Goal: Task Accomplishment & Management: Manage account settings

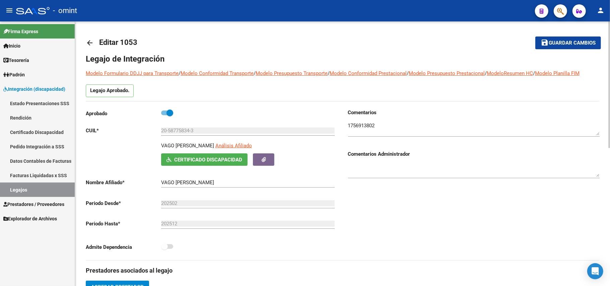
click at [91, 46] on mat-icon "arrow_back" at bounding box center [90, 43] width 8 height 8
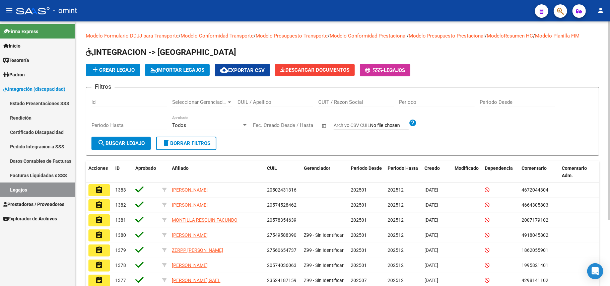
click at [358, 100] on input "CUIT / Razon Social" at bounding box center [356, 102] width 76 height 6
click at [279, 101] on input "CUIL / Apellido" at bounding box center [275, 102] width 76 height 6
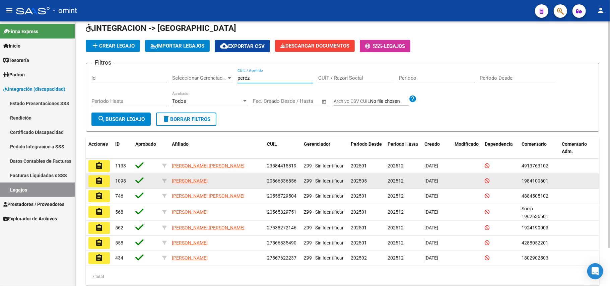
scroll to position [45, 0]
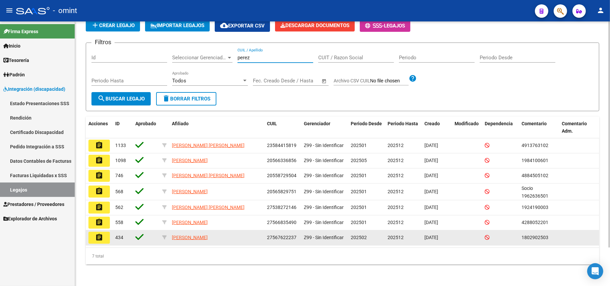
type input "perez"
click at [105, 237] on button "assignment" at bounding box center [98, 238] width 21 height 12
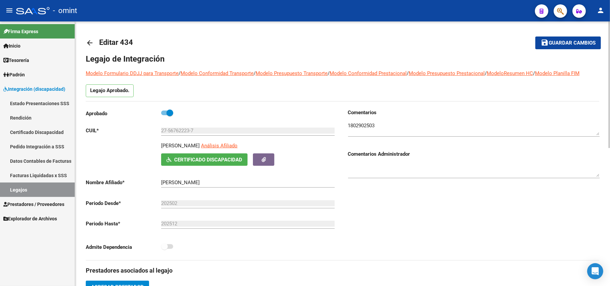
click at [87, 50] on link "arrow_back" at bounding box center [92, 43] width 13 height 16
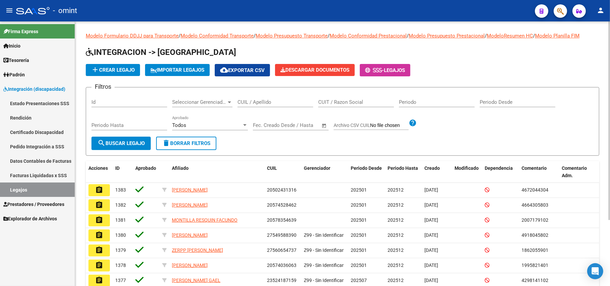
click at [287, 103] on input "CUIL / Apellido" at bounding box center [275, 102] width 76 height 6
type input "soto"
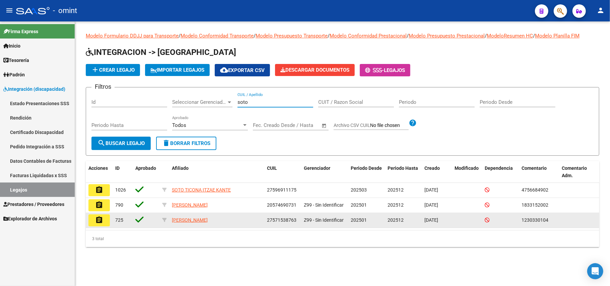
click at [100, 219] on mat-icon "assignment" at bounding box center [99, 220] width 8 height 8
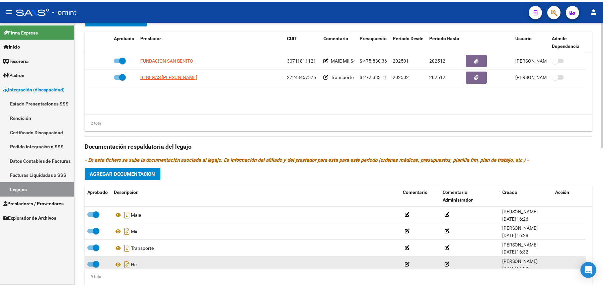
scroll to position [178, 0]
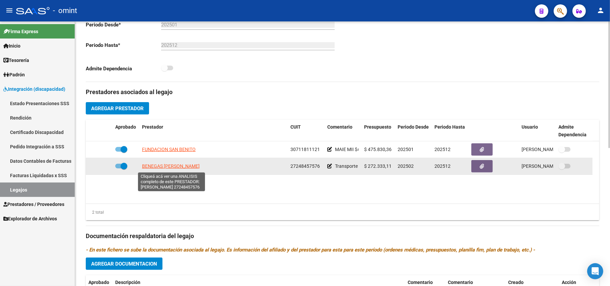
click at [176, 164] on span "BENEGAS CLAUDIA CARINA" at bounding box center [171, 165] width 58 height 5
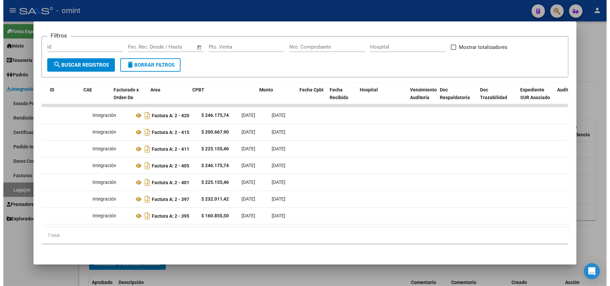
scroll to position [0, 0]
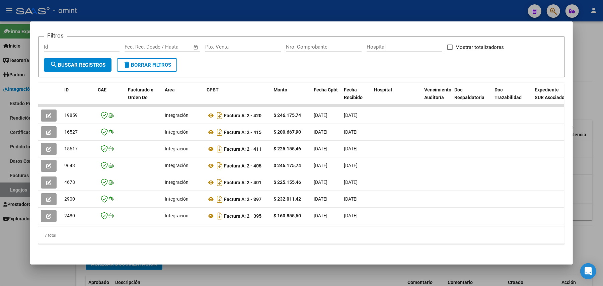
click at [195, 276] on div at bounding box center [301, 143] width 603 height 286
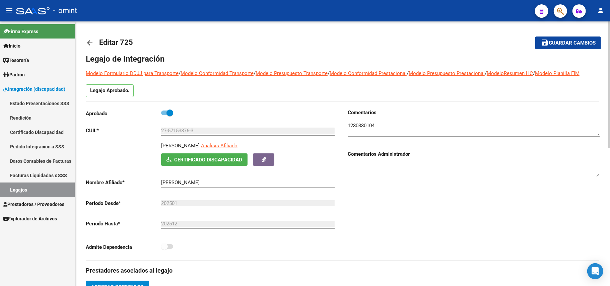
click at [86, 42] on mat-icon "arrow_back" at bounding box center [90, 43] width 8 height 8
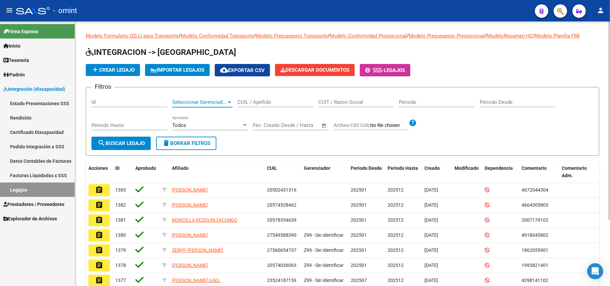
click at [200, 101] on span "Seleccionar Gerenciador" at bounding box center [199, 102] width 54 height 6
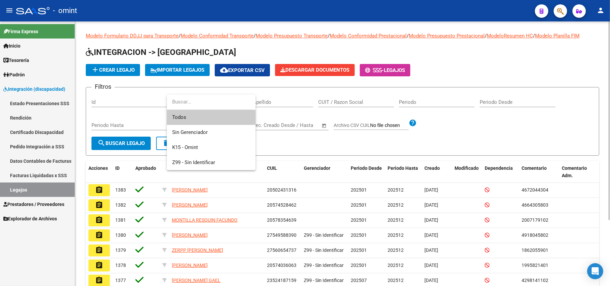
click at [268, 108] on div at bounding box center [305, 143] width 610 height 286
click at [278, 102] on input "CUIL / Apellido" at bounding box center [275, 102] width 76 height 6
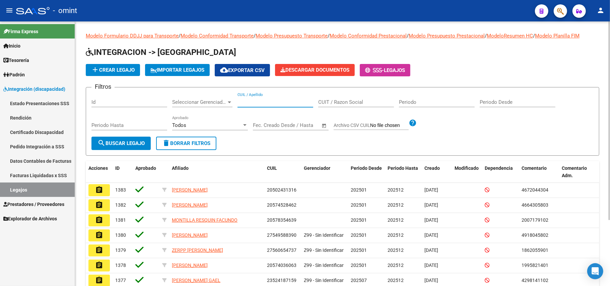
paste input "27571140670"
type input "27571140670"
click at [136, 146] on span "search Buscar Legajo" at bounding box center [120, 143] width 47 height 6
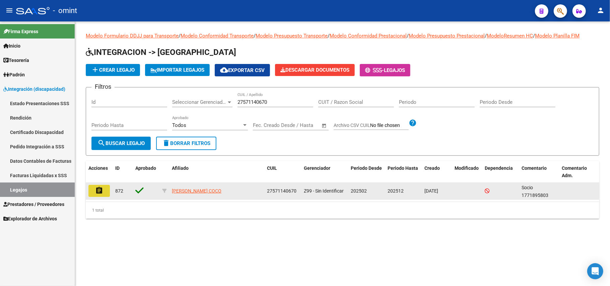
click at [101, 189] on mat-icon "assignment" at bounding box center [99, 191] width 8 height 8
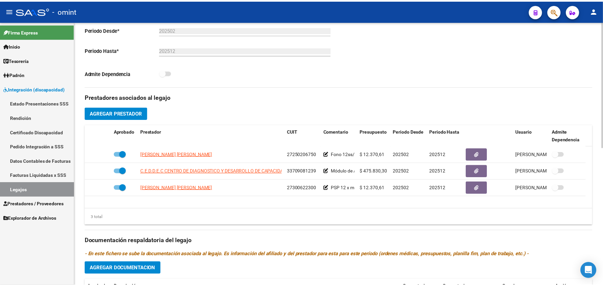
scroll to position [178, 0]
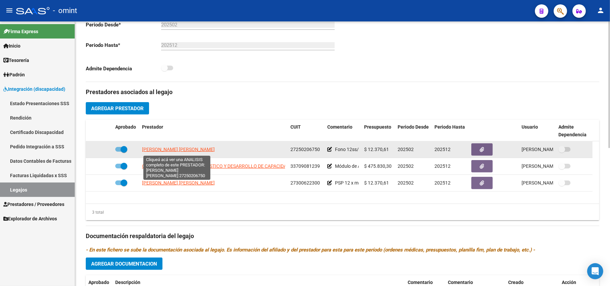
click at [175, 151] on span "GOMEZ CENTURION MARIA INES" at bounding box center [178, 149] width 73 height 5
type textarea "27250206750"
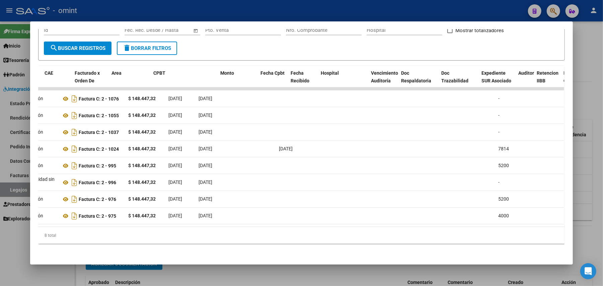
scroll to position [0, 0]
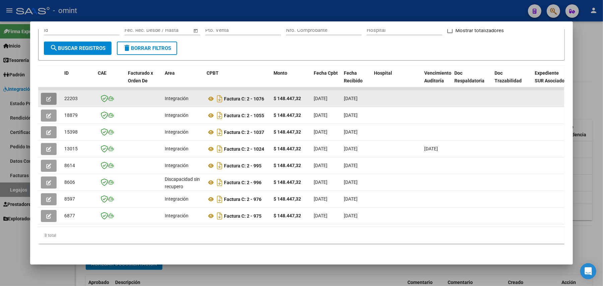
click at [51, 93] on button "button" at bounding box center [49, 99] width 16 height 12
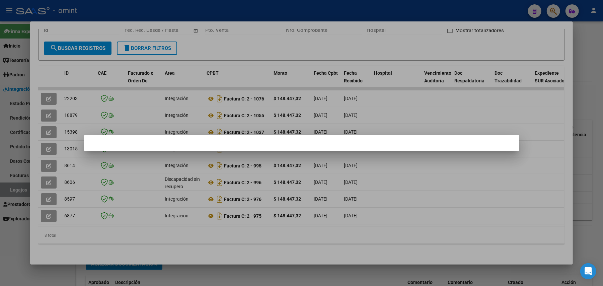
click at [224, 101] on div at bounding box center [301, 143] width 603 height 286
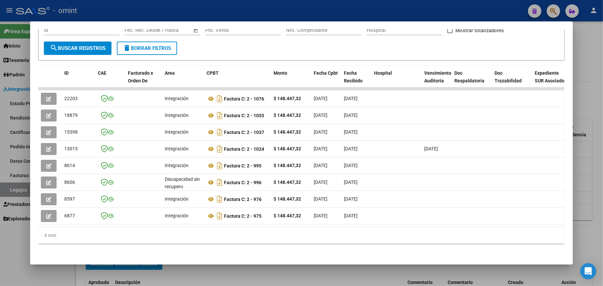
click at [33, 88] on mat-dialog-content "Análisis Prestador - CUIT: 27250206750 cloud_download Exportar CSV ABM ARCA Imp…" at bounding box center [301, 142] width 543 height 227
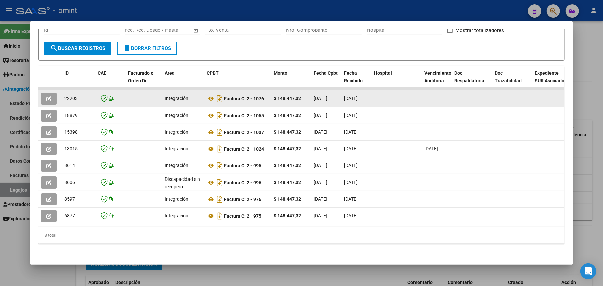
click at [47, 96] on icon "button" at bounding box center [48, 98] width 5 height 5
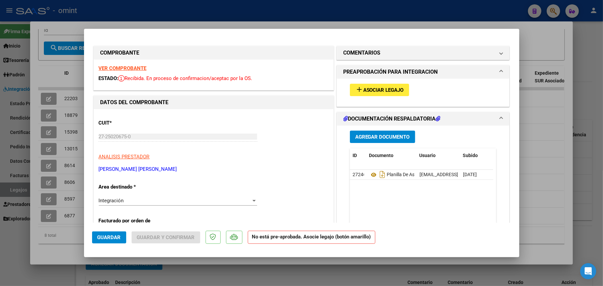
click at [370, 90] on span "Asociar Legajo" at bounding box center [383, 90] width 41 height 6
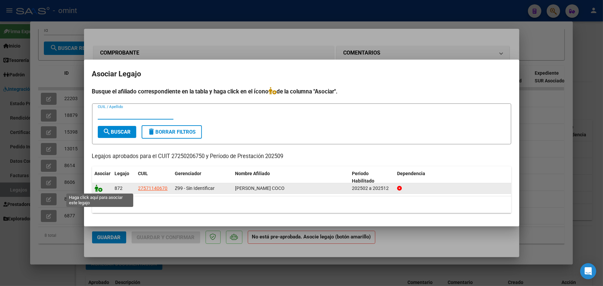
click at [96, 186] on icon at bounding box center [99, 188] width 8 height 7
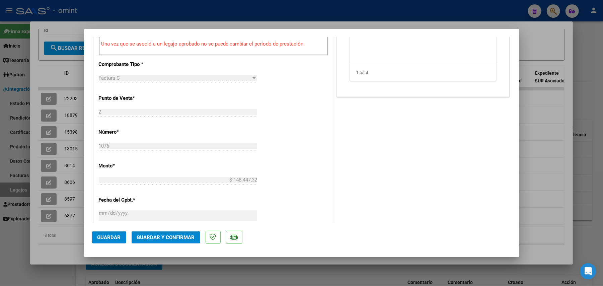
scroll to position [268, 0]
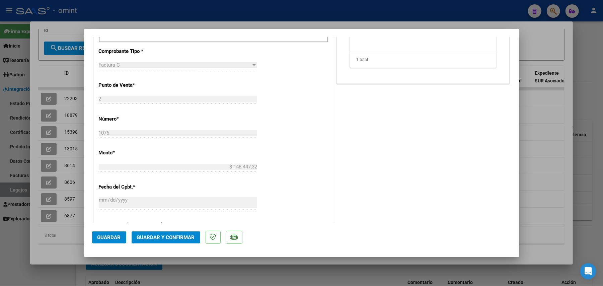
click at [163, 233] on button "Guardar y Confirmar" at bounding box center [166, 237] width 69 height 12
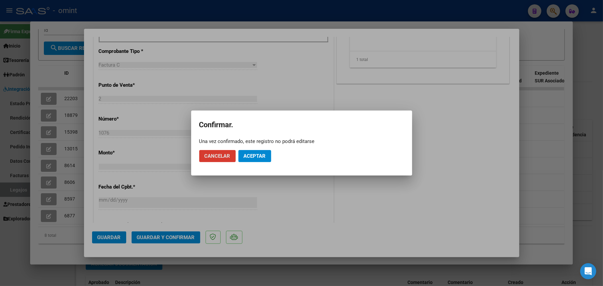
click at [256, 154] on span "Aceptar" at bounding box center [255, 156] width 22 height 6
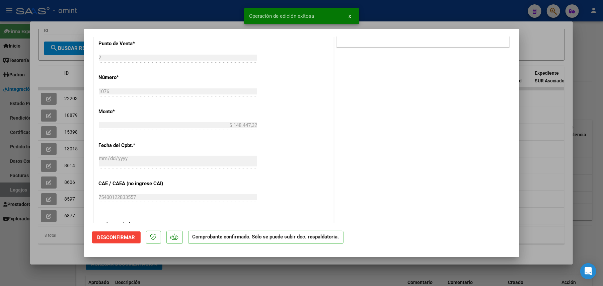
click at [69, 92] on div at bounding box center [301, 143] width 603 height 286
type input "$ 0,00"
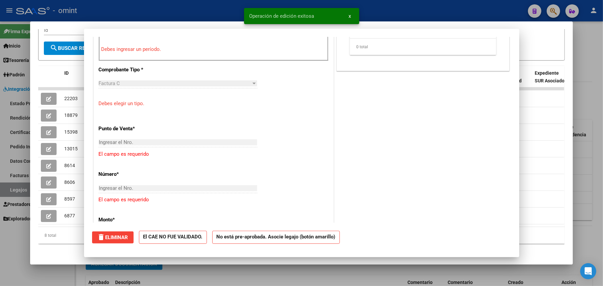
scroll to position [0, 0]
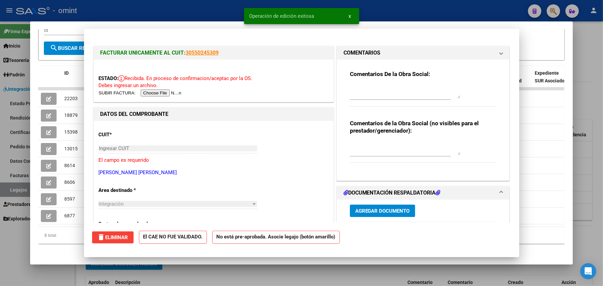
click at [69, 96] on span "22203" at bounding box center [70, 98] width 13 height 5
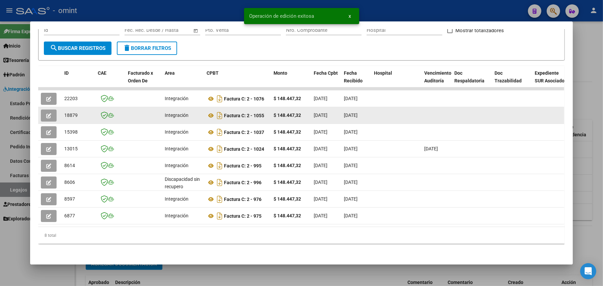
copy span "22203"
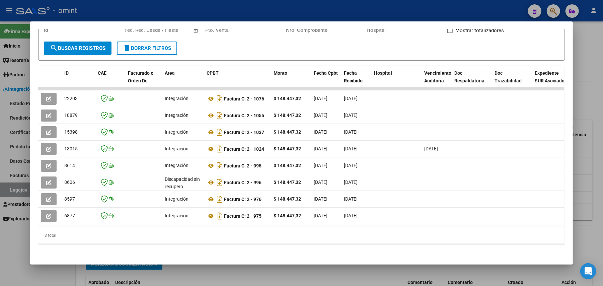
click at [143, 3] on div at bounding box center [301, 143] width 603 height 286
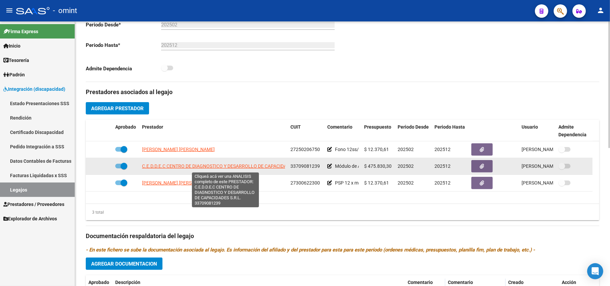
click at [165, 166] on span "C.E.D.D.E.C CENTRO DE DIAGNOSTICO Y DESARROLLO DE CAPACIDADES S.R.L." at bounding box center [225, 165] width 166 height 5
type textarea "33709081239"
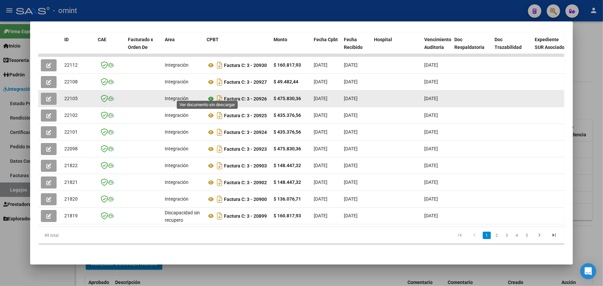
click at [211, 95] on icon at bounding box center [211, 99] width 9 height 8
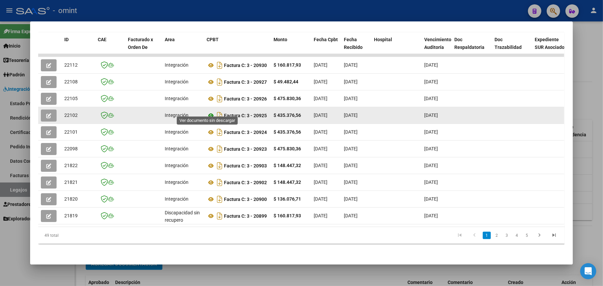
click at [210, 112] on icon at bounding box center [211, 116] width 9 height 8
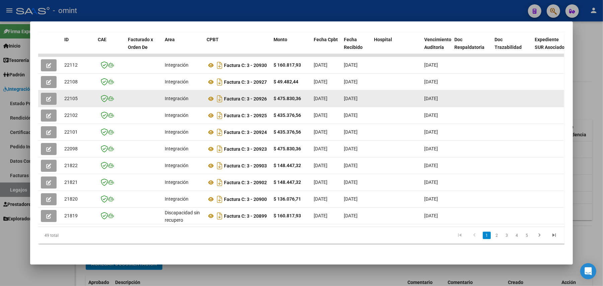
click at [71, 96] on span "22105" at bounding box center [70, 98] width 13 height 5
copy span "22105"
click at [46, 96] on icon "button" at bounding box center [48, 98] width 5 height 5
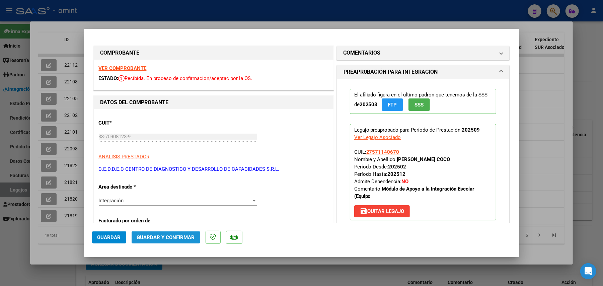
click at [173, 235] on span "Guardar y Confirmar" at bounding box center [166, 237] width 58 height 6
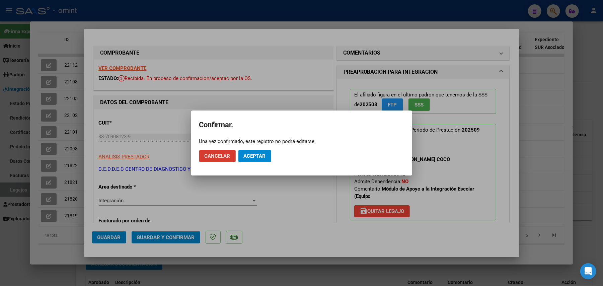
click at [256, 157] on span "Aceptar" at bounding box center [255, 156] width 22 height 6
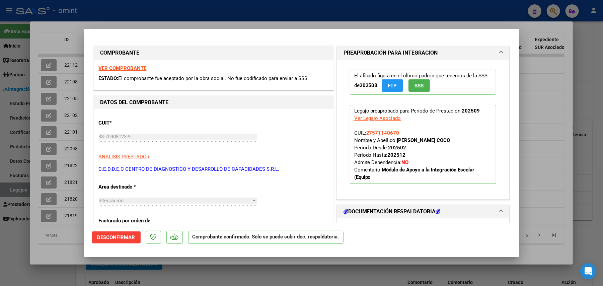
click at [151, 25] on div at bounding box center [301, 143] width 603 height 286
type input "$ 0,00"
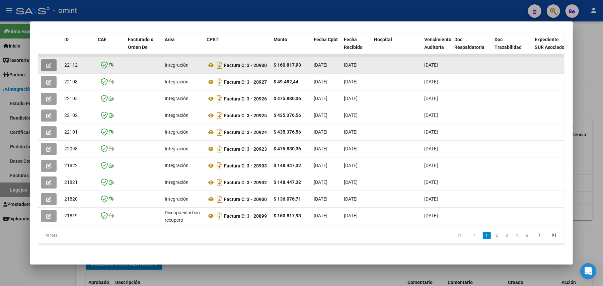
click at [47, 63] on icon "button" at bounding box center [48, 65] width 5 height 5
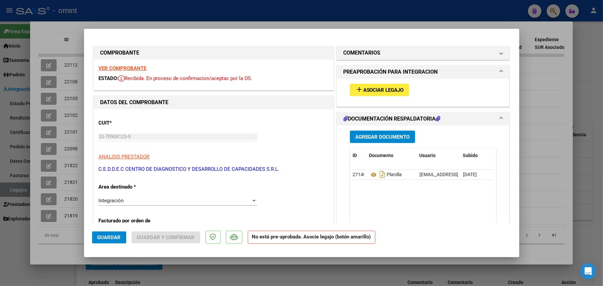
click at [113, 15] on div at bounding box center [301, 143] width 603 height 286
type input "$ 0,00"
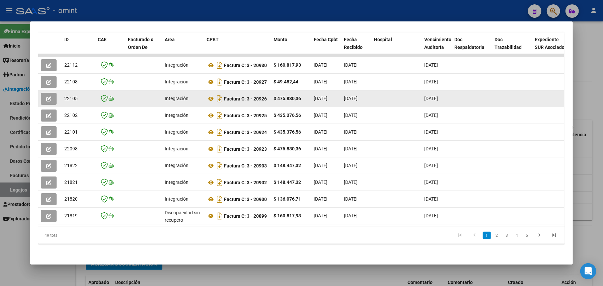
click at [48, 96] on icon "button" at bounding box center [48, 98] width 5 height 5
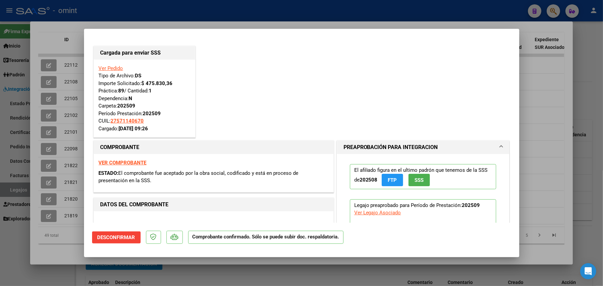
click at [119, 11] on div at bounding box center [301, 143] width 603 height 286
type input "$ 0,00"
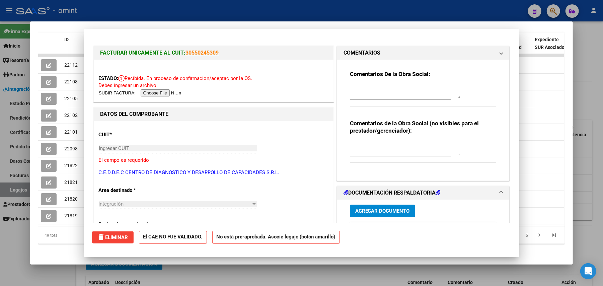
click at [119, 11] on div at bounding box center [301, 143] width 603 height 286
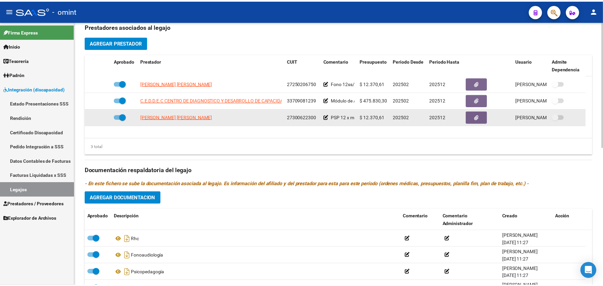
scroll to position [223, 0]
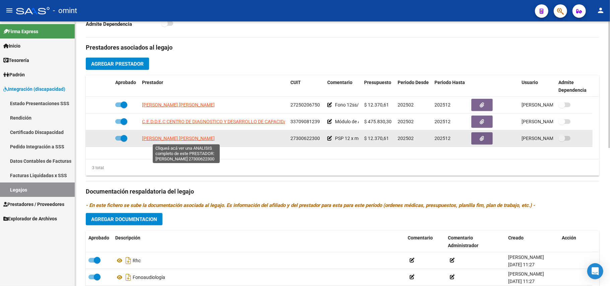
click at [170, 141] on span "GOMEZ CENTURION MARIA DEL ROSARIO" at bounding box center [178, 138] width 73 height 5
type textarea "27300622300"
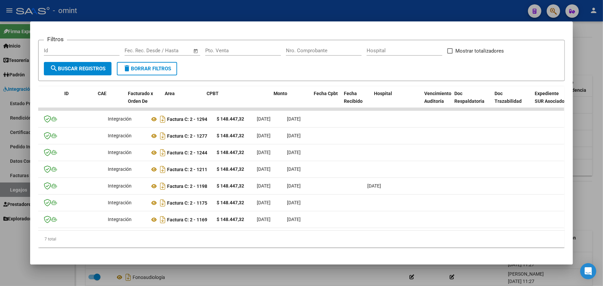
scroll to position [0, 0]
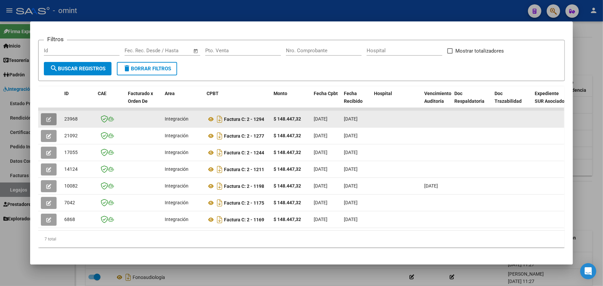
click at [51, 117] on button "button" at bounding box center [49, 119] width 16 height 12
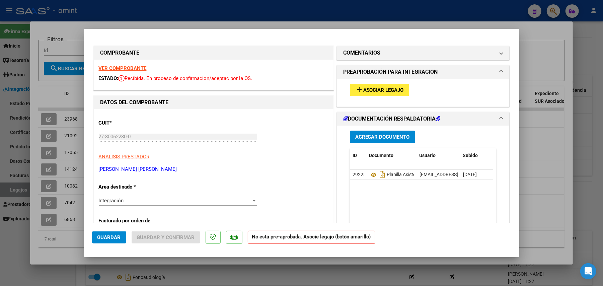
click at [371, 90] on span "Asociar Legajo" at bounding box center [383, 90] width 41 height 6
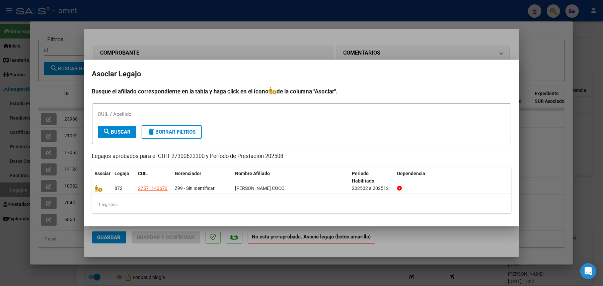
click at [180, 52] on div at bounding box center [301, 143] width 603 height 286
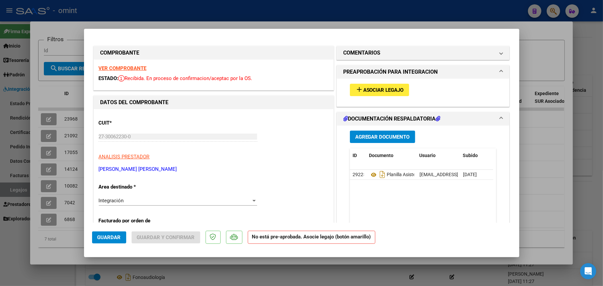
click at [137, 66] on strong "VER COMPROBANTE" at bounding box center [123, 68] width 48 height 6
click at [363, 88] on span "Asociar Legajo" at bounding box center [383, 90] width 41 height 6
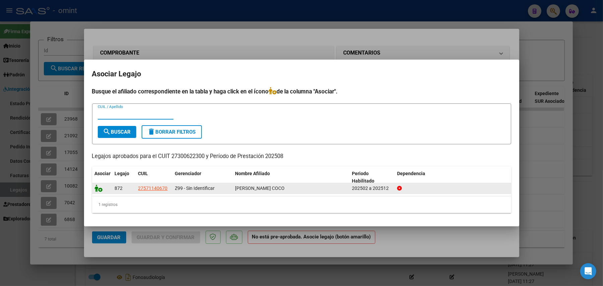
click at [95, 188] on icon at bounding box center [99, 188] width 8 height 7
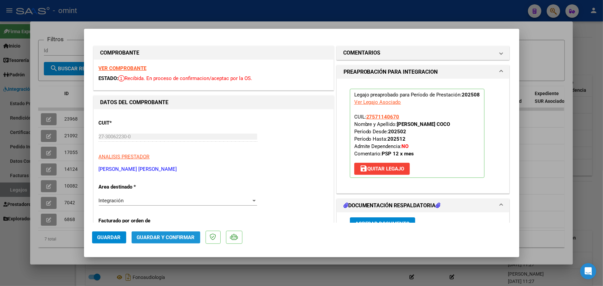
click at [166, 239] on span "Guardar y Confirmar" at bounding box center [166, 237] width 58 height 6
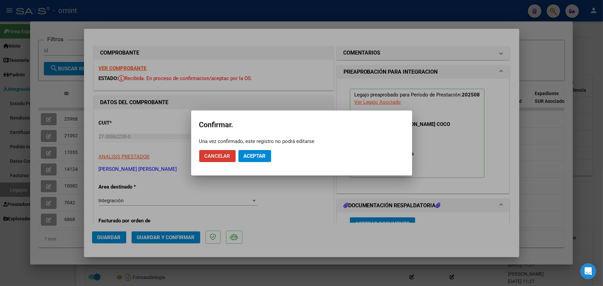
click at [265, 156] on span "Aceptar" at bounding box center [255, 156] width 22 height 6
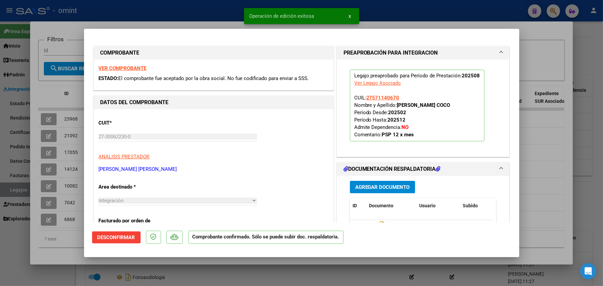
click at [63, 95] on div at bounding box center [301, 143] width 603 height 286
type input "$ 0,00"
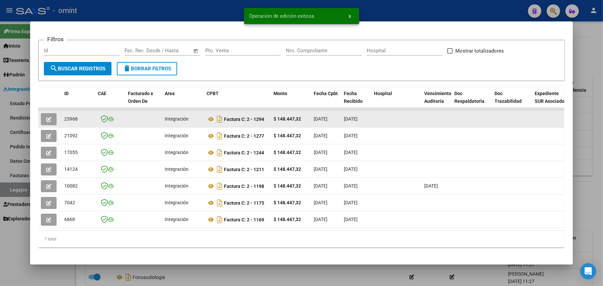
click at [73, 119] on span "23968" at bounding box center [70, 118] width 13 height 5
copy span "23968"
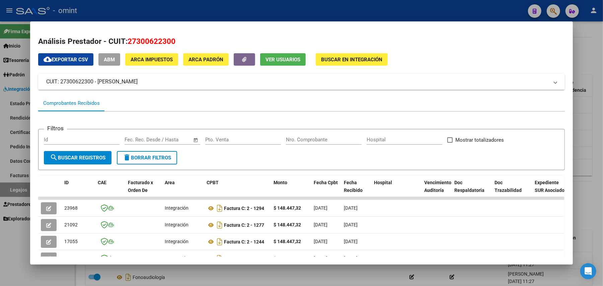
click at [114, 13] on div at bounding box center [301, 143] width 603 height 286
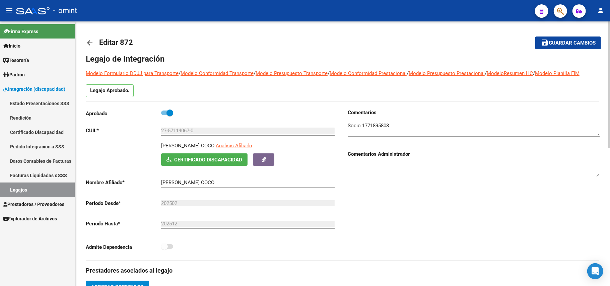
click at [96, 49] on link "arrow_back" at bounding box center [92, 43] width 13 height 16
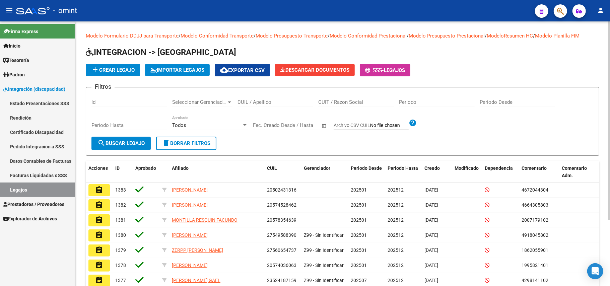
click at [249, 104] on input "CUIL / Apellido" at bounding box center [275, 102] width 76 height 6
paste input "20558409232"
type input "20558409232"
click at [115, 142] on span "search Buscar Legajo" at bounding box center [120, 143] width 47 height 6
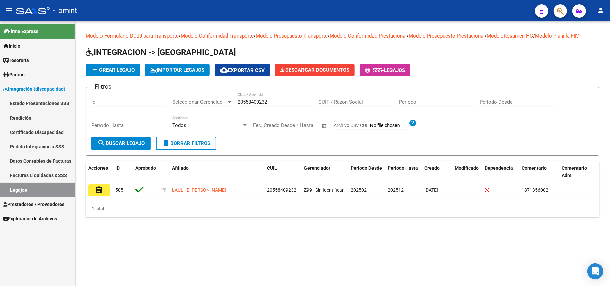
click at [103, 145] on mat-icon "search" at bounding box center [101, 143] width 8 height 8
click at [102, 189] on mat-icon "assignment" at bounding box center [99, 190] width 8 height 8
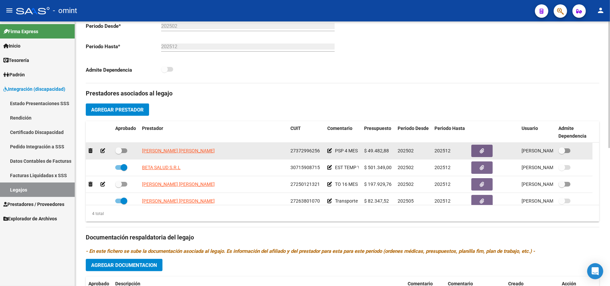
scroll to position [178, 0]
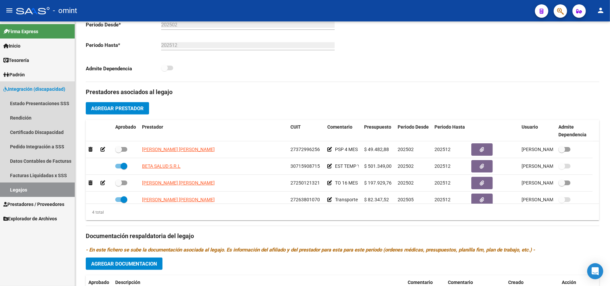
click at [22, 86] on span "Integración (discapacidad)" at bounding box center [34, 88] width 62 height 7
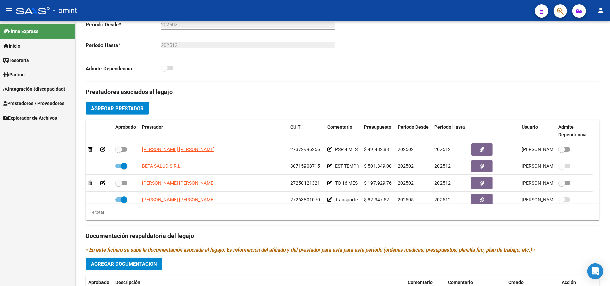
click at [35, 108] on link "Prestadores / Proveedores" at bounding box center [37, 103] width 75 height 14
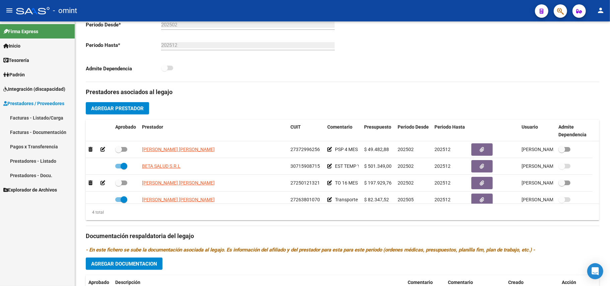
click at [29, 117] on link "Facturas - Listado/Carga" at bounding box center [37, 118] width 75 height 14
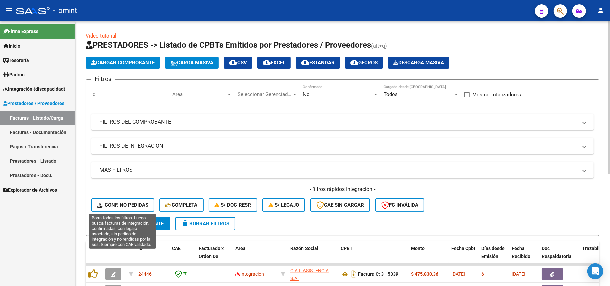
click at [125, 202] on span "Conf. no pedidas" at bounding box center [122, 205] width 51 height 6
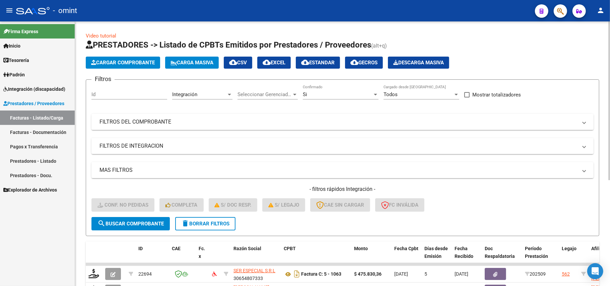
click at [112, 91] on input "Id" at bounding box center [129, 94] width 76 height 6
paste input "22203"
type input "22203"
click at [130, 222] on span "search Buscar Comprobante" at bounding box center [130, 224] width 66 height 6
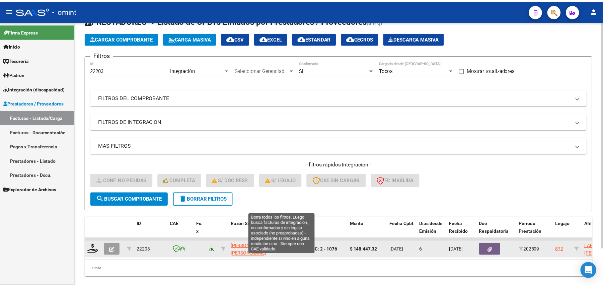
scroll to position [43, 0]
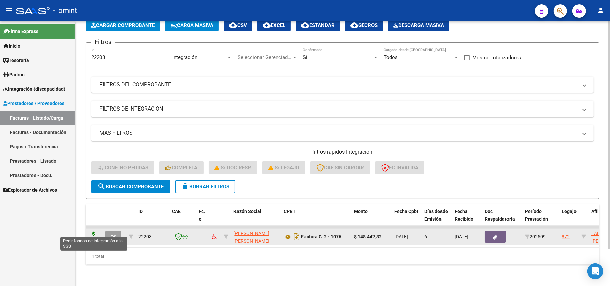
click at [93, 232] on icon at bounding box center [93, 236] width 11 height 9
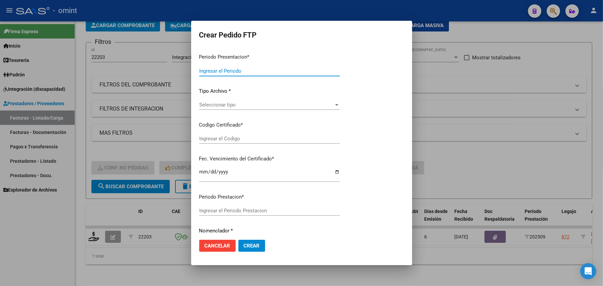
type input "202509"
type input "$ 148.447,32"
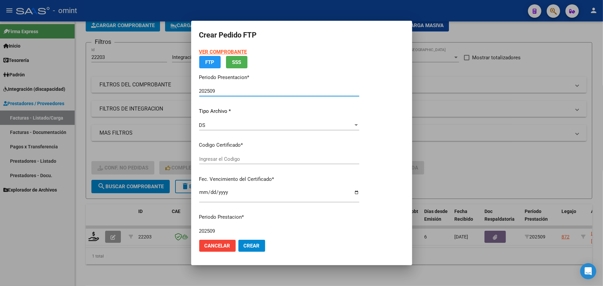
type input "4517937511"
type input "2026-05-16"
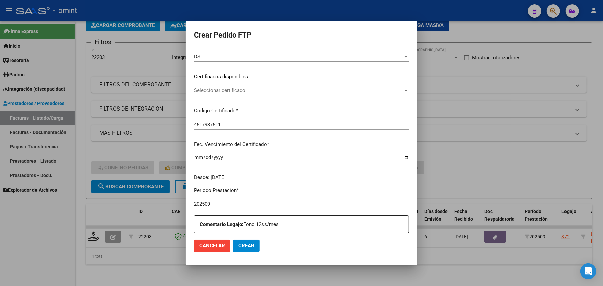
scroll to position [89, 0]
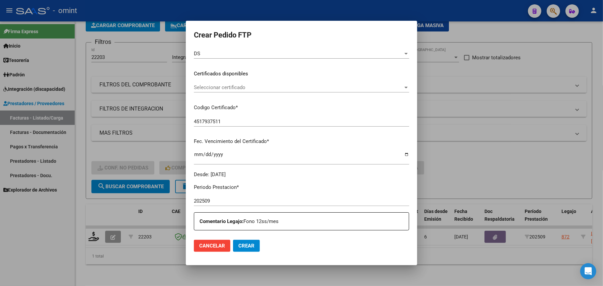
click at [207, 83] on div "Seleccionar certificado Seleccionar certificado" at bounding box center [301, 87] width 215 height 10
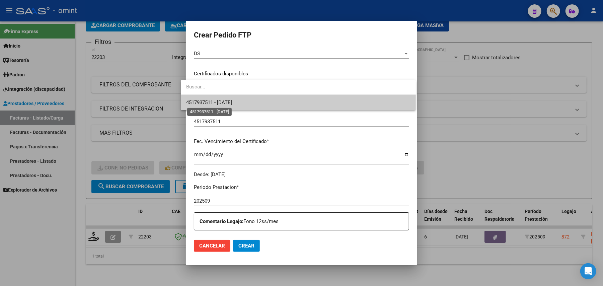
click at [213, 105] on span "4517937511 - 2026-05-16" at bounding box center [209, 102] width 46 height 6
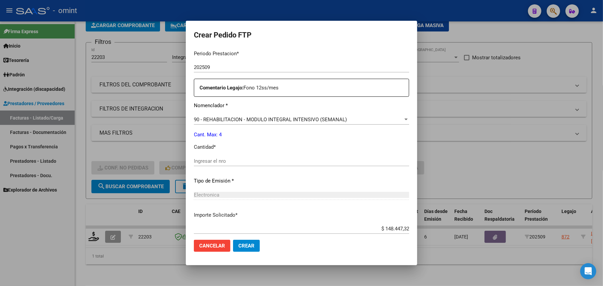
scroll to position [223, 0]
click at [235, 159] on input "Ingresar el nro" at bounding box center [301, 161] width 215 height 6
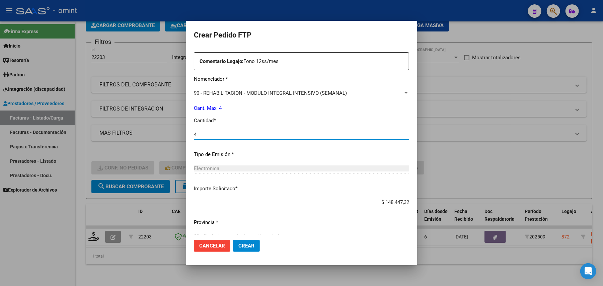
scroll to position [262, 0]
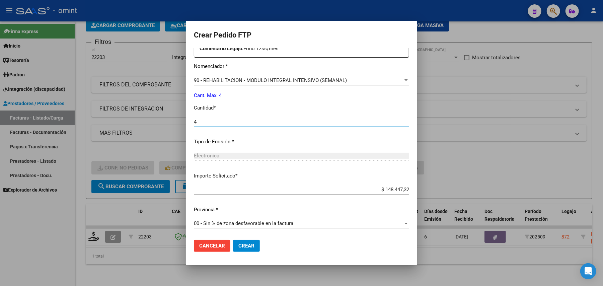
type input "4"
click at [240, 245] on span "Crear" at bounding box center [246, 246] width 16 height 6
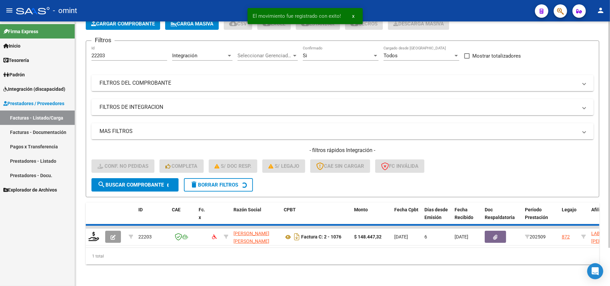
scroll to position [31, 0]
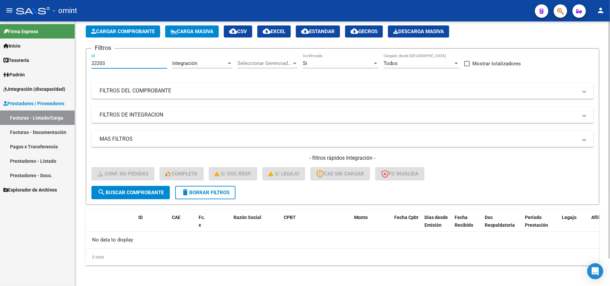
drag, startPoint x: 117, startPoint y: 61, endPoint x: 87, endPoint y: 66, distance: 29.6
click at [87, 66] on form "Filtros 22203 Id Integración Area Seleccionar Gerenciador Seleccionar Gerenciad…" at bounding box center [342, 126] width 513 height 157
paste input "105"
type input "22105"
drag, startPoint x: 149, startPoint y: 199, endPoint x: 148, endPoint y: 193, distance: 5.7
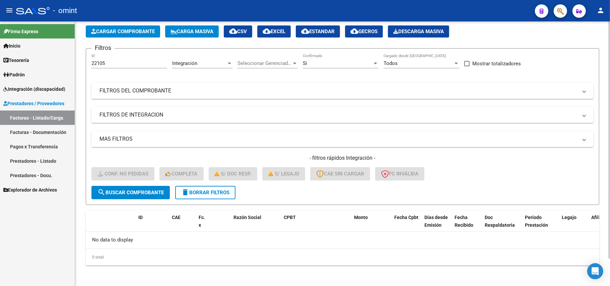
click at [149, 198] on form "Filtros 22105 Id Integración Area Seleccionar Gerenciador Seleccionar Gerenciad…" at bounding box center [342, 126] width 513 height 157
click at [151, 190] on span "search Buscar Comprobante" at bounding box center [130, 193] width 66 height 6
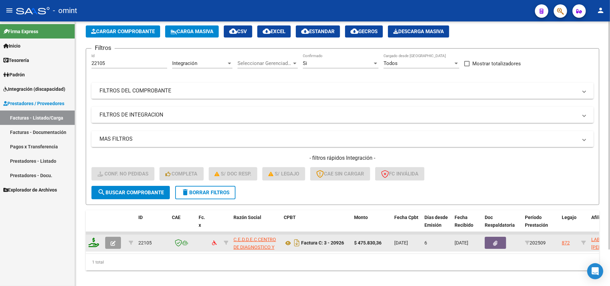
click at [94, 246] on icon at bounding box center [93, 242] width 11 height 9
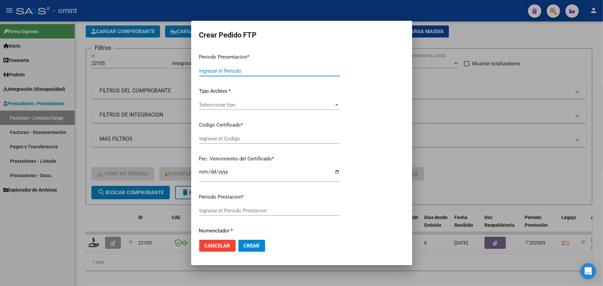
type input "202509"
type input "$ 475.830,36"
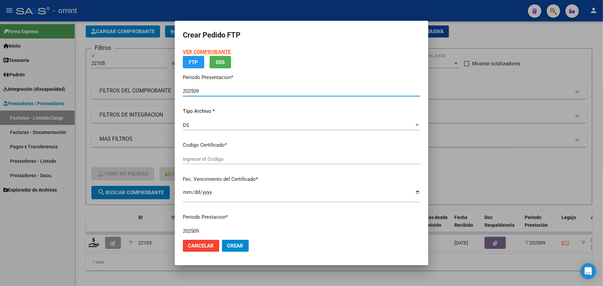
type input "4517937511"
type input "2026-05-16"
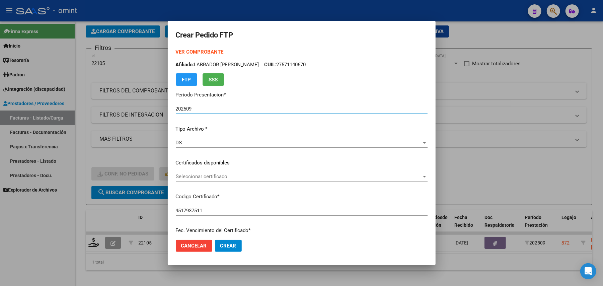
click at [200, 177] on span "Seleccionar certificado" at bounding box center [299, 176] width 246 height 6
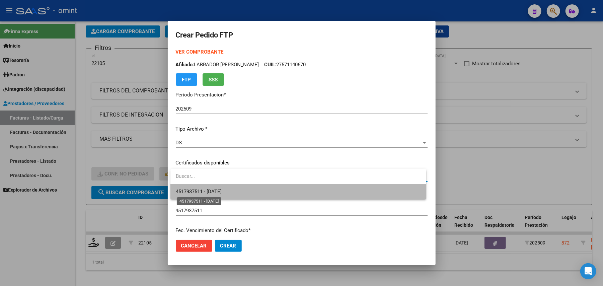
click at [216, 192] on span "4517937511 - 2026-05-16" at bounding box center [199, 192] width 46 height 6
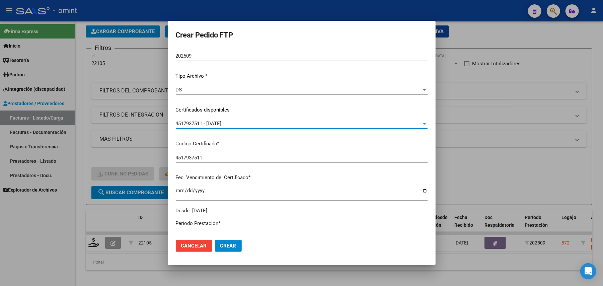
scroll to position [178, 0]
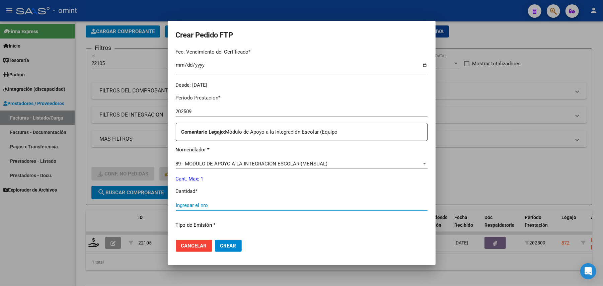
click at [198, 204] on input "Ingresar el nro" at bounding box center [302, 205] width 252 height 6
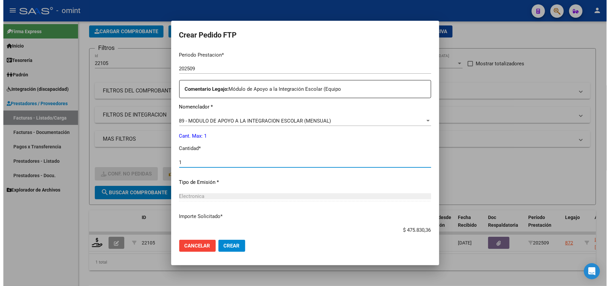
scroll to position [262, 0]
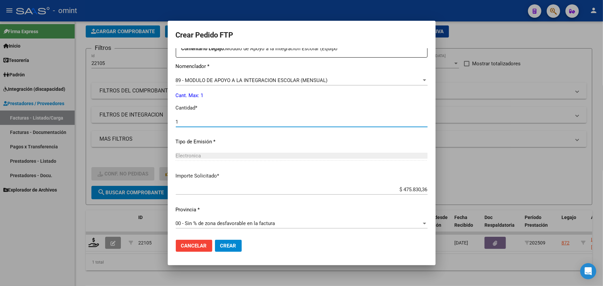
type input "1"
click at [227, 243] on span "Crear" at bounding box center [228, 246] width 16 height 6
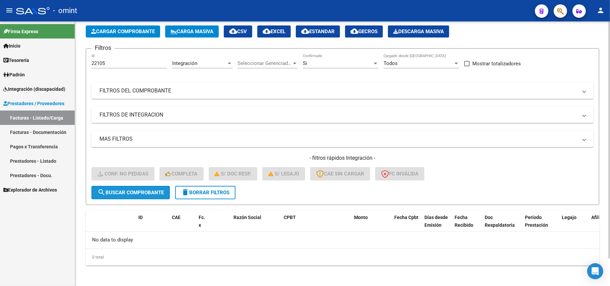
click at [140, 190] on span "search Buscar Comprobante" at bounding box center [130, 193] width 66 height 6
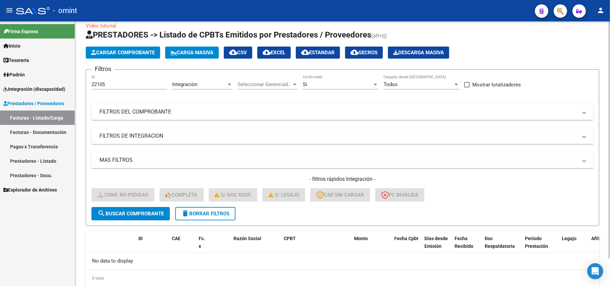
scroll to position [0, 0]
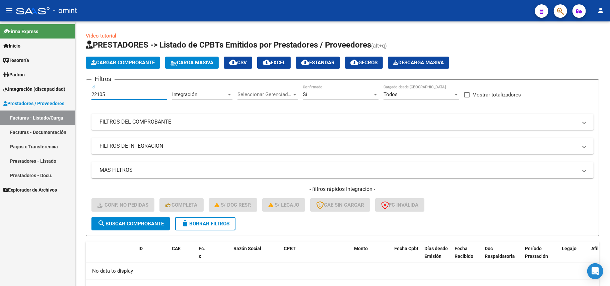
drag, startPoint x: 112, startPoint y: 95, endPoint x: 66, endPoint y: 99, distance: 46.1
click at [66, 100] on mat-sidenav-container "Firma Express Inicio Calendario SSS Instructivos Contacto OS Tesorería Extracto…" at bounding box center [305, 153] width 610 height 265
paste input "3968"
type input "23968"
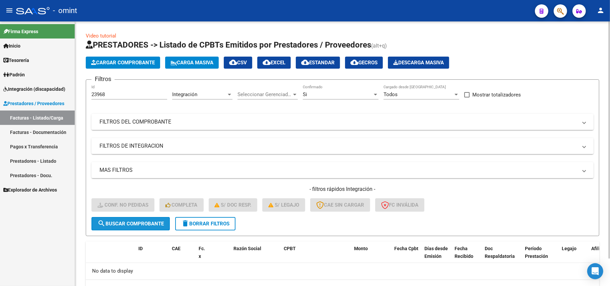
click at [137, 223] on span "search Buscar Comprobante" at bounding box center [130, 224] width 66 height 6
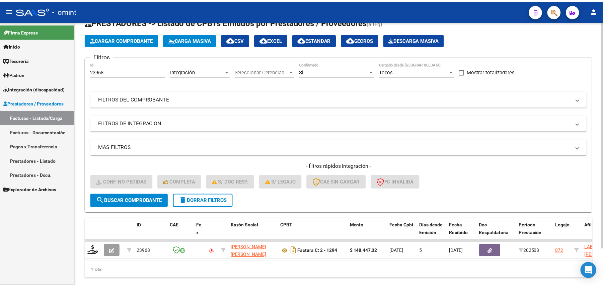
scroll to position [43, 0]
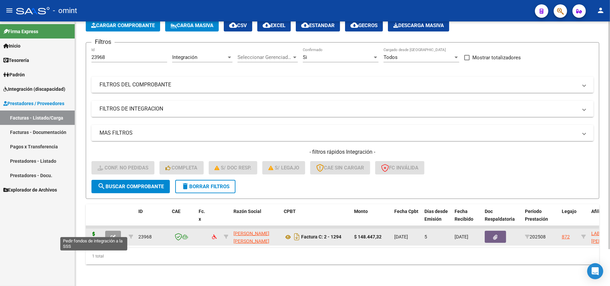
click at [92, 232] on icon at bounding box center [93, 236] width 11 height 9
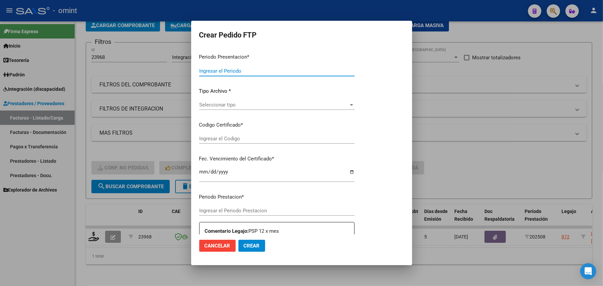
type input "202509"
type input "202508"
type input "$ 148.447,32"
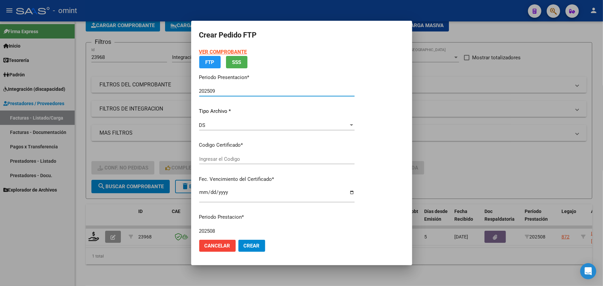
type input "4517937511"
type input "2026-05-16"
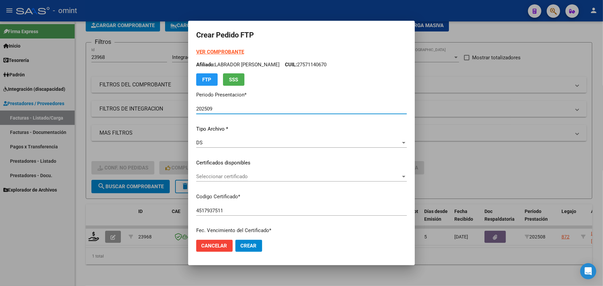
click at [220, 178] on span "Seleccionar certificado" at bounding box center [298, 176] width 205 height 6
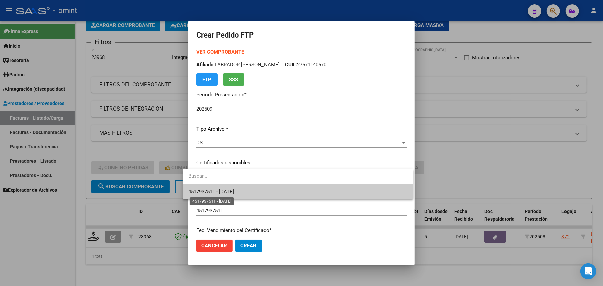
click at [231, 192] on span "4517937511 - 2026-05-16" at bounding box center [211, 192] width 46 height 6
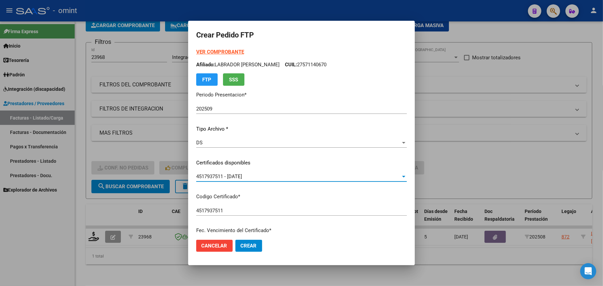
scroll to position [178, 0]
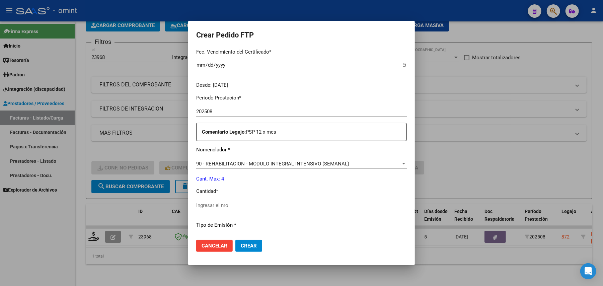
click at [213, 206] on input "Ingresar el nro" at bounding box center [301, 205] width 211 height 6
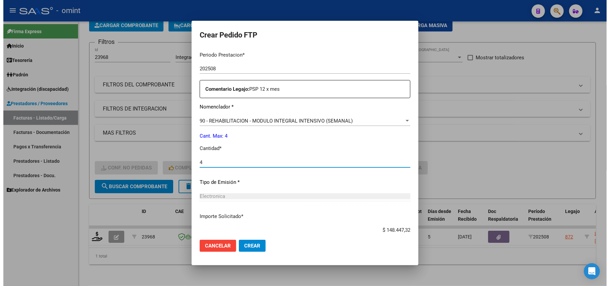
scroll to position [262, 0]
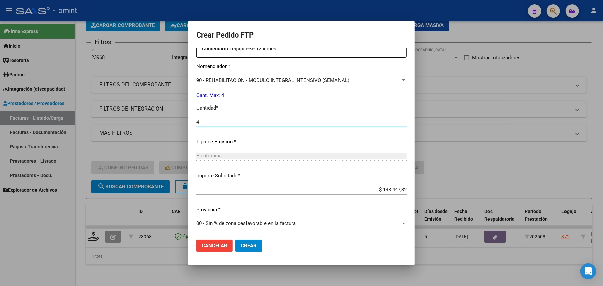
type input "4"
click at [248, 246] on span "Crear" at bounding box center [249, 246] width 16 height 6
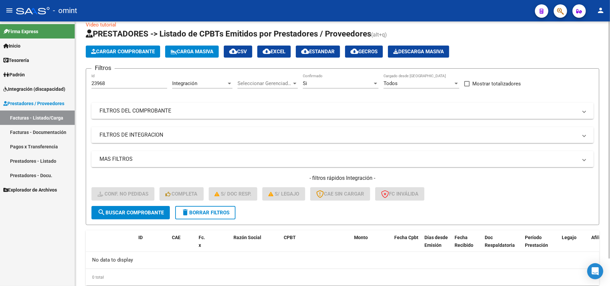
scroll to position [0, 0]
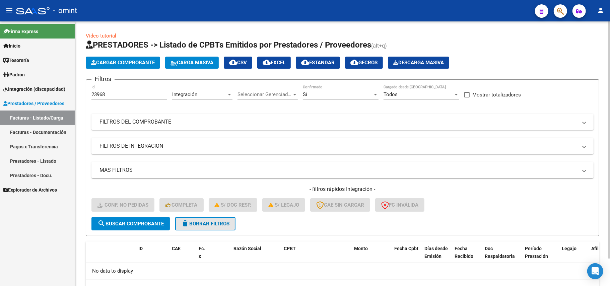
click at [204, 226] on button "delete Borrar Filtros" at bounding box center [205, 223] width 60 height 13
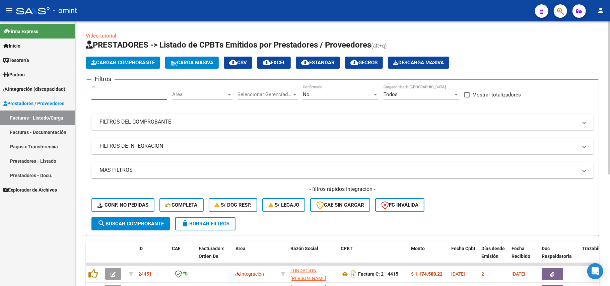
click at [104, 95] on input "Id" at bounding box center [129, 94] width 76 height 6
paste input "22814"
type input "22814"
click at [121, 225] on span "search Buscar Comprobante" at bounding box center [130, 224] width 66 height 6
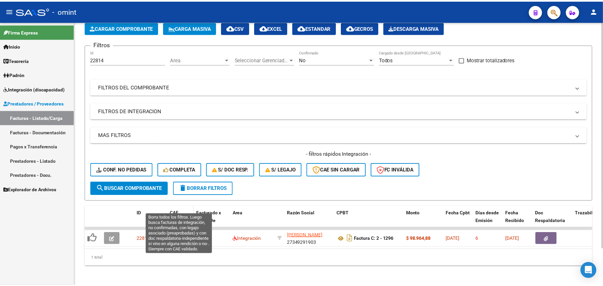
scroll to position [43, 0]
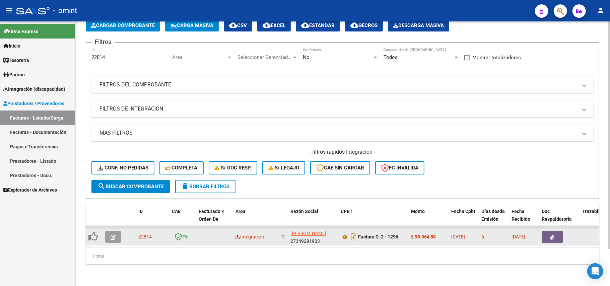
click at [111, 235] on icon "button" at bounding box center [113, 237] width 5 height 5
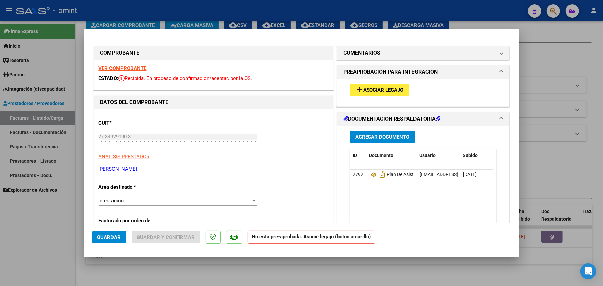
click at [125, 68] on strong "VER COMPROBANTE" at bounding box center [123, 68] width 48 height 6
click at [363, 87] on span "Asociar Legajo" at bounding box center [383, 90] width 41 height 6
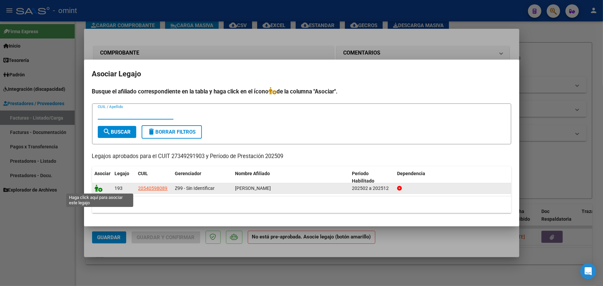
click at [98, 188] on icon at bounding box center [99, 188] width 8 height 7
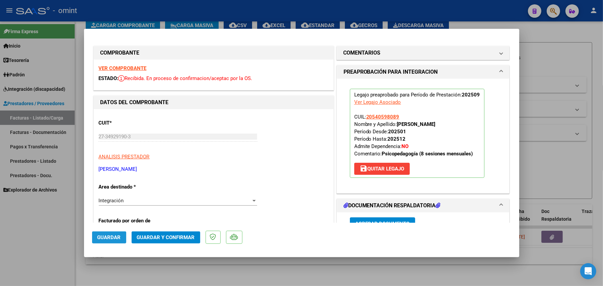
click at [95, 241] on button "Guardar" at bounding box center [109, 237] width 34 height 12
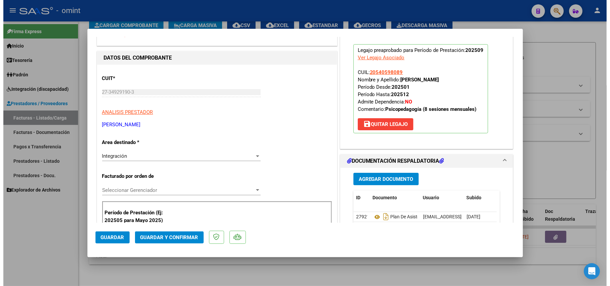
scroll to position [0, 0]
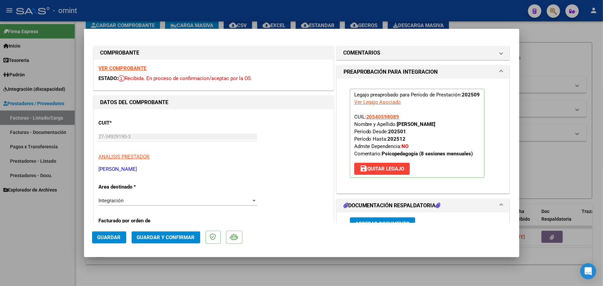
click at [106, 244] on mat-dialog-actions "Guardar Guardar y Confirmar" at bounding box center [301, 236] width 419 height 26
click at [107, 240] on span "Guardar" at bounding box center [108, 237] width 23 height 6
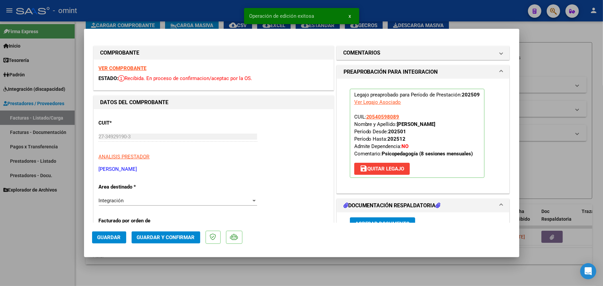
click at [406, 12] on div at bounding box center [301, 143] width 603 height 286
type input "$ 0,00"
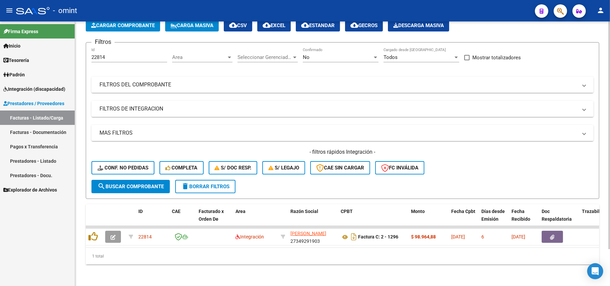
click at [184, 180] on button "delete Borrar Filtros" at bounding box center [205, 186] width 60 height 13
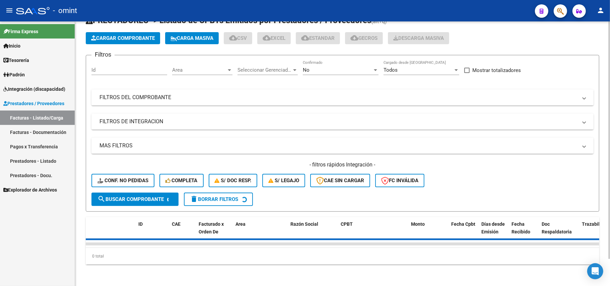
click at [117, 67] on input "Id" at bounding box center [129, 70] width 76 height 6
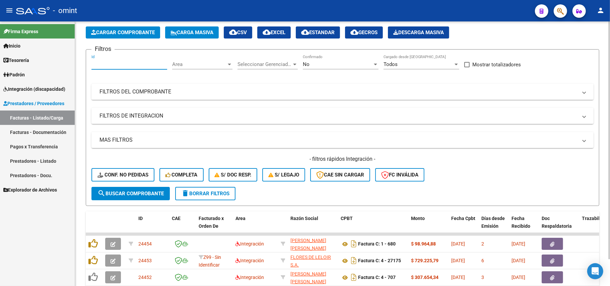
paste input "23735"
type input "23735"
drag, startPoint x: 133, startPoint y: 193, endPoint x: 138, endPoint y: 186, distance: 8.5
click at [134, 192] on span "search Buscar Comprobante" at bounding box center [130, 194] width 66 height 6
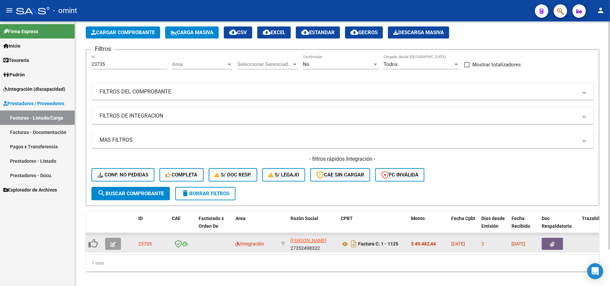
click at [117, 244] on button "button" at bounding box center [113, 244] width 16 height 12
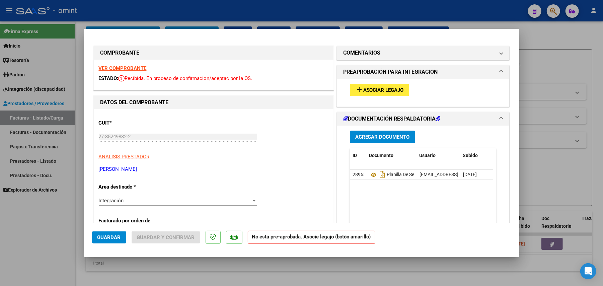
click at [139, 71] on div "VER COMPROBANTE ESTADO: Recibida. En proceso de confirmacion/aceptac por la OS." at bounding box center [214, 75] width 240 height 30
click at [138, 68] on strong "VER COMPROBANTE" at bounding box center [123, 68] width 48 height 6
click at [372, 88] on span "Asociar Legajo" at bounding box center [383, 90] width 41 height 6
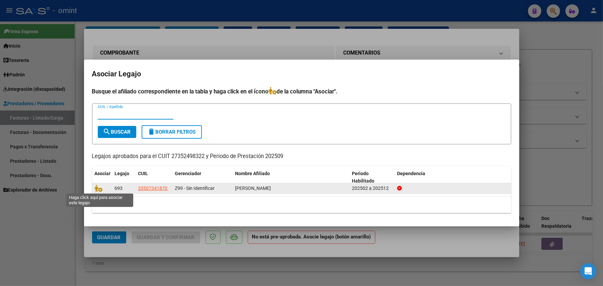
click at [102, 189] on span at bounding box center [100, 188] width 10 height 5
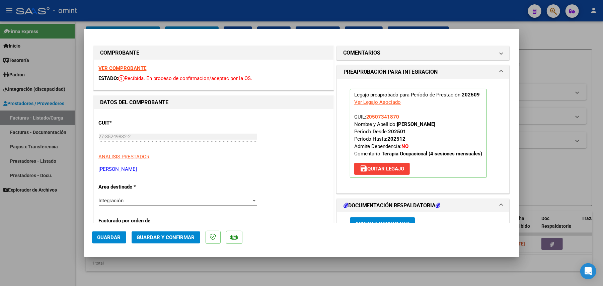
drag, startPoint x: 91, startPoint y: 233, endPoint x: 104, endPoint y: 233, distance: 12.7
click at [94, 233] on mat-dialog-container "COMPROBANTE VER COMPROBANTE ESTADO: Recibida. En proceso de confirmacion/acepta…" at bounding box center [301, 143] width 435 height 228
click at [105, 233] on button "Guardar" at bounding box center [109, 237] width 34 height 12
click at [72, 39] on div at bounding box center [301, 143] width 603 height 286
type input "$ 0,00"
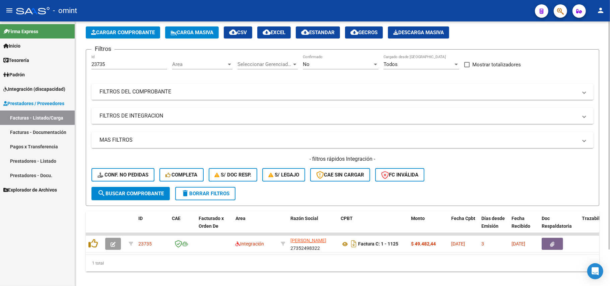
click at [202, 192] on span "delete Borrar Filtros" at bounding box center [205, 194] width 48 height 6
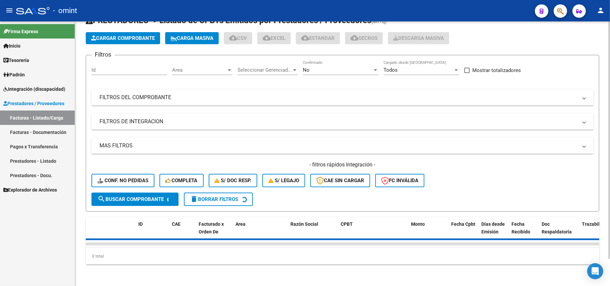
click at [113, 67] on input "Id" at bounding box center [129, 70] width 76 height 6
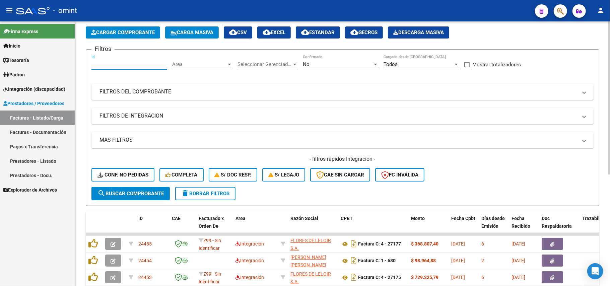
paste input "24074"
type input "24074"
click at [129, 195] on span "search Buscar Comprobante" at bounding box center [130, 194] width 66 height 6
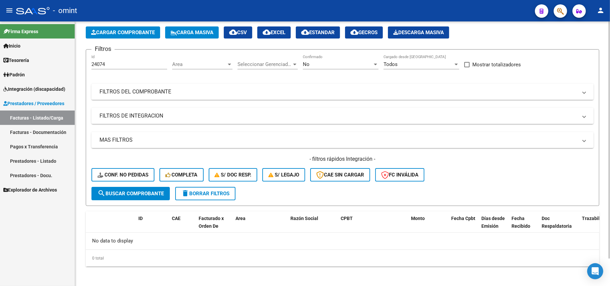
click at [212, 193] on span "delete Borrar Filtros" at bounding box center [205, 194] width 48 height 6
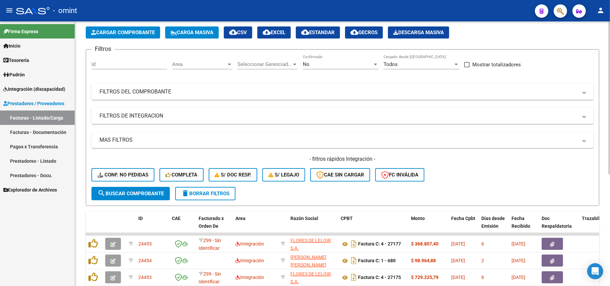
click at [112, 64] on input "Id" at bounding box center [129, 64] width 76 height 6
paste input "24074"
type input "24074"
click at [134, 191] on span "search Buscar Comprobante" at bounding box center [130, 194] width 66 height 6
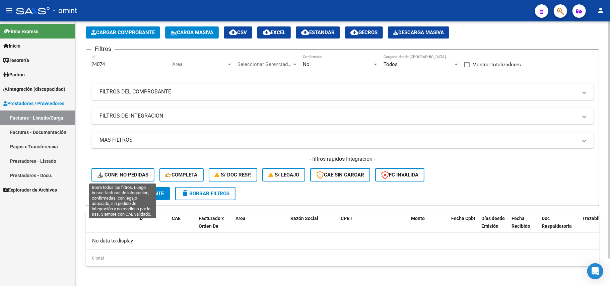
click at [140, 173] on span "Conf. no pedidas" at bounding box center [122, 175] width 51 height 6
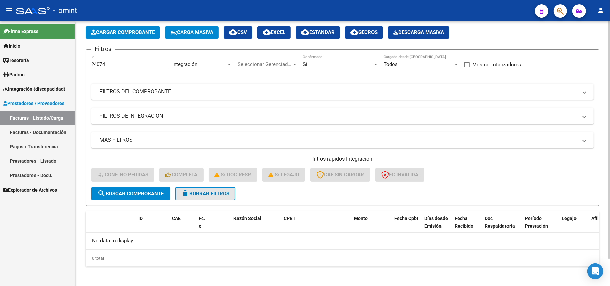
click at [210, 191] on span "delete Borrar Filtros" at bounding box center [205, 194] width 48 height 6
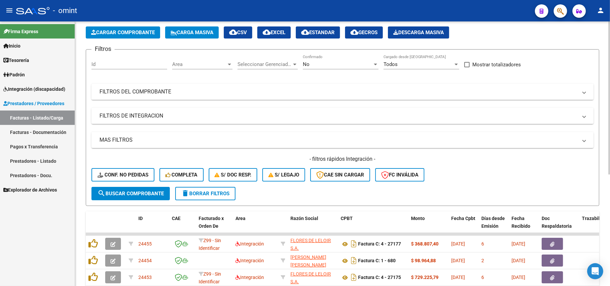
click at [324, 68] on div "No Confirmado" at bounding box center [341, 62] width 76 height 14
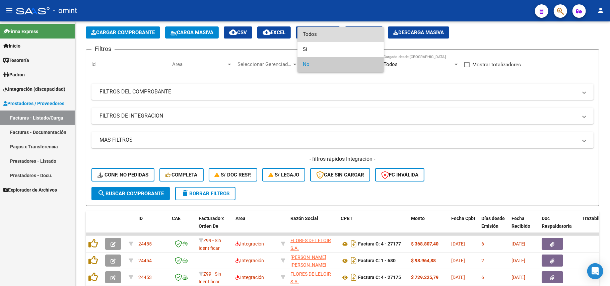
click at [315, 39] on span "Todos" at bounding box center [341, 34] width 76 height 15
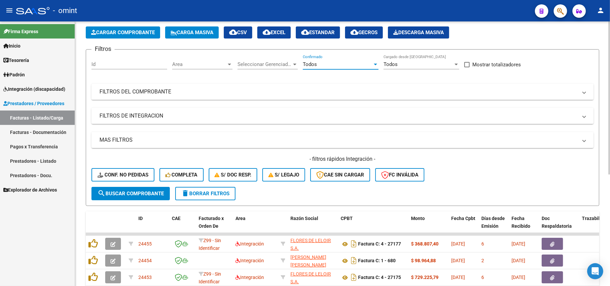
click at [110, 67] on div "Id" at bounding box center [129, 62] width 76 height 14
paste input "24074"
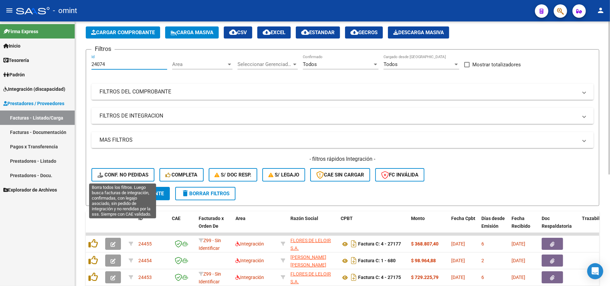
type input "24074"
click at [134, 191] on span "search Buscar Comprobante" at bounding box center [130, 194] width 66 height 6
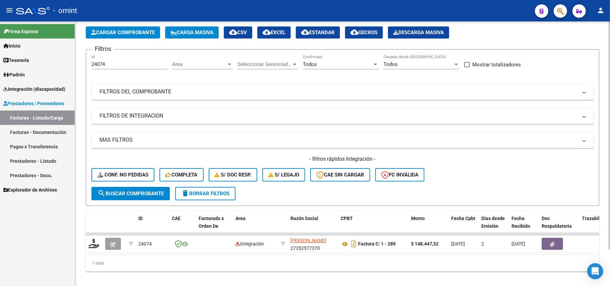
click at [319, 65] on div "Todos" at bounding box center [338, 64] width 70 height 6
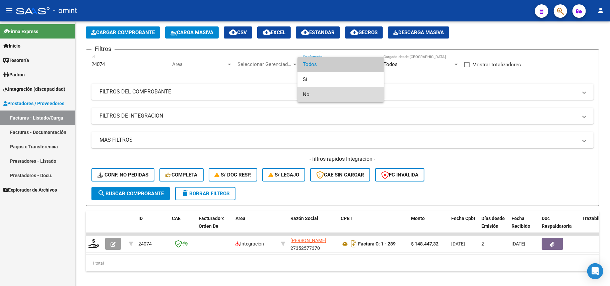
click at [314, 93] on span "No" at bounding box center [341, 94] width 76 height 15
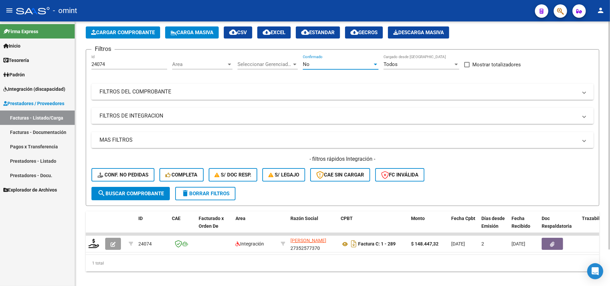
click at [229, 193] on span "delete Borrar Filtros" at bounding box center [205, 194] width 48 height 6
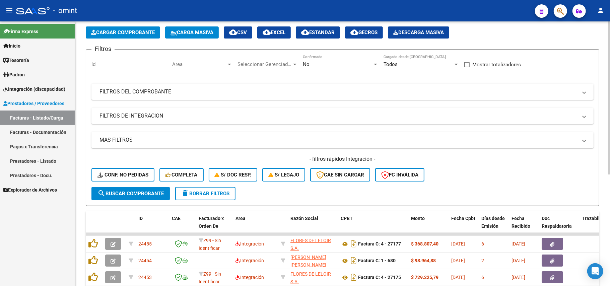
click at [112, 60] on div "Id" at bounding box center [129, 62] width 76 height 14
paste input "23021"
type input "23021"
click at [129, 185] on div "- filtros rápidos Integración - Conf. no pedidas Completa S/ Doc Resp. S/ legaj…" at bounding box center [342, 170] width 502 height 31
click at [129, 187] on button "search Buscar Comprobante" at bounding box center [130, 193] width 78 height 13
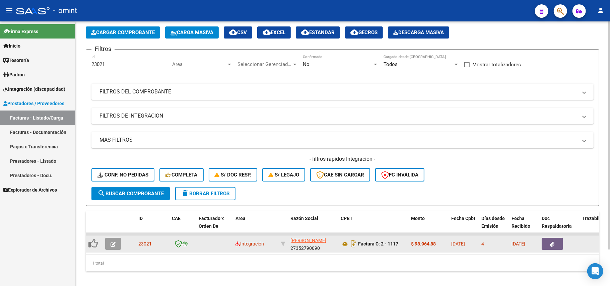
click at [117, 241] on button "button" at bounding box center [113, 244] width 16 height 12
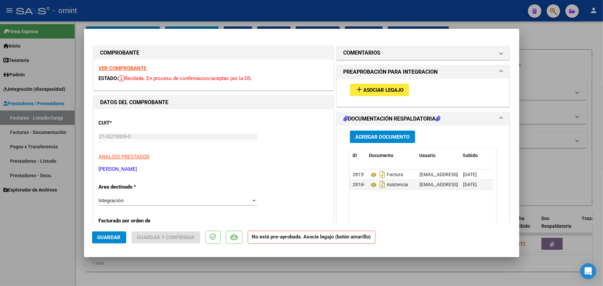
click at [369, 88] on span "Asociar Legajo" at bounding box center [383, 90] width 41 height 6
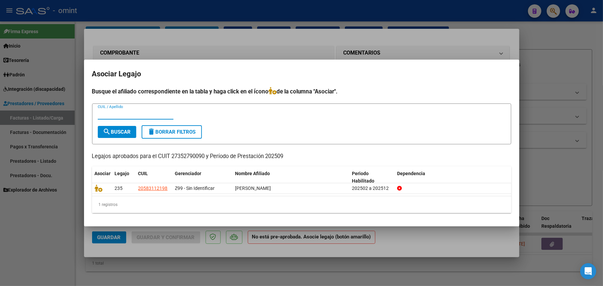
click at [209, 53] on div at bounding box center [301, 143] width 603 height 286
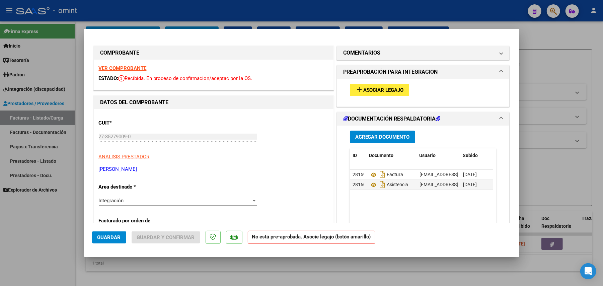
click at [111, 70] on strong "VER COMPROBANTE" at bounding box center [123, 68] width 48 height 6
click at [363, 90] on span "Asociar Legajo" at bounding box center [383, 90] width 41 height 6
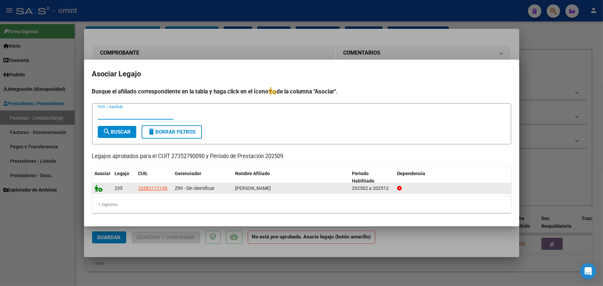
click at [95, 189] on icon at bounding box center [99, 188] width 8 height 7
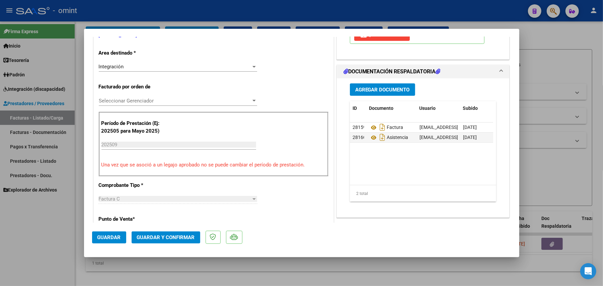
scroll to position [0, 0]
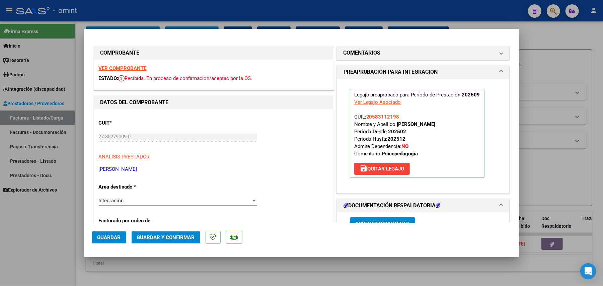
click at [129, 66] on strong "VER COMPROBANTE" at bounding box center [123, 68] width 48 height 6
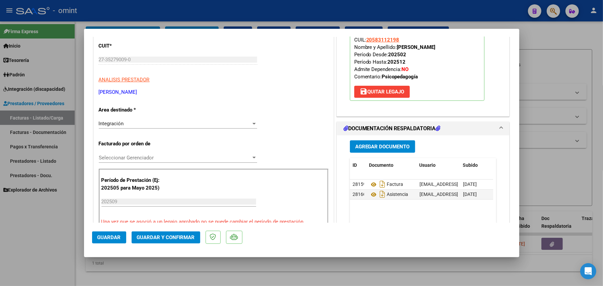
scroll to position [178, 0]
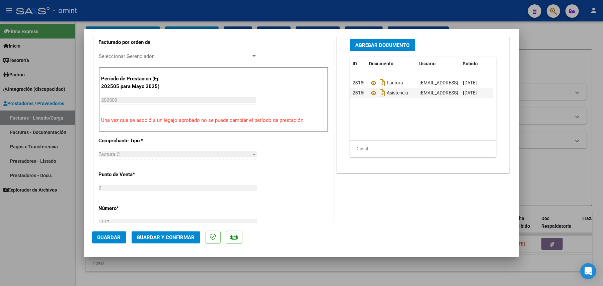
click at [114, 236] on span "Guardar" at bounding box center [108, 237] width 23 height 6
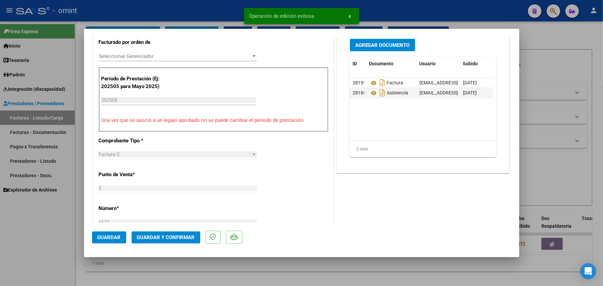
click at [54, 248] on div at bounding box center [301, 143] width 603 height 286
type input "$ 0,00"
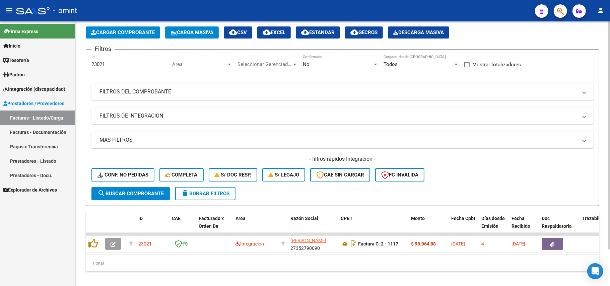
click at [208, 195] on span "delete Borrar Filtros" at bounding box center [205, 194] width 48 height 6
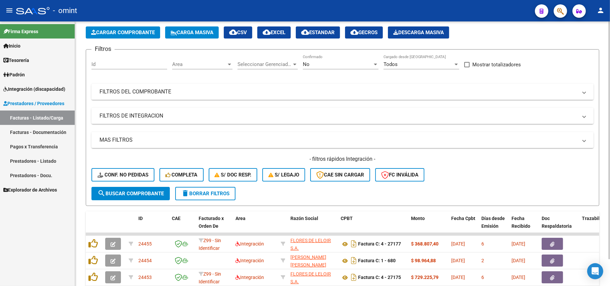
click at [113, 65] on input "Id" at bounding box center [129, 64] width 76 height 6
paste input "22317"
type input "22317"
click at [134, 195] on span "search Buscar Comprobante" at bounding box center [130, 194] width 66 height 6
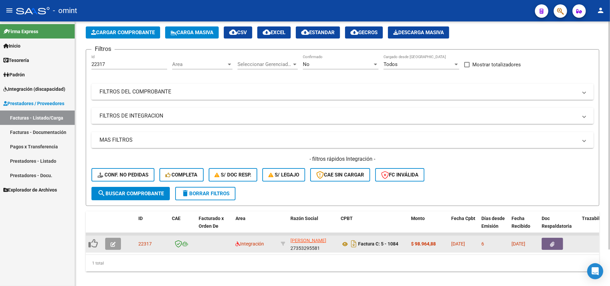
click at [110, 246] on button "button" at bounding box center [113, 244] width 16 height 12
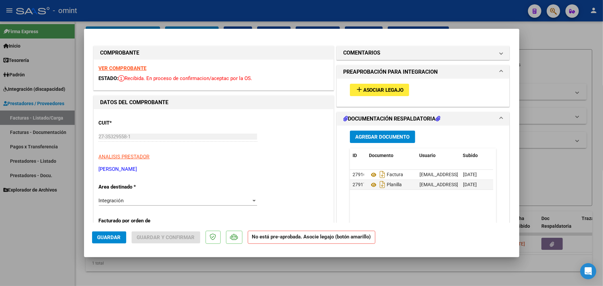
click at [370, 92] on span "Asociar Legajo" at bounding box center [383, 90] width 41 height 6
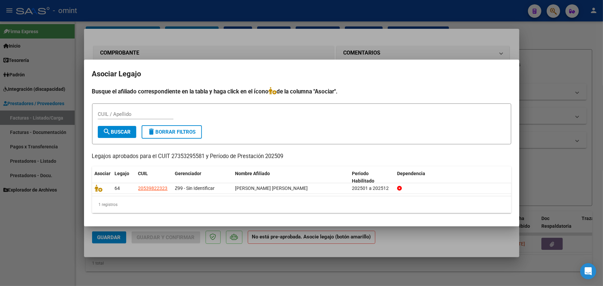
click at [185, 48] on div at bounding box center [301, 143] width 603 height 286
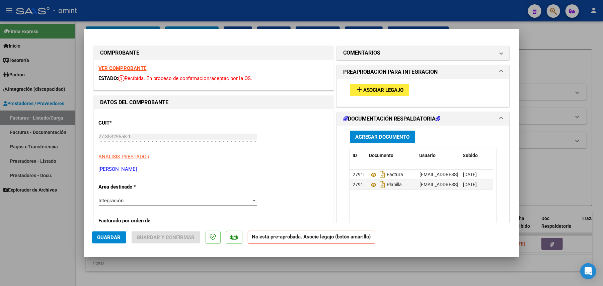
click at [128, 68] on strong "VER COMPROBANTE" at bounding box center [123, 68] width 48 height 6
click at [371, 84] on button "add Asociar Legajo" at bounding box center [379, 90] width 59 height 12
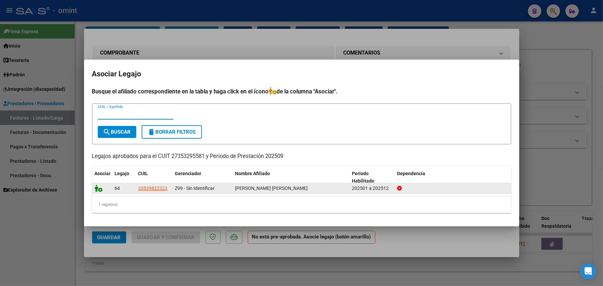
click at [96, 191] on icon at bounding box center [99, 188] width 8 height 7
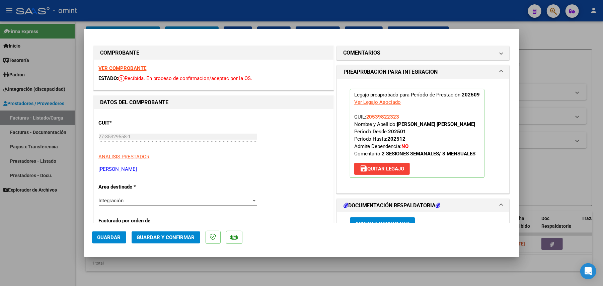
click at [108, 234] on button "Guardar" at bounding box center [109, 237] width 34 height 12
click at [149, 13] on div at bounding box center [301, 143] width 603 height 286
type input "$ 0,00"
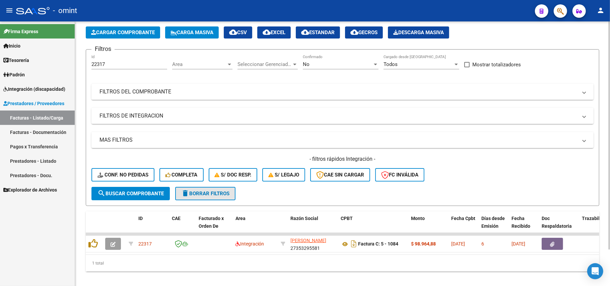
click at [207, 191] on span "delete Borrar Filtros" at bounding box center [205, 194] width 48 height 6
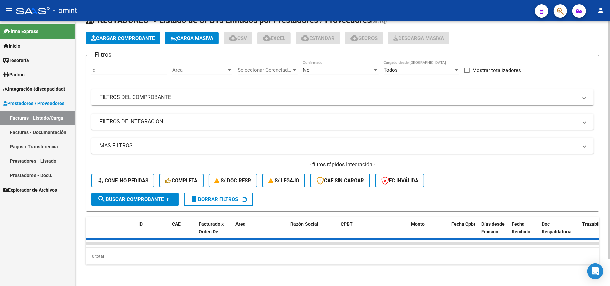
click at [113, 67] on input "Id" at bounding box center [129, 70] width 76 height 6
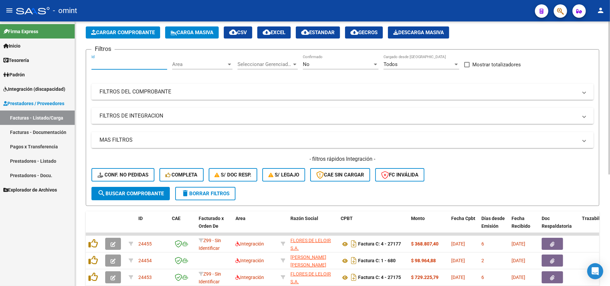
paste input "23658"
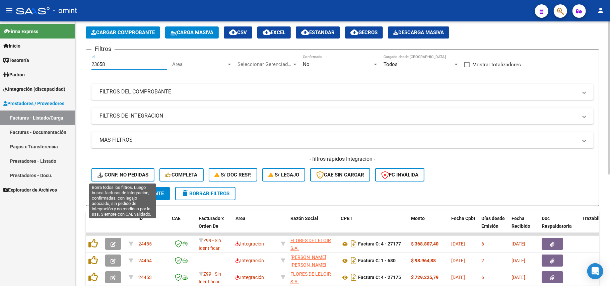
type input "23658"
click at [130, 187] on button "search Buscar Comprobante" at bounding box center [130, 193] width 78 height 13
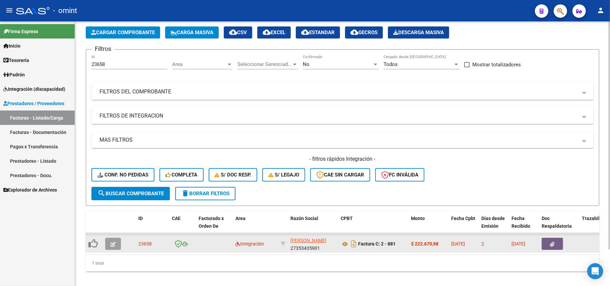
click at [113, 242] on icon "button" at bounding box center [113, 244] width 5 height 5
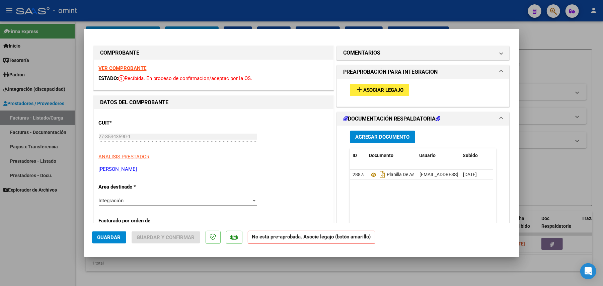
click at [117, 64] on div "VER COMPROBANTE ESTADO: Recibida. En proceso de confirmacion/aceptac por la OS." at bounding box center [214, 75] width 240 height 30
click at [117, 67] on strong "VER COMPROBANTE" at bounding box center [123, 68] width 48 height 6
click at [376, 87] on span "Asociar Legajo" at bounding box center [383, 90] width 41 height 6
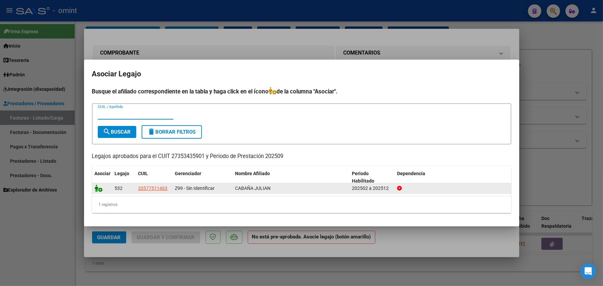
click at [100, 190] on icon at bounding box center [99, 188] width 8 height 7
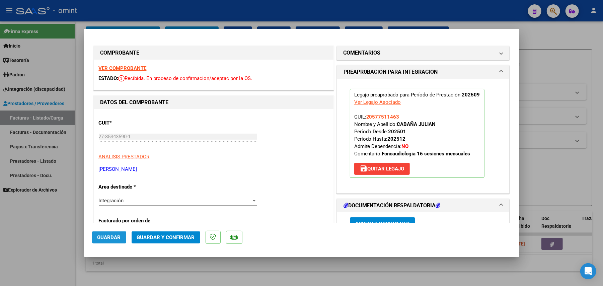
click at [116, 236] on span "Guardar" at bounding box center [108, 237] width 23 height 6
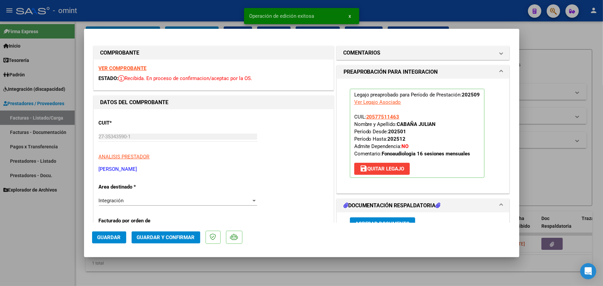
drag, startPoint x: 123, startPoint y: 19, endPoint x: 131, endPoint y: 11, distance: 11.6
click at [123, 19] on div at bounding box center [301, 143] width 603 height 286
type input "$ 0,00"
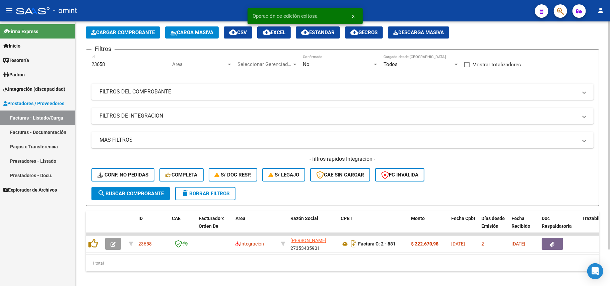
click at [208, 191] on span "delete Borrar Filtros" at bounding box center [205, 194] width 48 height 6
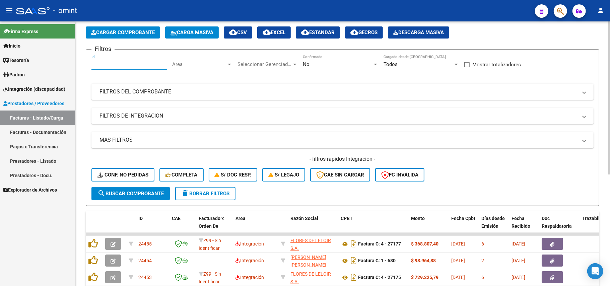
click at [123, 64] on input "Id" at bounding box center [129, 64] width 76 height 6
paste input "22201"
type input "22201"
click at [129, 201] on form "Filtros 22201 Id Area Area Seleccionar Gerenciador Seleccionar Gerenciador No C…" at bounding box center [342, 127] width 513 height 157
click at [129, 197] on button "search Buscar Comprobante" at bounding box center [130, 193] width 78 height 13
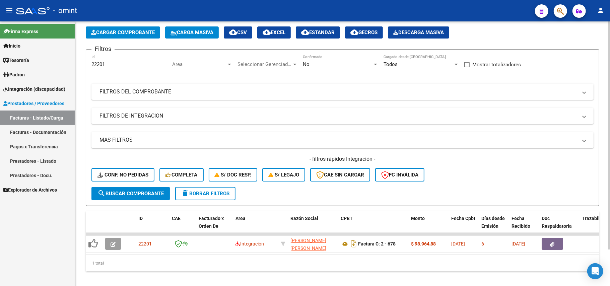
click at [222, 191] on span "delete Borrar Filtros" at bounding box center [205, 194] width 48 height 6
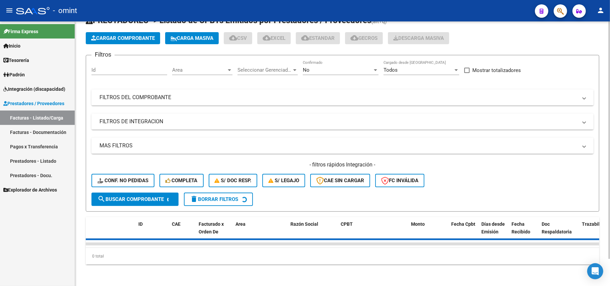
click at [121, 67] on input "Id" at bounding box center [129, 70] width 76 height 6
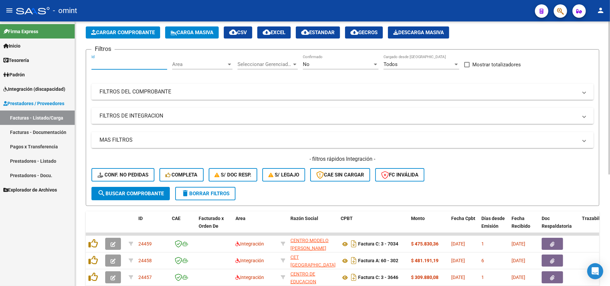
paste input "22201"
type input "22201"
click at [148, 184] on div "- filtros rápidos Integración - Conf. no pedidas Completa S/ Doc Resp. S/ legaj…" at bounding box center [342, 170] width 502 height 31
click at [149, 194] on span "search Buscar Comprobante" at bounding box center [130, 194] width 66 height 6
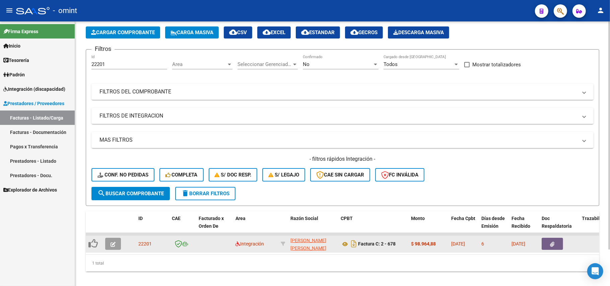
click at [113, 244] on icon "button" at bounding box center [113, 244] width 5 height 5
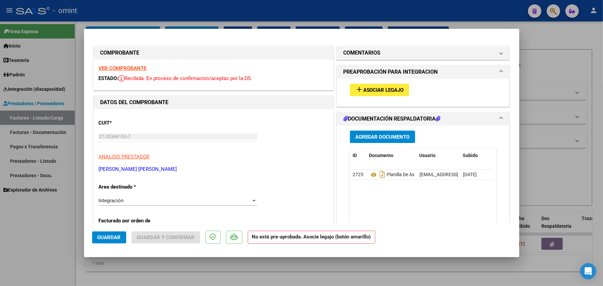
click at [133, 68] on strong "VER COMPROBANTE" at bounding box center [123, 68] width 48 height 6
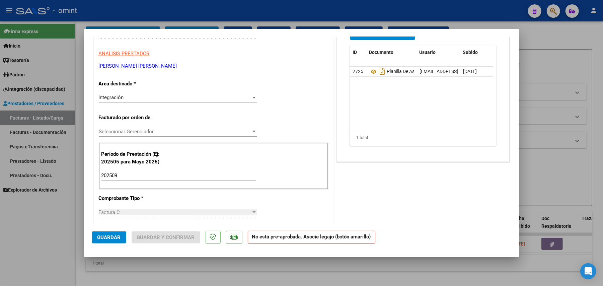
scroll to position [0, 0]
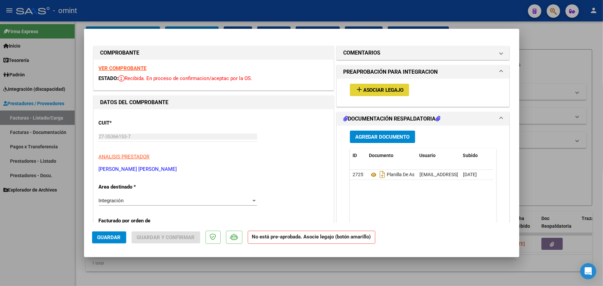
click at [389, 84] on button "add Asociar Legajo" at bounding box center [379, 90] width 59 height 12
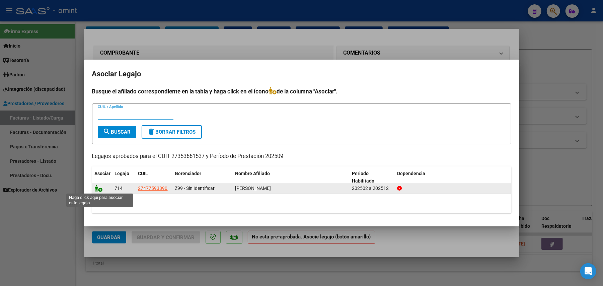
click at [101, 188] on icon at bounding box center [99, 188] width 8 height 7
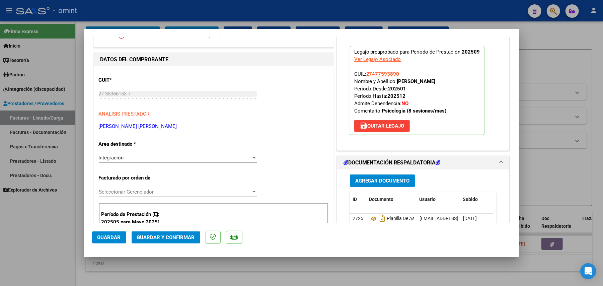
scroll to position [89, 0]
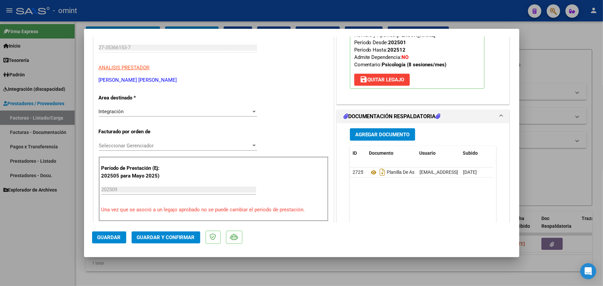
click at [123, 235] on button "Guardar" at bounding box center [109, 237] width 34 height 12
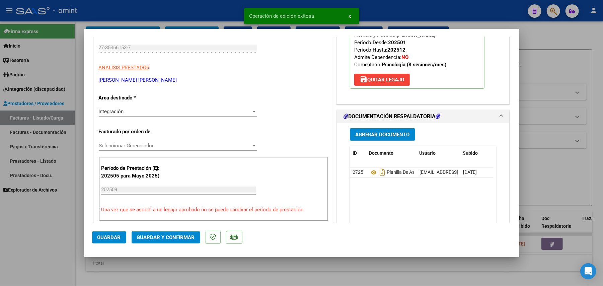
click at [207, 13] on div at bounding box center [301, 143] width 603 height 286
type input "$ 0,00"
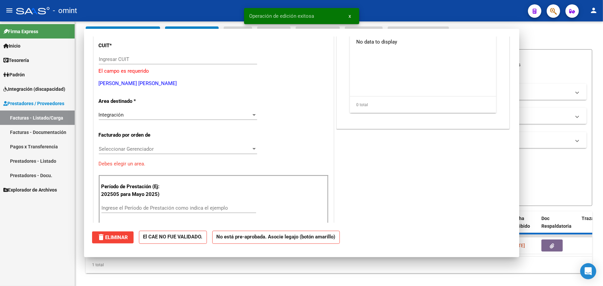
scroll to position [0, 0]
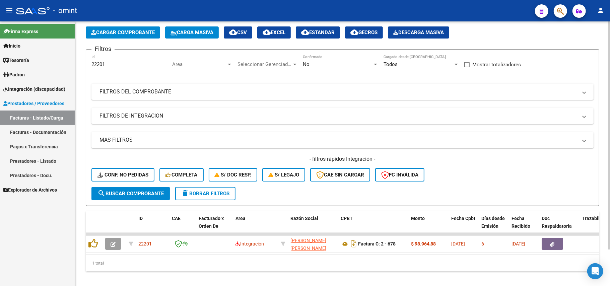
click at [204, 199] on button "delete Borrar Filtros" at bounding box center [205, 193] width 60 height 13
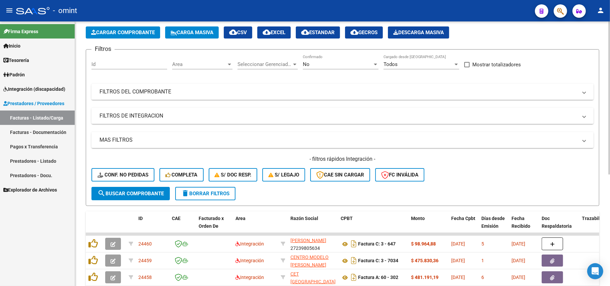
click at [121, 60] on div "Id" at bounding box center [129, 62] width 76 height 14
paste input "24416"
type input "24416"
click at [135, 192] on span "search Buscar Comprobante" at bounding box center [130, 194] width 66 height 6
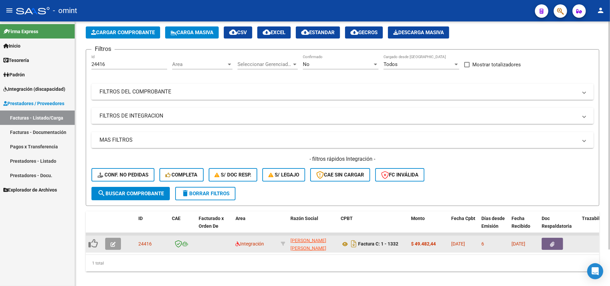
click at [115, 242] on icon "button" at bounding box center [113, 244] width 5 height 5
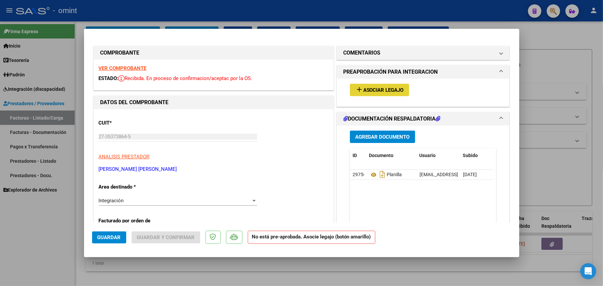
click at [374, 93] on span "Asociar Legajo" at bounding box center [383, 90] width 41 height 6
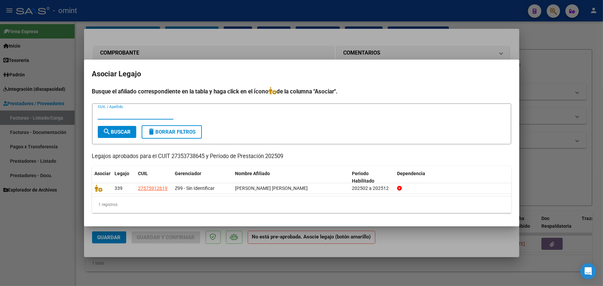
click at [233, 48] on div at bounding box center [301, 143] width 603 height 286
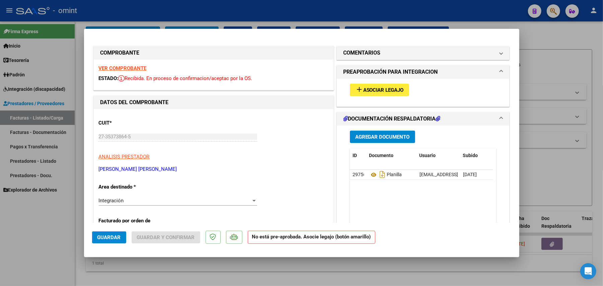
click at [117, 71] on strong "VER COMPROBANTE" at bounding box center [123, 68] width 48 height 6
click at [377, 90] on span "Asociar Legajo" at bounding box center [383, 90] width 41 height 6
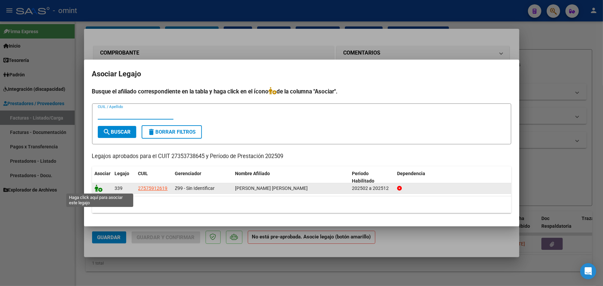
click at [101, 187] on icon at bounding box center [99, 188] width 8 height 7
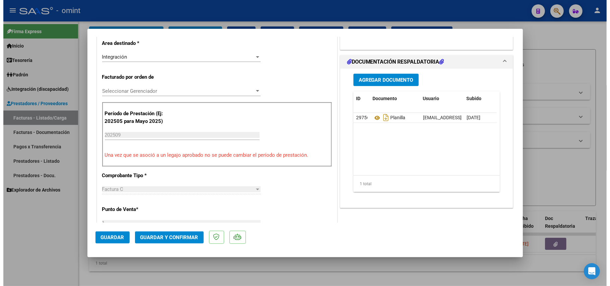
scroll to position [268, 0]
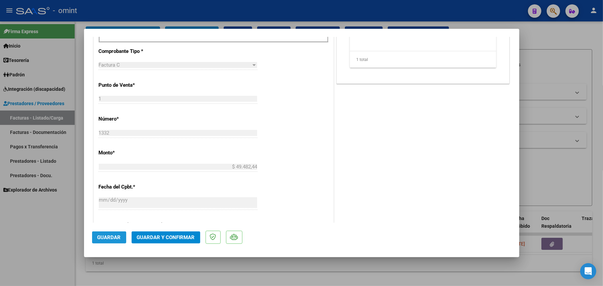
click at [109, 237] on span "Guardar" at bounding box center [108, 237] width 23 height 6
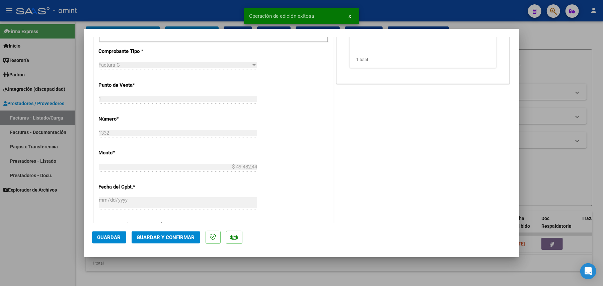
click at [155, 10] on div at bounding box center [301, 143] width 603 height 286
type input "$ 0,00"
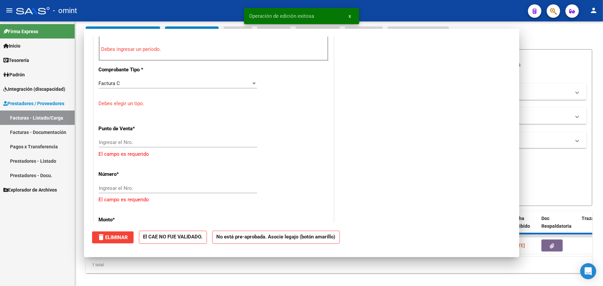
scroll to position [0, 0]
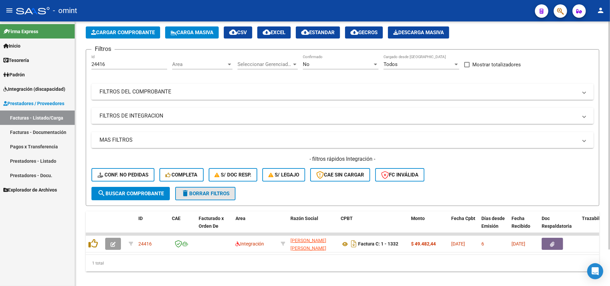
click at [197, 191] on span "delete Borrar Filtros" at bounding box center [205, 194] width 48 height 6
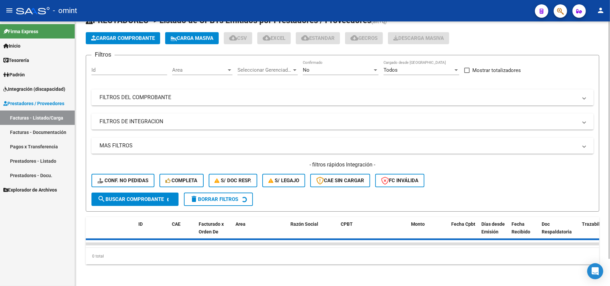
click at [121, 67] on input "Id" at bounding box center [129, 70] width 76 height 6
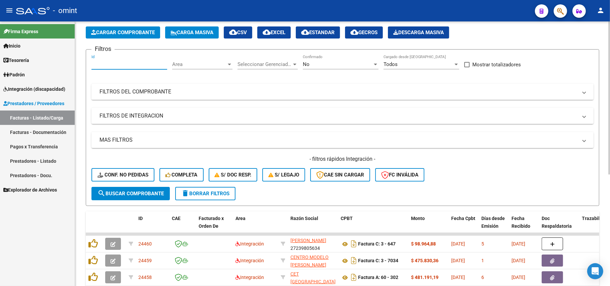
paste input "24098"
type input "24098"
click at [143, 198] on button "search Buscar Comprobante" at bounding box center [130, 193] width 78 height 13
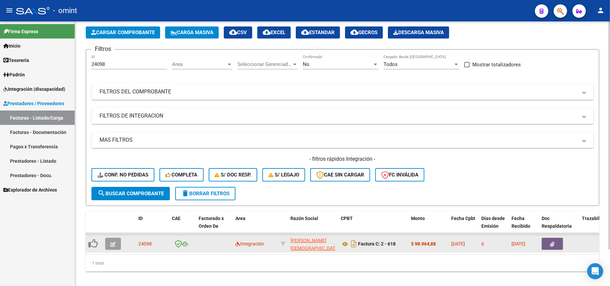
click at [110, 238] on button "button" at bounding box center [113, 244] width 16 height 12
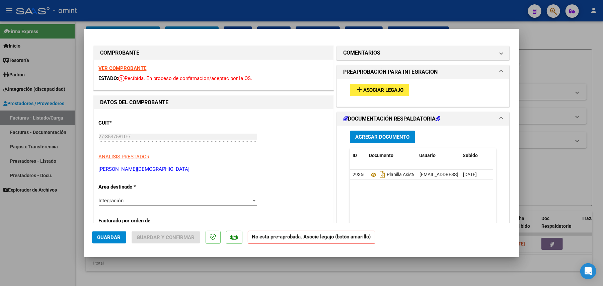
click at [137, 70] on strong "VER COMPROBANTE" at bounding box center [123, 68] width 48 height 6
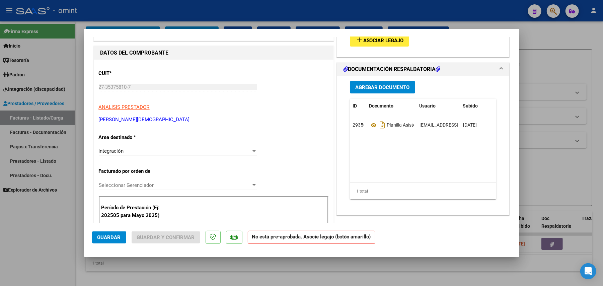
scroll to position [45, 0]
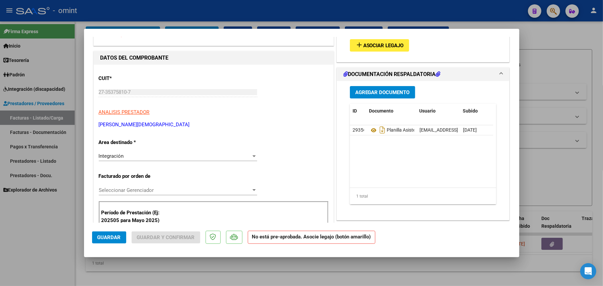
click at [374, 47] on span "Asociar Legajo" at bounding box center [383, 46] width 41 height 6
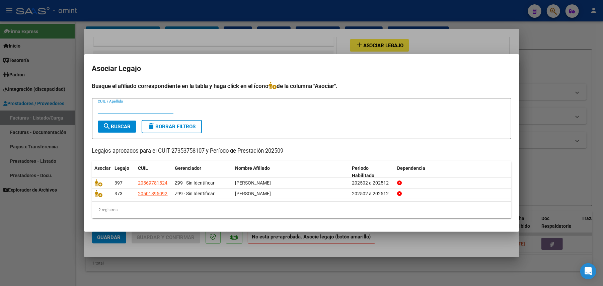
click at [192, 46] on div at bounding box center [301, 143] width 603 height 286
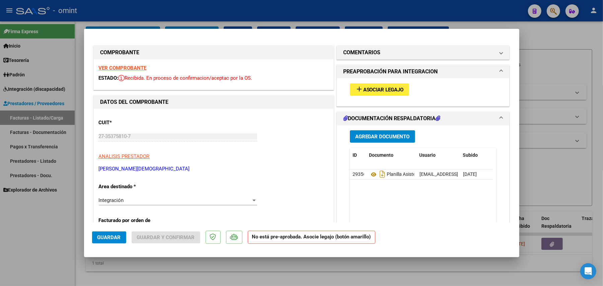
scroll to position [0, 0]
click at [133, 69] on strong "VER COMPROBANTE" at bounding box center [123, 68] width 48 height 6
click at [359, 78] on mat-expansion-panel-header "PREAPROBACIÓN PARA INTEGRACION" at bounding box center [423, 71] width 173 height 13
click at [363, 115] on h1 "DOCUMENTACIÓN RESPALDATORIA" at bounding box center [392, 119] width 97 height 8
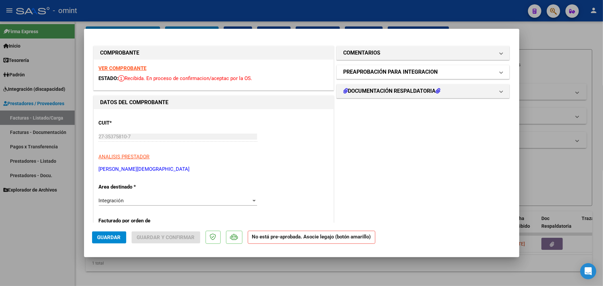
click at [365, 75] on h1 "PREAPROBACIÓN PARA INTEGRACION" at bounding box center [391, 72] width 94 height 8
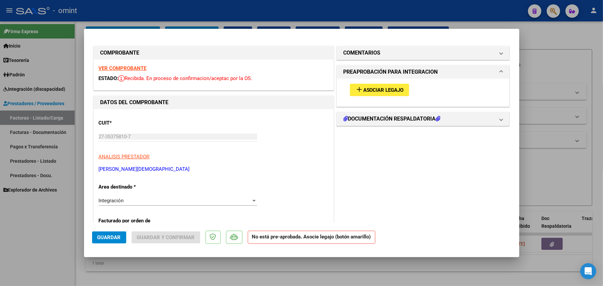
click at [378, 89] on span "Asociar Legajo" at bounding box center [383, 90] width 41 height 6
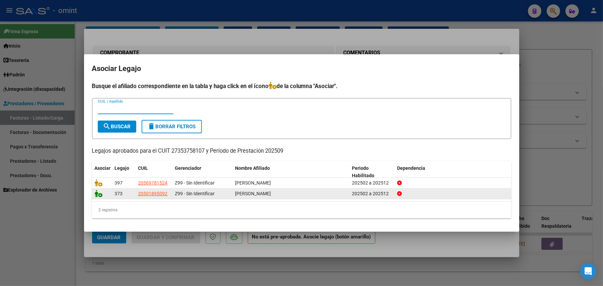
click at [96, 196] on icon at bounding box center [99, 193] width 8 height 7
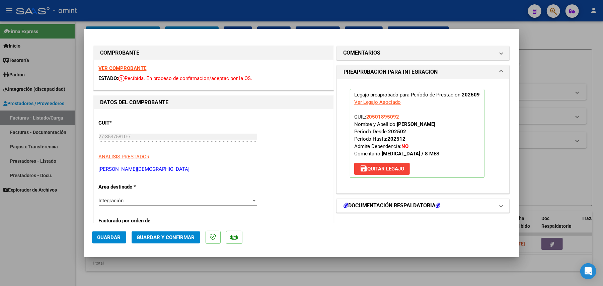
click at [386, 203] on h1 "DOCUMENTACIÓN RESPALDATORIA" at bounding box center [392, 206] width 97 height 8
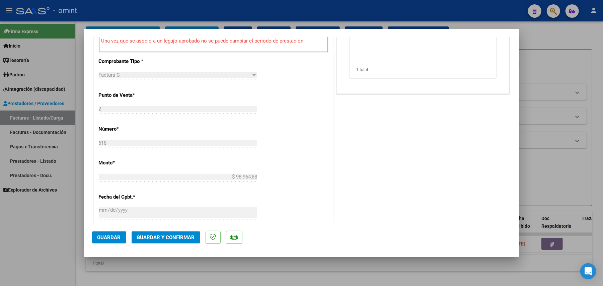
scroll to position [312, 0]
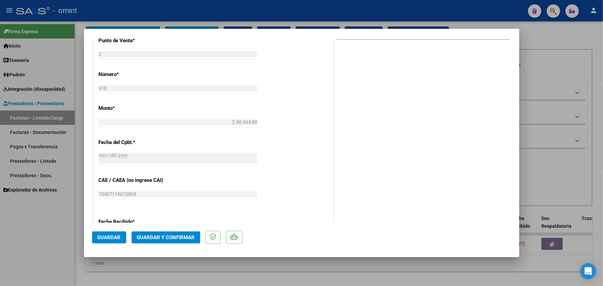
click at [115, 239] on span "Guardar" at bounding box center [108, 237] width 23 height 6
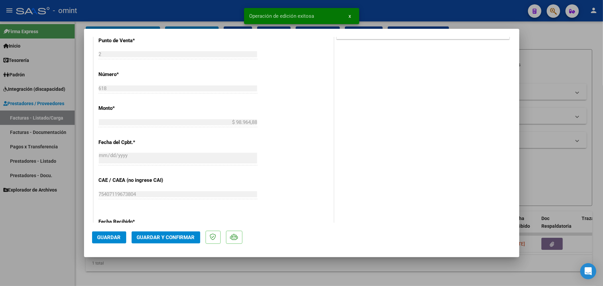
drag, startPoint x: 47, startPoint y: 212, endPoint x: 53, endPoint y: 215, distance: 6.2
click at [47, 213] on div at bounding box center [301, 143] width 603 height 286
type input "$ 0,00"
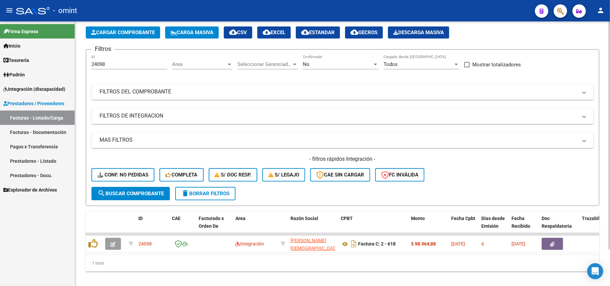
click at [203, 196] on span "delete Borrar Filtros" at bounding box center [205, 194] width 48 height 6
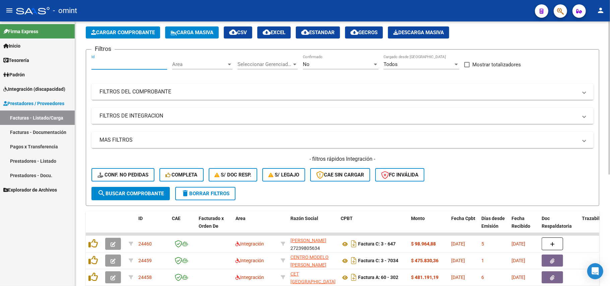
click at [115, 63] on input "Id" at bounding box center [129, 64] width 76 height 6
paste input "22981"
type input "2298122981"
drag, startPoint x: 197, startPoint y: 190, endPoint x: 190, endPoint y: 188, distance: 7.0
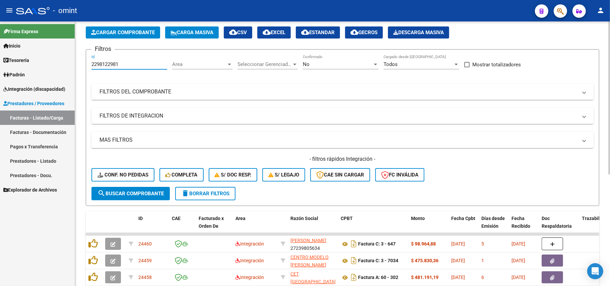
click at [197, 191] on span "delete Borrar Filtros" at bounding box center [205, 194] width 48 height 6
click at [93, 61] on form "Filtros Id Area Area Seleccionar Gerenciador Seleccionar Gerenciador No Confirm…" at bounding box center [342, 127] width 513 height 157
paste input "22981"
click at [102, 62] on input "22981" at bounding box center [129, 64] width 76 height 6
type input "22981"
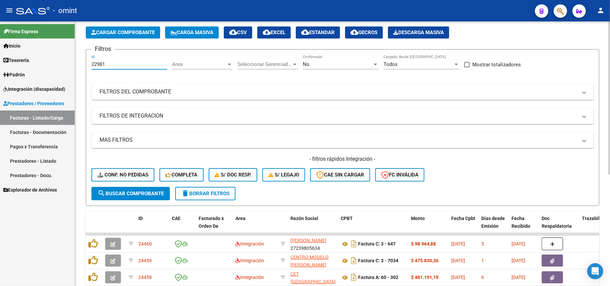
drag, startPoint x: 143, startPoint y: 192, endPoint x: 142, endPoint y: 187, distance: 5.8
click at [143, 193] on span "search Buscar Comprobante" at bounding box center [130, 194] width 66 height 6
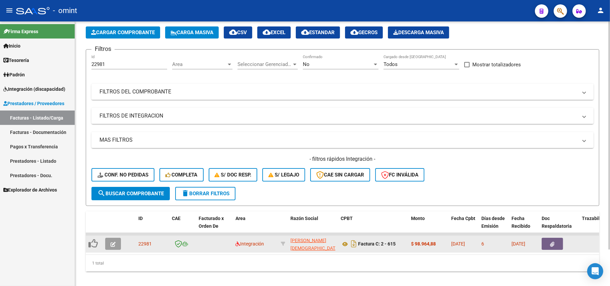
click at [111, 243] on icon "button" at bounding box center [113, 244] width 5 height 5
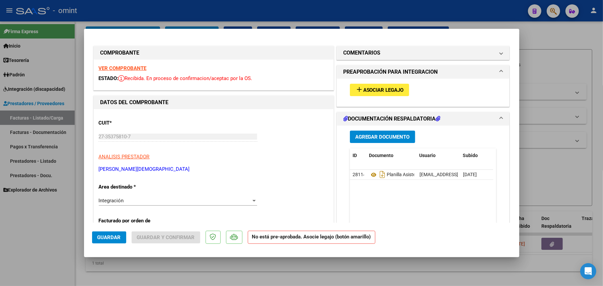
click at [140, 70] on strong "VER COMPROBANTE" at bounding box center [123, 68] width 48 height 6
click at [375, 84] on button "add Asociar Legajo" at bounding box center [379, 90] width 59 height 12
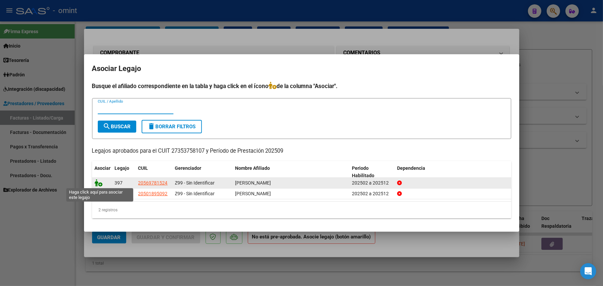
click at [102, 183] on icon at bounding box center [99, 182] width 8 height 7
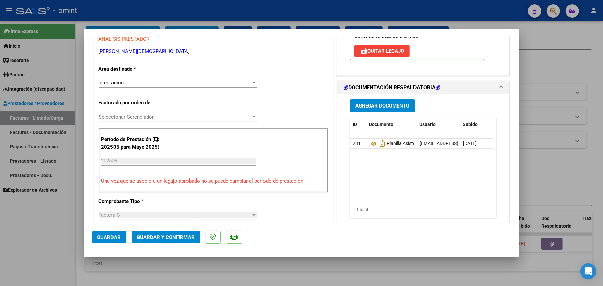
scroll to position [178, 0]
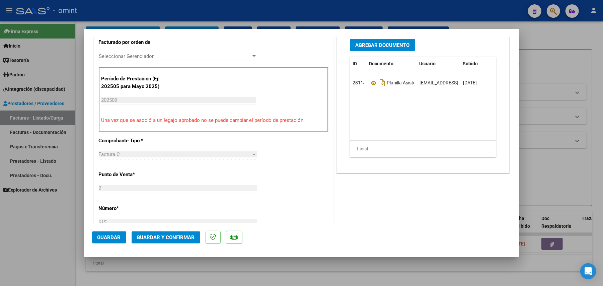
click at [116, 240] on button "Guardar" at bounding box center [109, 237] width 34 height 12
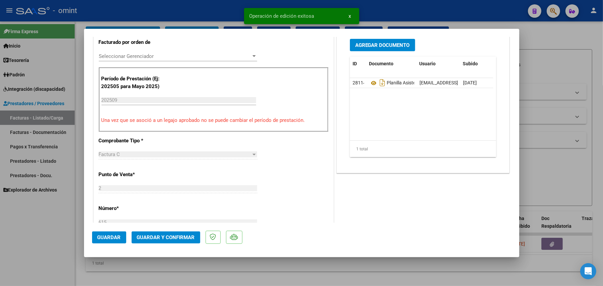
click at [215, 15] on div at bounding box center [301, 143] width 603 height 286
type input "$ 0,00"
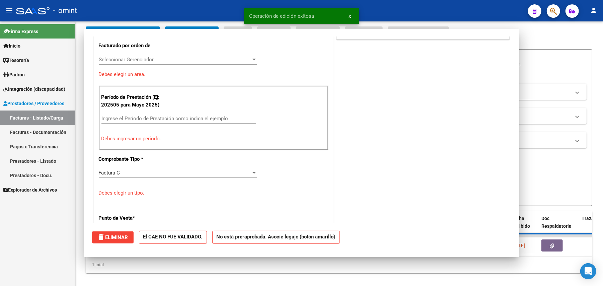
scroll to position [0, 0]
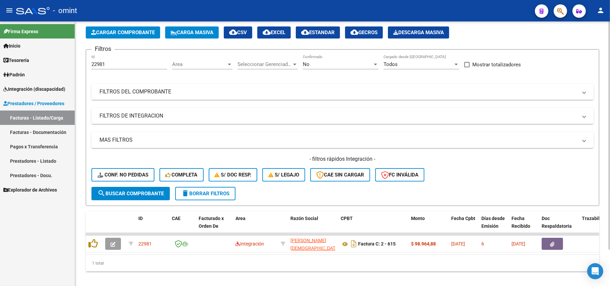
click at [207, 188] on button "delete Borrar Filtros" at bounding box center [205, 193] width 60 height 13
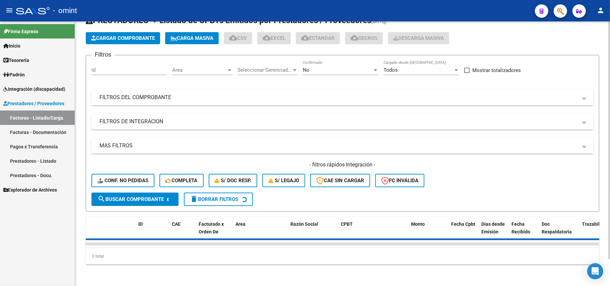
click at [124, 67] on input "Id" at bounding box center [129, 70] width 76 height 6
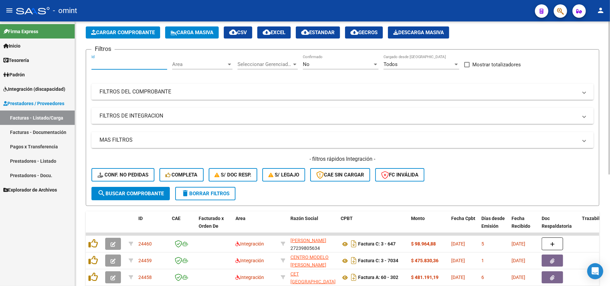
paste input "22038"
type input "22038"
click at [157, 196] on button "search Buscar Comprobante" at bounding box center [130, 193] width 78 height 13
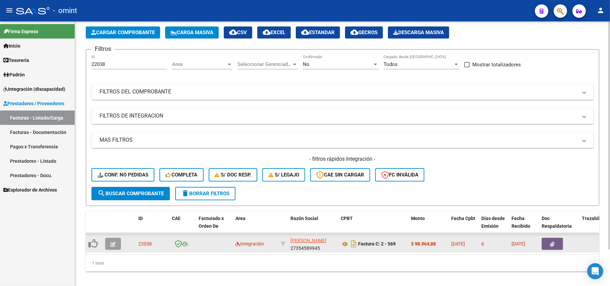
click at [113, 243] on icon "button" at bounding box center [113, 244] width 5 height 5
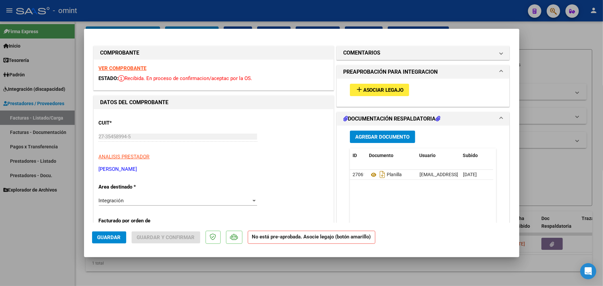
click at [133, 70] on strong "VER COMPROBANTE" at bounding box center [123, 68] width 48 height 6
click at [371, 88] on span "Asociar Legajo" at bounding box center [383, 90] width 41 height 6
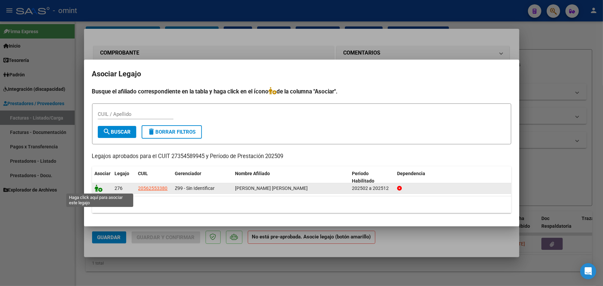
click at [95, 191] on icon at bounding box center [99, 188] width 8 height 7
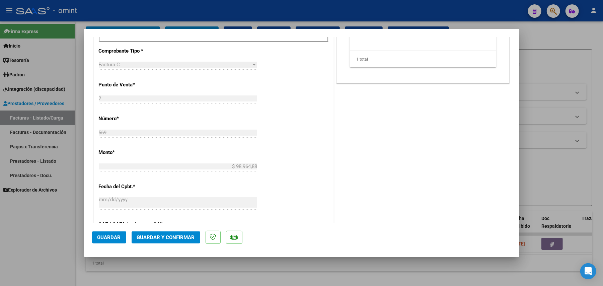
scroll to position [357, 0]
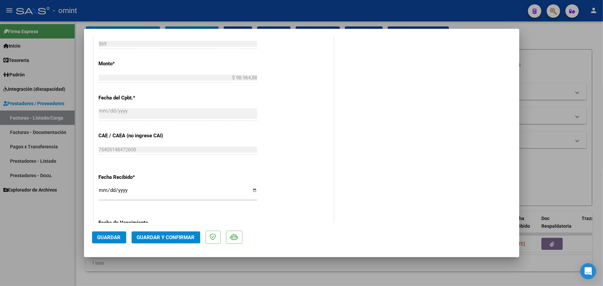
click at [101, 238] on span "Guardar" at bounding box center [108, 237] width 23 height 6
click at [113, 238] on span "Guardar" at bounding box center [108, 237] width 23 height 6
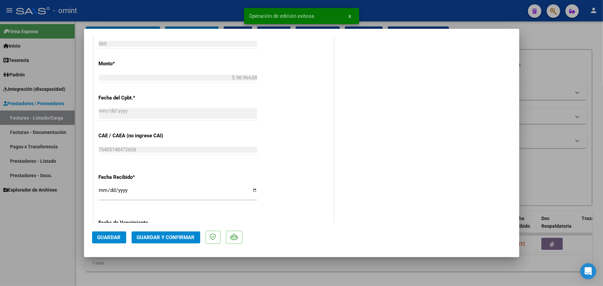
click at [66, 227] on div at bounding box center [301, 143] width 603 height 286
type input "$ 0,00"
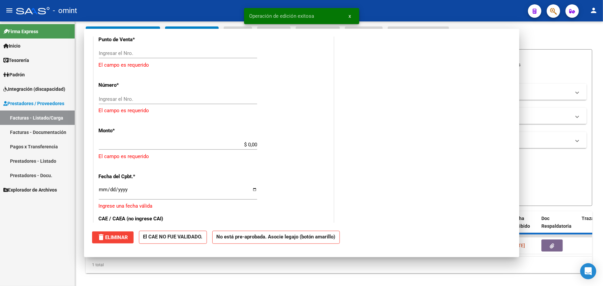
scroll to position [0, 0]
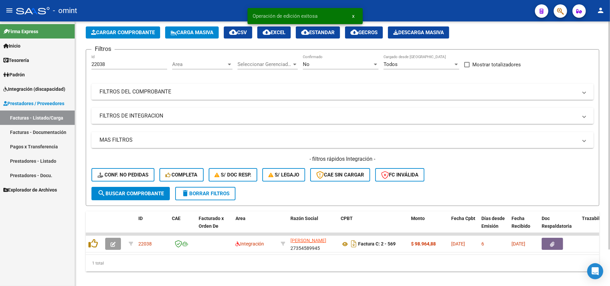
click at [197, 198] on button "delete Borrar Filtros" at bounding box center [205, 193] width 60 height 13
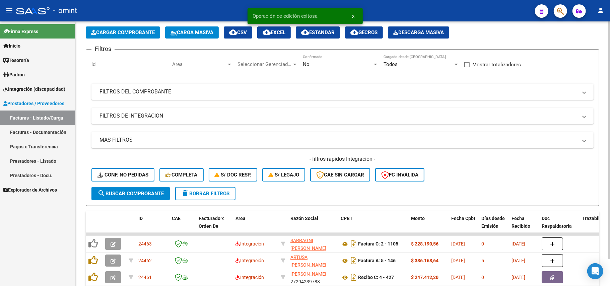
click at [112, 64] on input "Id" at bounding box center [129, 64] width 76 height 6
paste input "24274"
type input "24274"
click at [132, 193] on span "search Buscar Comprobante" at bounding box center [130, 194] width 66 height 6
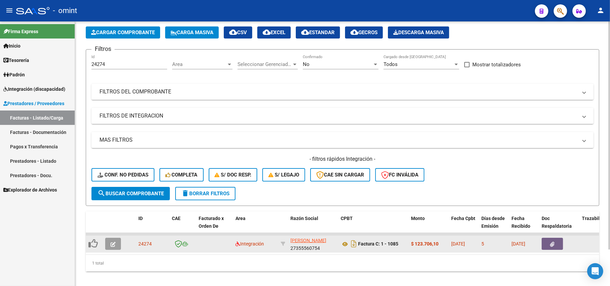
click at [115, 244] on icon "button" at bounding box center [113, 244] width 5 height 5
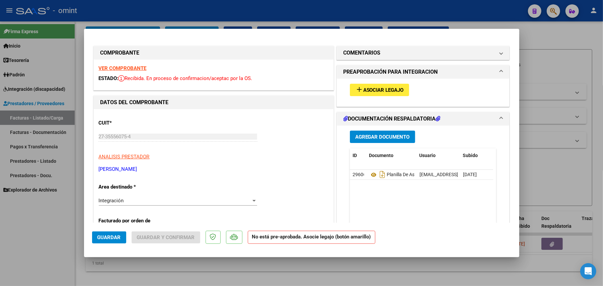
click at [139, 67] on strong "VER COMPROBANTE" at bounding box center [123, 68] width 48 height 6
click at [357, 89] on mat-icon "add" at bounding box center [359, 89] width 8 height 8
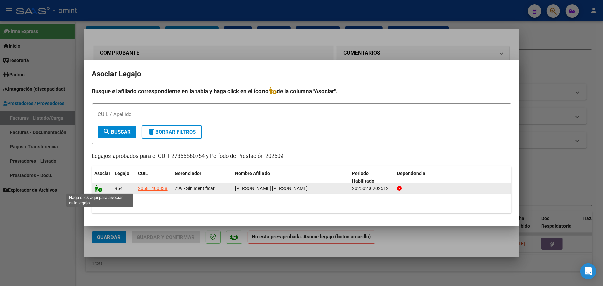
click at [98, 188] on icon at bounding box center [99, 188] width 8 height 7
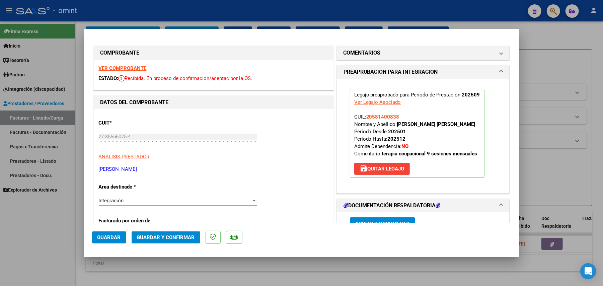
click at [108, 243] on button "Guardar" at bounding box center [109, 237] width 34 height 12
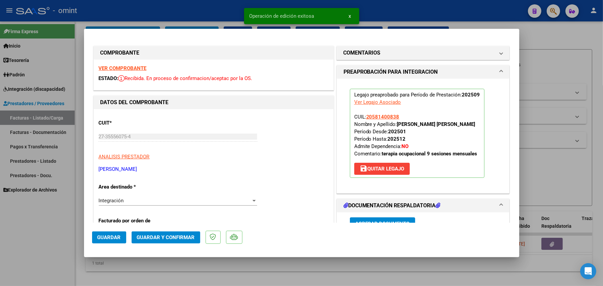
click at [41, 241] on div at bounding box center [301, 143] width 603 height 286
type input "$ 0,00"
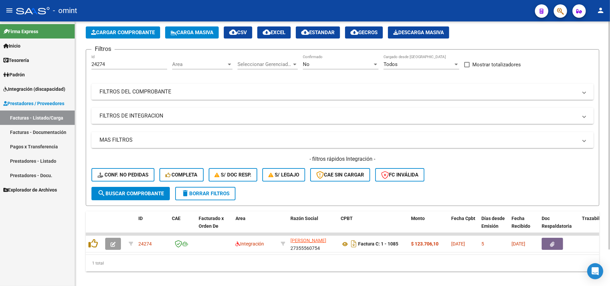
click at [218, 193] on span "delete Borrar Filtros" at bounding box center [205, 194] width 48 height 6
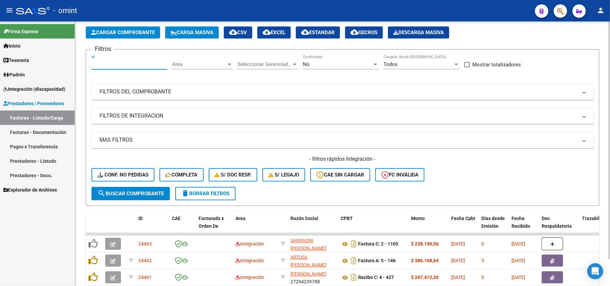
click at [110, 62] on input "Id" at bounding box center [129, 64] width 76 height 6
paste input "23816"
type input "23816"
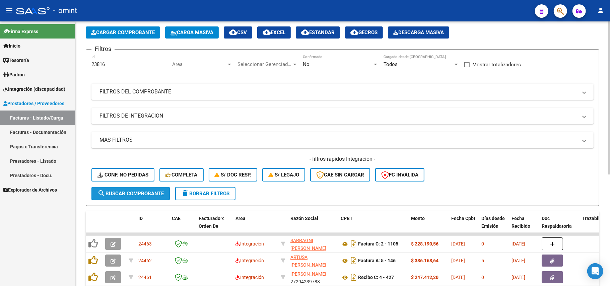
click at [126, 191] on span "search Buscar Comprobante" at bounding box center [130, 194] width 66 height 6
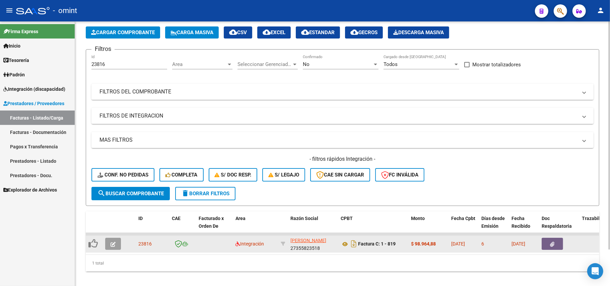
click at [113, 243] on icon "button" at bounding box center [113, 244] width 5 height 5
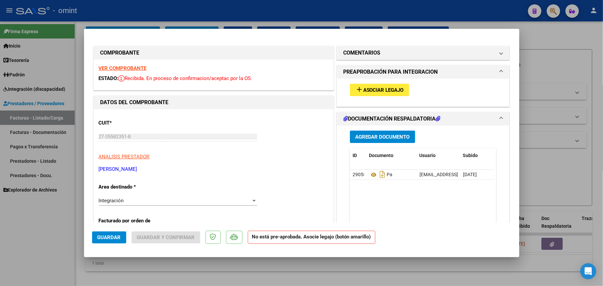
click at [136, 70] on strong "VER COMPROBANTE" at bounding box center [123, 68] width 48 height 6
click at [367, 85] on button "add Asociar Legajo" at bounding box center [379, 90] width 59 height 12
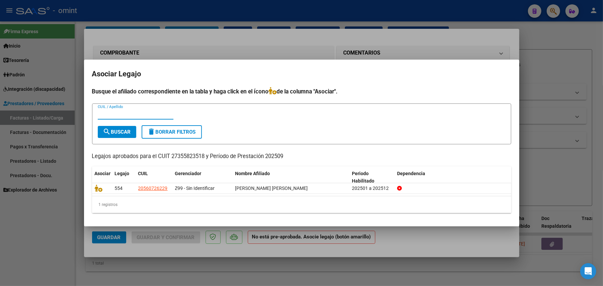
click at [250, 55] on div at bounding box center [301, 143] width 603 height 286
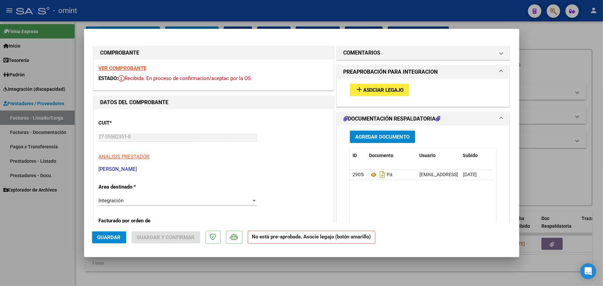
click at [125, 68] on strong "VER COMPROBANTE" at bounding box center [123, 68] width 48 height 6
click at [366, 90] on span "Asociar Legajo" at bounding box center [383, 90] width 41 height 6
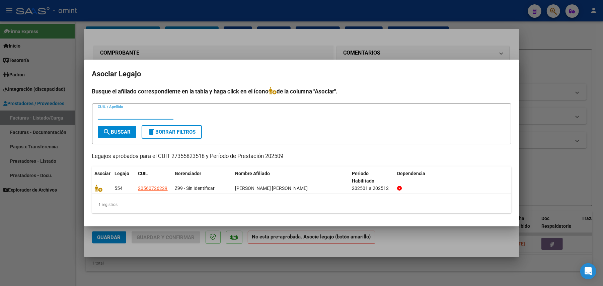
click at [208, 46] on div at bounding box center [301, 143] width 603 height 286
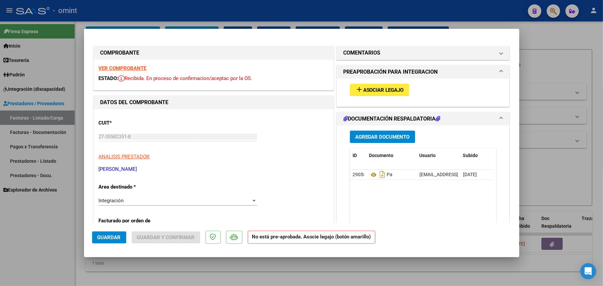
click at [137, 70] on strong "VER COMPROBANTE" at bounding box center [123, 68] width 48 height 6
click at [388, 54] on mat-panel-title "COMENTARIOS" at bounding box center [419, 53] width 151 height 8
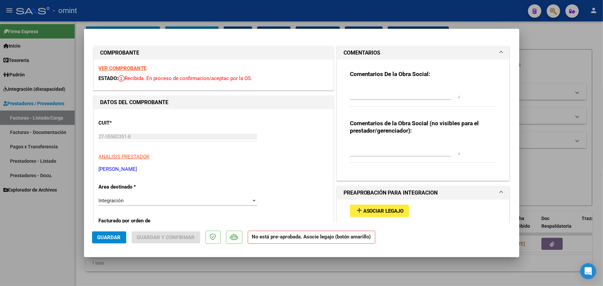
click at [377, 146] on textarea at bounding box center [405, 148] width 111 height 13
type textarea "sin legajo cargado socio"
click at [110, 68] on strong "VER COMPROBANTE" at bounding box center [123, 68] width 48 height 6
click at [191, 3] on div at bounding box center [301, 143] width 603 height 286
type input "$ 0,00"
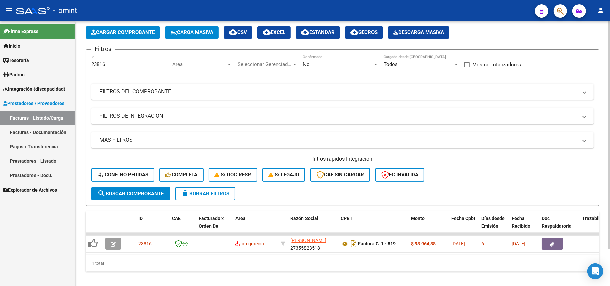
click at [219, 196] on button "delete Borrar Filtros" at bounding box center [205, 193] width 60 height 13
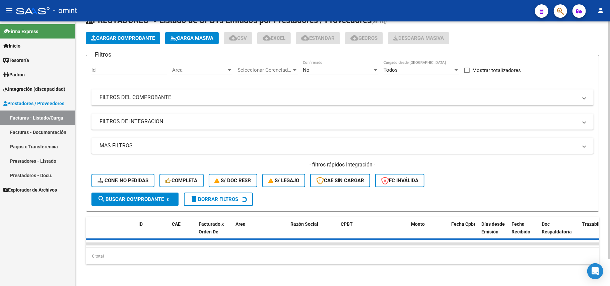
click at [114, 67] on input "Id" at bounding box center [129, 70] width 76 height 6
paste input "22776"
click at [113, 67] on input "22776" at bounding box center [129, 70] width 76 height 6
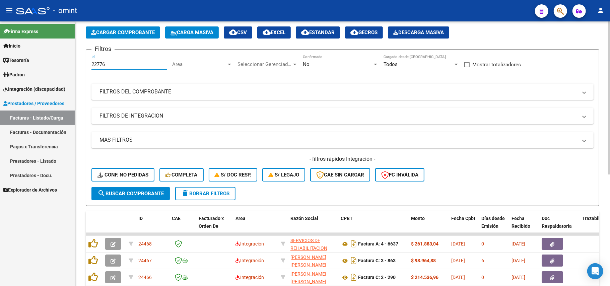
paste input "22776"
drag, startPoint x: 131, startPoint y: 62, endPoint x: 60, endPoint y: 71, distance: 71.5
click at [60, 71] on mat-sidenav-container "Firma Express Inicio Calendario SSS Instructivos Contacto OS Tesorería Extracto…" at bounding box center [305, 153] width 610 height 265
type input "2277622776"
click at [213, 191] on span "delete Borrar Filtros" at bounding box center [205, 194] width 48 height 6
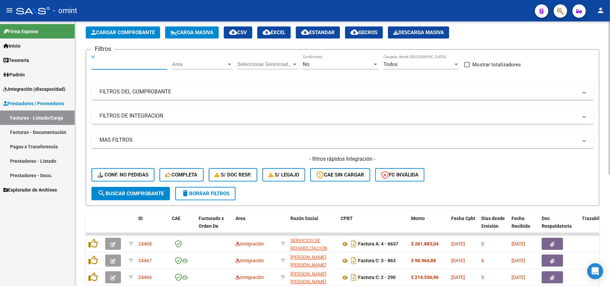
click at [109, 62] on input "Id" at bounding box center [129, 64] width 76 height 6
paste input "22776"
type input "22776"
click at [142, 196] on span "search Buscar Comprobante" at bounding box center [130, 194] width 66 height 6
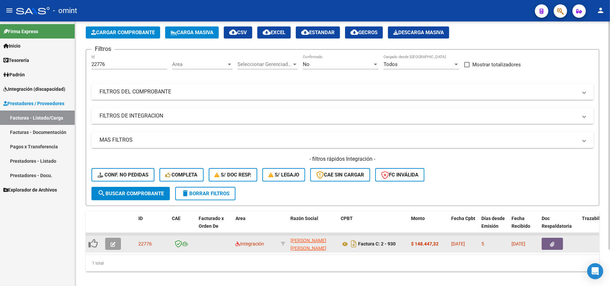
click at [112, 244] on icon "button" at bounding box center [113, 244] width 5 height 5
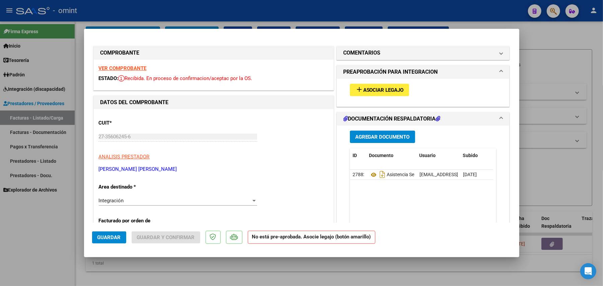
click at [134, 67] on strong "VER COMPROBANTE" at bounding box center [123, 68] width 48 height 6
click at [371, 88] on span "Asociar Legajo" at bounding box center [383, 90] width 41 height 6
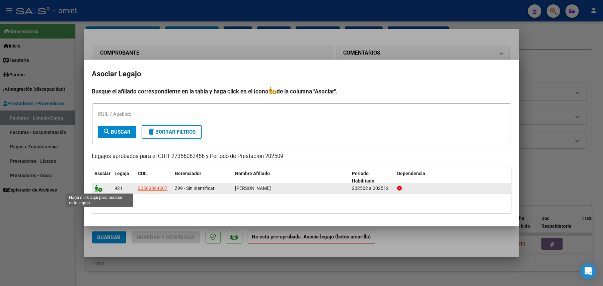
click at [98, 190] on icon at bounding box center [99, 188] width 8 height 7
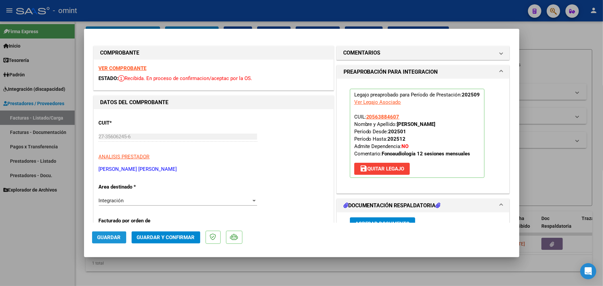
click at [117, 237] on span "Guardar" at bounding box center [108, 237] width 23 height 6
click at [114, 232] on mat-dialog-actions "Guardar Guardar y Confirmar" at bounding box center [301, 236] width 419 height 26
click at [113, 241] on button "Guardar" at bounding box center [109, 237] width 34 height 12
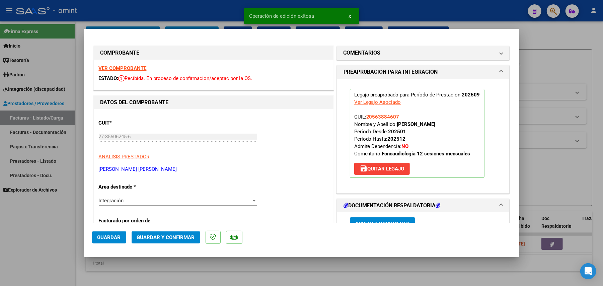
click at [63, 217] on div at bounding box center [301, 143] width 603 height 286
type input "$ 0,00"
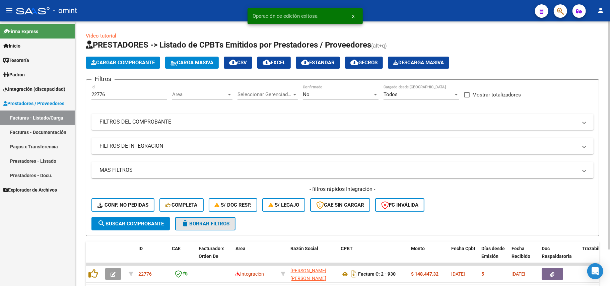
click at [208, 227] on button "delete Borrar Filtros" at bounding box center [205, 223] width 60 height 13
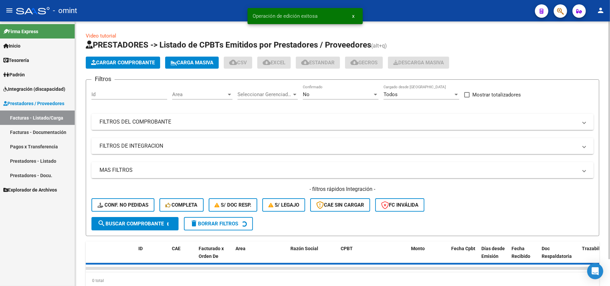
click at [110, 95] on input "Id" at bounding box center [129, 94] width 76 height 6
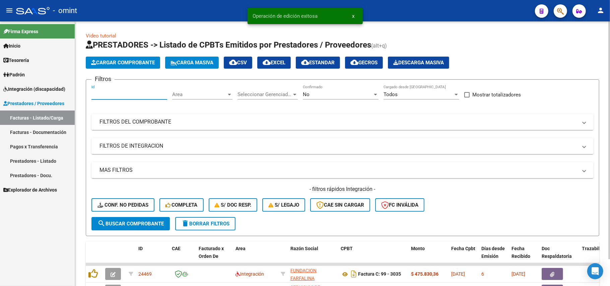
paste input "21777"
type input "21777"
click at [145, 218] on button "search Buscar Comprobante" at bounding box center [130, 223] width 78 height 13
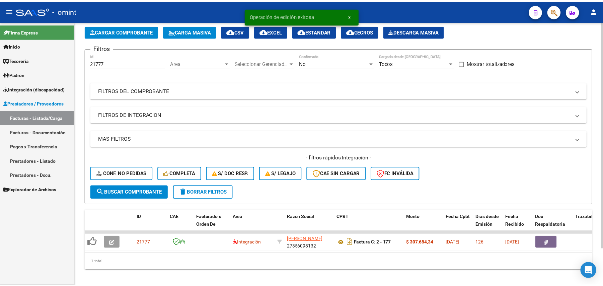
scroll to position [43, 0]
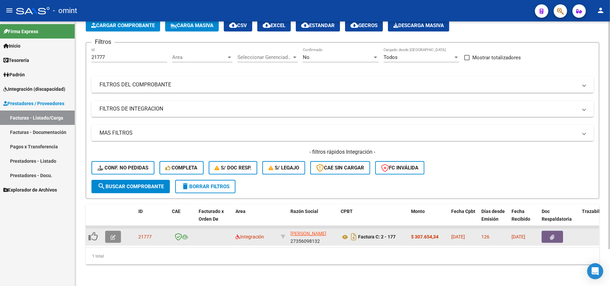
click at [114, 235] on icon "button" at bounding box center [113, 237] width 5 height 5
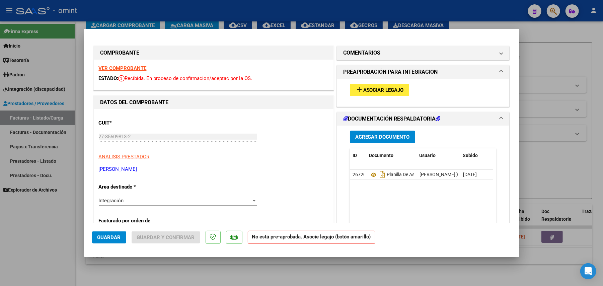
click at [374, 89] on span "Asociar Legajo" at bounding box center [383, 90] width 41 height 6
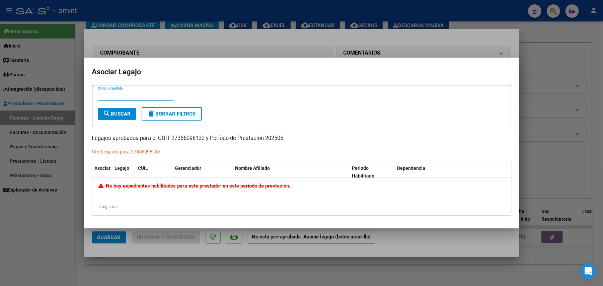
click at [154, 50] on div at bounding box center [301, 143] width 603 height 286
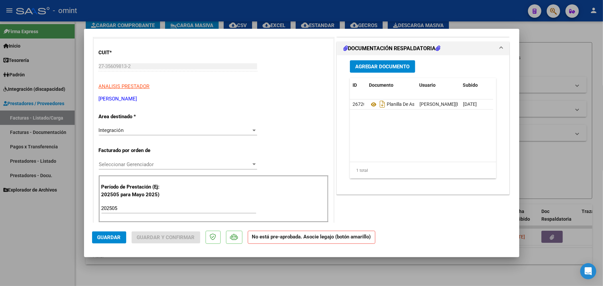
scroll to position [0, 0]
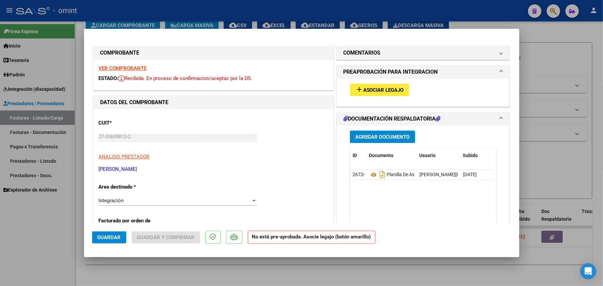
click at [133, 65] on strong "VER COMPROBANTE" at bounding box center [123, 68] width 48 height 6
click at [378, 56] on mat-panel-title "COMENTARIOS" at bounding box center [419, 53] width 151 height 8
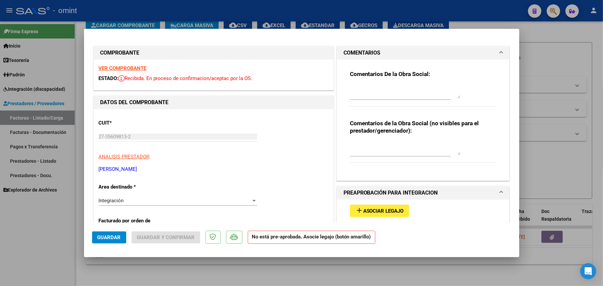
click at [375, 141] on div at bounding box center [405, 148] width 111 height 16
paste textarea "AUDISIO BORTOLI BAUTISTA 51363927"
type textarea "AUDISIO BORTOLI BAUTISTA 51363927 NO HAY LEGAJO ASOCIADO"
click at [109, 239] on span "Guardar" at bounding box center [108, 237] width 23 height 6
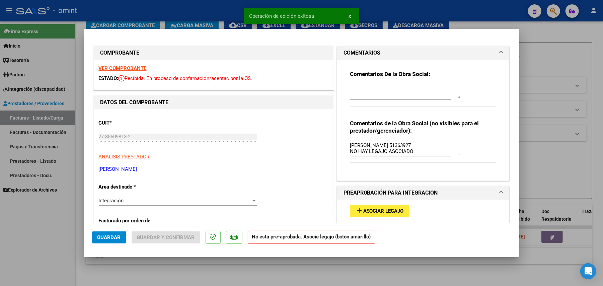
click at [95, 270] on div at bounding box center [301, 143] width 603 height 286
type input "$ 0,00"
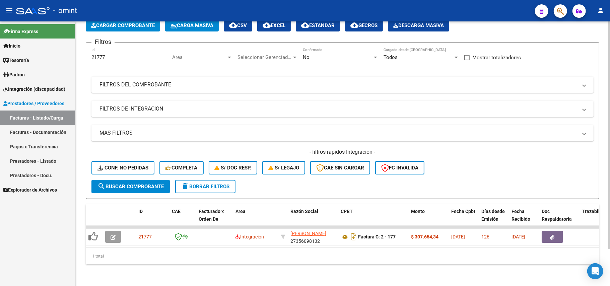
click at [225, 183] on button "delete Borrar Filtros" at bounding box center [205, 186] width 60 height 13
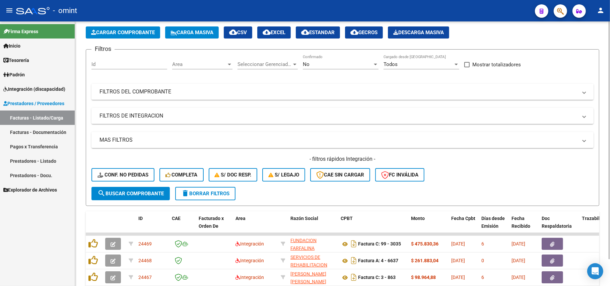
scroll to position [43, 0]
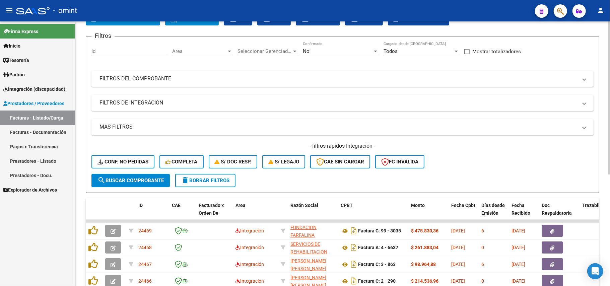
click at [111, 59] on div "Id" at bounding box center [129, 52] width 76 height 21
click at [116, 50] on input "Id" at bounding box center [129, 51] width 76 height 6
paste input "23434"
type input "23434"
click at [132, 184] on button "search Buscar Comprobante" at bounding box center [130, 180] width 78 height 13
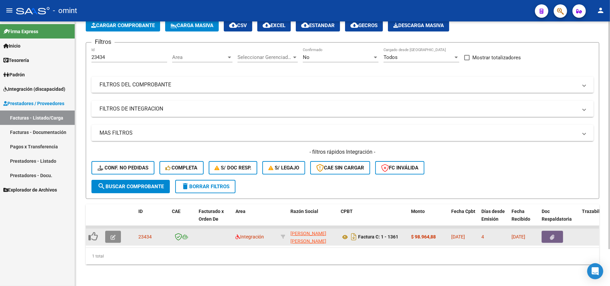
click at [116, 231] on button "button" at bounding box center [113, 237] width 16 height 12
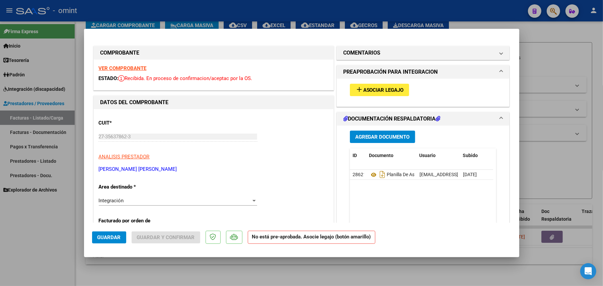
click at [134, 68] on strong "VER COMPROBANTE" at bounding box center [123, 68] width 48 height 6
click at [366, 91] on span "Asociar Legajo" at bounding box center [383, 90] width 41 height 6
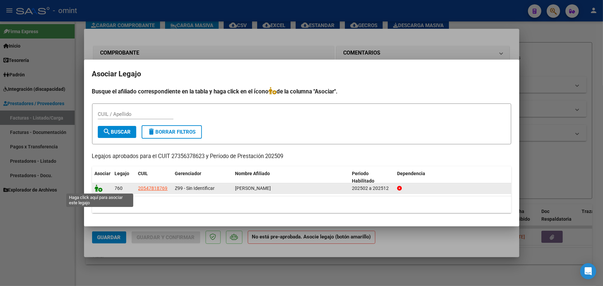
click at [95, 189] on icon at bounding box center [99, 188] width 8 height 7
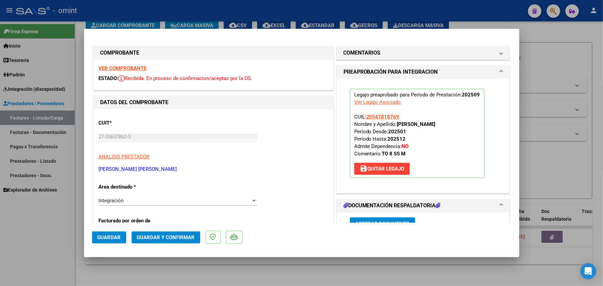
click at [102, 236] on span "Guardar" at bounding box center [108, 237] width 23 height 6
click at [105, 240] on span "Guardar" at bounding box center [108, 237] width 23 height 6
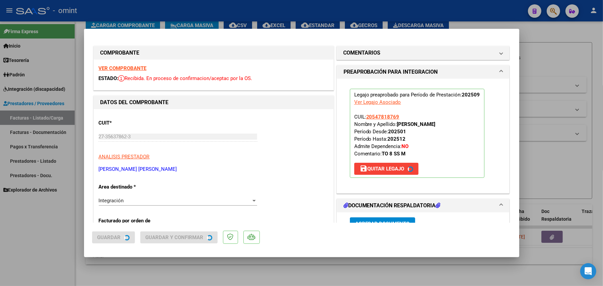
click at [53, 250] on div at bounding box center [301, 143] width 603 height 286
type input "$ 0,00"
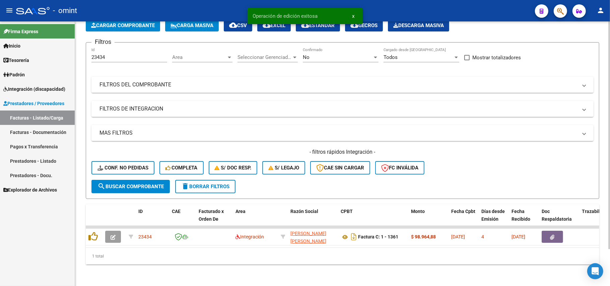
click at [193, 185] on button "delete Borrar Filtros" at bounding box center [205, 186] width 60 height 13
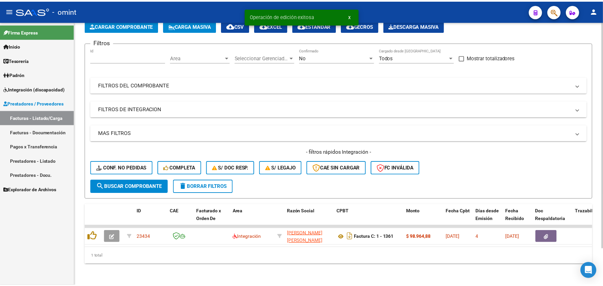
scroll to position [30, 0]
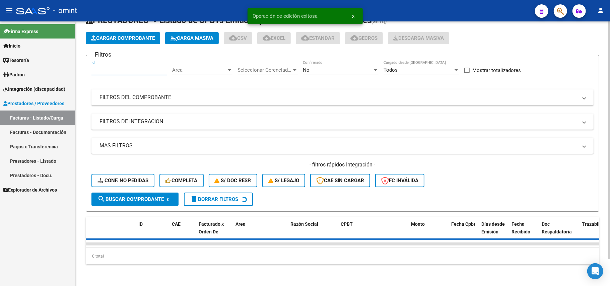
click at [117, 67] on input "Id" at bounding box center [129, 70] width 76 height 6
paste input "23315"
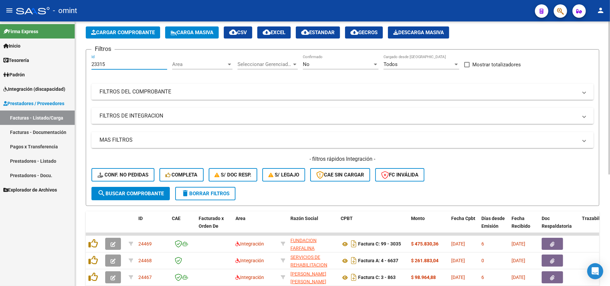
type input "23315"
click at [138, 193] on span "search Buscar Comprobante" at bounding box center [130, 194] width 66 height 6
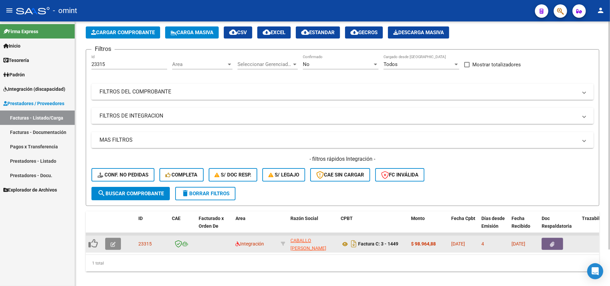
click at [112, 243] on icon "button" at bounding box center [113, 244] width 5 height 5
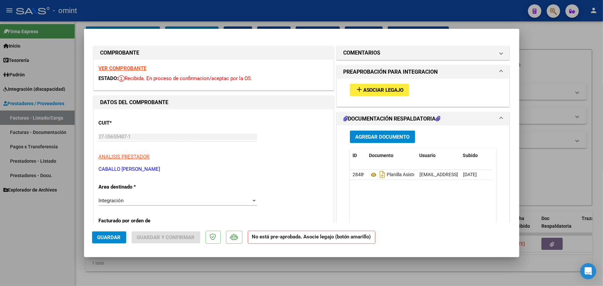
click at [368, 90] on span "Asociar Legajo" at bounding box center [383, 90] width 41 height 6
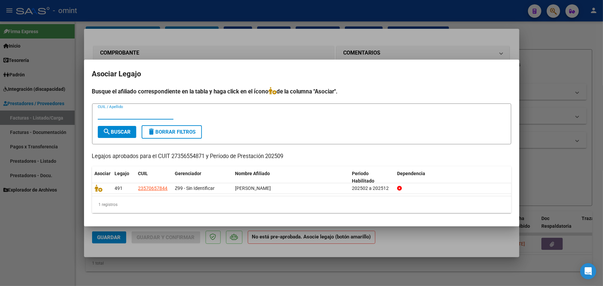
click at [192, 48] on div at bounding box center [301, 143] width 603 height 286
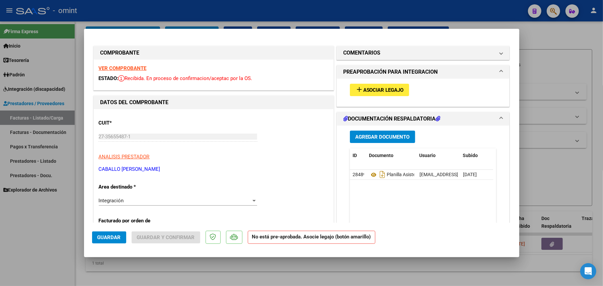
click at [139, 67] on strong "VER COMPROBANTE" at bounding box center [123, 68] width 48 height 6
click at [374, 93] on button "add Asociar Legajo" at bounding box center [379, 90] width 59 height 12
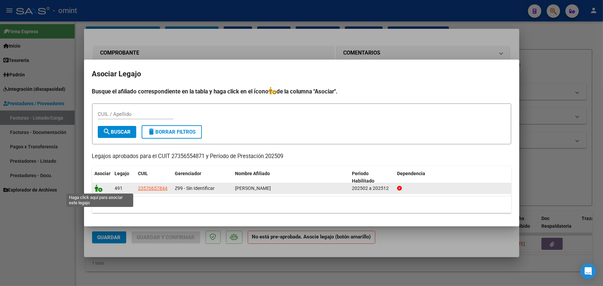
click at [99, 190] on icon at bounding box center [99, 188] width 8 height 7
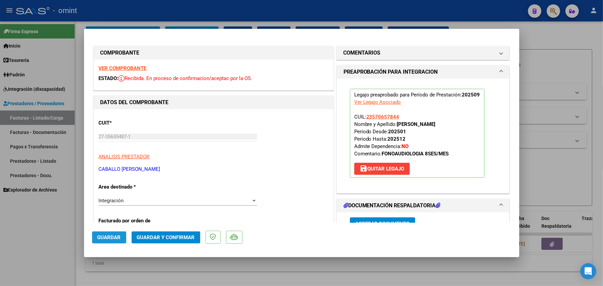
click at [120, 234] on span "Guardar" at bounding box center [108, 237] width 23 height 6
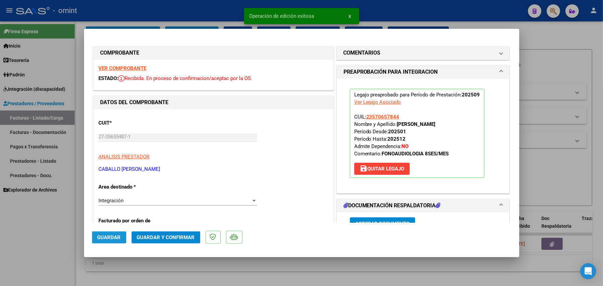
click at [103, 240] on span "Guardar" at bounding box center [108, 237] width 23 height 6
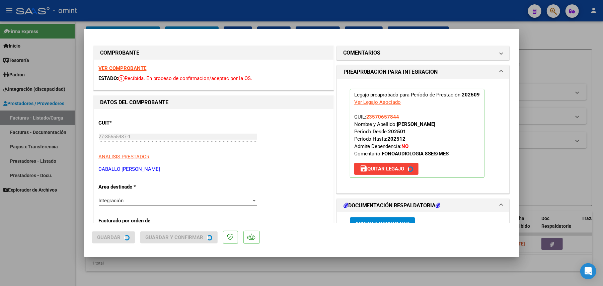
click at [24, 241] on div at bounding box center [301, 143] width 603 height 286
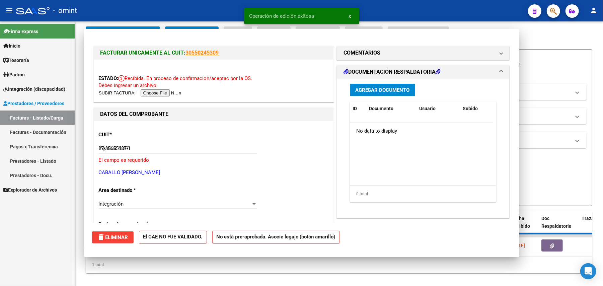
type input "$ 0,00"
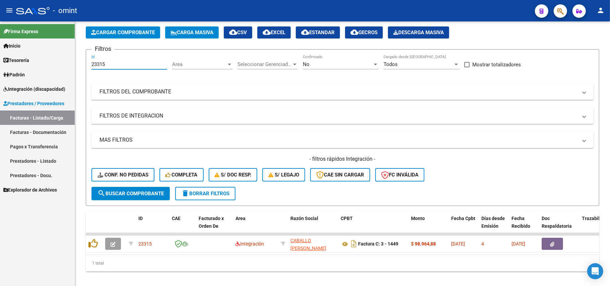
drag, startPoint x: 119, startPoint y: 62, endPoint x: 56, endPoint y: 64, distance: 63.0
click at [56, 65] on mat-sidenav-container "Firma Express Inicio Calendario SSS Instructivos Contacto OS Tesorería Extracto…" at bounding box center [305, 153] width 610 height 265
paste input "063"
type input "23063"
click at [136, 191] on span "search Buscar Comprobante" at bounding box center [130, 194] width 66 height 6
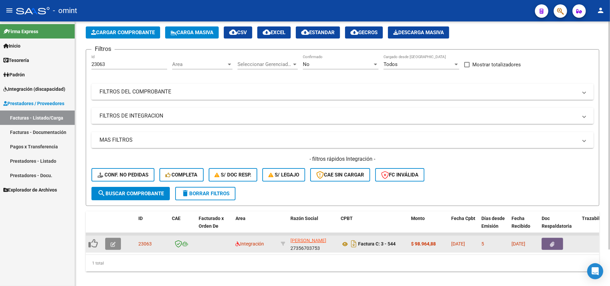
click at [114, 246] on button "button" at bounding box center [113, 244] width 16 height 12
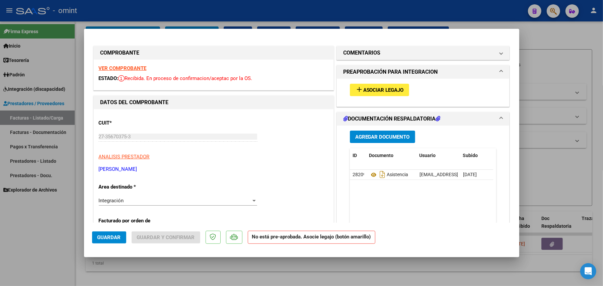
click at [135, 71] on strong "VER COMPROBANTE" at bounding box center [123, 68] width 48 height 6
click at [378, 87] on span "Asociar Legajo" at bounding box center [383, 90] width 41 height 6
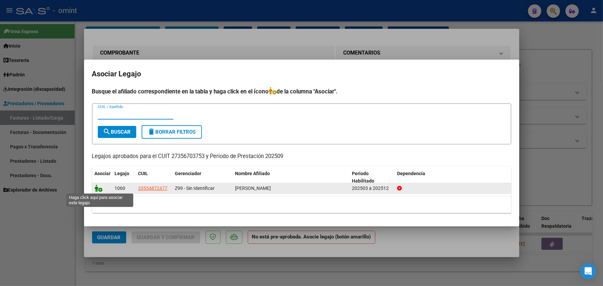
click at [98, 188] on icon at bounding box center [99, 188] width 8 height 7
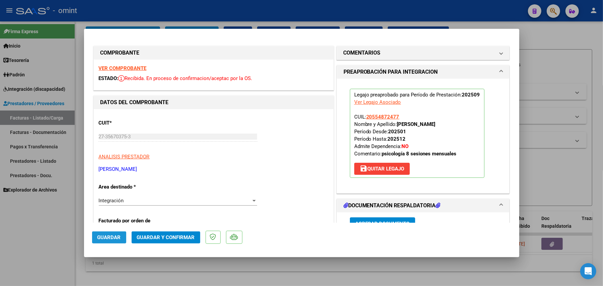
click at [112, 239] on span "Guardar" at bounding box center [108, 237] width 23 height 6
click at [119, 19] on div at bounding box center [301, 143] width 603 height 286
type input "$ 0,00"
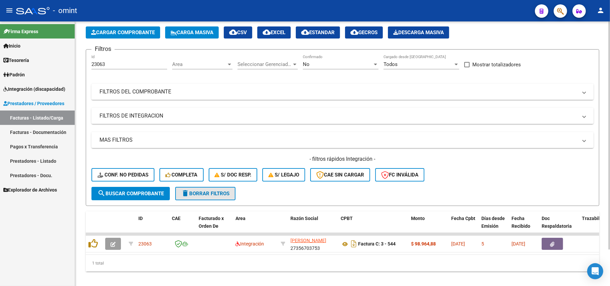
drag, startPoint x: 202, startPoint y: 188, endPoint x: 205, endPoint y: 185, distance: 3.8
click at [205, 186] on form "Filtros 23063 Id Area Area Seleccionar Gerenciador Seleccionar Gerenciador No C…" at bounding box center [342, 127] width 513 height 157
click at [204, 194] on span "delete Borrar Filtros" at bounding box center [205, 194] width 48 height 6
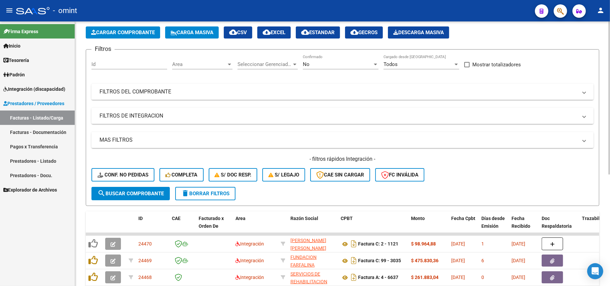
click at [115, 66] on input "Id" at bounding box center [129, 64] width 76 height 6
paste input "22563"
type input "22563"
drag, startPoint x: 134, startPoint y: 185, endPoint x: 136, endPoint y: 189, distance: 4.7
click at [135, 185] on div "- filtros rápidos Integración - Conf. no pedidas Completa S/ Doc Resp. S/ legaj…" at bounding box center [342, 170] width 502 height 31
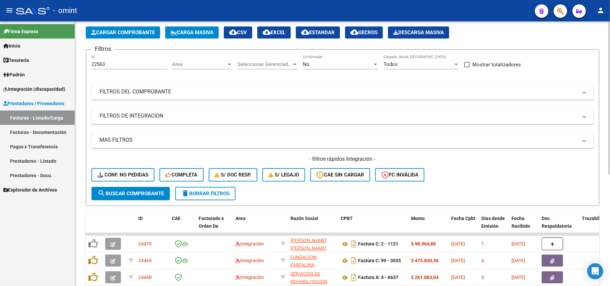
click at [137, 193] on span "search Buscar Comprobante" at bounding box center [130, 194] width 66 height 6
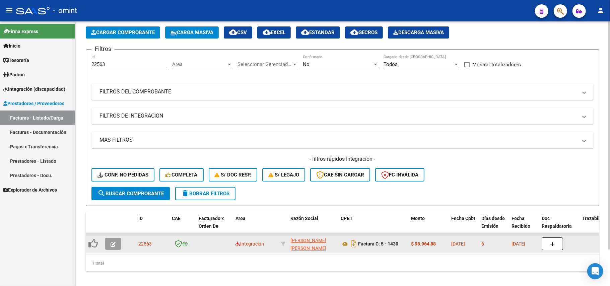
click at [114, 242] on icon "button" at bounding box center [113, 244] width 5 height 5
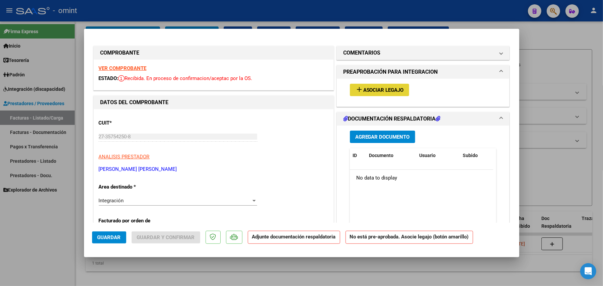
click at [365, 91] on span "Asociar Legajo" at bounding box center [383, 90] width 41 height 6
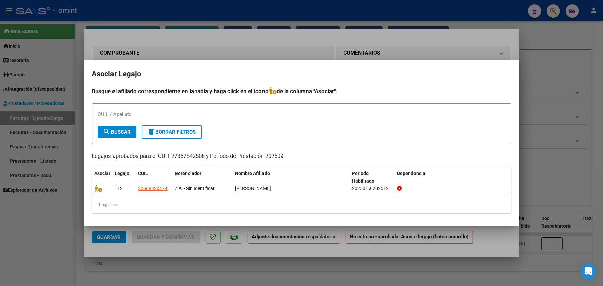
click at [260, 50] on div at bounding box center [301, 143] width 603 height 286
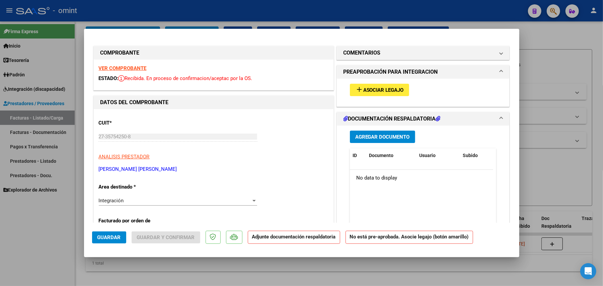
click at [131, 69] on strong "VER COMPROBANTE" at bounding box center [123, 68] width 48 height 6
click at [363, 87] on span "Asociar Legajo" at bounding box center [383, 90] width 41 height 6
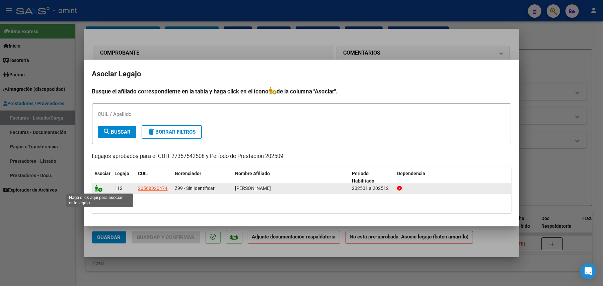
click at [98, 187] on icon at bounding box center [99, 188] width 8 height 7
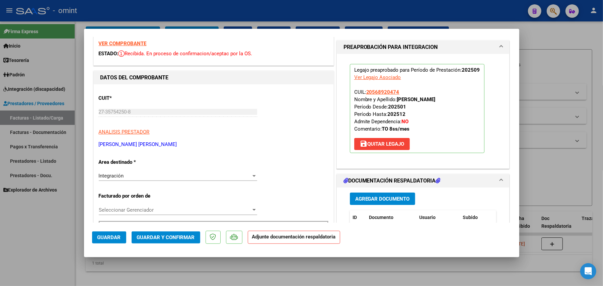
scroll to position [45, 0]
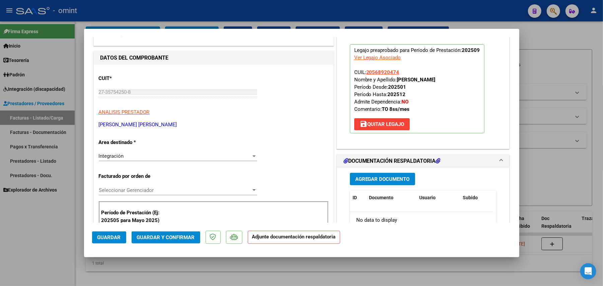
click at [116, 236] on span "Guardar" at bounding box center [108, 237] width 23 height 6
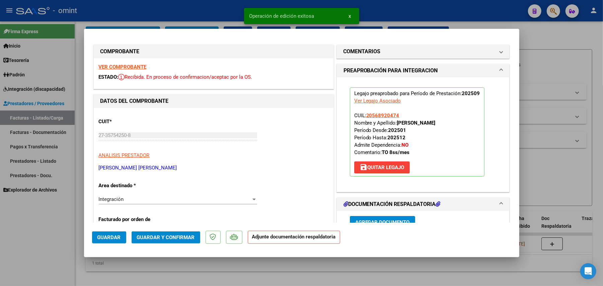
scroll to position [0, 0]
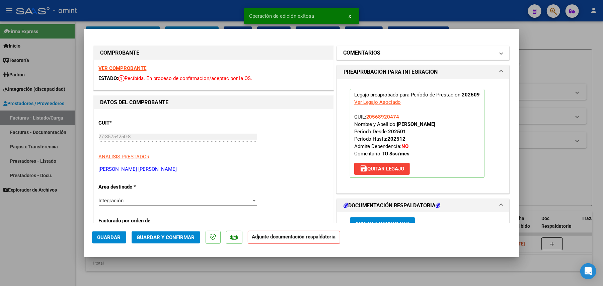
click at [368, 56] on h1 "COMENTARIOS" at bounding box center [362, 53] width 37 height 8
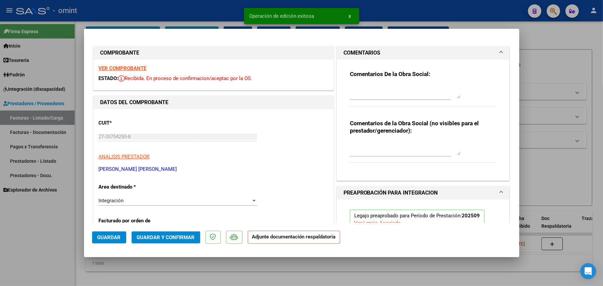
click at [374, 82] on div "Comentarios De la Obra Social:" at bounding box center [423, 91] width 147 height 43
click at [372, 90] on textarea at bounding box center [405, 91] width 111 height 13
type textarea "e"
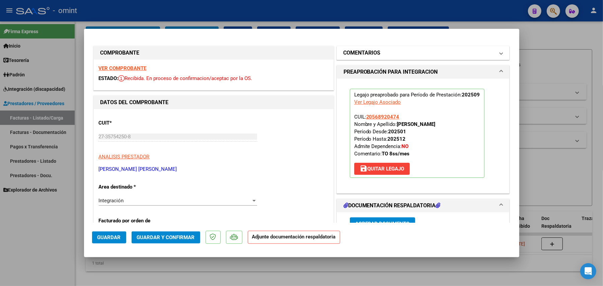
click at [366, 55] on h1 "COMENTARIOS" at bounding box center [362, 53] width 37 height 8
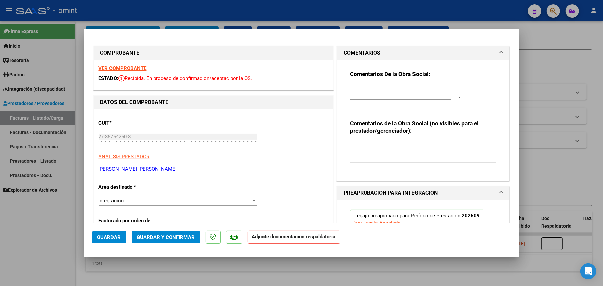
click at [355, 99] on div at bounding box center [405, 92] width 111 height 16
click at [362, 94] on textarea "FALTA PLANILLA DE ASISTENCIA. POR FAVOR SUBIR LA MISMA EN DOCUMETACION RESPLADA…" at bounding box center [405, 91] width 111 height 13
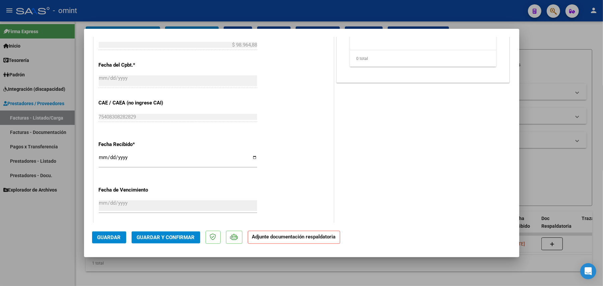
scroll to position [402, 0]
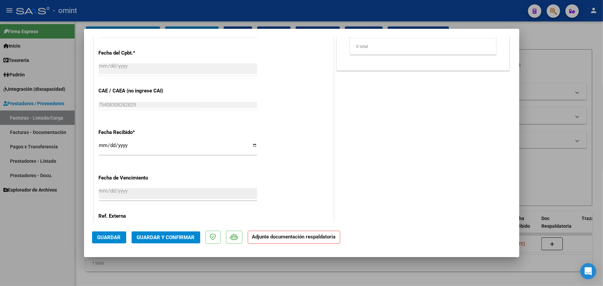
type textarea "FALTA PLANILLA DE ASISTENCIA. POR FAVOR SUBIRLA EN DOCUMETACION RESPLADATORIA"
click at [116, 237] on span "Guardar" at bounding box center [108, 237] width 23 height 6
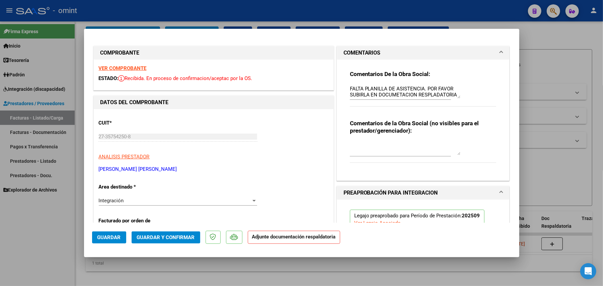
scroll to position [6, 0]
click at [116, 239] on span "Guardar" at bounding box center [108, 237] width 23 height 6
click at [52, 216] on div at bounding box center [301, 143] width 603 height 286
type input "$ 0,00"
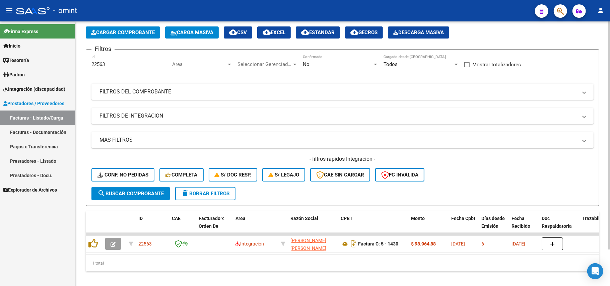
click at [192, 194] on span "delete Borrar Filtros" at bounding box center [205, 194] width 48 height 6
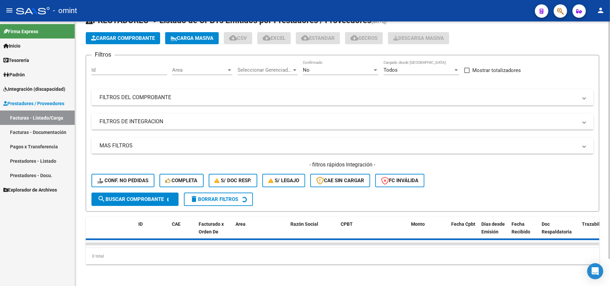
drag, startPoint x: 98, startPoint y: 57, endPoint x: 98, endPoint y: 68, distance: 11.7
click at [98, 57] on form "Filtros Id Area Area Seleccionar Gerenciador Seleccionar Gerenciador No Confirm…" at bounding box center [342, 133] width 513 height 157
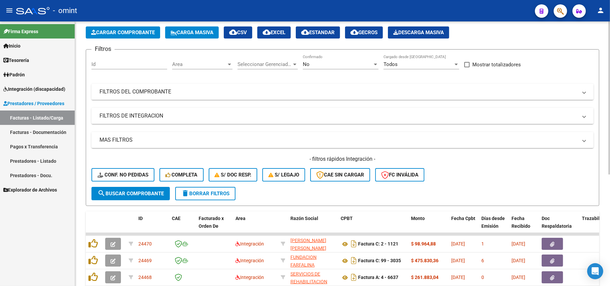
click at [98, 68] on div "Id" at bounding box center [129, 62] width 76 height 14
paste input "23383"
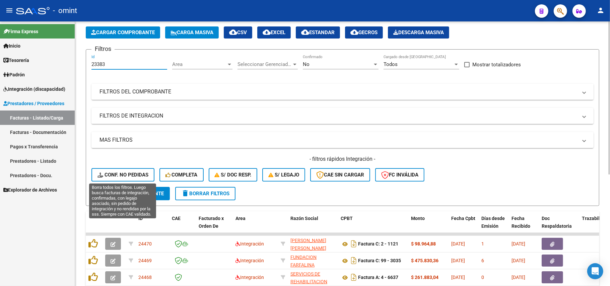
type input "23383"
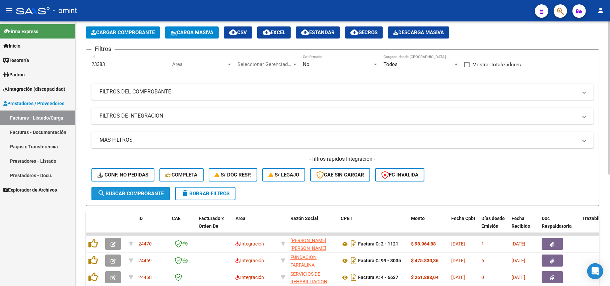
click at [120, 187] on button "search Buscar Comprobante" at bounding box center [130, 193] width 78 height 13
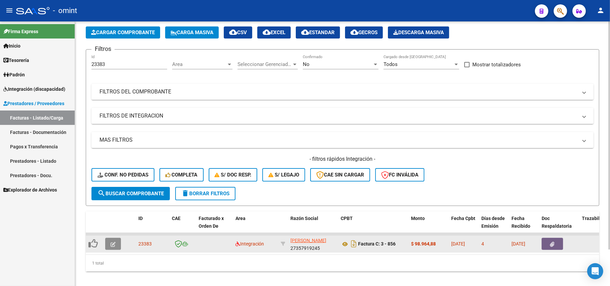
click at [117, 241] on button "button" at bounding box center [113, 244] width 16 height 12
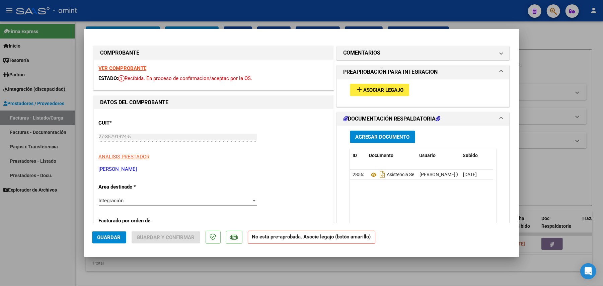
click at [135, 70] on strong "VER COMPROBANTE" at bounding box center [123, 68] width 48 height 6
click at [368, 93] on span "Asociar Legajo" at bounding box center [383, 90] width 41 height 6
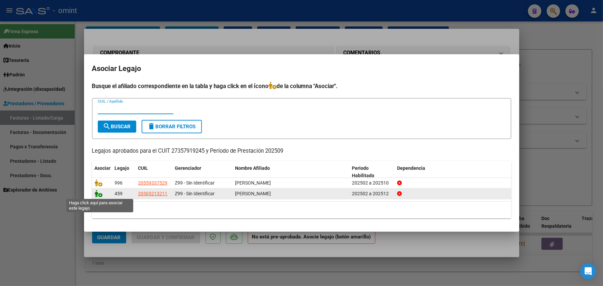
click at [100, 196] on icon at bounding box center [99, 193] width 8 height 7
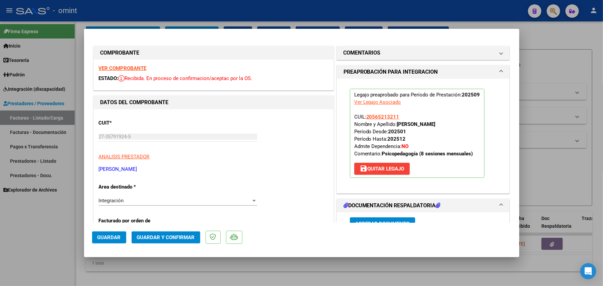
click at [124, 68] on strong "VER COMPROBANTE" at bounding box center [123, 68] width 48 height 6
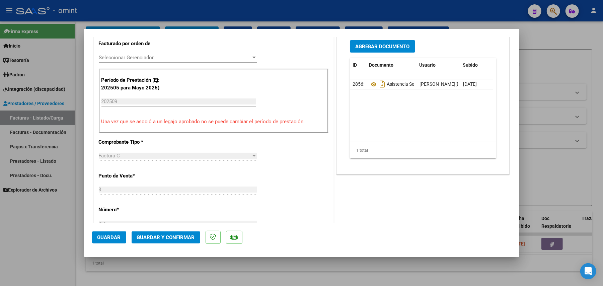
scroll to position [178, 0]
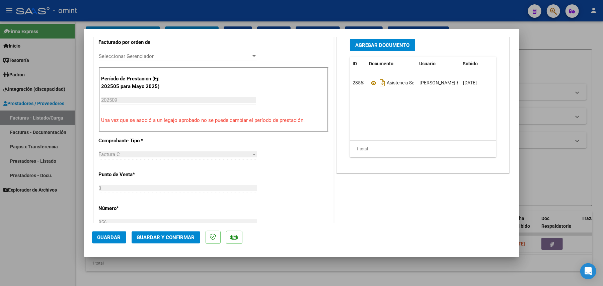
click at [117, 240] on button "Guardar" at bounding box center [109, 237] width 34 height 12
click at [74, 69] on div at bounding box center [301, 143] width 603 height 286
type input "$ 0,00"
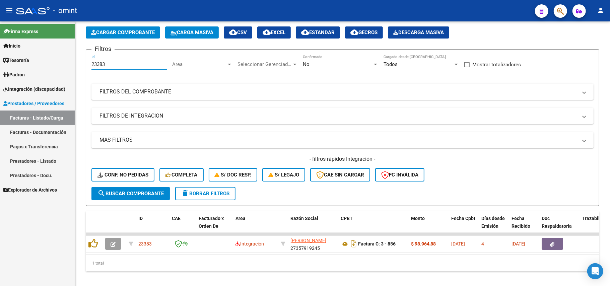
drag, startPoint x: 113, startPoint y: 66, endPoint x: 59, endPoint y: 68, distance: 53.6
click at [58, 67] on mat-sidenav-container "Firma Express Inicio Calendario SSS Instructivos Contacto OS Tesorería Extracto…" at bounding box center [305, 153] width 610 height 265
paste input "256"
type input "23256"
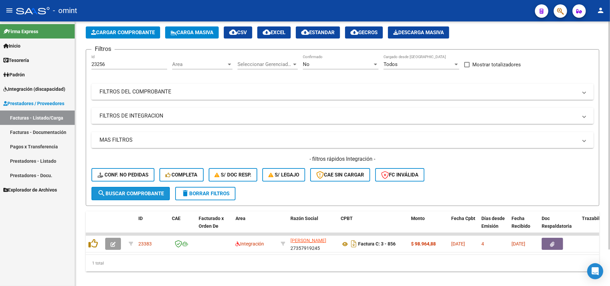
click at [130, 195] on span "search Buscar Comprobante" at bounding box center [130, 194] width 66 height 6
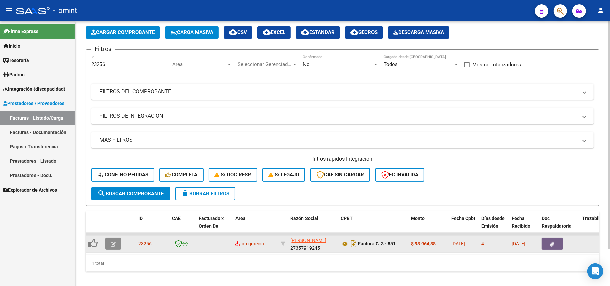
click at [107, 244] on button "button" at bounding box center [113, 244] width 16 height 12
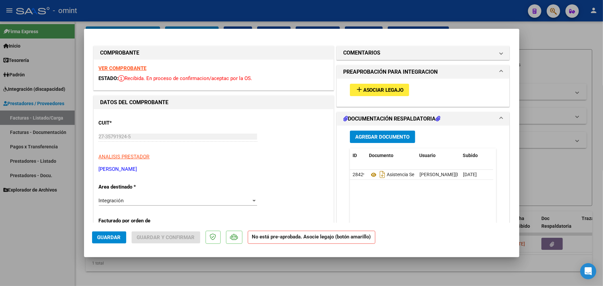
click at [126, 67] on strong "VER COMPROBANTE" at bounding box center [123, 68] width 48 height 6
click at [379, 85] on button "add Asociar Legajo" at bounding box center [379, 90] width 59 height 12
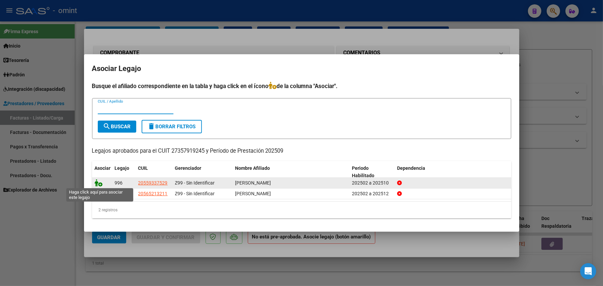
click at [98, 185] on icon at bounding box center [99, 182] width 8 height 7
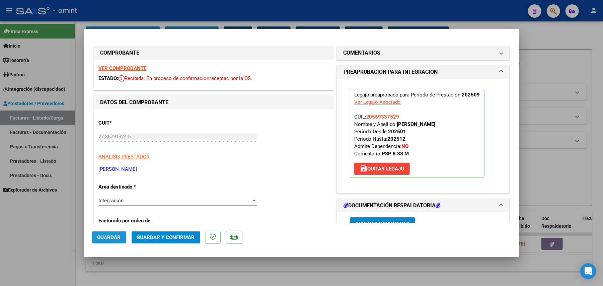
click at [114, 236] on span "Guardar" at bounding box center [108, 237] width 23 height 6
click at [113, 238] on span "Guardar" at bounding box center [108, 237] width 23 height 6
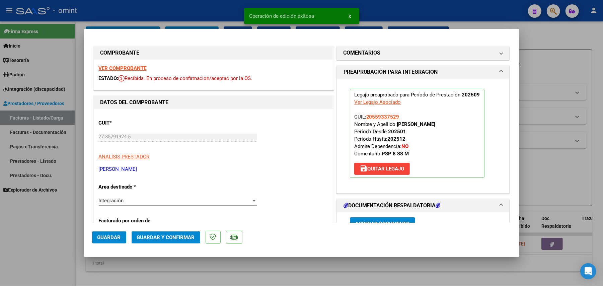
click at [224, 10] on div at bounding box center [301, 143] width 603 height 286
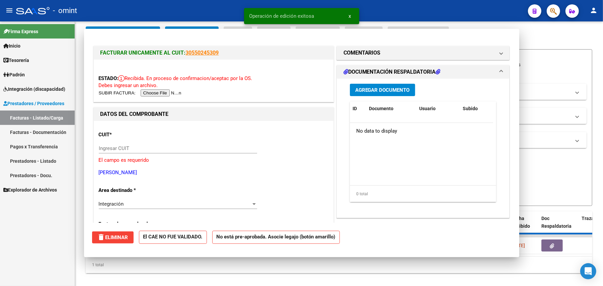
type input "$ 0,00"
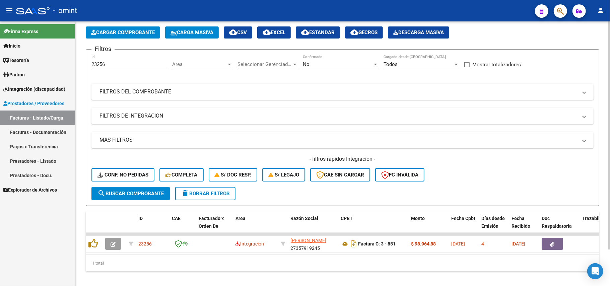
click at [217, 195] on span "delete Borrar Filtros" at bounding box center [205, 194] width 48 height 6
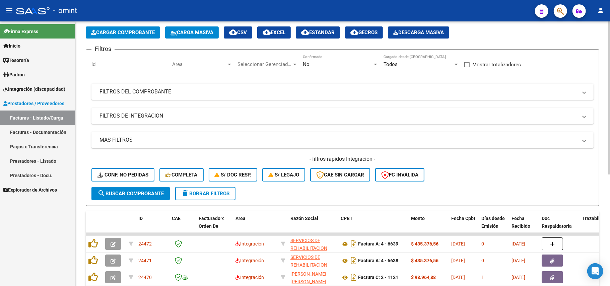
click at [105, 62] on input "Id" at bounding box center [129, 64] width 76 height 6
paste input "22965"
click at [153, 194] on span "search Buscar Comprobante" at bounding box center [130, 194] width 66 height 6
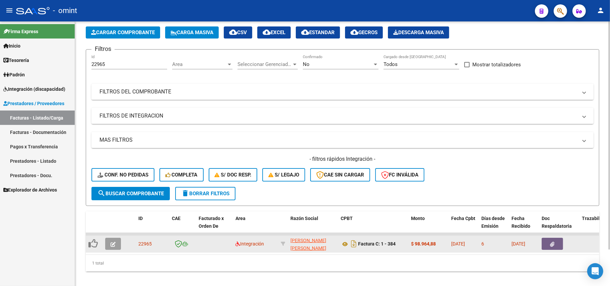
click at [107, 244] on button "button" at bounding box center [113, 244] width 16 height 12
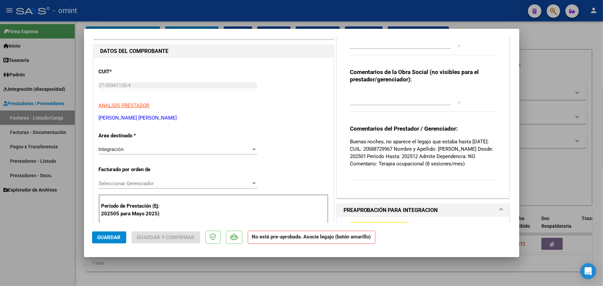
scroll to position [89, 0]
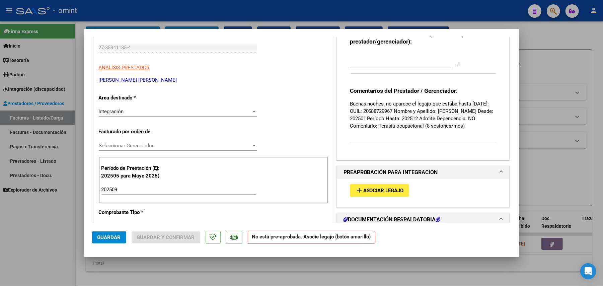
drag, startPoint x: 386, startPoint y: 124, endPoint x: 266, endPoint y: 81, distance: 128.3
click at [266, 81] on div "COMPROBANTE VER COMPROBANTE ESTADO: Recibida. En proceso de confirmacion/acepta…" at bounding box center [301, 266] width 419 height 622
click at [371, 113] on p "Buenas noches, no aparece el legajo que estaba hasta diciembre 2025: CUIL: 2058…" at bounding box center [423, 114] width 147 height 29
click at [350, 104] on p "Buenas noches, no aparece el legajo que estaba hasta diciembre 2025: CUIL: 2058…" at bounding box center [423, 114] width 147 height 29
drag, startPoint x: 347, startPoint y: 102, endPoint x: 424, endPoint y: 135, distance: 83.5
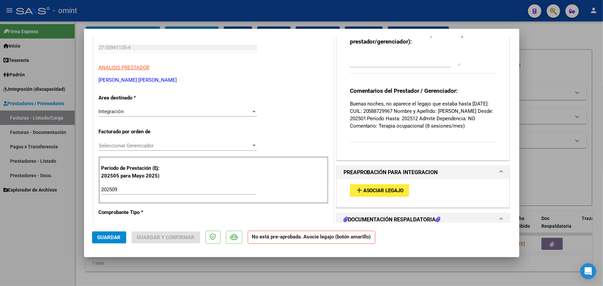
click at [424, 130] on p "Buenas noches, no aparece el legajo que estaba hasta diciembre 2025: CUIL: 2058…" at bounding box center [423, 114] width 147 height 29
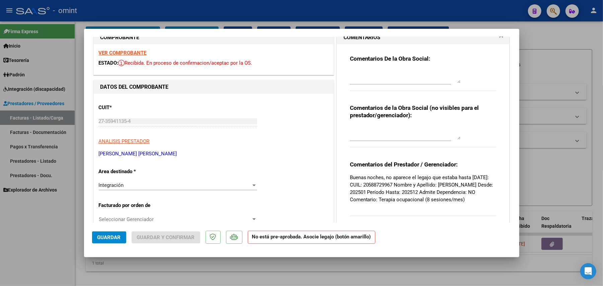
scroll to position [0, 0]
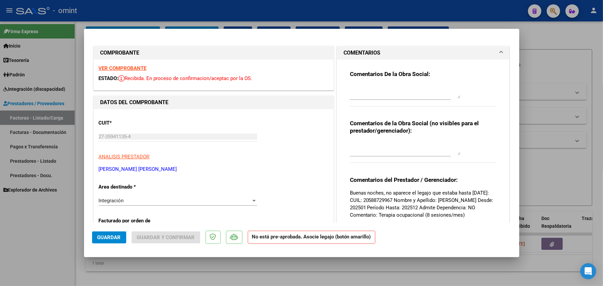
click at [134, 70] on strong "VER COMPROBANTE" at bounding box center [123, 68] width 48 height 6
click at [132, 68] on strong "VER COMPROBANTE" at bounding box center [123, 68] width 48 height 6
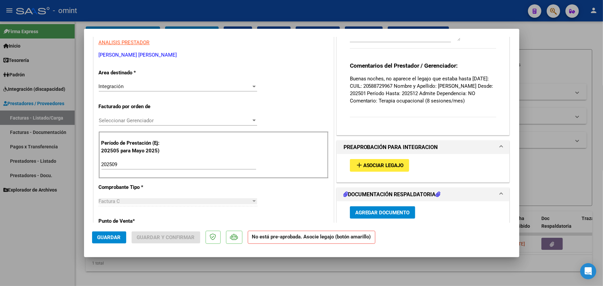
scroll to position [134, 0]
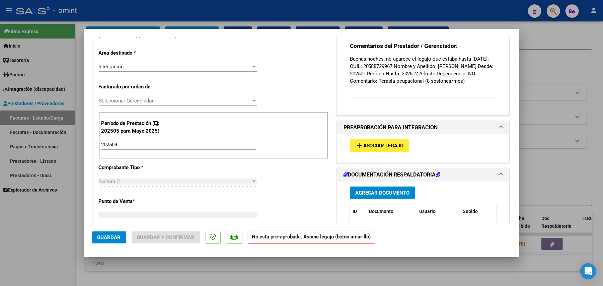
click at [381, 149] on span "Asociar Legajo" at bounding box center [383, 146] width 41 height 6
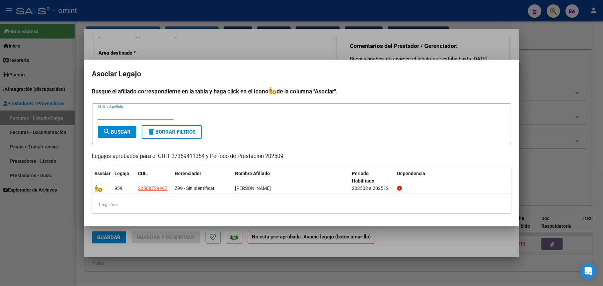
click at [238, 44] on div at bounding box center [301, 143] width 603 height 286
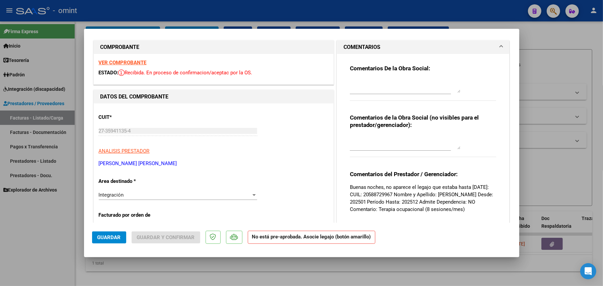
scroll to position [0, 0]
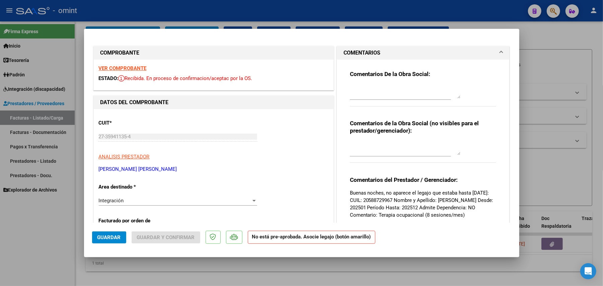
click at [137, 70] on strong "VER COMPROBANTE" at bounding box center [123, 68] width 48 height 6
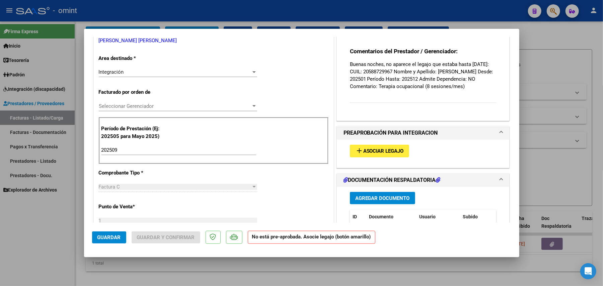
scroll to position [134, 0]
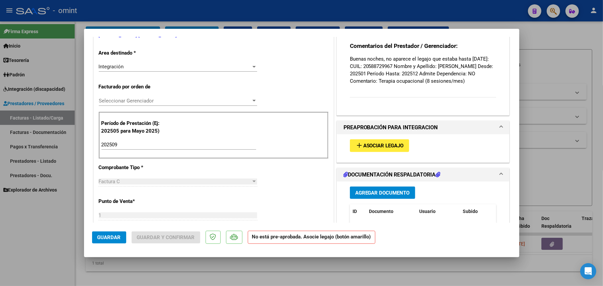
click at [376, 149] on button "add Asociar Legajo" at bounding box center [379, 145] width 59 height 12
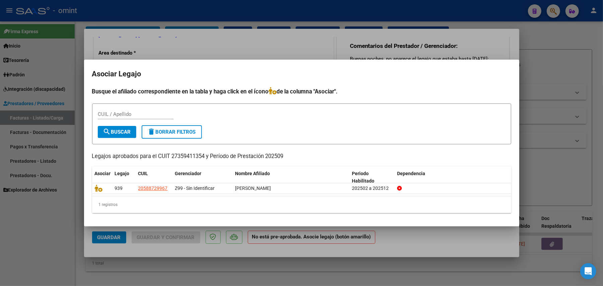
drag, startPoint x: 98, startPoint y: 189, endPoint x: 359, endPoint y: 219, distance: 263.2
click at [362, 240] on div "COMPROBANTE VER COMPROBANTE ESTADO: Recibida. En proceso de confirmacion/acepta…" at bounding box center [301, 143] width 603 height 286
click at [236, 45] on div at bounding box center [301, 143] width 603 height 286
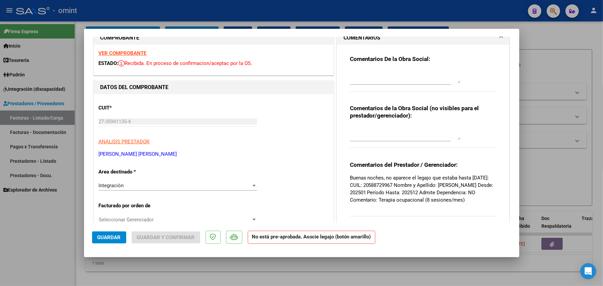
scroll to position [0, 0]
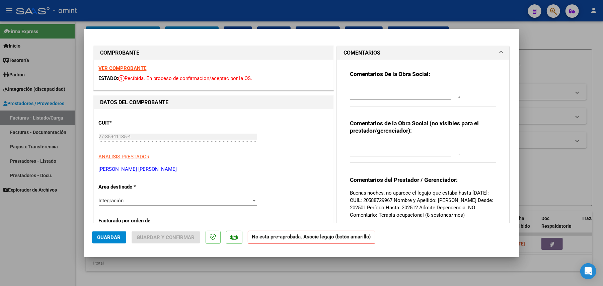
click at [132, 66] on strong "VER COMPROBANTE" at bounding box center [123, 68] width 48 height 6
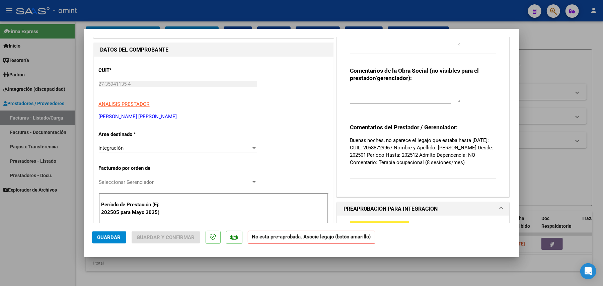
scroll to position [89, 0]
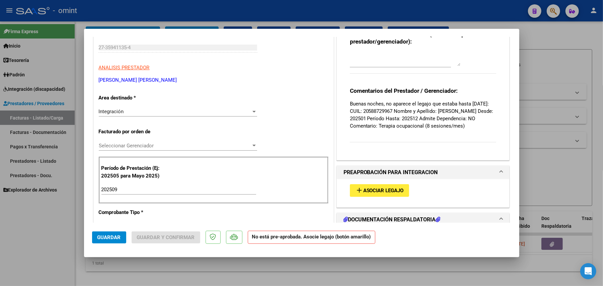
click at [382, 194] on span "Asociar Legajo" at bounding box center [383, 191] width 41 height 6
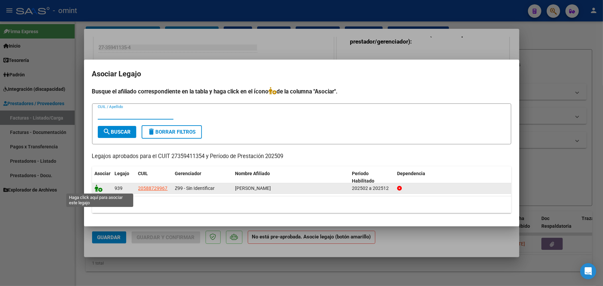
click at [95, 189] on icon at bounding box center [99, 188] width 8 height 7
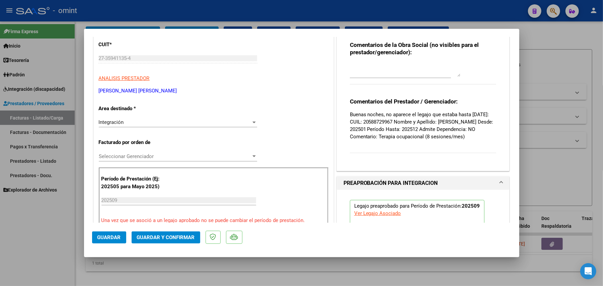
scroll to position [0, 0]
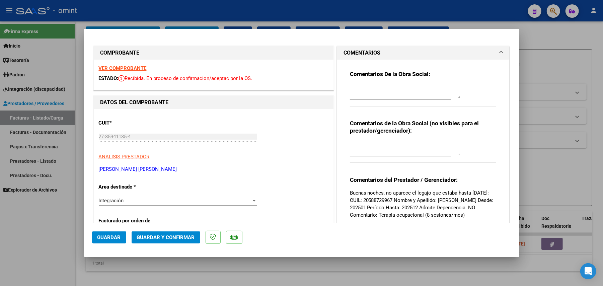
click at [114, 236] on span "Guardar" at bounding box center [108, 237] width 23 height 6
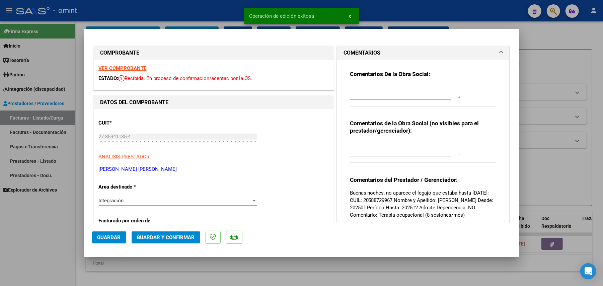
click at [200, 11] on div at bounding box center [301, 143] width 603 height 286
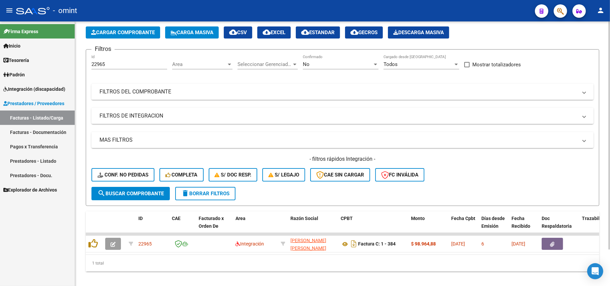
drag, startPoint x: 216, startPoint y: 196, endPoint x: 218, endPoint y: 200, distance: 4.4
click at [216, 196] on button "delete Borrar Filtros" at bounding box center [205, 193] width 60 height 13
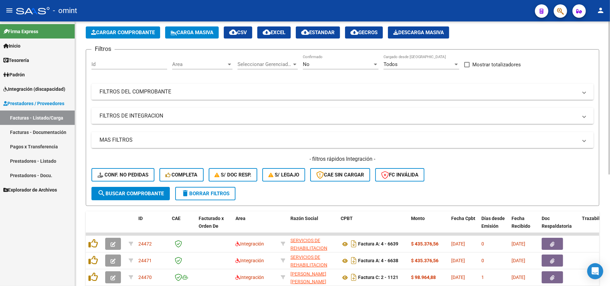
click at [120, 63] on input "Id" at bounding box center [129, 64] width 76 height 6
paste input "22455"
click at [124, 191] on span "search Buscar Comprobante" at bounding box center [130, 194] width 66 height 6
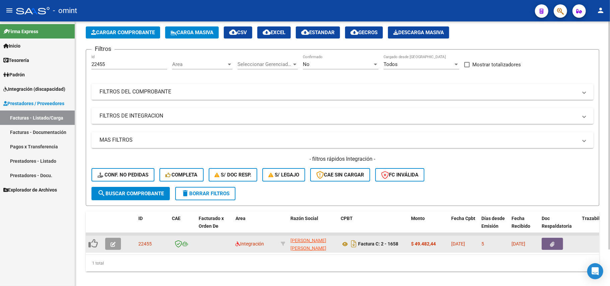
click at [110, 239] on button "button" at bounding box center [113, 244] width 16 height 12
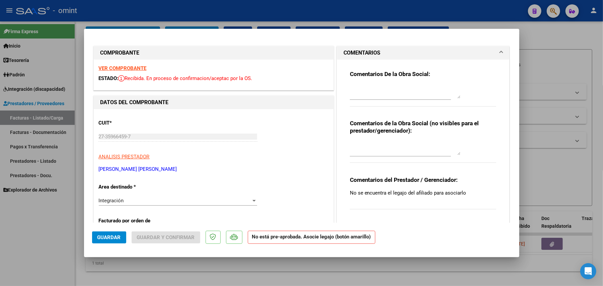
click at [132, 66] on strong "VER COMPROBANTE" at bounding box center [123, 68] width 48 height 6
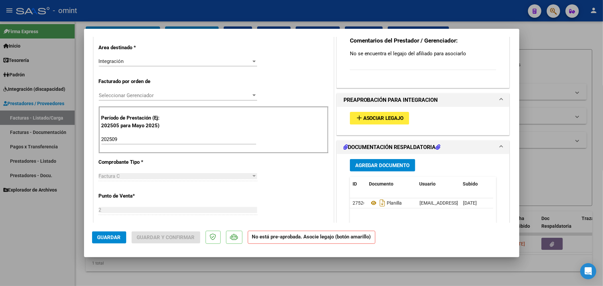
scroll to position [134, 0]
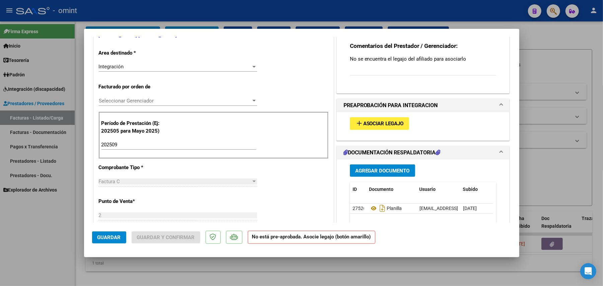
click at [371, 121] on span "Asociar Legajo" at bounding box center [383, 124] width 41 height 6
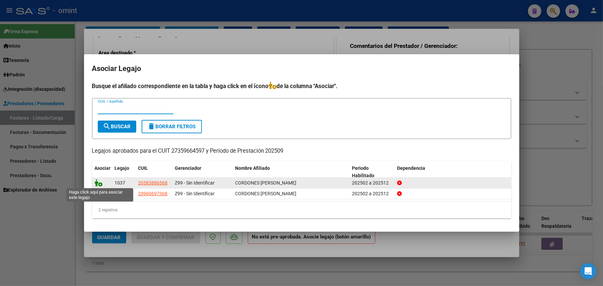
click at [100, 183] on icon at bounding box center [99, 182] width 8 height 7
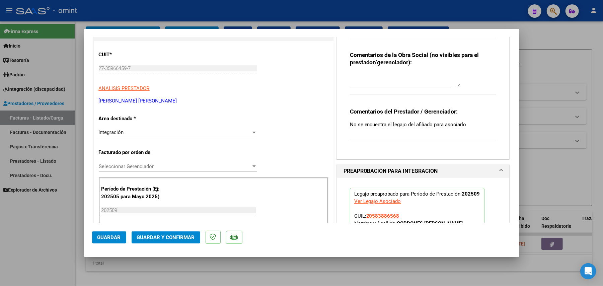
scroll to position [0, 0]
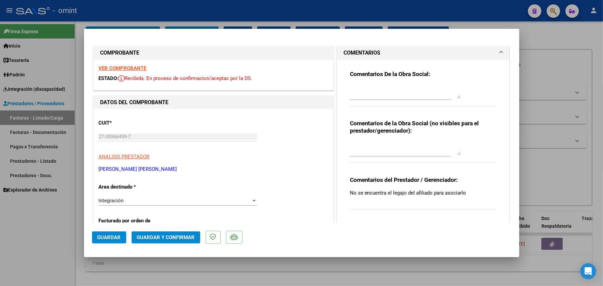
click at [139, 70] on strong "VER COMPROBANTE" at bounding box center [123, 68] width 48 height 6
click at [123, 66] on strong "VER COMPROBANTE" at bounding box center [123, 68] width 48 height 6
click at [101, 233] on button "Guardar" at bounding box center [109, 237] width 34 height 12
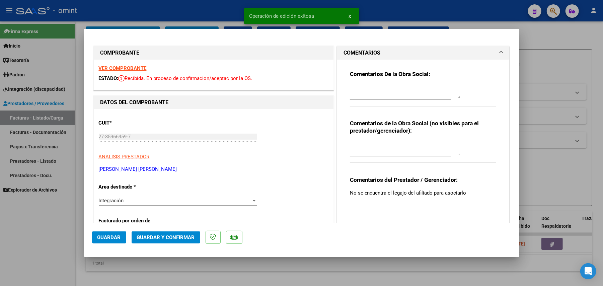
click at [114, 9] on div at bounding box center [301, 143] width 603 height 286
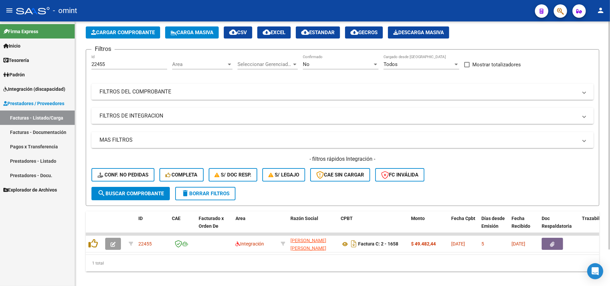
click at [221, 205] on div "Video tutorial PRESTADORES -> Listado de CPBTs Emitidos por Prestadores / Prove…" at bounding box center [342, 137] width 513 height 270
click at [217, 194] on span "delete Borrar Filtros" at bounding box center [205, 194] width 48 height 6
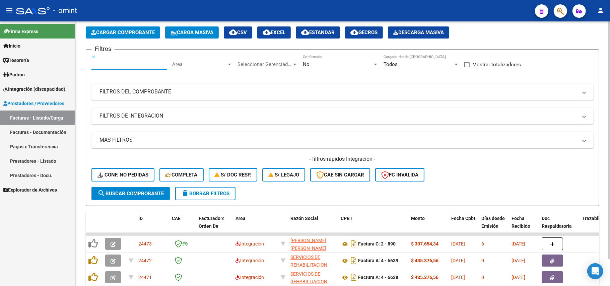
click at [113, 64] on input "Id" at bounding box center [129, 64] width 76 height 6
paste input "22454"
click at [128, 196] on span "search Buscar Comprobante" at bounding box center [130, 194] width 66 height 6
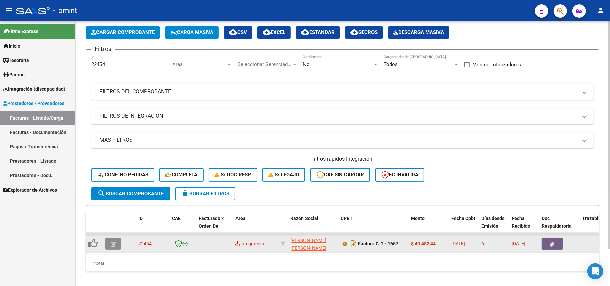
click at [114, 244] on icon "button" at bounding box center [113, 244] width 5 height 5
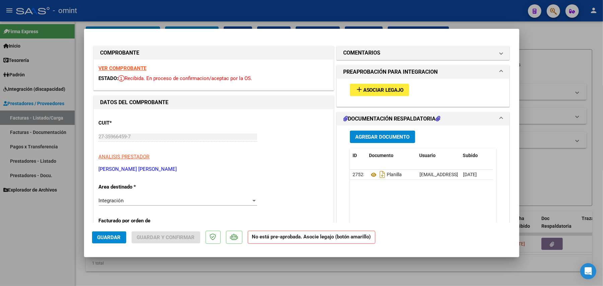
click at [129, 69] on strong "VER COMPROBANTE" at bounding box center [123, 68] width 48 height 6
click at [370, 85] on button "add Asociar Legajo" at bounding box center [379, 90] width 59 height 12
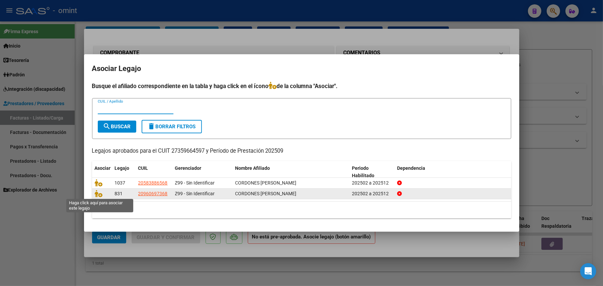
click at [103, 192] on span at bounding box center [100, 193] width 10 height 5
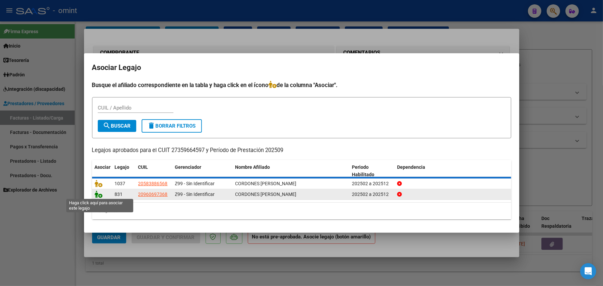
click at [100, 194] on icon at bounding box center [99, 194] width 8 height 7
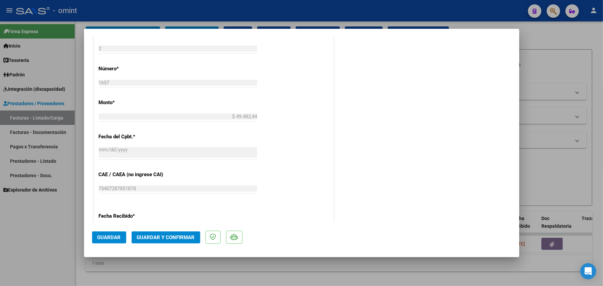
scroll to position [402, 0]
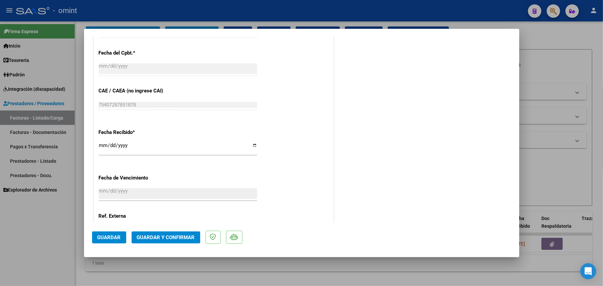
click at [115, 239] on span "Guardar" at bounding box center [108, 237] width 23 height 6
click at [49, 224] on div at bounding box center [301, 143] width 603 height 286
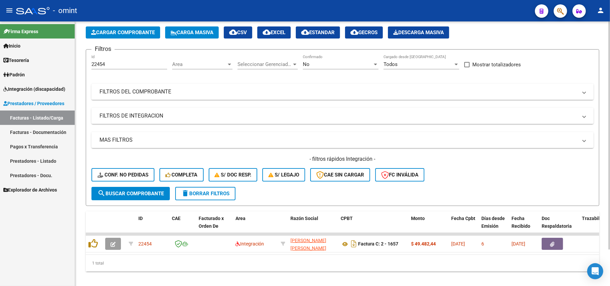
click at [190, 192] on span "delete Borrar Filtros" at bounding box center [205, 194] width 48 height 6
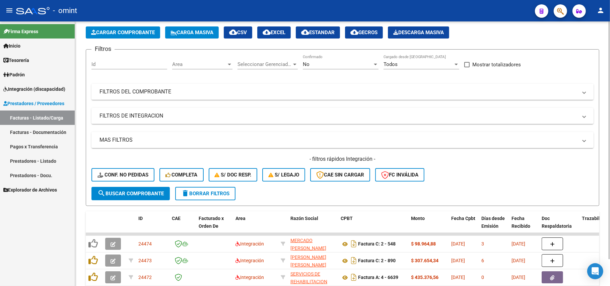
click at [116, 68] on div "Id" at bounding box center [129, 62] width 76 height 14
paste input "22524"
click at [137, 194] on span "search Buscar Comprobante" at bounding box center [130, 194] width 66 height 6
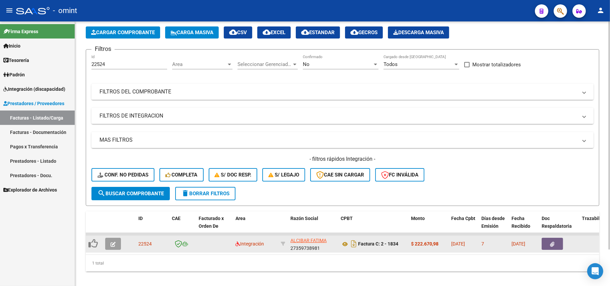
click at [114, 244] on icon "button" at bounding box center [113, 244] width 5 height 5
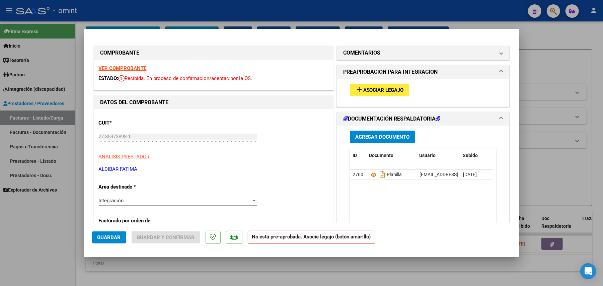
click at [366, 91] on span "Asociar Legajo" at bounding box center [383, 90] width 41 height 6
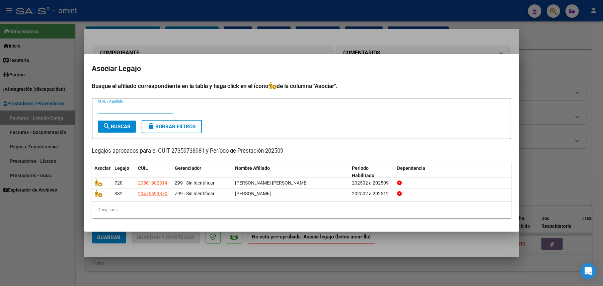
click at [242, 46] on div at bounding box center [301, 143] width 603 height 286
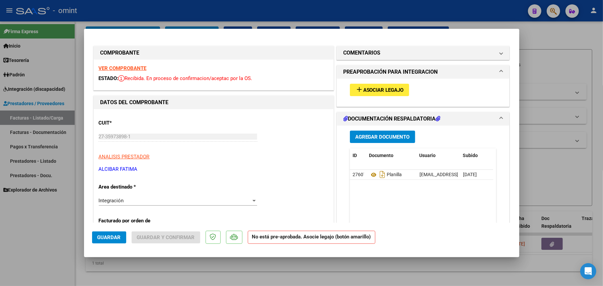
click at [141, 67] on strong "VER COMPROBANTE" at bounding box center [123, 68] width 48 height 6
click at [381, 90] on span "Asociar Legajo" at bounding box center [383, 90] width 41 height 6
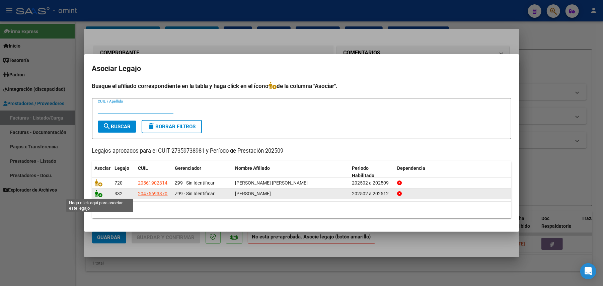
drag, startPoint x: 100, startPoint y: 196, endPoint x: 178, endPoint y: 204, distance: 78.8
click at [100, 195] on icon at bounding box center [99, 193] width 8 height 7
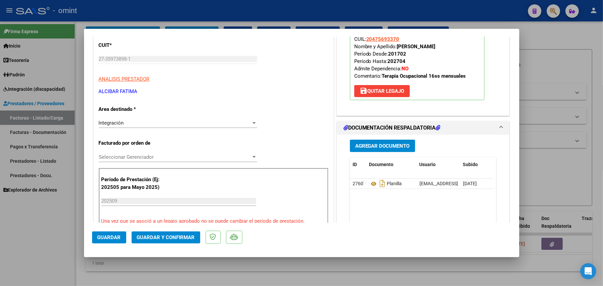
scroll to position [0, 0]
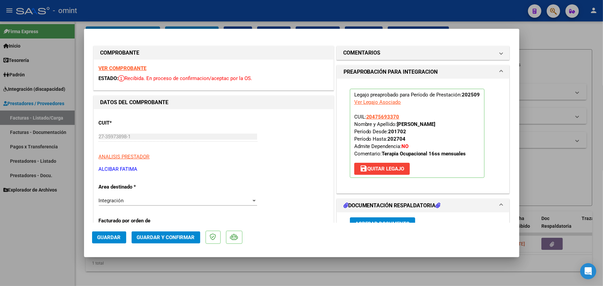
click at [112, 236] on span "Guardar" at bounding box center [108, 237] width 23 height 6
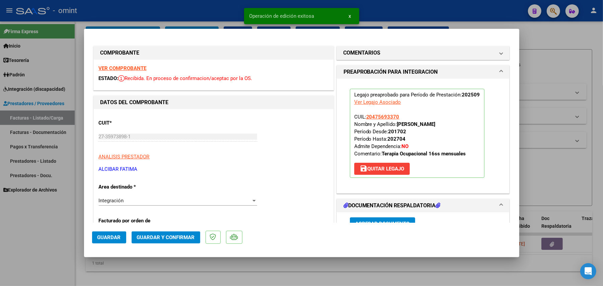
click at [174, 15] on div at bounding box center [301, 143] width 603 height 286
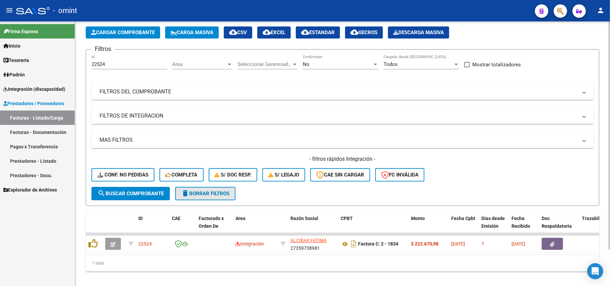
click at [201, 194] on span "delete Borrar Filtros" at bounding box center [205, 194] width 48 height 6
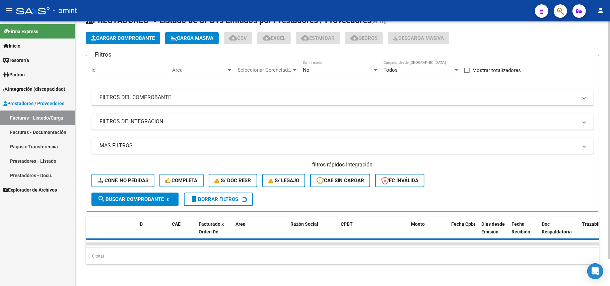
click at [109, 67] on input "Id" at bounding box center [129, 70] width 76 height 6
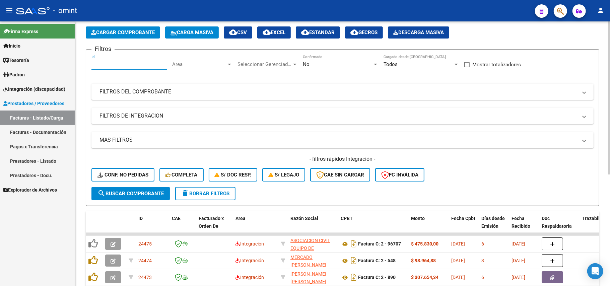
paste input "23863"
click at [124, 198] on button "search Buscar Comprobante" at bounding box center [130, 193] width 78 height 13
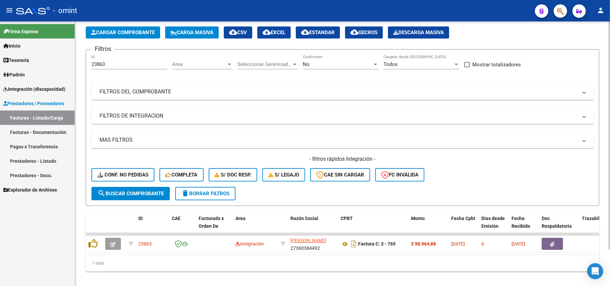
click at [227, 193] on span "delete Borrar Filtros" at bounding box center [205, 194] width 48 height 6
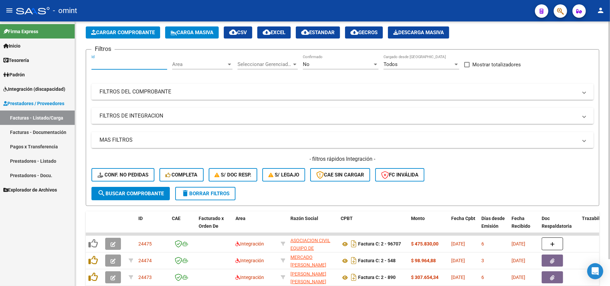
click at [115, 62] on input "Id" at bounding box center [129, 64] width 76 height 6
paste input "23916"
click at [143, 200] on form "Filtros 23916 Id Area Area Seleccionar Gerenciador Seleccionar Gerenciador No C…" at bounding box center [342, 127] width 513 height 157
click at [142, 195] on span "search Buscar Comprobante" at bounding box center [130, 194] width 66 height 6
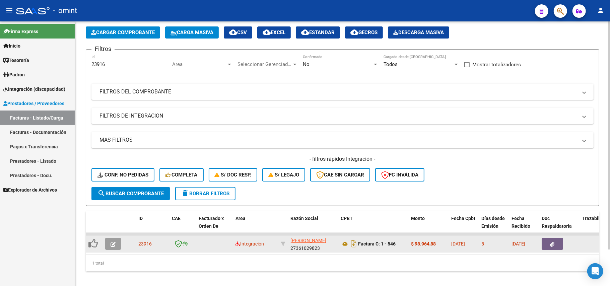
click at [118, 244] on button "button" at bounding box center [113, 244] width 16 height 12
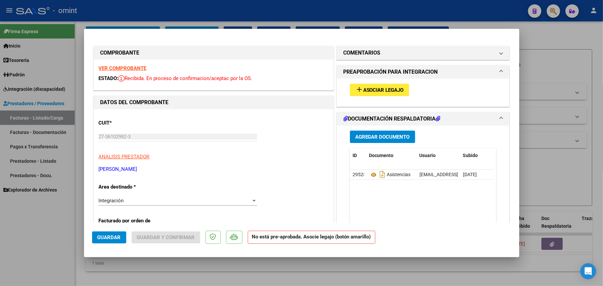
click at [120, 69] on strong "VER COMPROBANTE" at bounding box center [123, 68] width 48 height 6
click at [385, 90] on span "Asociar Legajo" at bounding box center [383, 90] width 41 height 6
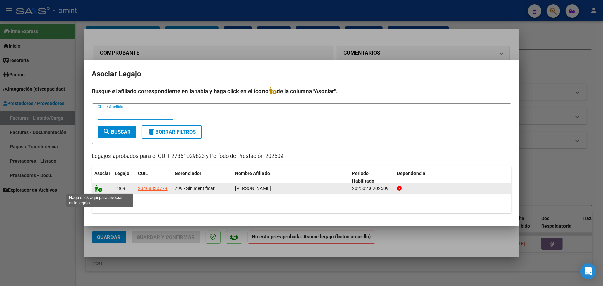
click at [99, 189] on icon at bounding box center [99, 188] width 8 height 7
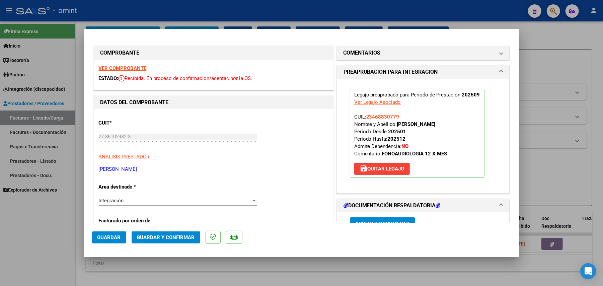
click at [105, 238] on span "Guardar" at bounding box center [108, 237] width 23 height 6
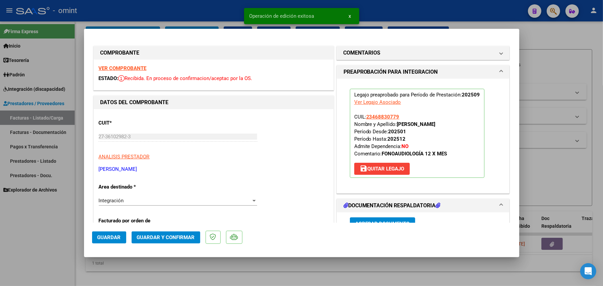
click at [181, 19] on div at bounding box center [301, 143] width 603 height 286
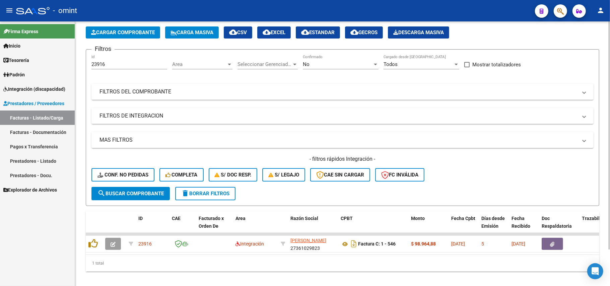
click at [213, 194] on span "delete Borrar Filtros" at bounding box center [205, 194] width 48 height 6
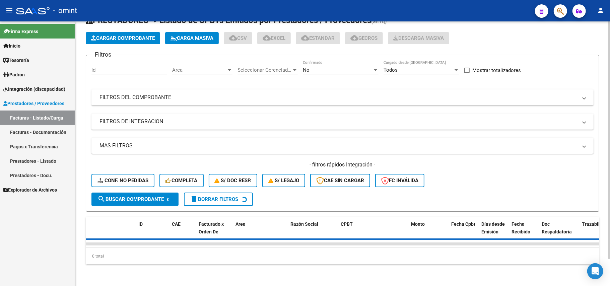
click at [106, 67] on input "Id" at bounding box center [129, 70] width 76 height 6
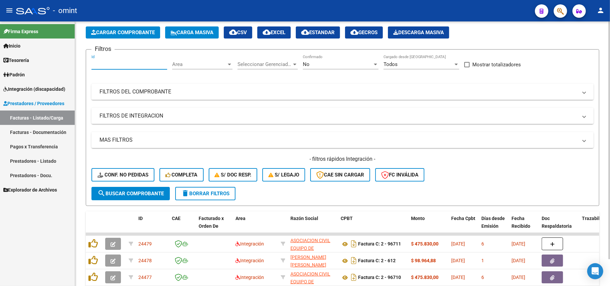
paste input "23147"
click at [140, 194] on span "search Buscar Comprobante" at bounding box center [130, 194] width 66 height 6
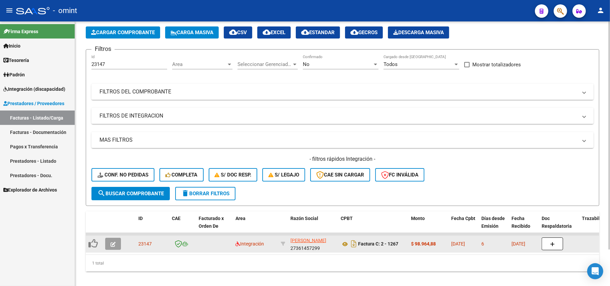
click at [115, 243] on icon "button" at bounding box center [113, 244] width 5 height 5
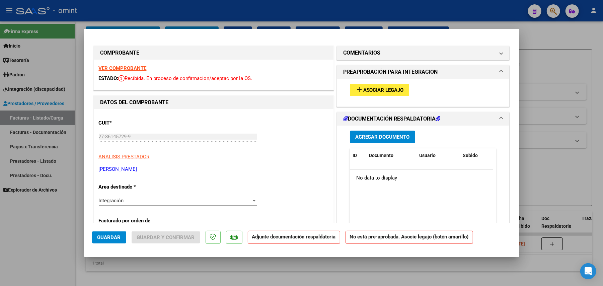
click at [136, 66] on strong "VER COMPROBANTE" at bounding box center [123, 68] width 48 height 6
click at [375, 87] on span "Asociar Legajo" at bounding box center [383, 90] width 41 height 6
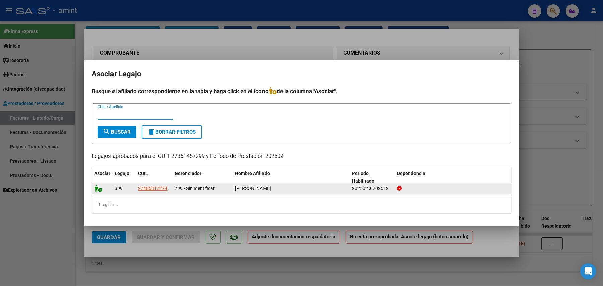
click at [100, 188] on icon at bounding box center [99, 188] width 8 height 7
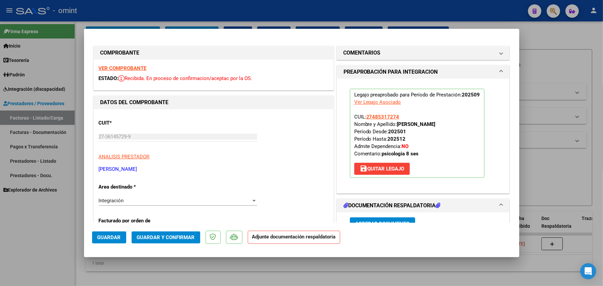
click at [111, 235] on span "Guardar" at bounding box center [108, 237] width 23 height 6
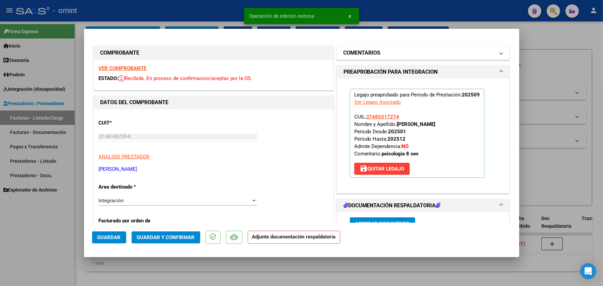
click at [370, 51] on h1 "COMENTARIOS" at bounding box center [362, 53] width 37 height 8
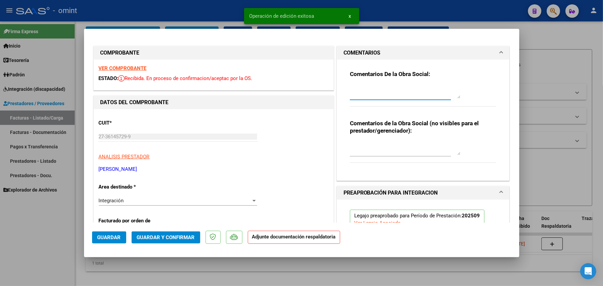
click at [365, 95] on textarea at bounding box center [405, 91] width 111 height 13
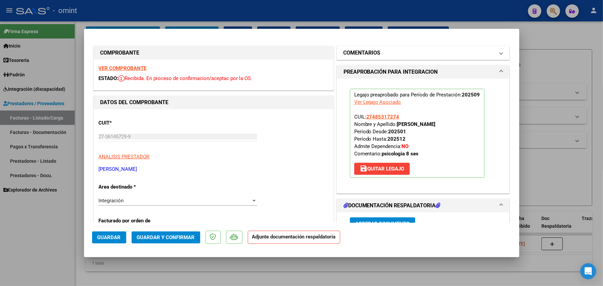
click at [392, 55] on mat-panel-title "COMENTARIOS" at bounding box center [419, 53] width 151 height 8
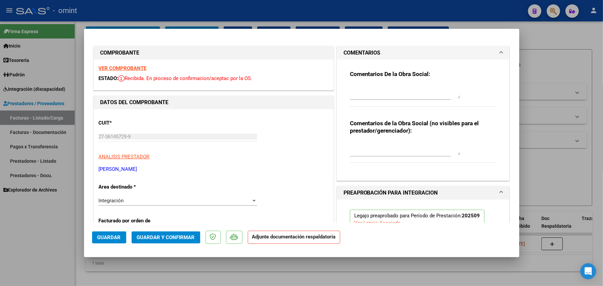
click at [376, 90] on textarea at bounding box center [405, 91] width 111 height 13
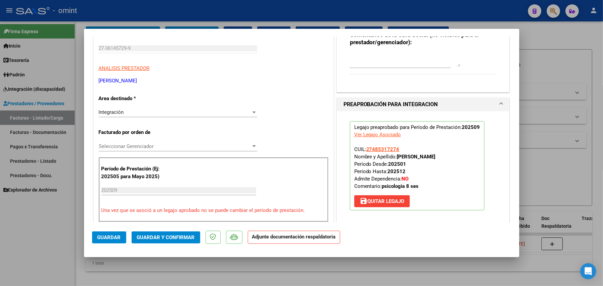
scroll to position [89, 0]
click at [103, 240] on span "Guardar" at bounding box center [108, 237] width 23 height 6
click at [59, 114] on div at bounding box center [301, 143] width 603 height 286
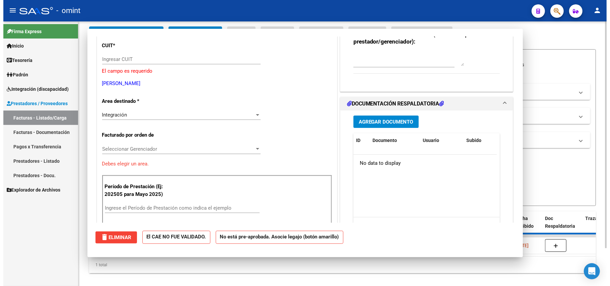
scroll to position [101, 0]
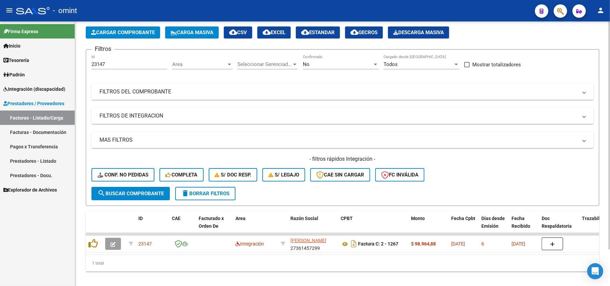
click at [193, 203] on form "Filtros 23147 Id Area Area Seleccionar Gerenciador Seleccionar Gerenciador No C…" at bounding box center [342, 127] width 513 height 157
click at [204, 198] on button "delete Borrar Filtros" at bounding box center [205, 193] width 60 height 13
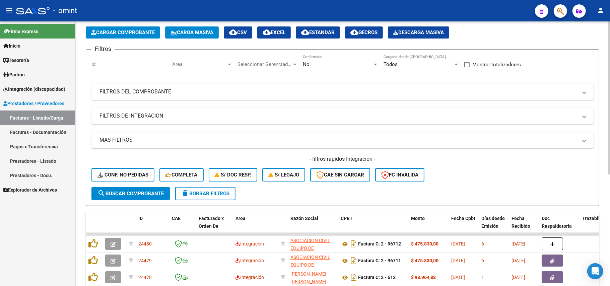
click at [116, 69] on div "Id" at bounding box center [129, 65] width 76 height 21
click at [118, 62] on input "Id" at bounding box center [129, 64] width 76 height 6
paste input "23295"
click at [129, 192] on span "search Buscar Comprobante" at bounding box center [130, 194] width 66 height 6
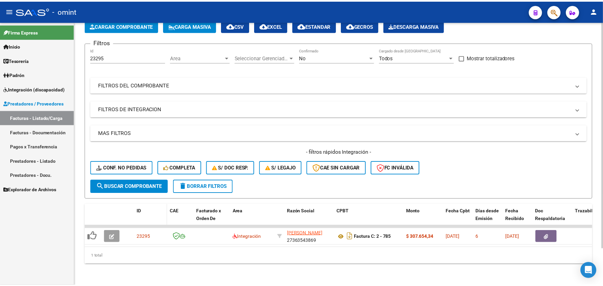
scroll to position [43, 0]
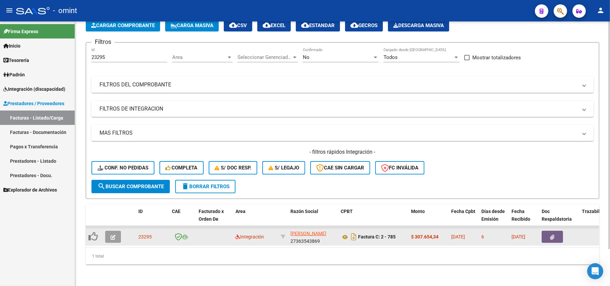
click at [112, 235] on icon "button" at bounding box center [113, 237] width 5 height 5
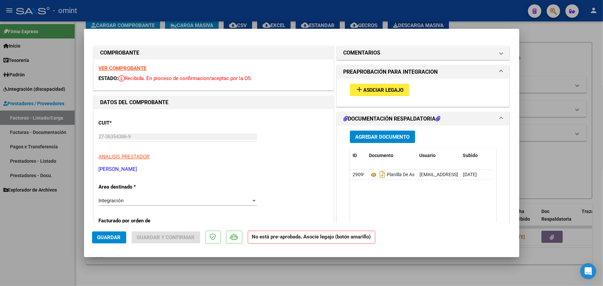
click at [138, 70] on strong "VER COMPROBANTE" at bounding box center [123, 68] width 48 height 6
click at [383, 94] on button "add Asociar Legajo" at bounding box center [379, 90] width 59 height 12
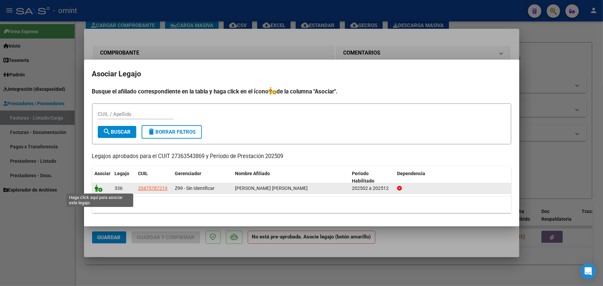
click at [99, 191] on icon at bounding box center [99, 188] width 8 height 7
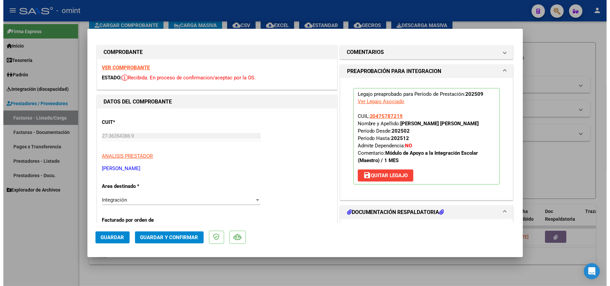
scroll to position [0, 0]
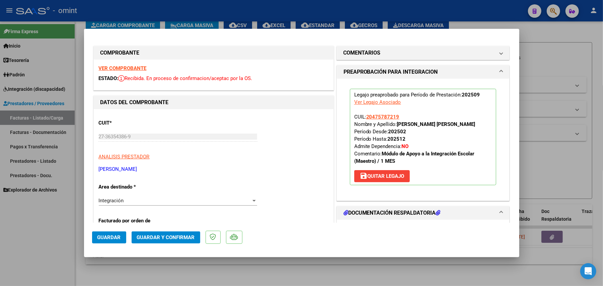
click at [116, 234] on span "Guardar" at bounding box center [108, 237] width 23 height 6
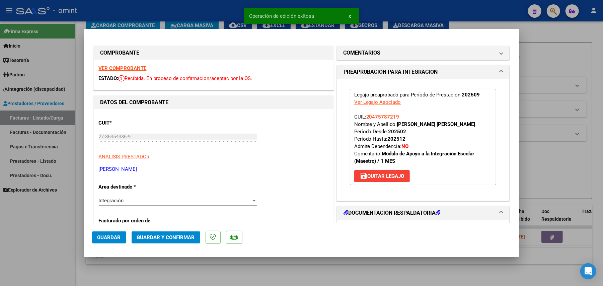
click at [188, 15] on div at bounding box center [301, 143] width 603 height 286
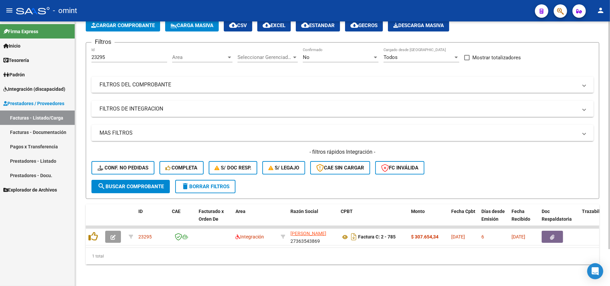
click at [215, 184] on span "delete Borrar Filtros" at bounding box center [205, 187] width 48 height 6
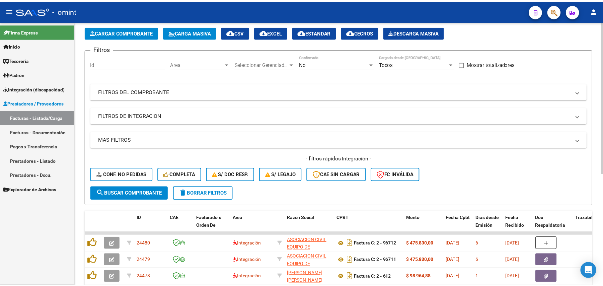
scroll to position [43, 0]
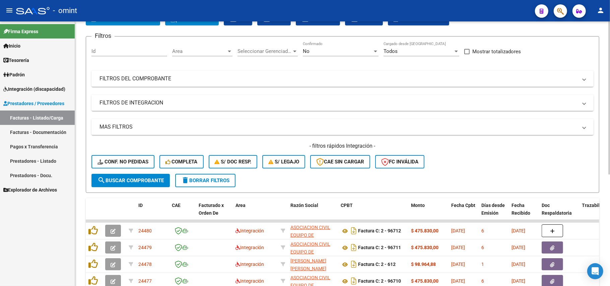
click at [105, 58] on div "Id" at bounding box center [129, 52] width 76 height 21
click at [112, 52] on input "Id" at bounding box center [129, 51] width 76 height 6
paste input "22529"
click at [137, 182] on span "search Buscar Comprobante" at bounding box center [130, 180] width 66 height 6
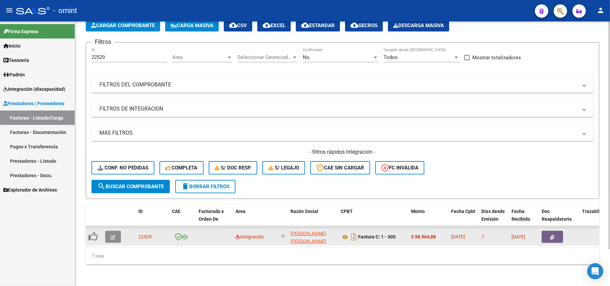
click at [114, 235] on icon "button" at bounding box center [113, 237] width 5 height 5
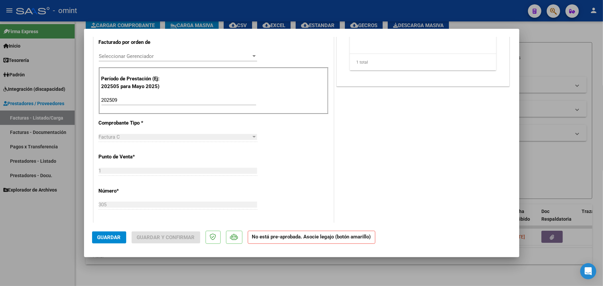
scroll to position [0, 0]
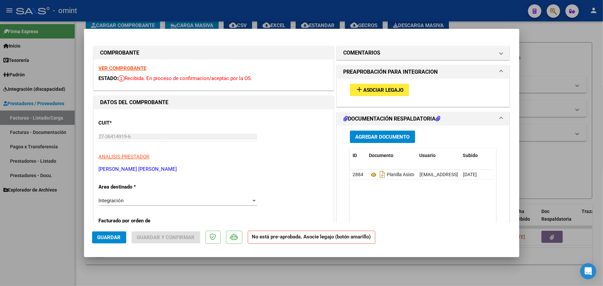
click at [135, 67] on strong "VER COMPROBANTE" at bounding box center [123, 68] width 48 height 6
click at [409, 89] on div "add Asociar Legajo" at bounding box center [423, 90] width 157 height 22
click at [393, 92] on span "Asociar Legajo" at bounding box center [383, 90] width 41 height 6
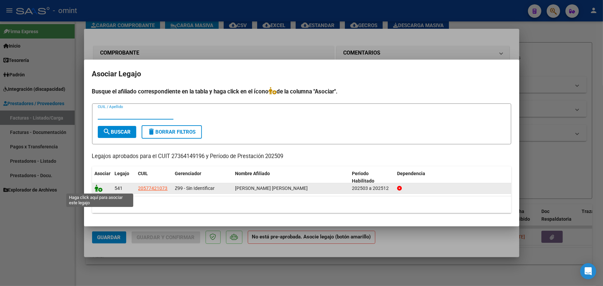
click at [97, 189] on icon at bounding box center [99, 188] width 8 height 7
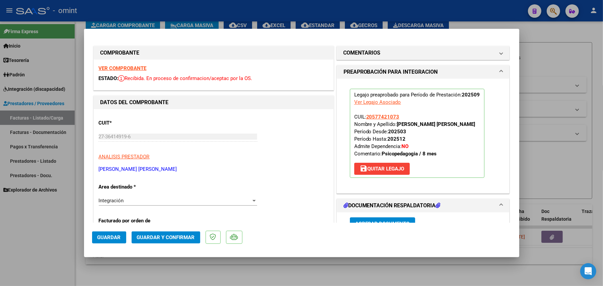
click at [118, 237] on span "Guardar" at bounding box center [108, 237] width 23 height 6
click at [115, 238] on span "Guardar" at bounding box center [108, 237] width 23 height 6
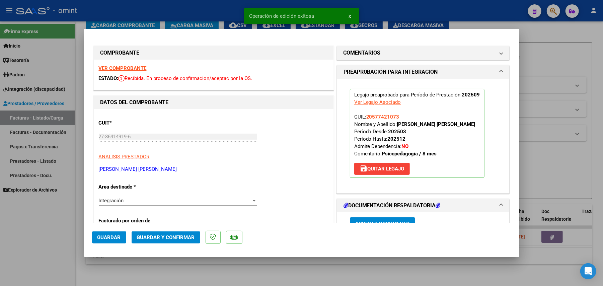
click at [71, 241] on div at bounding box center [301, 143] width 603 height 286
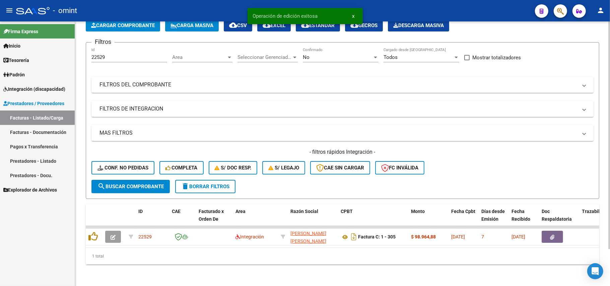
click at [199, 180] on button "delete Borrar Filtros" at bounding box center [205, 186] width 60 height 13
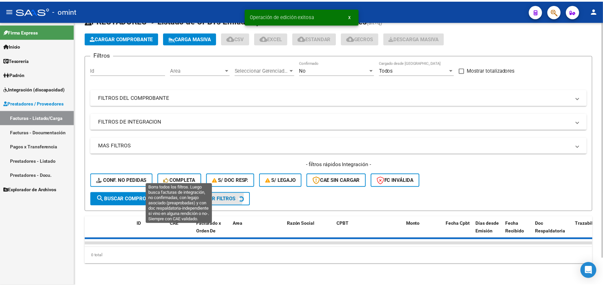
scroll to position [30, 0]
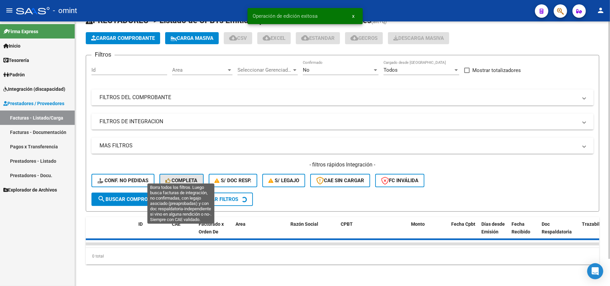
click at [200, 177] on button "Completa" at bounding box center [181, 180] width 44 height 13
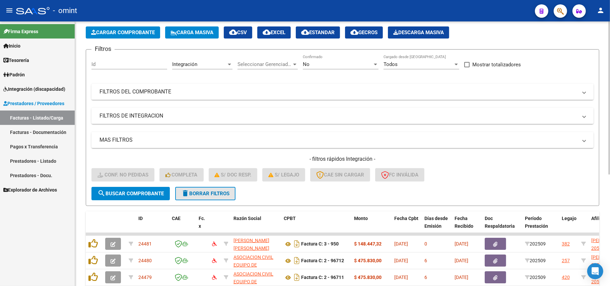
click at [202, 191] on span "delete Borrar Filtros" at bounding box center [205, 194] width 48 height 6
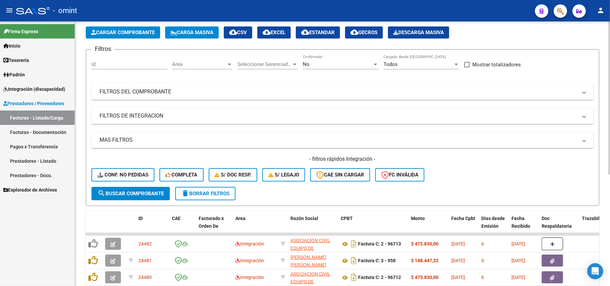
click at [118, 64] on input "Id" at bounding box center [129, 64] width 76 height 6
paste input "23414"
click at [145, 198] on button "search Buscar Comprobante" at bounding box center [130, 193] width 78 height 13
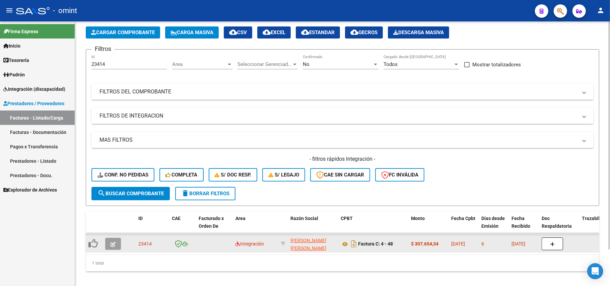
click at [109, 245] on button "button" at bounding box center [113, 244] width 16 height 12
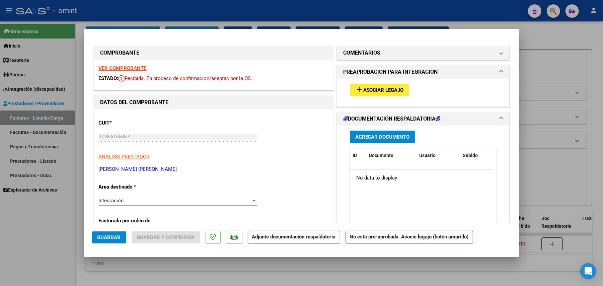
click at [131, 71] on div "VER COMPROBANTE ESTADO: Recibida. En proceso de confirmacion/aceptac por la OS." at bounding box center [214, 75] width 240 height 30
click at [137, 66] on strong "VER COMPROBANTE" at bounding box center [123, 68] width 48 height 6
click at [373, 90] on span "Asociar Legajo" at bounding box center [383, 90] width 41 height 6
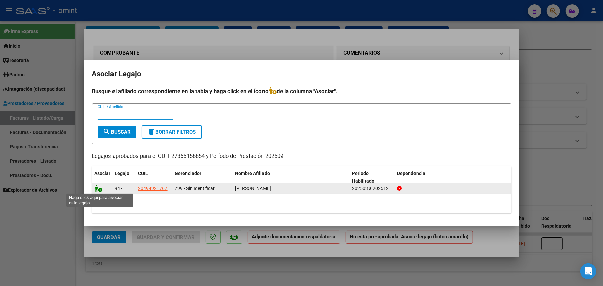
click at [97, 188] on icon at bounding box center [99, 188] width 8 height 7
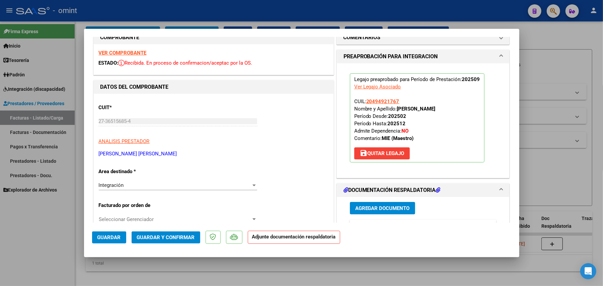
scroll to position [0, 0]
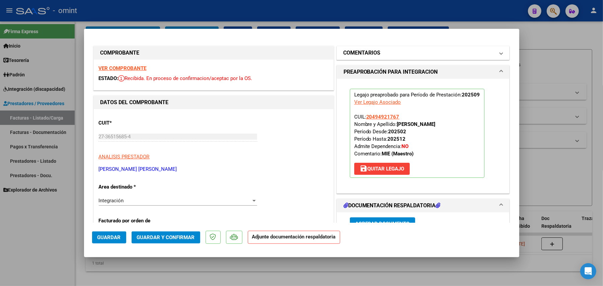
click at [405, 48] on mat-expansion-panel-header "COMENTARIOS" at bounding box center [423, 52] width 173 height 13
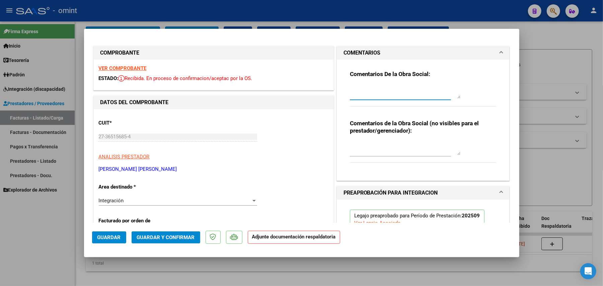
click at [369, 90] on textarea at bounding box center [405, 91] width 111 height 13
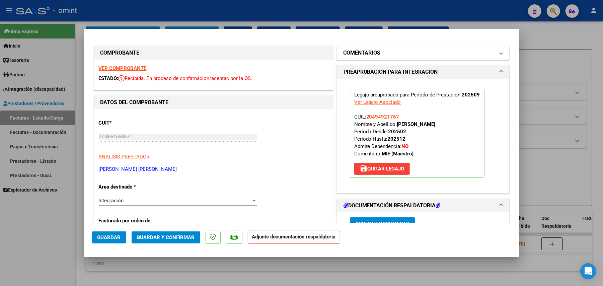
click at [364, 52] on h1 "COMENTARIOS" at bounding box center [362, 53] width 37 height 8
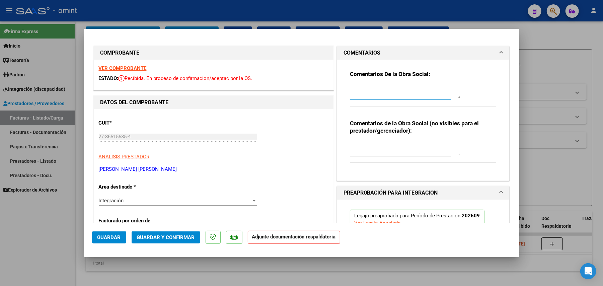
click at [357, 94] on textarea at bounding box center [405, 91] width 111 height 13
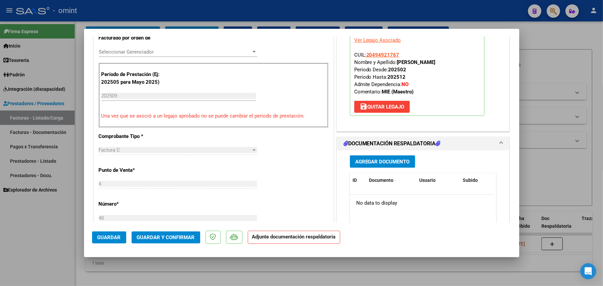
scroll to position [134, 0]
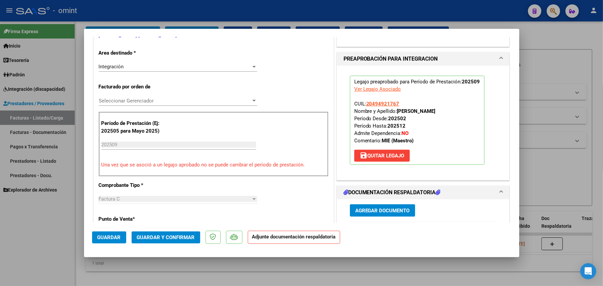
click at [117, 236] on span "Guardar" at bounding box center [108, 237] width 23 height 6
click at [102, 237] on span "Guardar" at bounding box center [108, 237] width 23 height 6
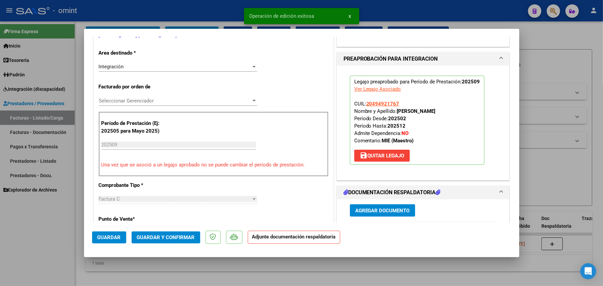
click at [174, 264] on div at bounding box center [301, 143] width 603 height 286
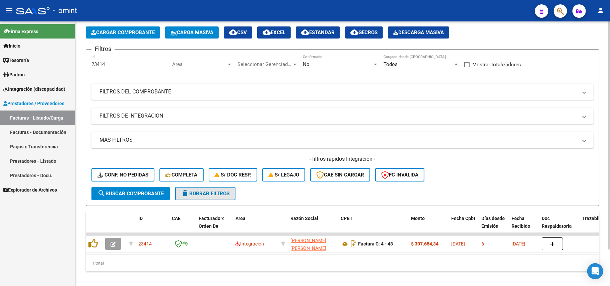
click at [213, 194] on span "delete Borrar Filtros" at bounding box center [205, 194] width 48 height 6
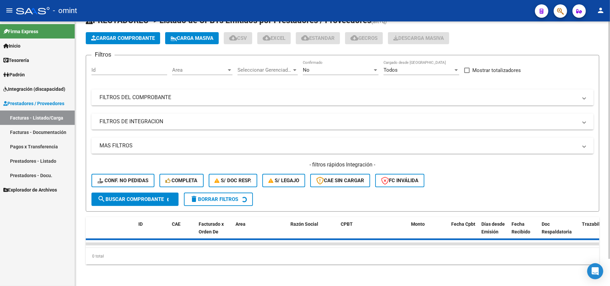
click at [103, 61] on div "Id" at bounding box center [129, 68] width 76 height 14
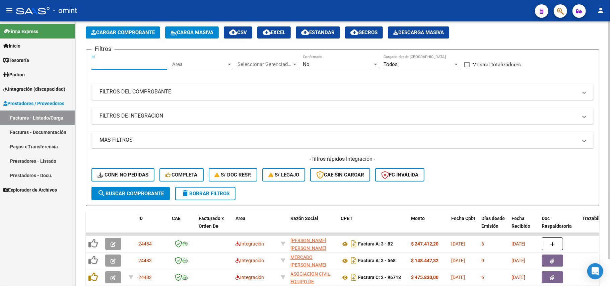
paste input "24063"
click at [143, 195] on span "search Buscar Comprobante" at bounding box center [130, 194] width 66 height 6
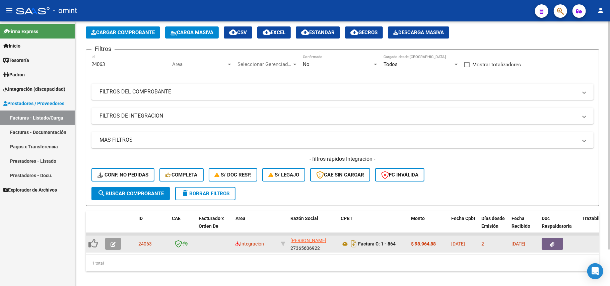
click at [117, 242] on button "button" at bounding box center [113, 244] width 16 height 12
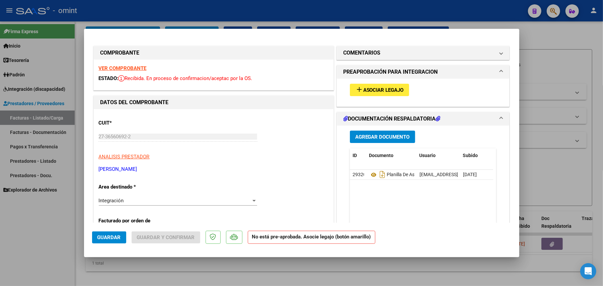
click at [136, 69] on strong "VER COMPROBANTE" at bounding box center [123, 68] width 48 height 6
click at [365, 92] on span "Asociar Legajo" at bounding box center [383, 90] width 41 height 6
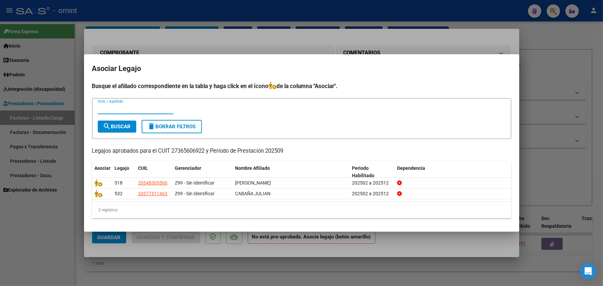
click at [208, 33] on div at bounding box center [301, 143] width 603 height 286
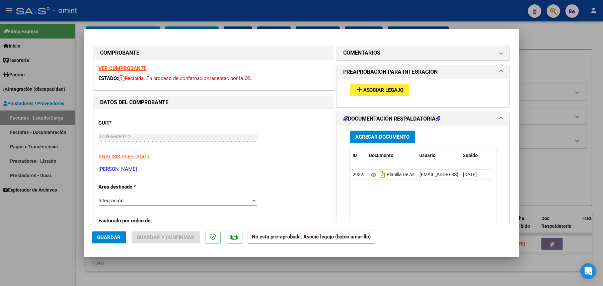
click at [132, 68] on strong "VER COMPROBANTE" at bounding box center [123, 68] width 48 height 6
click at [371, 83] on div "add Asociar Legajo" at bounding box center [423, 90] width 157 height 22
click at [366, 87] on span "Asociar Legajo" at bounding box center [383, 90] width 41 height 6
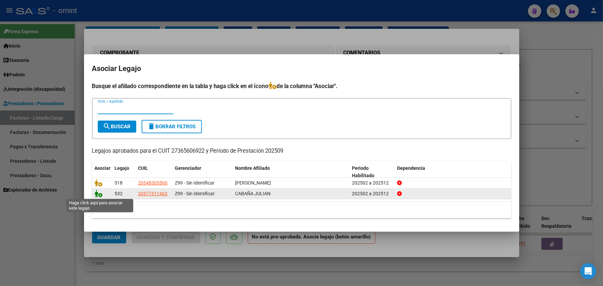
click at [100, 194] on icon at bounding box center [99, 193] width 8 height 7
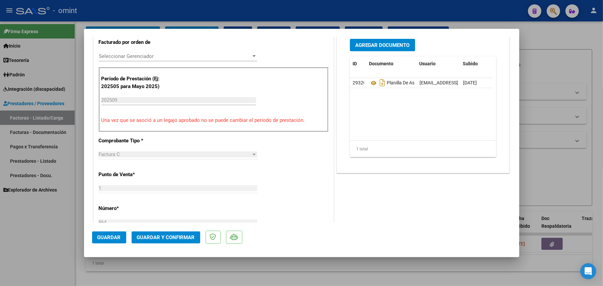
scroll to position [0, 0]
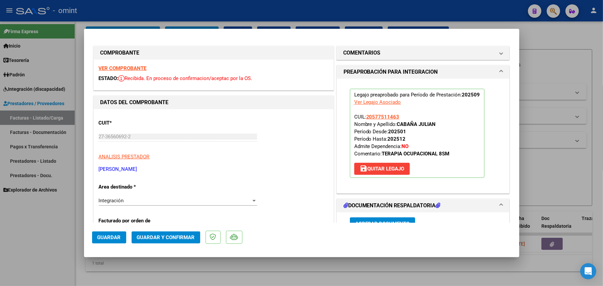
click at [98, 240] on span "Guardar" at bounding box center [108, 237] width 23 height 6
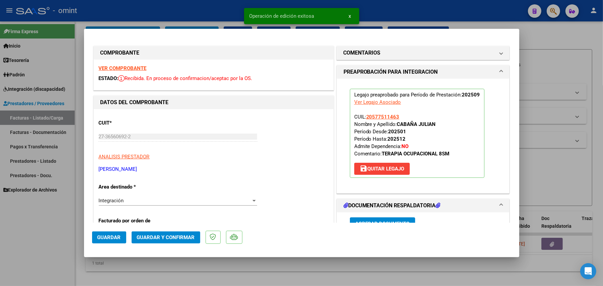
click at [193, 5] on div at bounding box center [301, 143] width 603 height 286
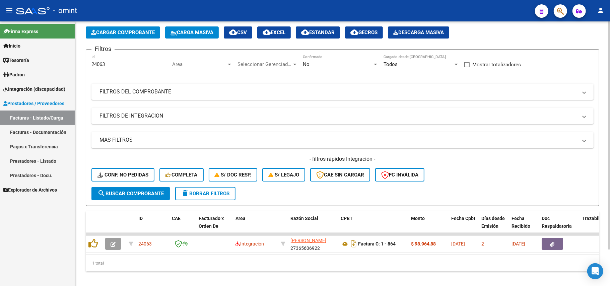
click at [214, 193] on span "delete Borrar Filtros" at bounding box center [205, 194] width 48 height 6
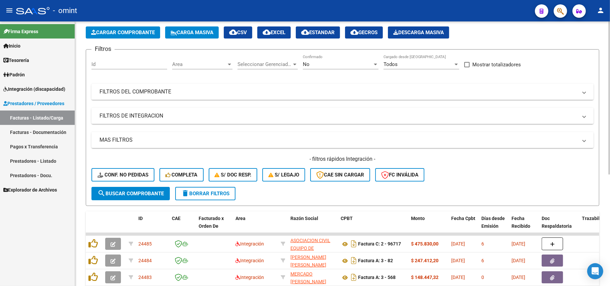
click at [105, 62] on input "Id" at bounding box center [129, 64] width 76 height 6
paste input "24147"
click at [138, 188] on form "Filtros 24147 Id Area Area Seleccionar Gerenciador Seleccionar Gerenciador No C…" at bounding box center [342, 127] width 513 height 157
click at [139, 191] on span "search Buscar Comprobante" at bounding box center [130, 194] width 66 height 6
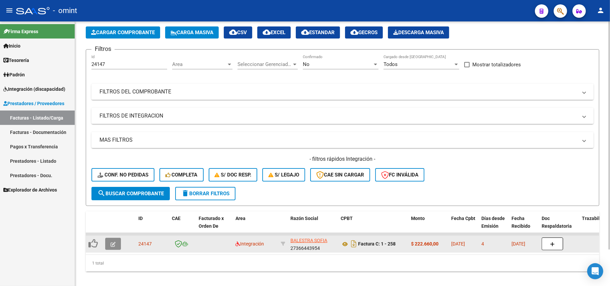
click at [117, 244] on button "button" at bounding box center [113, 244] width 16 height 12
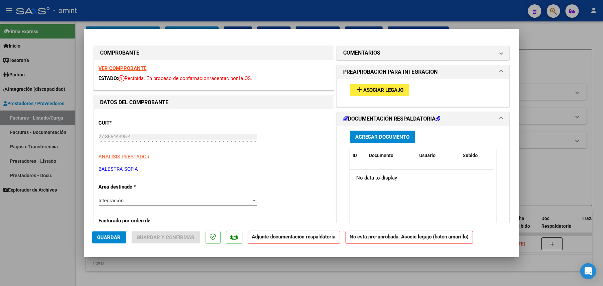
click at [140, 70] on strong "VER COMPROBANTE" at bounding box center [123, 68] width 48 height 6
click at [358, 90] on mat-icon "add" at bounding box center [359, 89] width 8 height 8
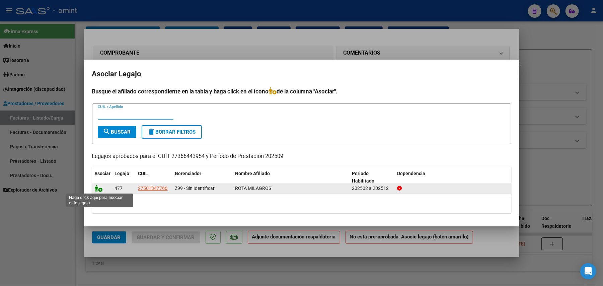
click at [97, 191] on icon at bounding box center [99, 188] width 8 height 7
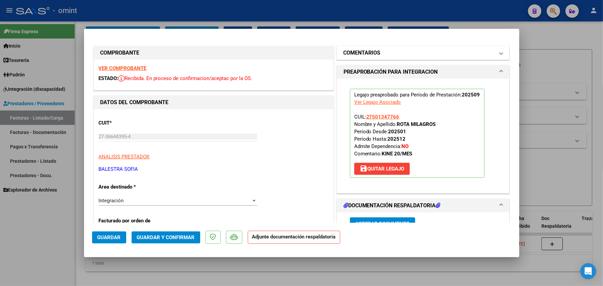
click at [374, 55] on h1 "COMENTARIOS" at bounding box center [362, 53] width 37 height 8
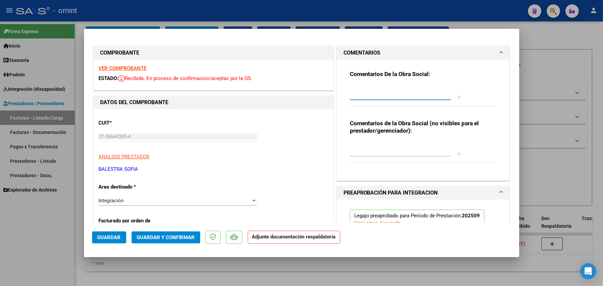
click at [374, 85] on textarea at bounding box center [405, 91] width 111 height 13
paste textarea "FALTA PLANILLA DE ASISTENCIA, POR FAVOR CARGAR EN DOCUMENTACION RESPALDATORIA"
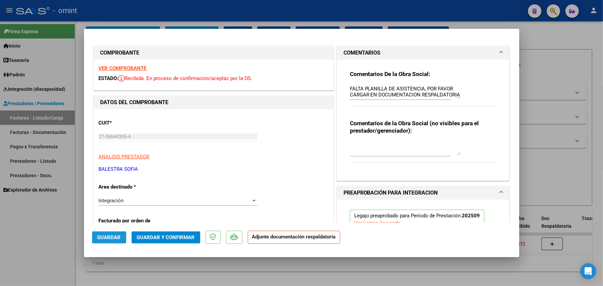
click at [102, 237] on span "Guardar" at bounding box center [108, 237] width 23 height 6
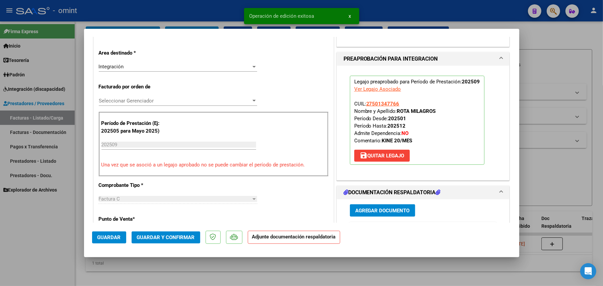
click at [123, 266] on div at bounding box center [301, 143] width 603 height 286
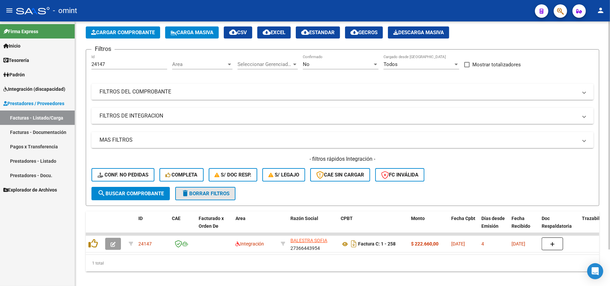
click at [212, 191] on span "delete Borrar Filtros" at bounding box center [205, 194] width 48 height 6
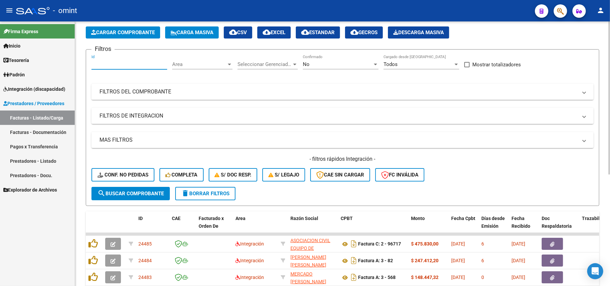
click at [114, 63] on input "Id" at bounding box center [129, 64] width 76 height 6
paste input "23492"
click at [145, 192] on span "search Buscar Comprobante" at bounding box center [130, 194] width 66 height 6
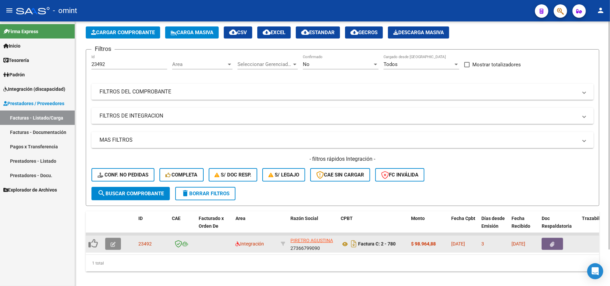
click at [112, 244] on icon "button" at bounding box center [113, 244] width 5 height 5
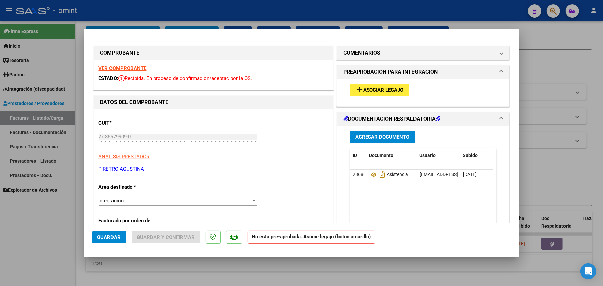
click at [115, 67] on strong "VER COMPROBANTE" at bounding box center [123, 68] width 48 height 6
click at [373, 86] on button "add Asociar Legajo" at bounding box center [379, 90] width 59 height 12
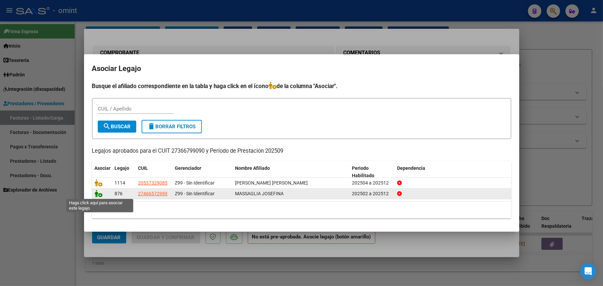
click at [98, 196] on icon at bounding box center [99, 193] width 8 height 7
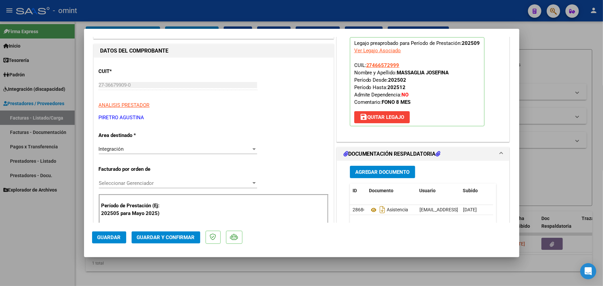
scroll to position [0, 0]
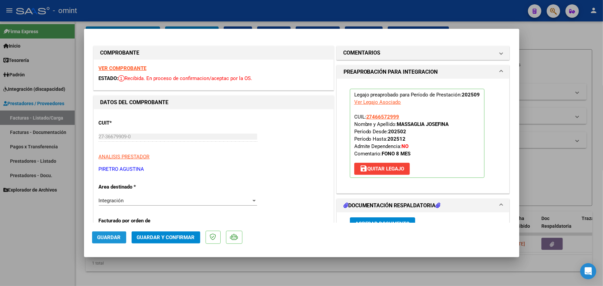
click at [103, 242] on button "Guardar" at bounding box center [109, 237] width 34 height 12
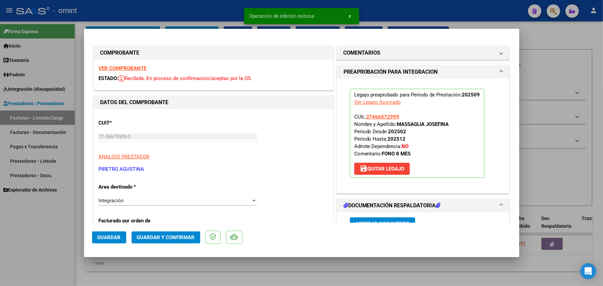
click at [158, 6] on div at bounding box center [301, 143] width 603 height 286
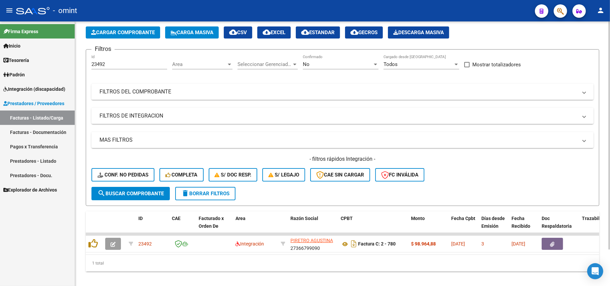
click at [197, 186] on form "Filtros 23492 Id Area Area Seleccionar Gerenciador Seleccionar Gerenciador No C…" at bounding box center [342, 127] width 513 height 157
click at [199, 189] on button "delete Borrar Filtros" at bounding box center [205, 193] width 60 height 13
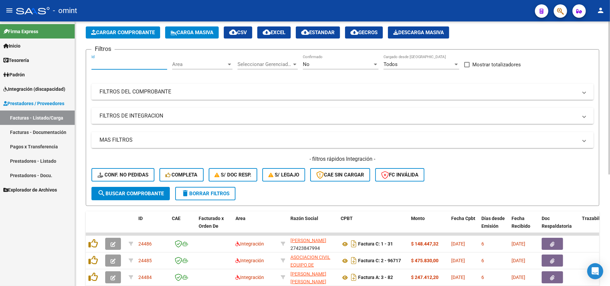
click at [102, 66] on input "Id" at bounding box center [129, 64] width 76 height 6
paste input "22659"
click at [139, 193] on span "search Buscar Comprobante" at bounding box center [130, 194] width 66 height 6
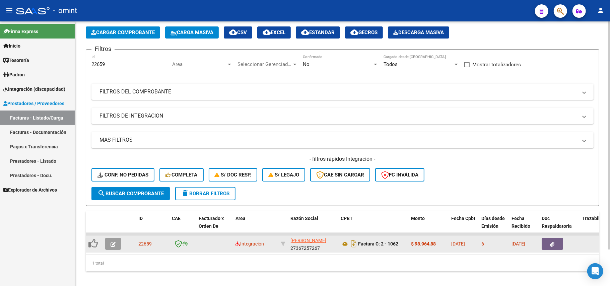
click at [117, 243] on button "button" at bounding box center [113, 244] width 16 height 12
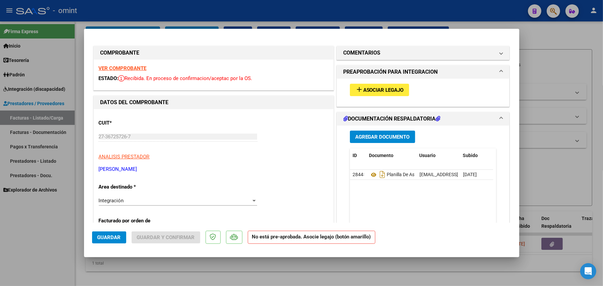
click at [364, 93] on span "Asociar Legajo" at bounding box center [383, 90] width 41 height 6
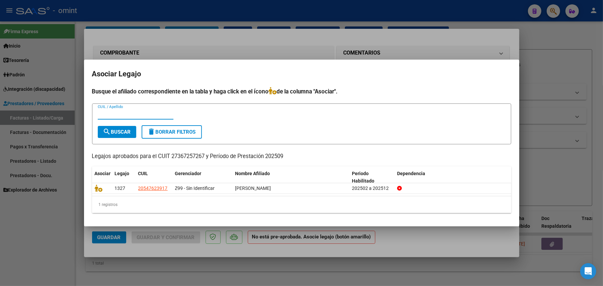
click at [161, 52] on div at bounding box center [301, 143] width 603 height 286
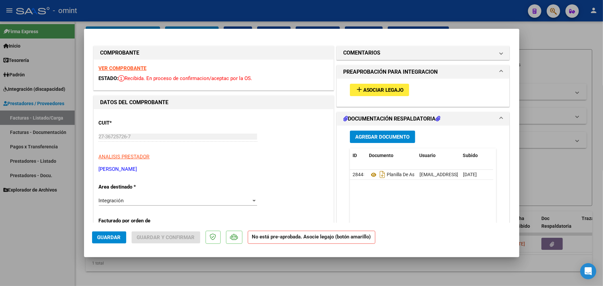
click at [132, 66] on strong "VER COMPROBANTE" at bounding box center [123, 68] width 48 height 6
click at [402, 86] on button "add Asociar Legajo" at bounding box center [379, 90] width 59 height 12
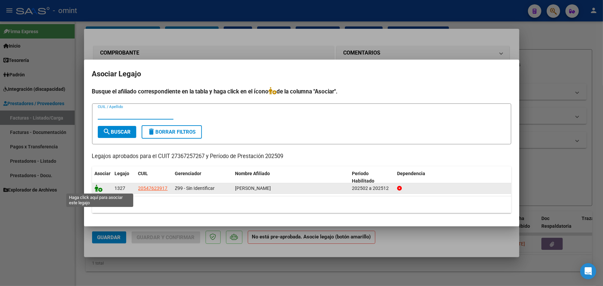
click at [97, 189] on icon at bounding box center [99, 188] width 8 height 7
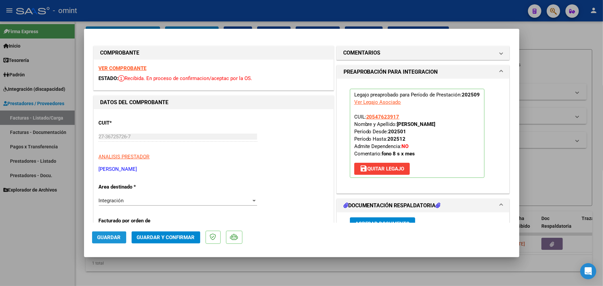
click at [99, 238] on span "Guardar" at bounding box center [108, 237] width 23 height 6
click at [58, 154] on div at bounding box center [301, 143] width 603 height 286
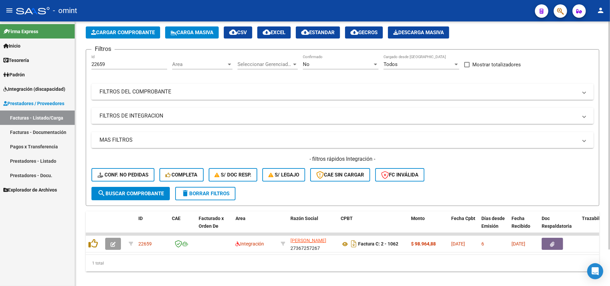
click at [214, 192] on span "delete Borrar Filtros" at bounding box center [205, 194] width 48 height 6
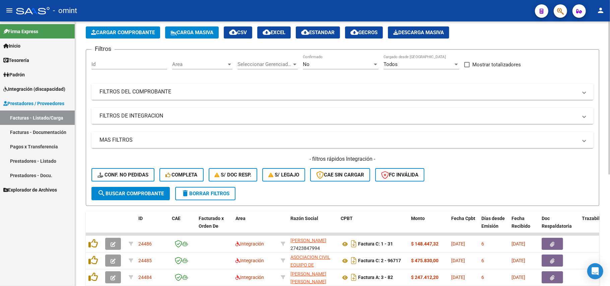
click at [117, 61] on input "Id" at bounding box center [129, 64] width 76 height 6
paste input "22400"
click at [140, 187] on button "search Buscar Comprobante" at bounding box center [130, 193] width 78 height 13
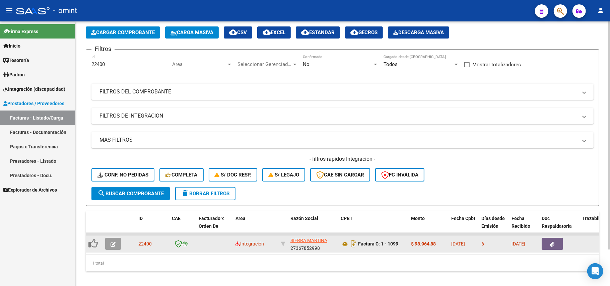
click at [107, 244] on button "button" at bounding box center [113, 244] width 16 height 12
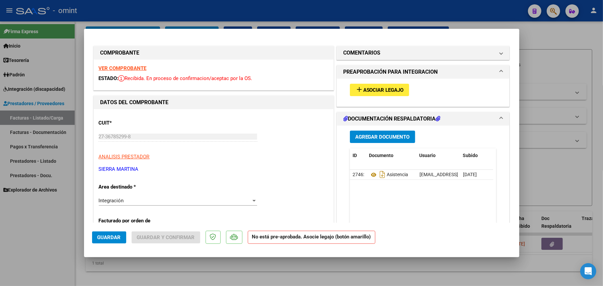
click at [363, 88] on span "Asociar Legajo" at bounding box center [383, 90] width 41 height 6
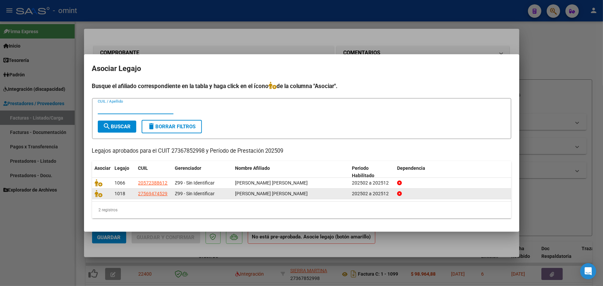
scroll to position [30, 0]
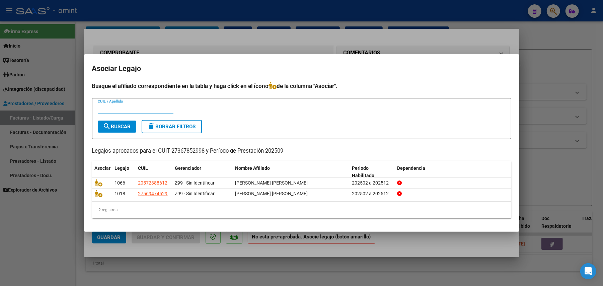
click at [227, 34] on div at bounding box center [301, 143] width 603 height 286
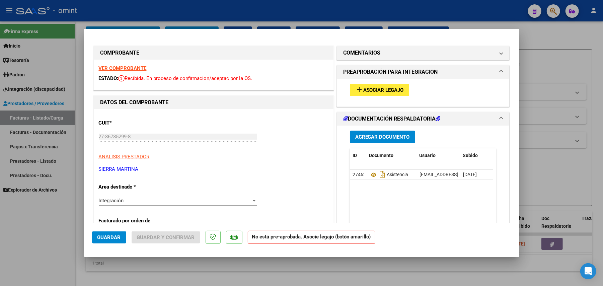
click at [131, 70] on strong "VER COMPROBANTE" at bounding box center [123, 68] width 48 height 6
click at [390, 87] on span "Asociar Legajo" at bounding box center [383, 90] width 41 height 6
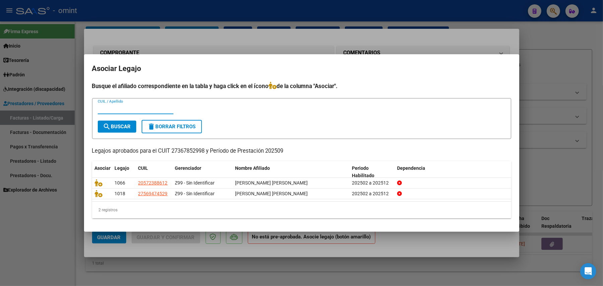
click at [90, 196] on mat-dialog-content "Busque el afiliado correspondiente en la tabla y haga click en el ícono de la c…" at bounding box center [301, 153] width 435 height 142
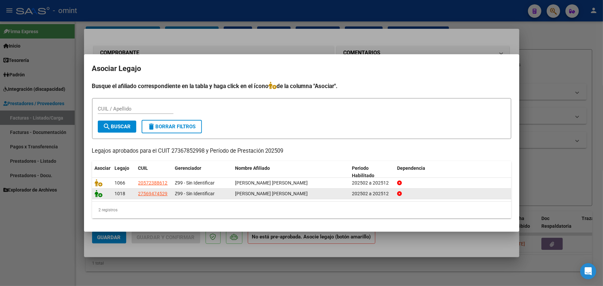
click at [95, 196] on icon at bounding box center [99, 193] width 8 height 7
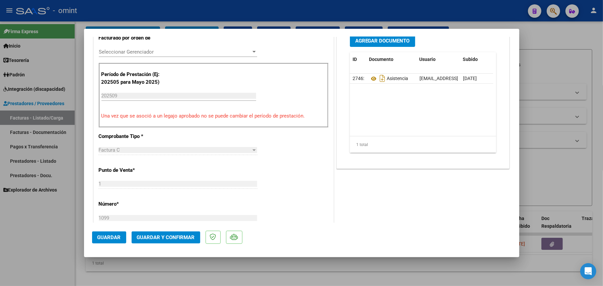
scroll to position [268, 0]
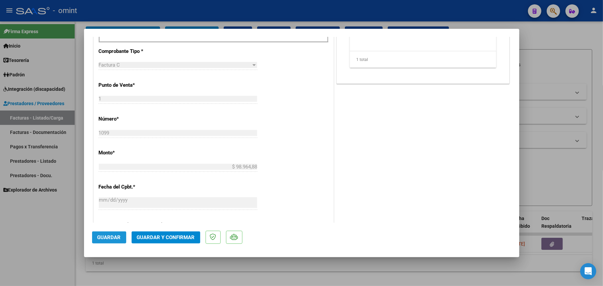
click at [113, 240] on span "Guardar" at bounding box center [108, 237] width 23 height 6
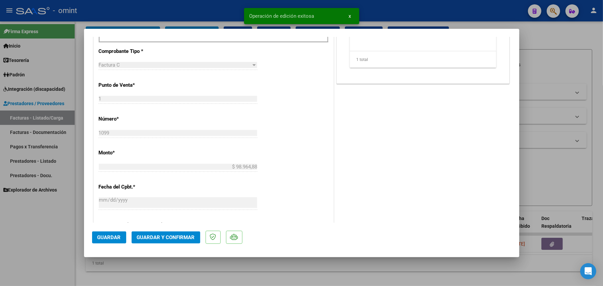
click at [196, 13] on div at bounding box center [301, 143] width 603 height 286
type input "$ 0,00"
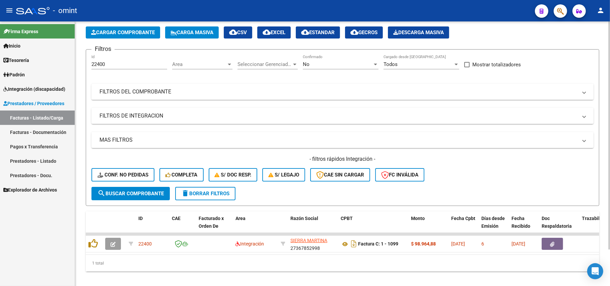
drag, startPoint x: 209, startPoint y: 191, endPoint x: 200, endPoint y: 183, distance: 12.1
click at [209, 191] on span "delete Borrar Filtros" at bounding box center [205, 194] width 48 height 6
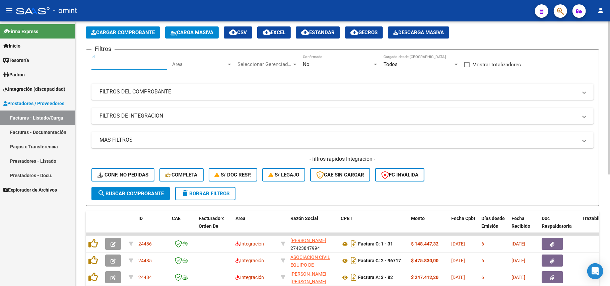
click at [119, 62] on input "Id" at bounding box center [129, 64] width 76 height 6
paste input "24399"
type input "24399"
click at [140, 196] on span "search Buscar Comprobante" at bounding box center [130, 194] width 66 height 6
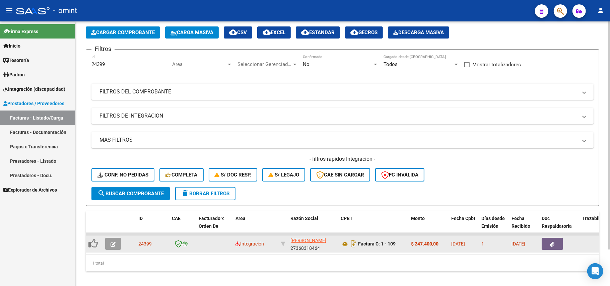
click at [110, 242] on button "button" at bounding box center [113, 244] width 16 height 12
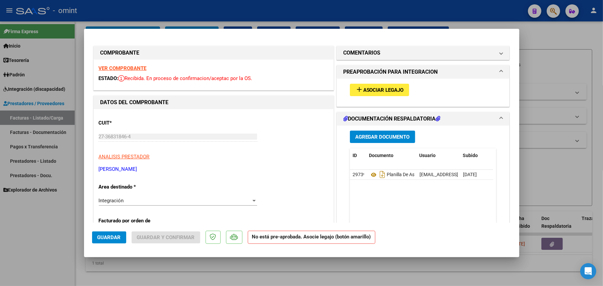
click at [138, 68] on strong "VER COMPROBANTE" at bounding box center [123, 68] width 48 height 6
click at [370, 90] on span "Asociar Legajo" at bounding box center [383, 90] width 41 height 6
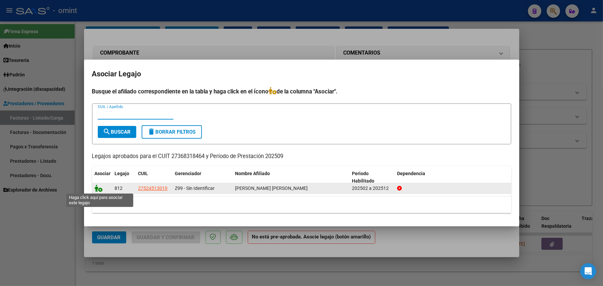
click at [100, 189] on icon at bounding box center [99, 188] width 8 height 7
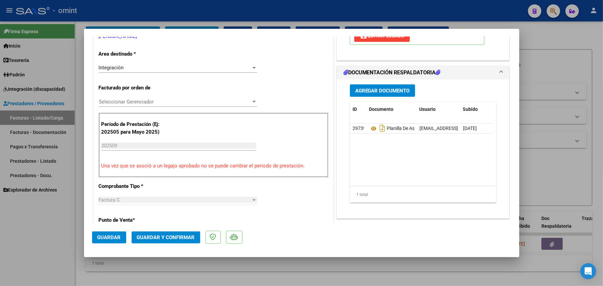
scroll to position [134, 0]
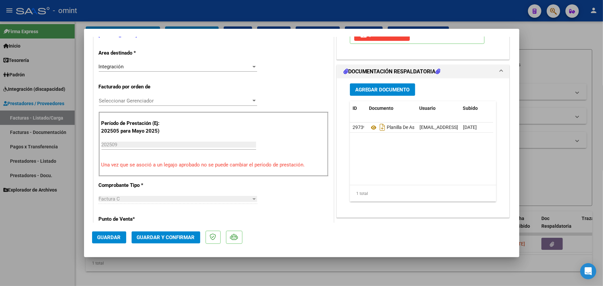
click at [106, 237] on span "Guardar" at bounding box center [108, 237] width 23 height 6
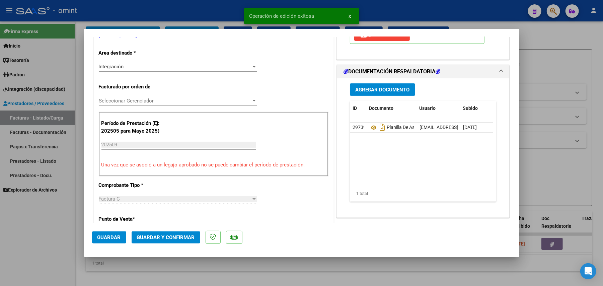
click at [192, 17] on div at bounding box center [301, 143] width 603 height 286
type input "$ 0,00"
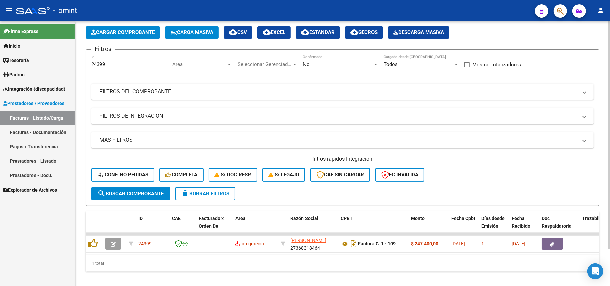
click at [200, 192] on span "delete Borrar Filtros" at bounding box center [205, 194] width 48 height 6
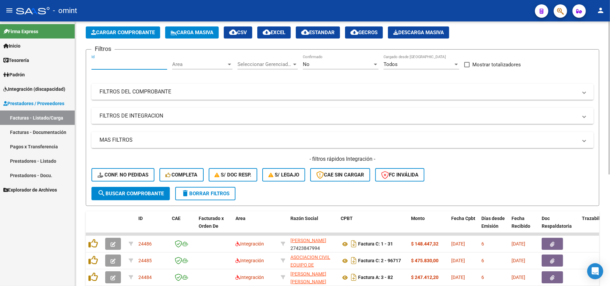
click at [112, 63] on input "Id" at bounding box center [129, 64] width 76 height 6
paste input "22567"
type input "22567"
click at [130, 194] on span "search Buscar Comprobante" at bounding box center [130, 194] width 66 height 6
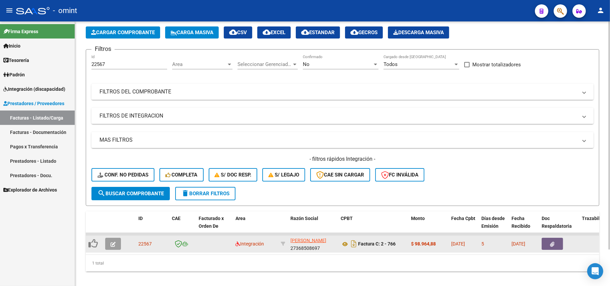
click at [117, 245] on button "button" at bounding box center [113, 244] width 16 height 12
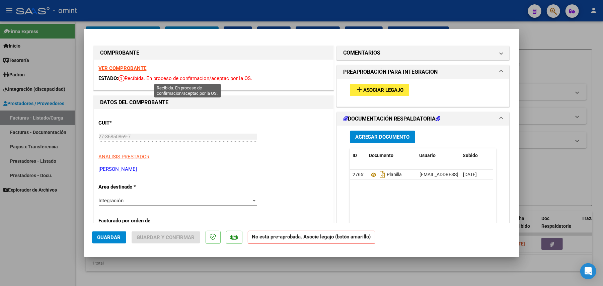
click at [133, 74] on div "VER COMPROBANTE ESTADO: Recibida. En proceso de confirmacion/aceptac por la OS." at bounding box center [214, 75] width 240 height 30
click at [134, 66] on strong "VER COMPROBANTE" at bounding box center [123, 68] width 48 height 6
click at [371, 91] on span "Asociar Legajo" at bounding box center [383, 90] width 41 height 6
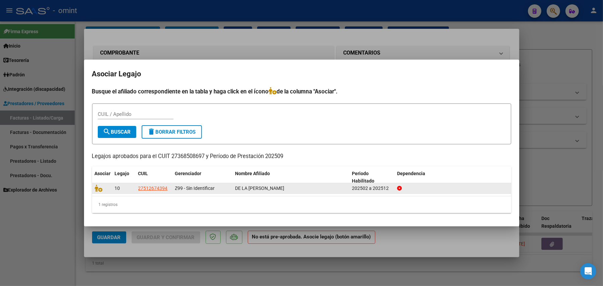
click at [97, 193] on div "10 27512674394 Z99 - Sin Identificar DE LA [PERSON_NAME] 202502 a 202512" at bounding box center [301, 188] width 419 height 11
click at [99, 191] on icon at bounding box center [99, 188] width 8 height 7
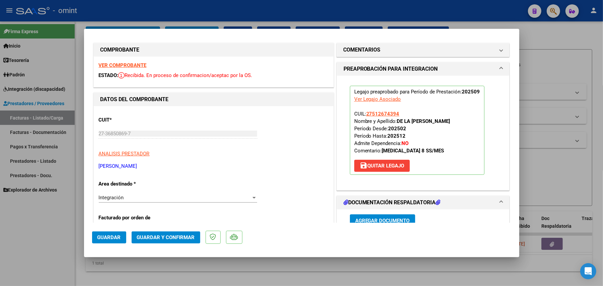
scroll to position [0, 0]
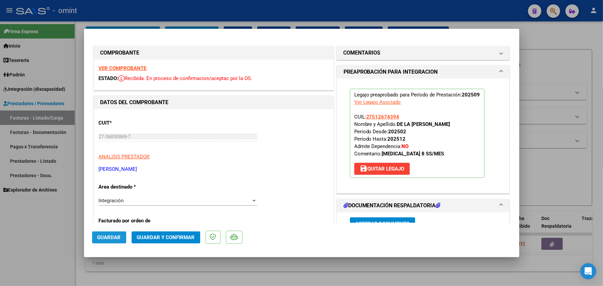
click at [112, 240] on span "Guardar" at bounding box center [108, 237] width 23 height 6
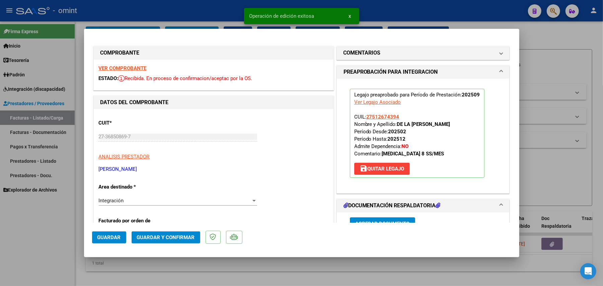
click at [210, 18] on div at bounding box center [301, 143] width 603 height 286
type input "$ 0,00"
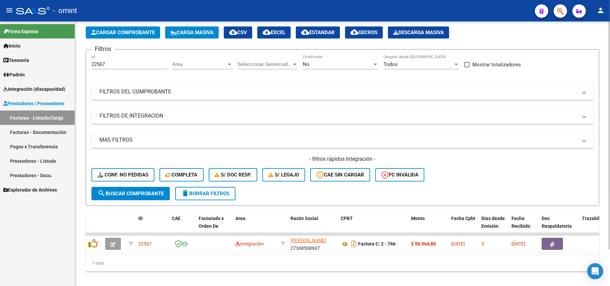
click at [213, 191] on span "delete Borrar Filtros" at bounding box center [205, 194] width 48 height 6
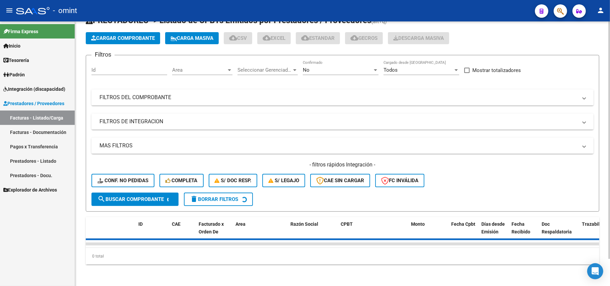
drag, startPoint x: 114, startPoint y: 55, endPoint x: 111, endPoint y: 61, distance: 6.8
click at [114, 61] on div "Id" at bounding box center [129, 68] width 76 height 14
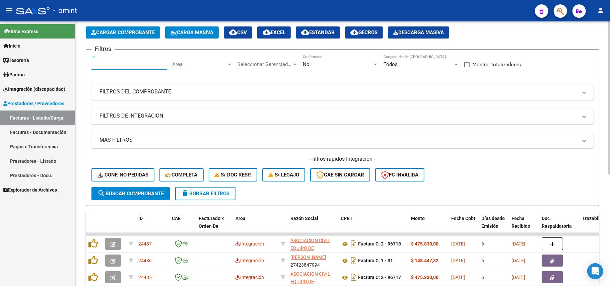
click at [111, 62] on input "Id" at bounding box center [129, 64] width 76 height 6
paste input "22767"
type input "22767"
click at [130, 194] on span "search Buscar Comprobante" at bounding box center [130, 194] width 66 height 6
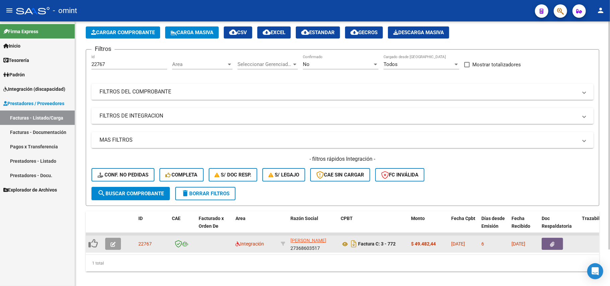
click at [113, 243] on icon "button" at bounding box center [113, 244] width 5 height 5
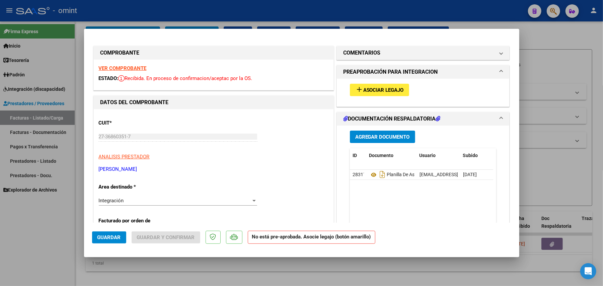
click at [133, 69] on strong "VER COMPROBANTE" at bounding box center [123, 68] width 48 height 6
click at [370, 90] on span "Asociar Legajo" at bounding box center [383, 90] width 41 height 6
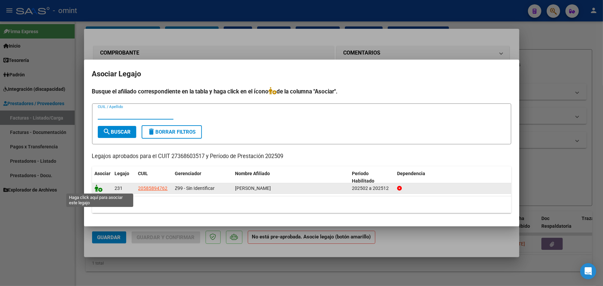
click at [101, 190] on icon at bounding box center [99, 188] width 8 height 7
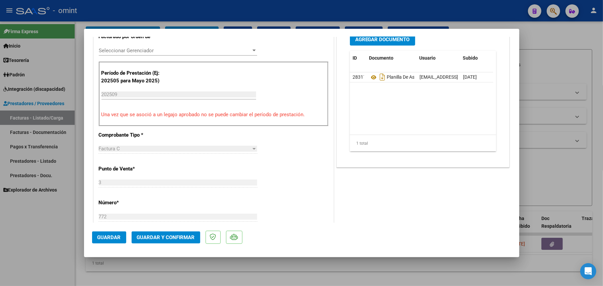
scroll to position [45, 0]
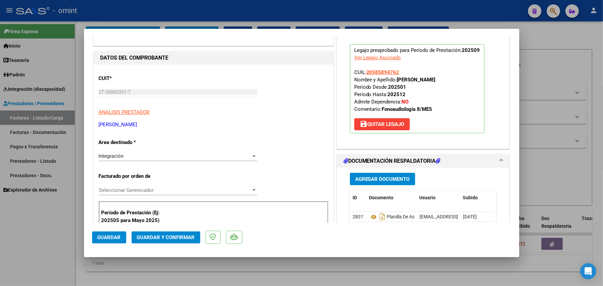
click at [109, 238] on span "Guardar" at bounding box center [108, 237] width 23 height 6
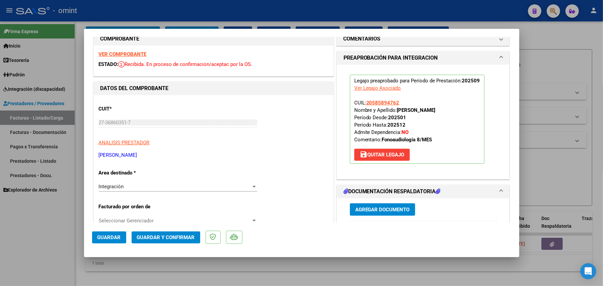
scroll to position [0, 0]
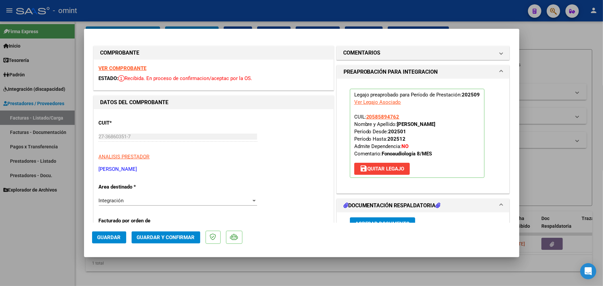
click at [192, 13] on div at bounding box center [301, 143] width 603 height 286
type input "$ 0,00"
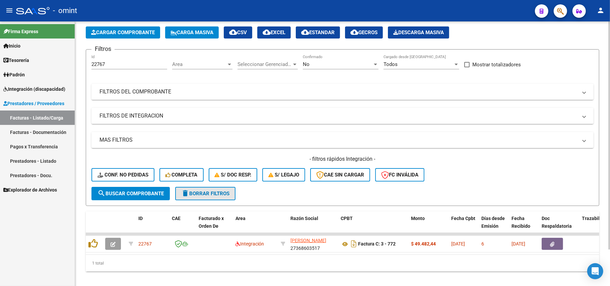
click at [204, 193] on span "delete Borrar Filtros" at bounding box center [205, 194] width 48 height 6
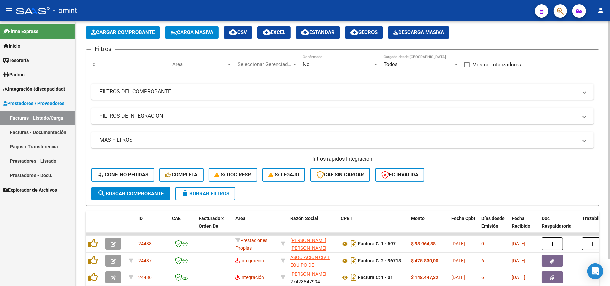
click at [107, 67] on input "Id" at bounding box center [129, 64] width 76 height 6
paste input "23399"
type input "23399"
click at [149, 196] on button "search Buscar Comprobante" at bounding box center [130, 193] width 78 height 13
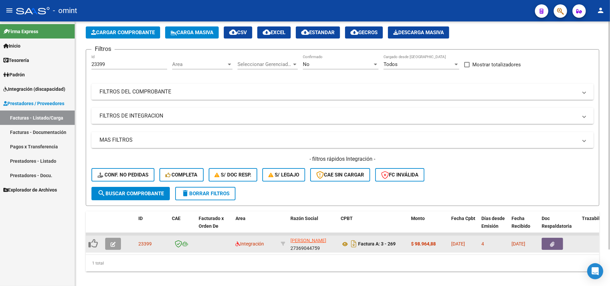
click at [113, 242] on icon "button" at bounding box center [113, 244] width 5 height 5
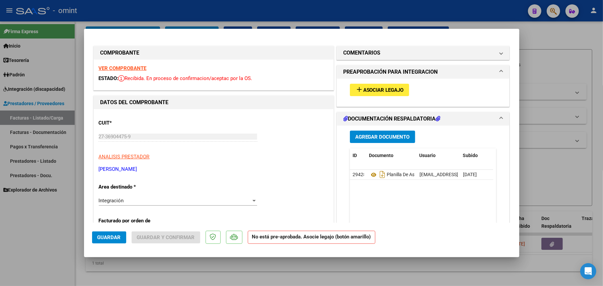
click at [114, 70] on strong "VER COMPROBANTE" at bounding box center [123, 68] width 48 height 6
click at [365, 89] on span "Asociar Legajo" at bounding box center [383, 90] width 41 height 6
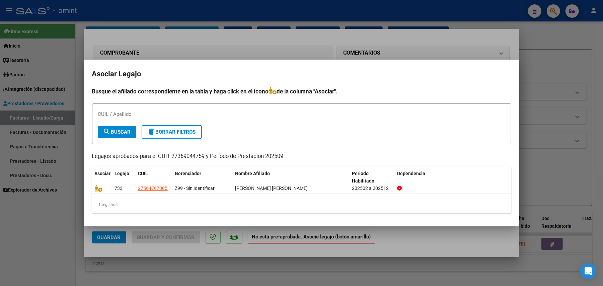
click at [226, 31] on div at bounding box center [301, 143] width 603 height 286
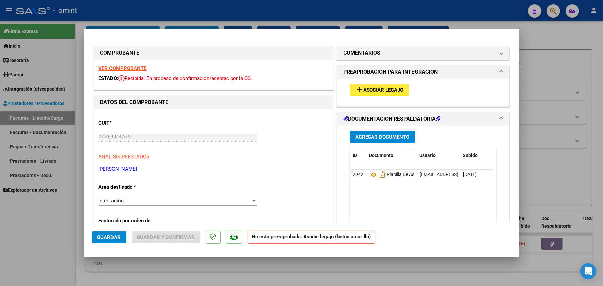
click at [137, 69] on strong "VER COMPROBANTE" at bounding box center [123, 68] width 48 height 6
click at [370, 88] on span "Asociar Legajo" at bounding box center [383, 90] width 41 height 6
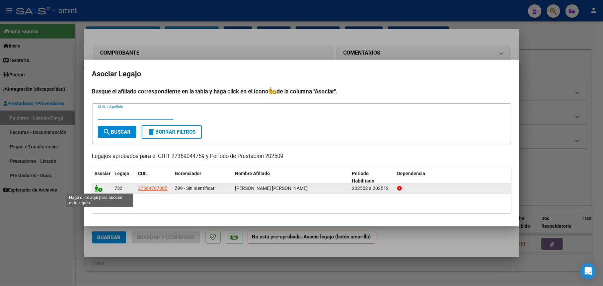
click at [102, 189] on icon at bounding box center [99, 188] width 8 height 7
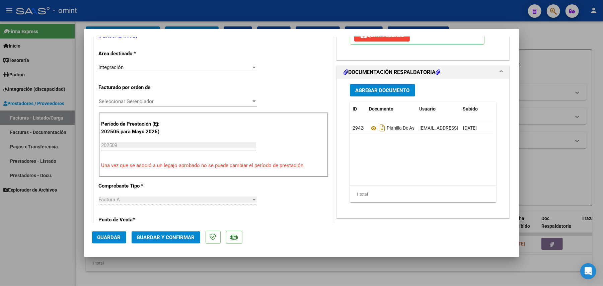
scroll to position [134, 0]
click at [112, 238] on span "Guardar" at bounding box center [108, 237] width 23 height 6
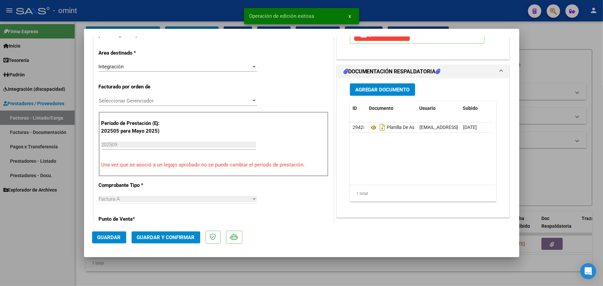
click at [159, 15] on div at bounding box center [301, 143] width 603 height 286
type input "$ 0,00"
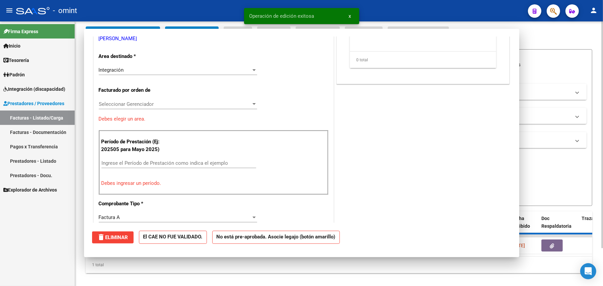
scroll to position [0, 0]
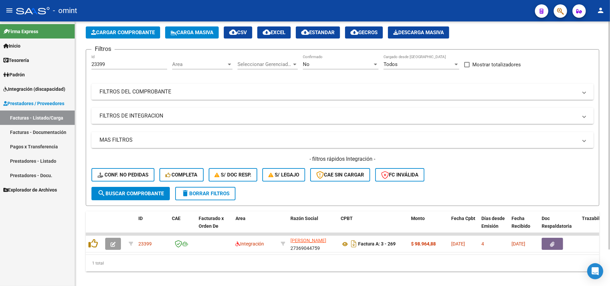
click at [214, 197] on button "delete Borrar Filtros" at bounding box center [205, 193] width 60 height 13
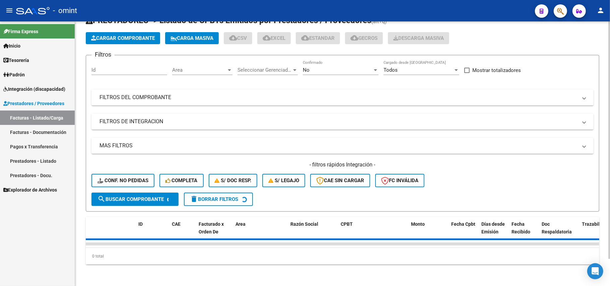
click at [116, 67] on input "Id" at bounding box center [129, 70] width 76 height 6
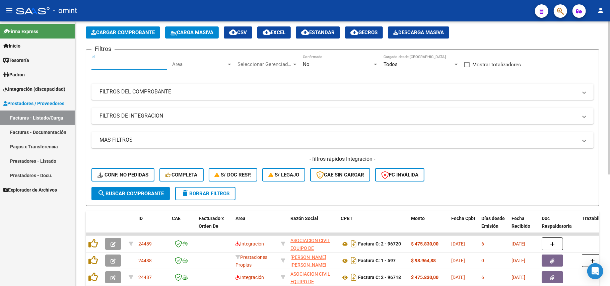
paste input "22927"
type input "22927"
click at [141, 191] on span "search Buscar Comprobante" at bounding box center [130, 194] width 66 height 6
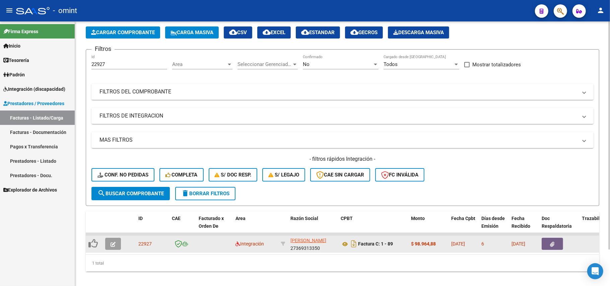
click at [116, 240] on button "button" at bounding box center [113, 244] width 16 height 12
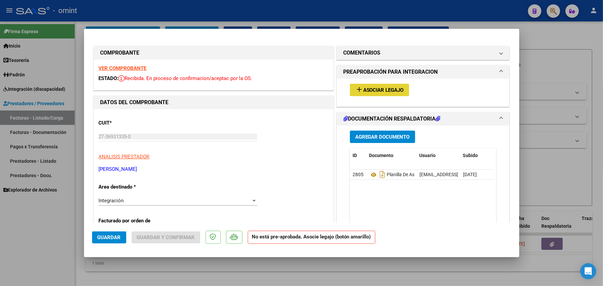
click at [386, 88] on span "Asociar Legajo" at bounding box center [383, 90] width 41 height 6
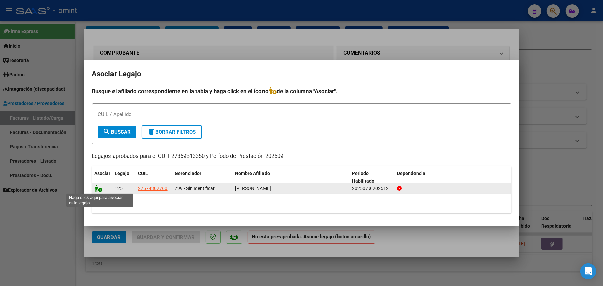
click at [97, 190] on icon at bounding box center [99, 188] width 8 height 7
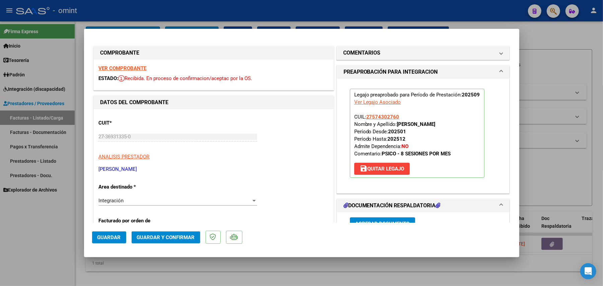
click at [134, 67] on strong "VER COMPROBANTE" at bounding box center [123, 68] width 48 height 6
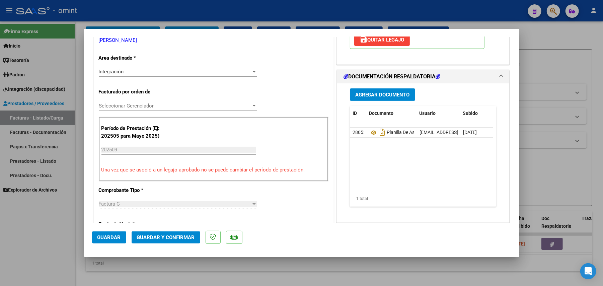
scroll to position [134, 0]
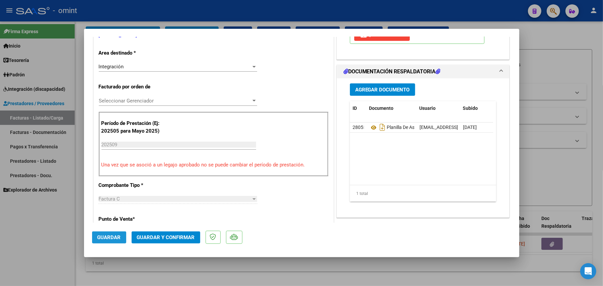
click at [123, 235] on button "Guardar" at bounding box center [109, 237] width 34 height 12
click at [87, 15] on div at bounding box center [301, 143] width 603 height 286
type input "$ 0,00"
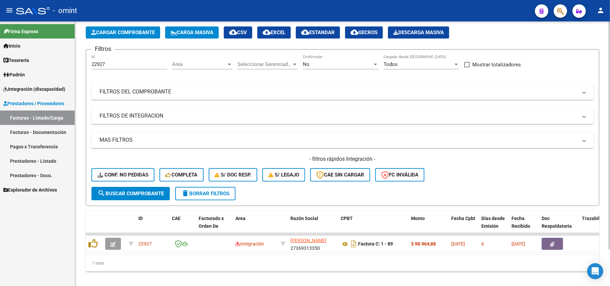
click at [203, 191] on span "delete Borrar Filtros" at bounding box center [205, 194] width 48 height 6
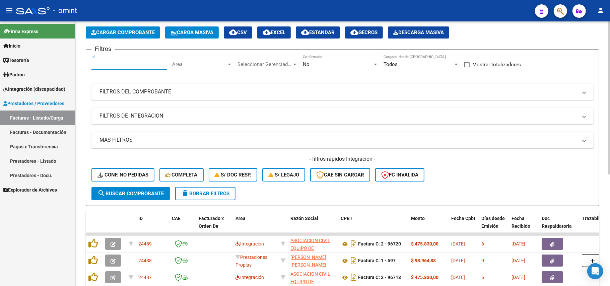
click at [116, 62] on input "Id" at bounding box center [129, 64] width 76 height 6
paste input "23782"
type input "23782"
click at [156, 191] on span "search Buscar Comprobante" at bounding box center [130, 194] width 66 height 6
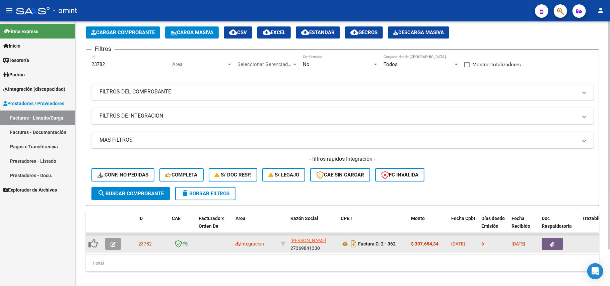
click at [120, 245] on button "button" at bounding box center [113, 244] width 16 height 12
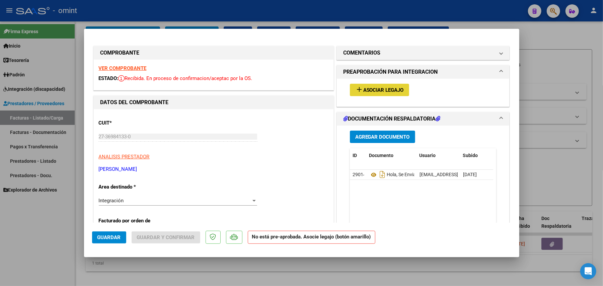
click at [378, 90] on span "Asociar Legajo" at bounding box center [383, 90] width 41 height 6
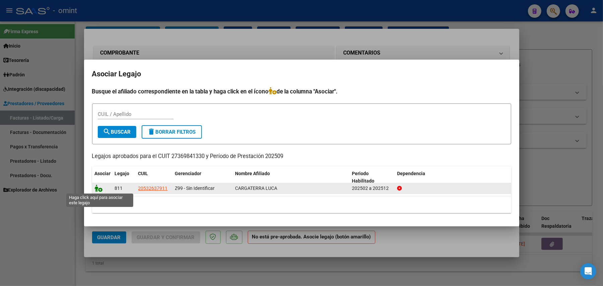
click at [97, 188] on icon at bounding box center [99, 188] width 8 height 7
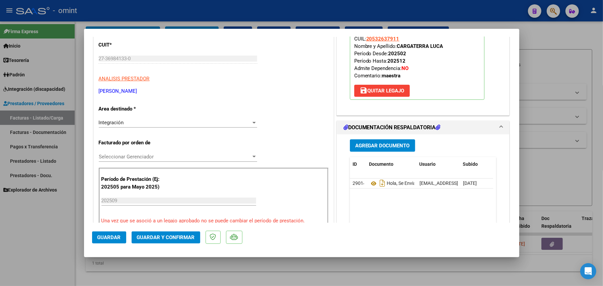
scroll to position [0, 0]
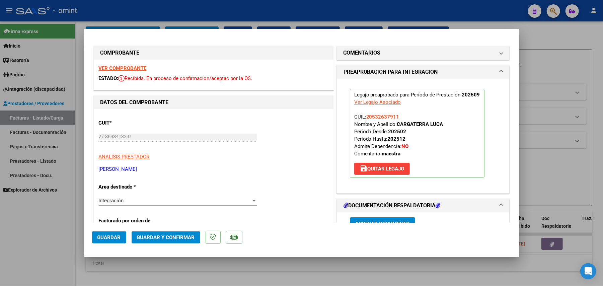
click at [137, 70] on strong "VER COMPROBANTE" at bounding box center [123, 68] width 48 height 6
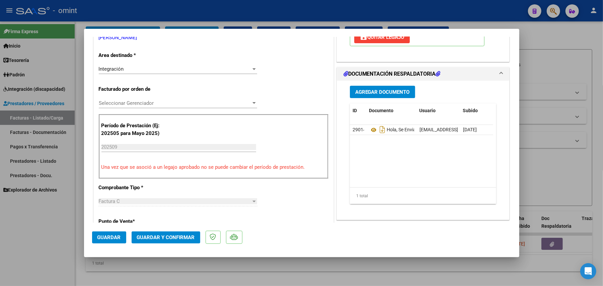
scroll to position [134, 0]
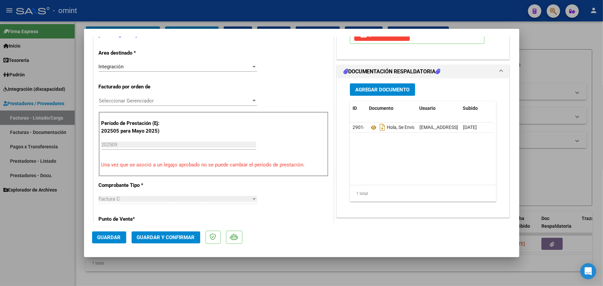
click at [116, 237] on span "Guardar" at bounding box center [108, 237] width 23 height 6
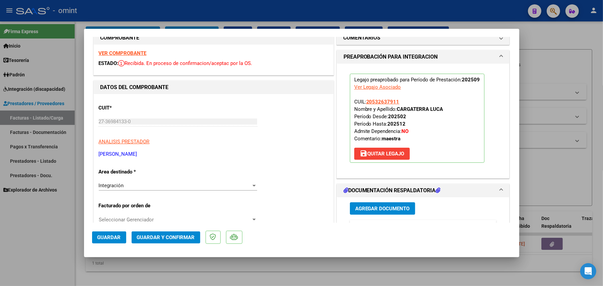
scroll to position [0, 0]
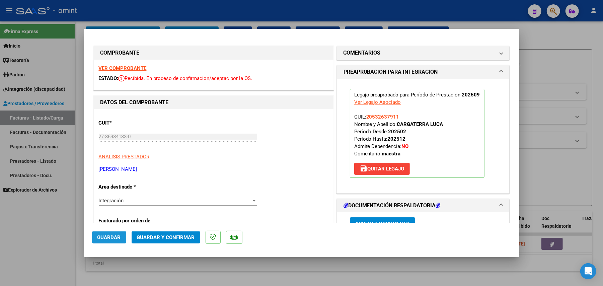
click at [107, 236] on span "Guardar" at bounding box center [108, 237] width 23 height 6
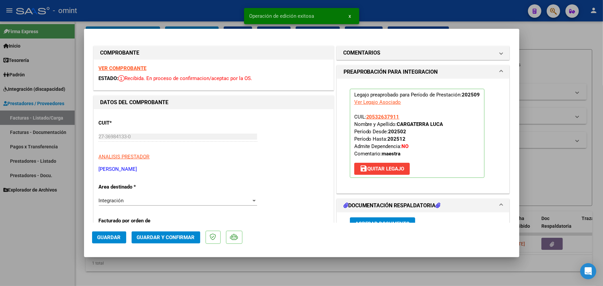
click at [146, 16] on div at bounding box center [301, 143] width 603 height 286
type input "$ 0,00"
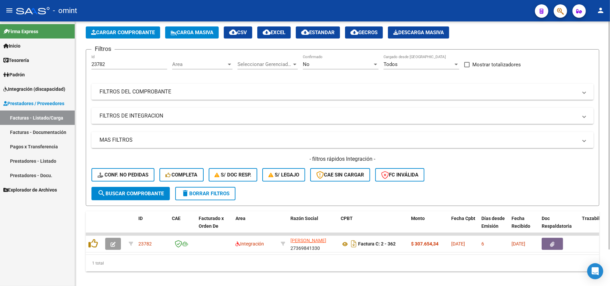
click at [197, 194] on span "delete Borrar Filtros" at bounding box center [205, 194] width 48 height 6
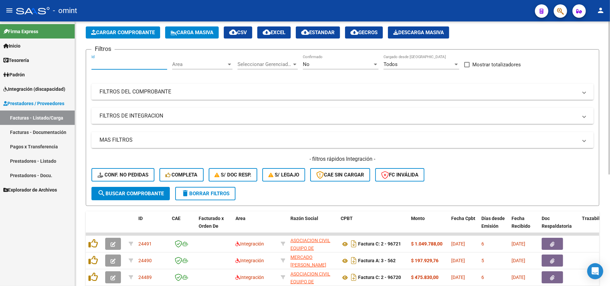
click at [121, 63] on input "Id" at bounding box center [129, 64] width 76 height 6
paste input "23340"
type input "23340"
click at [128, 200] on form "Filtros 23340 Id Area Area Seleccionar Gerenciador Seleccionar Gerenciador No C…" at bounding box center [342, 127] width 513 height 157
click at [130, 195] on span "search Buscar Comprobante" at bounding box center [130, 194] width 66 height 6
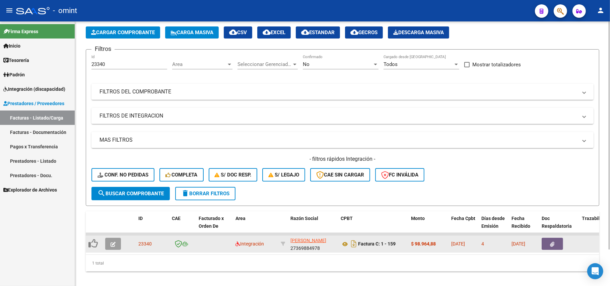
click at [110, 246] on button "button" at bounding box center [113, 244] width 16 height 12
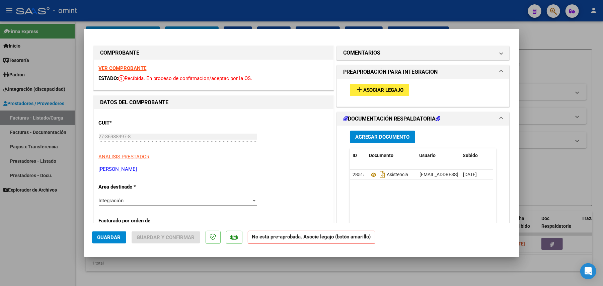
click at [130, 69] on strong "VER COMPROBANTE" at bounding box center [123, 68] width 48 height 6
click at [358, 89] on mat-icon "add" at bounding box center [359, 89] width 8 height 8
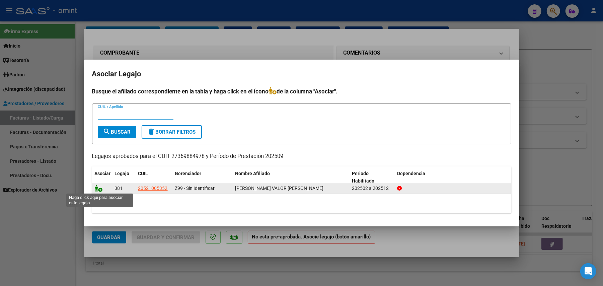
click at [96, 188] on icon at bounding box center [99, 188] width 8 height 7
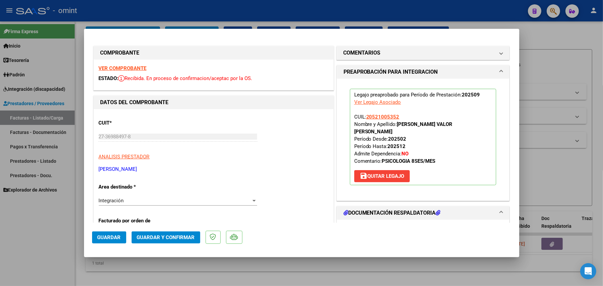
scroll to position [134, 0]
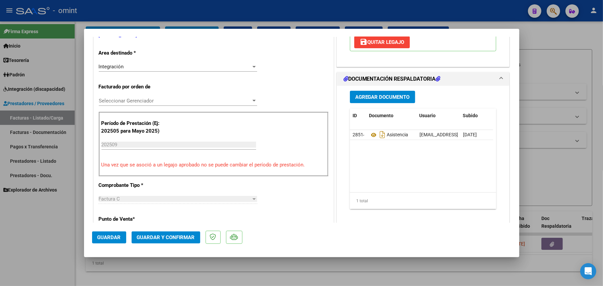
click at [103, 237] on span "Guardar" at bounding box center [108, 237] width 23 height 6
click at [155, 17] on div at bounding box center [301, 143] width 603 height 286
type input "$ 0,00"
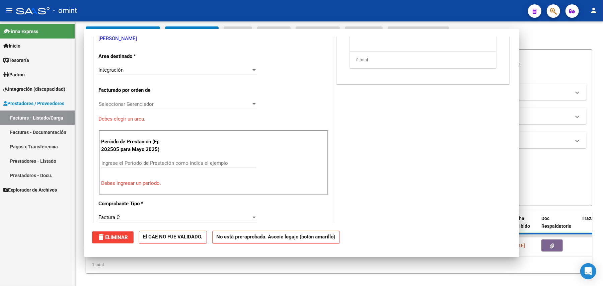
scroll to position [137, 0]
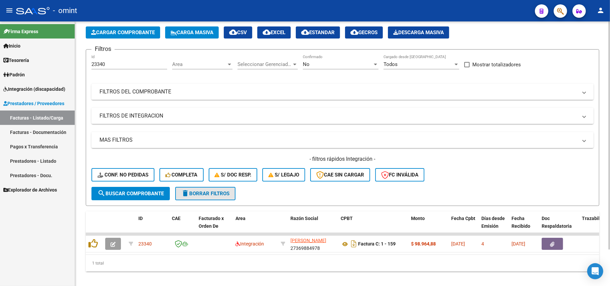
click at [202, 200] on form "Filtros 23340 Id Area Area Seleccionar Gerenciador Seleccionar Gerenciador No C…" at bounding box center [342, 127] width 513 height 157
click at [200, 194] on span "delete Borrar Filtros" at bounding box center [205, 194] width 48 height 6
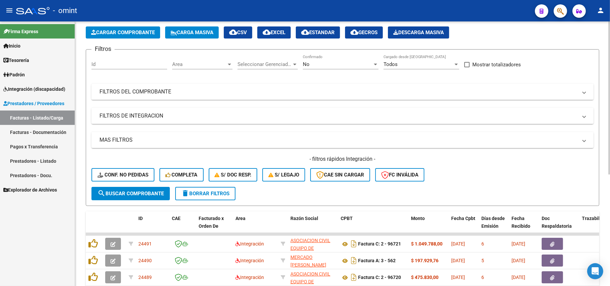
click at [112, 64] on input "Id" at bounding box center [129, 64] width 76 height 6
paste input "23483"
type input "23483"
click at [139, 202] on form "Filtros 23483 Id Area Area Seleccionar Gerenciador Seleccionar Gerenciador No C…" at bounding box center [342, 127] width 513 height 157
click at [131, 193] on span "search Buscar Comprobante" at bounding box center [130, 194] width 66 height 6
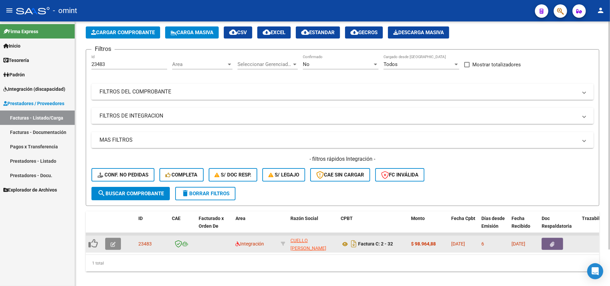
click at [116, 241] on button "button" at bounding box center [113, 244] width 16 height 12
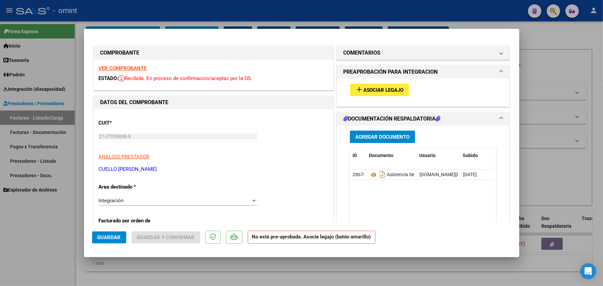
click at [132, 70] on strong "VER COMPROBANTE" at bounding box center [123, 68] width 48 height 6
click at [366, 88] on span "add Asociar Legajo" at bounding box center [379, 90] width 49 height 6
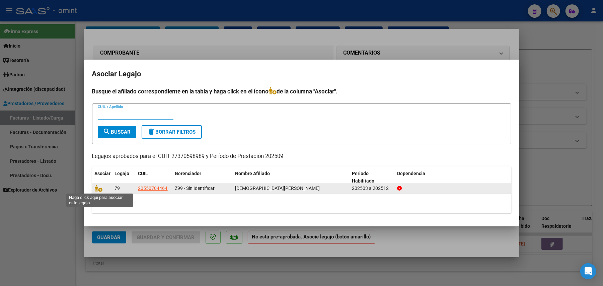
click at [93, 185] on datatable-body-cell at bounding box center [102, 188] width 20 height 10
click at [98, 190] on icon at bounding box center [99, 188] width 8 height 7
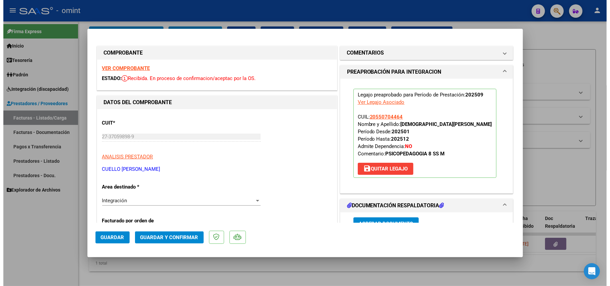
scroll to position [134, 0]
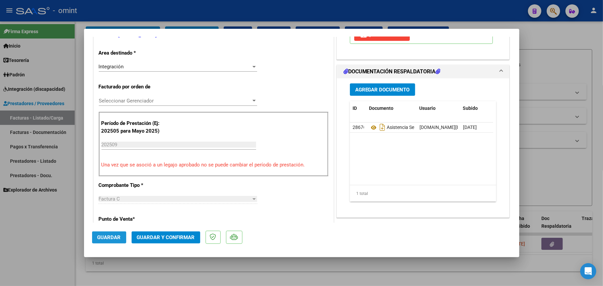
click at [111, 237] on span "Guardar" at bounding box center [108, 237] width 23 height 6
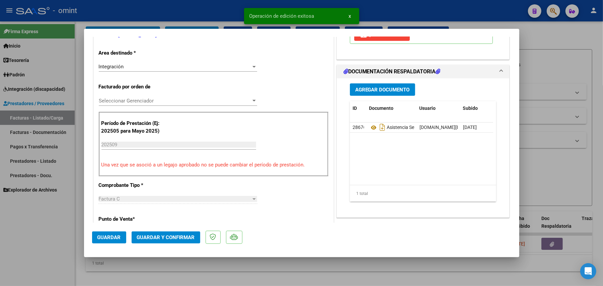
click at [155, 15] on div at bounding box center [301, 143] width 603 height 286
type input "$ 0,00"
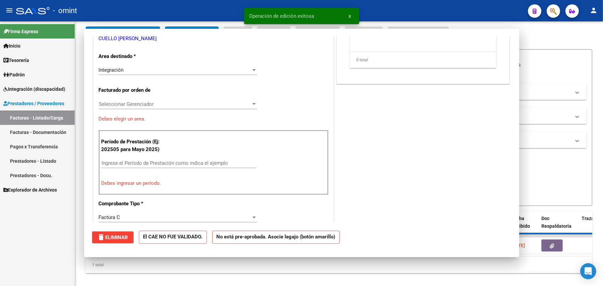
scroll to position [0, 0]
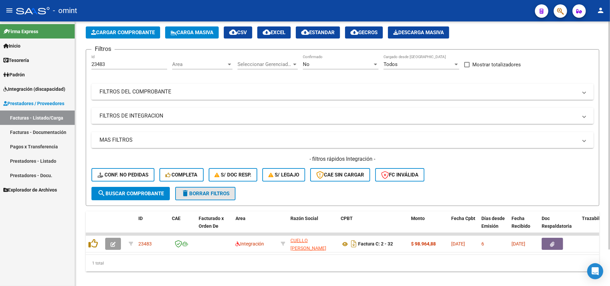
click at [219, 191] on span "delete Borrar Filtros" at bounding box center [205, 194] width 48 height 6
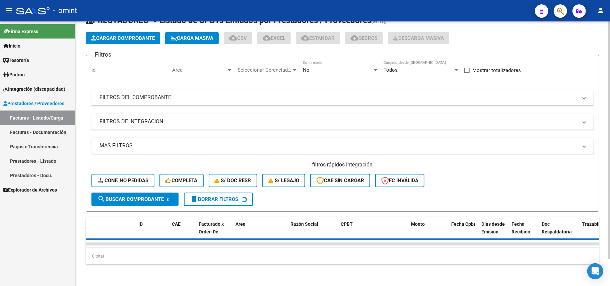
click at [119, 67] on input "Id" at bounding box center [129, 70] width 76 height 6
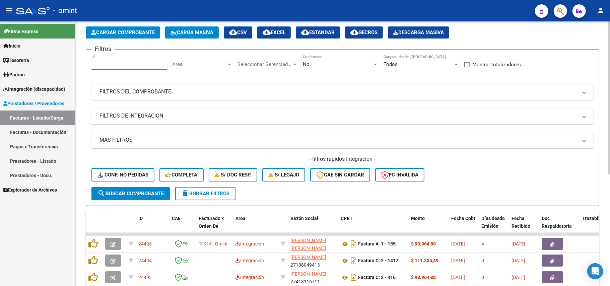
paste input "24143"
type input "24143"
click at [134, 191] on span "search Buscar Comprobante" at bounding box center [130, 194] width 66 height 6
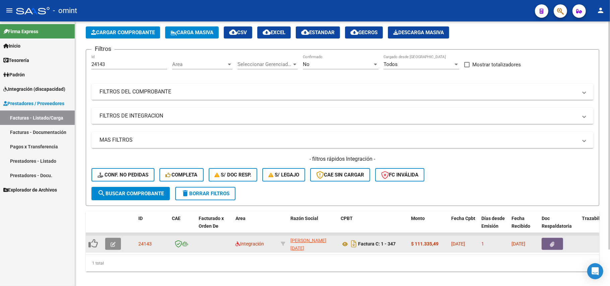
click at [119, 243] on button "button" at bounding box center [113, 244] width 16 height 12
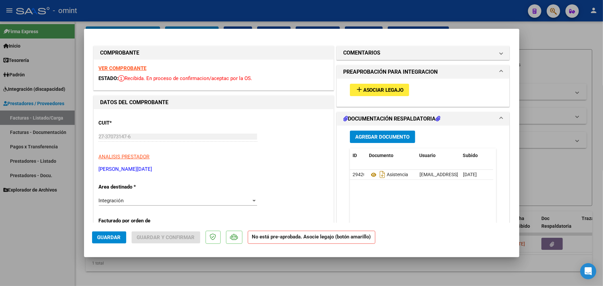
click at [376, 91] on span "Asociar Legajo" at bounding box center [383, 90] width 41 height 6
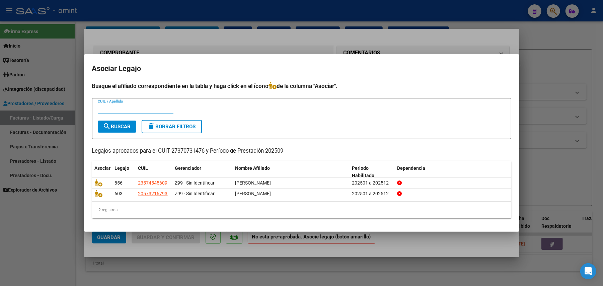
click at [202, 45] on div at bounding box center [301, 143] width 603 height 286
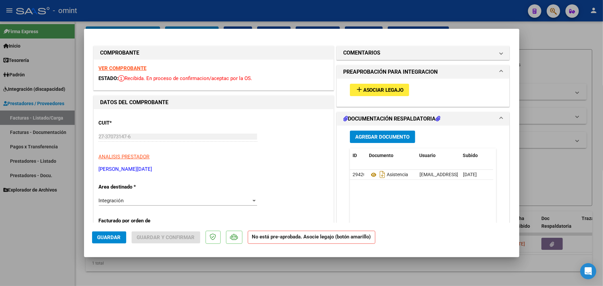
click at [368, 82] on div "add Asociar Legajo" at bounding box center [423, 90] width 157 height 22
click at [366, 87] on span "Asociar Legajo" at bounding box center [383, 90] width 41 height 6
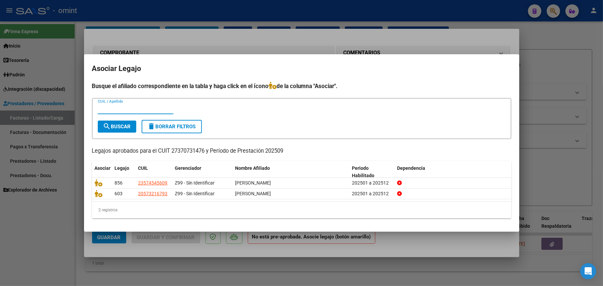
click at [251, 35] on div at bounding box center [301, 143] width 603 height 286
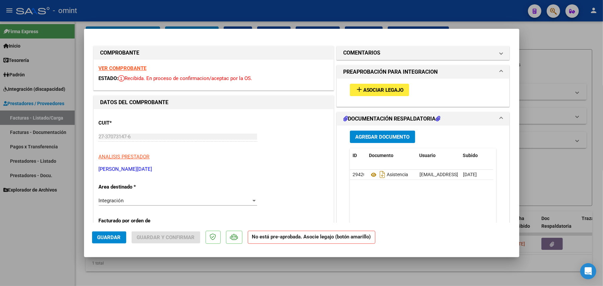
click at [136, 68] on strong "VER COMPROBANTE" at bounding box center [123, 68] width 48 height 6
click at [363, 89] on span "Asociar Legajo" at bounding box center [383, 90] width 41 height 6
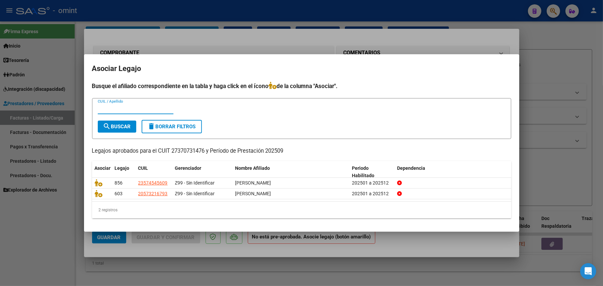
click at [90, 183] on mat-dialog-content "Busque el afiliado correspondiente en la tabla y haga click en el ícono de la c…" at bounding box center [301, 153] width 435 height 142
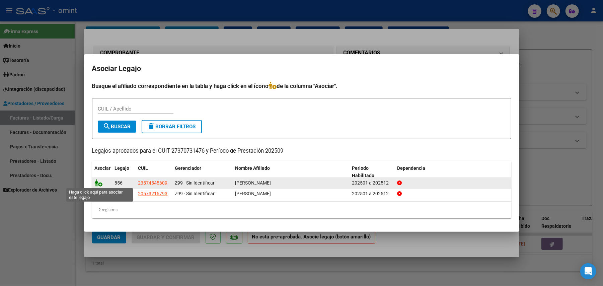
click at [98, 183] on icon at bounding box center [99, 182] width 8 height 7
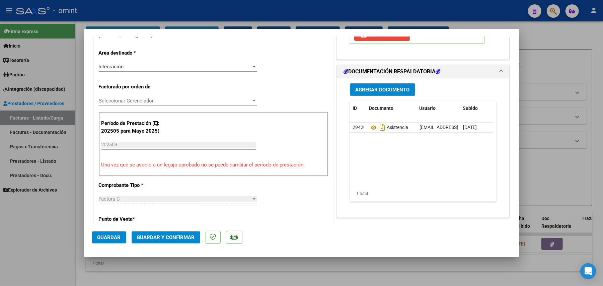
scroll to position [268, 0]
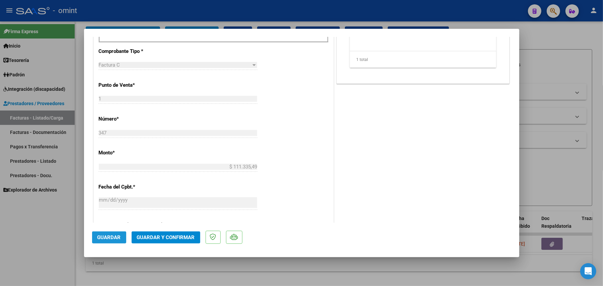
click at [109, 236] on span "Guardar" at bounding box center [108, 237] width 23 height 6
click at [107, 243] on button "Guardar" at bounding box center [109, 237] width 34 height 12
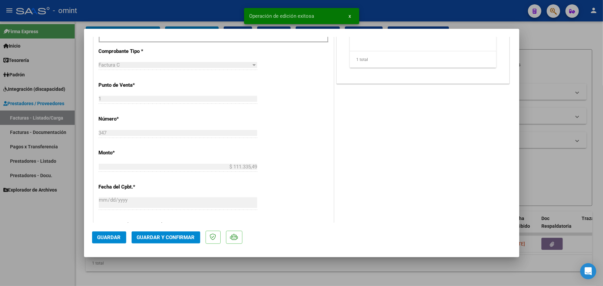
drag, startPoint x: 56, startPoint y: 217, endPoint x: 50, endPoint y: 226, distance: 10.7
click at [57, 217] on div at bounding box center [301, 143] width 603 height 286
type input "$ 0,00"
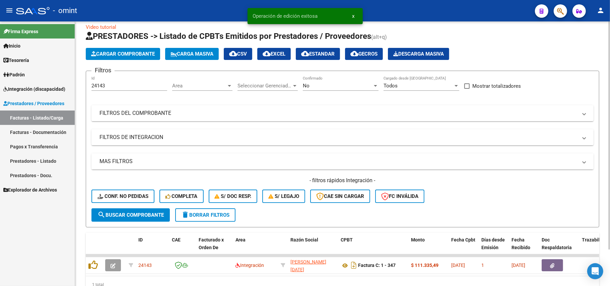
scroll to position [0, 0]
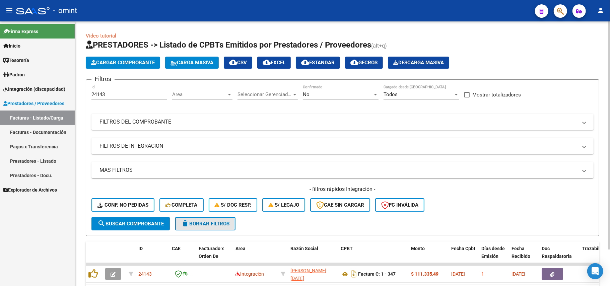
click at [205, 222] on span "delete Borrar Filtros" at bounding box center [205, 224] width 48 height 6
click at [113, 94] on input "Id" at bounding box center [129, 94] width 76 height 6
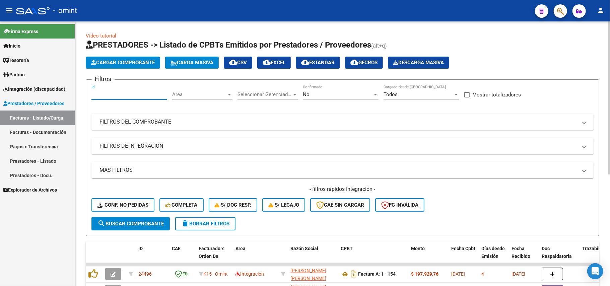
paste input "22896"
type input "22896"
click at [133, 224] on span "search Buscar Comprobante" at bounding box center [130, 224] width 66 height 6
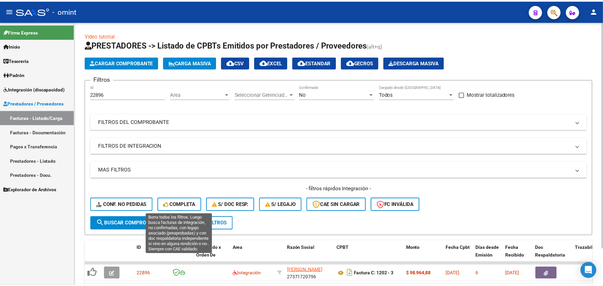
scroll to position [43, 0]
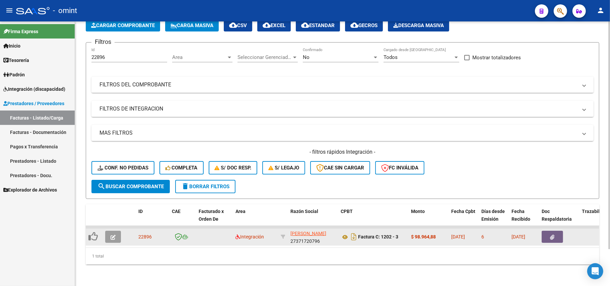
click at [109, 232] on button "button" at bounding box center [113, 237] width 16 height 12
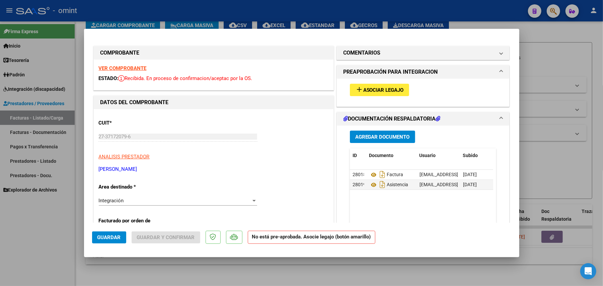
click at [141, 66] on strong "VER COMPROBANTE" at bounding box center [123, 68] width 48 height 6
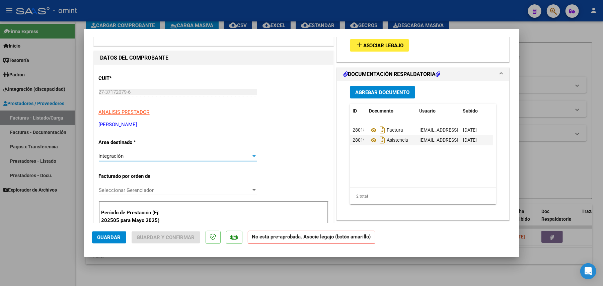
click at [155, 153] on div "Integración" at bounding box center [175, 156] width 152 height 6
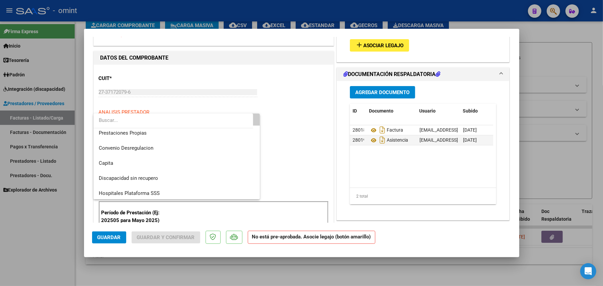
scroll to position [65, 0]
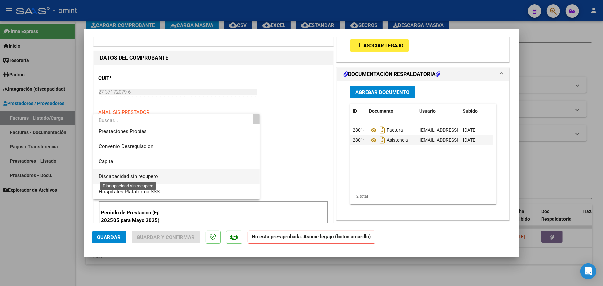
click at [135, 178] on span "Discapacidad sin recupero" at bounding box center [128, 176] width 59 height 6
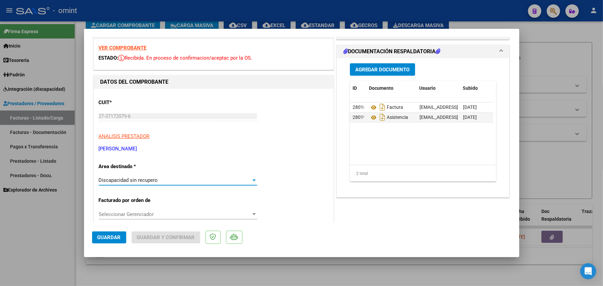
scroll to position [0, 0]
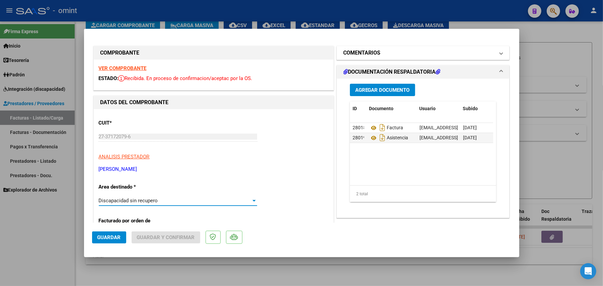
click at [377, 58] on mat-expansion-panel-header "COMENTARIOS" at bounding box center [423, 52] width 173 height 13
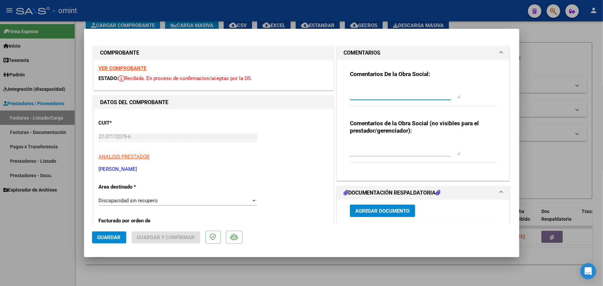
click at [366, 86] on textarea at bounding box center [405, 91] width 111 height 13
type textarea "f"
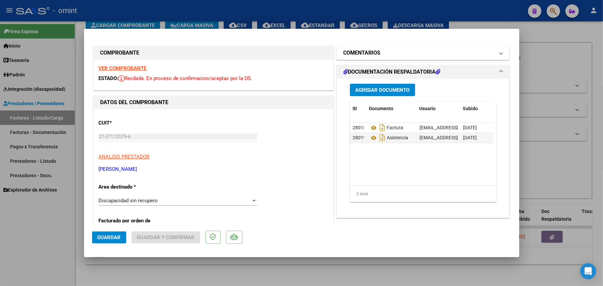
click at [367, 49] on h1 "COMENTARIOS" at bounding box center [362, 53] width 37 height 8
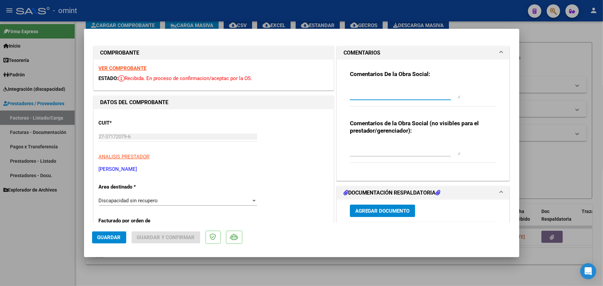
click at [358, 96] on textarea at bounding box center [405, 91] width 111 height 13
type textarea "Factura mal emitida. En el detalle de la misma debe incluir"
click at [128, 67] on strong "VER COMPROBANTE" at bounding box center [123, 68] width 48 height 6
drag, startPoint x: 374, startPoint y: 94, endPoint x: 267, endPoint y: 84, distance: 107.7
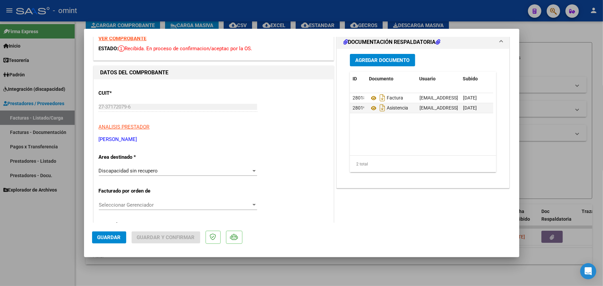
scroll to position [45, 0]
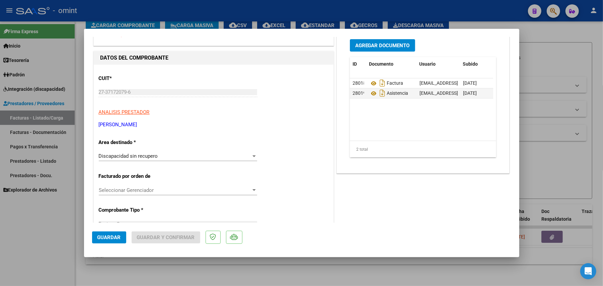
click at [156, 157] on span "Discapacidad sin recupero" at bounding box center [128, 156] width 59 height 6
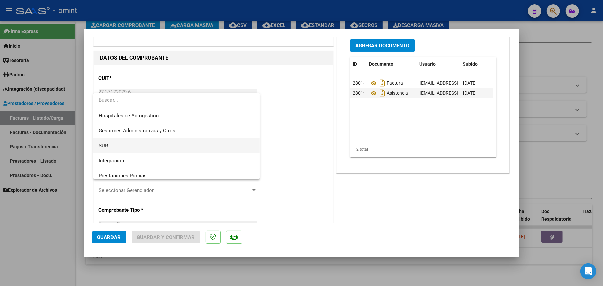
scroll to position [0, 0]
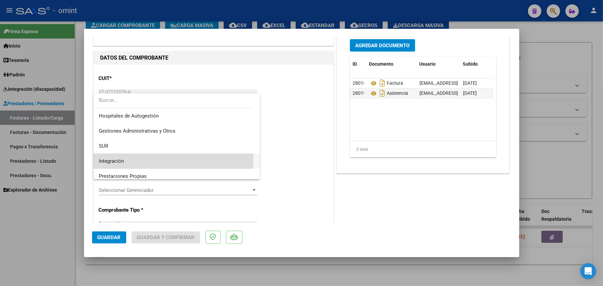
click at [127, 161] on span "Integración" at bounding box center [177, 161] width 156 height 15
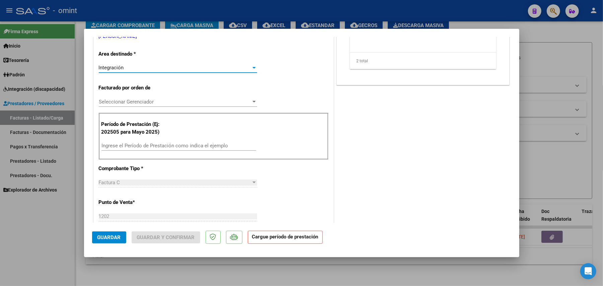
scroll to position [134, 0]
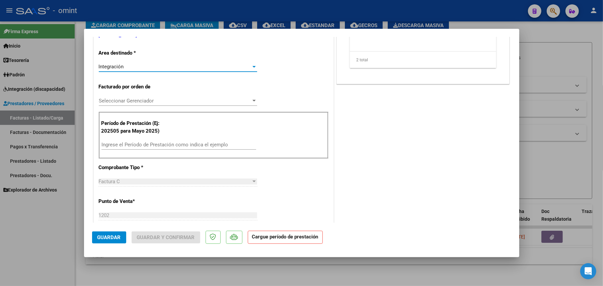
click at [145, 145] on input "Ingrese el Período de Prestación como indica el ejemplo" at bounding box center [178, 145] width 155 height 6
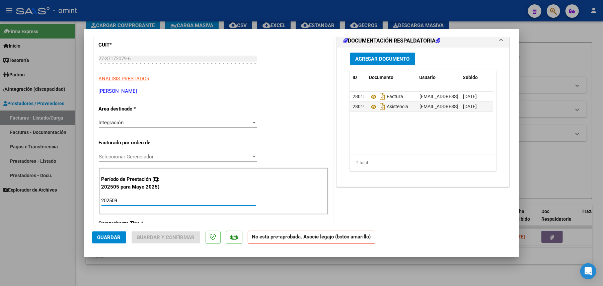
scroll to position [0, 0]
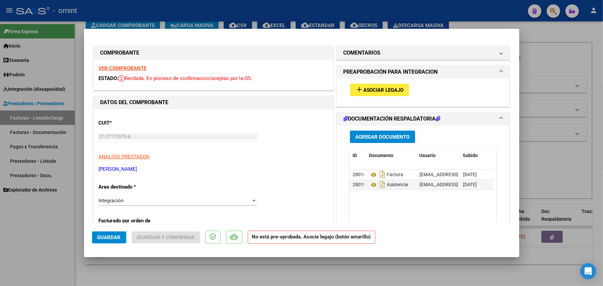
type input "202509"
click at [366, 93] on button "add Asociar Legajo" at bounding box center [379, 90] width 59 height 12
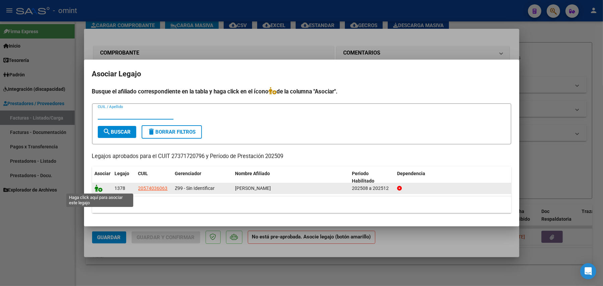
click at [97, 190] on icon at bounding box center [99, 188] width 8 height 7
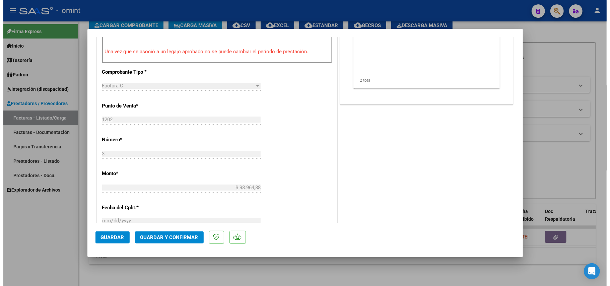
scroll to position [312, 0]
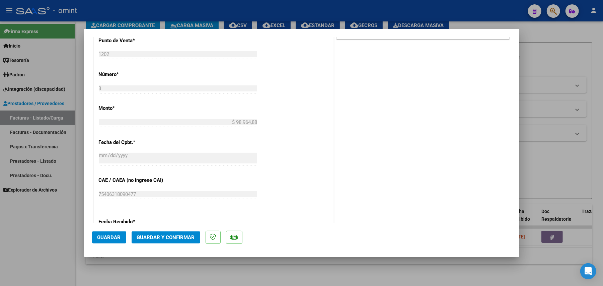
click at [107, 236] on span "Guardar" at bounding box center [108, 237] width 23 height 6
click at [101, 237] on span "Guardar" at bounding box center [108, 237] width 23 height 6
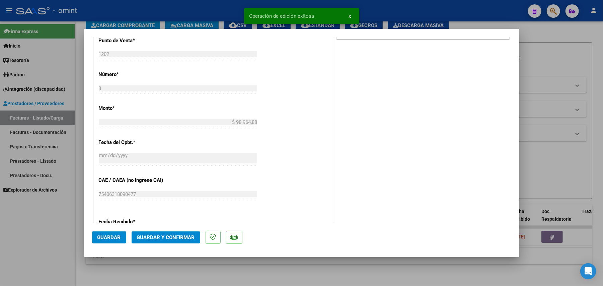
click at [60, 248] on div at bounding box center [301, 143] width 603 height 286
type input "$ 0,00"
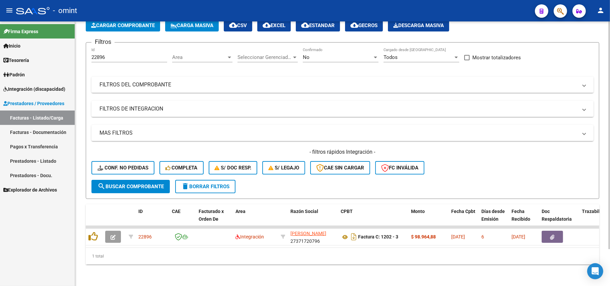
click at [200, 180] on button "delete Borrar Filtros" at bounding box center [205, 186] width 60 height 13
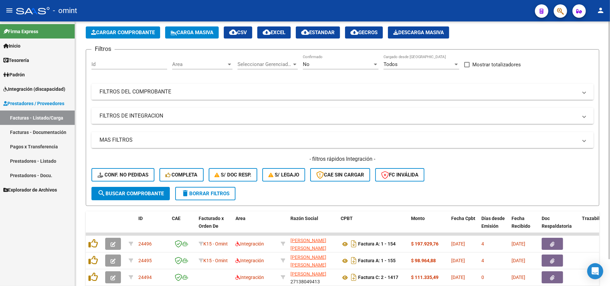
scroll to position [43, 0]
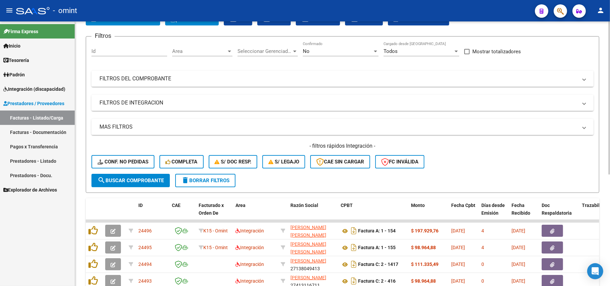
click at [110, 52] on input "Id" at bounding box center [129, 51] width 76 height 6
paste input "22895"
type input "22895"
click at [129, 178] on span "search Buscar Comprobante" at bounding box center [130, 180] width 66 height 6
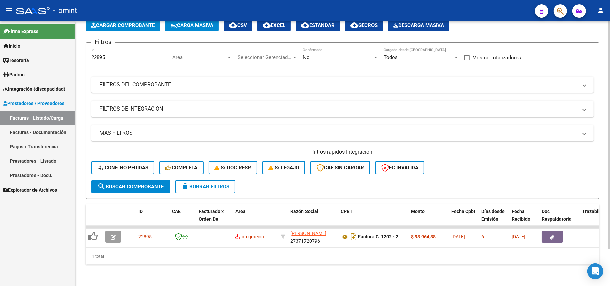
click at [210, 180] on button "delete Borrar Filtros" at bounding box center [205, 186] width 60 height 13
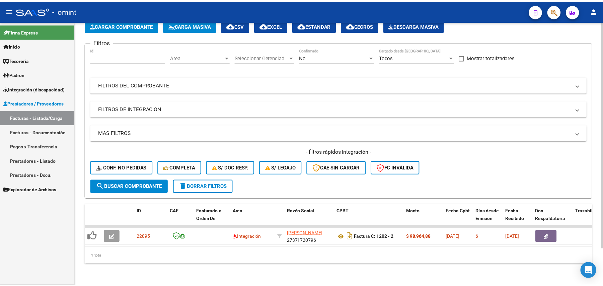
scroll to position [30, 0]
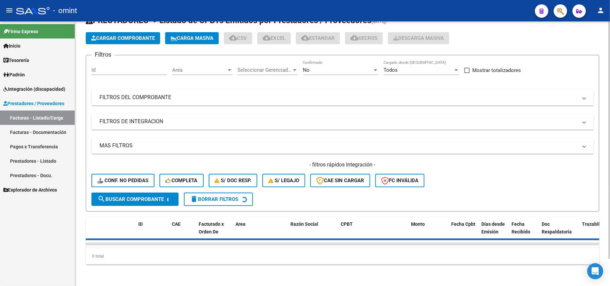
click at [114, 61] on div "Id" at bounding box center [129, 68] width 76 height 14
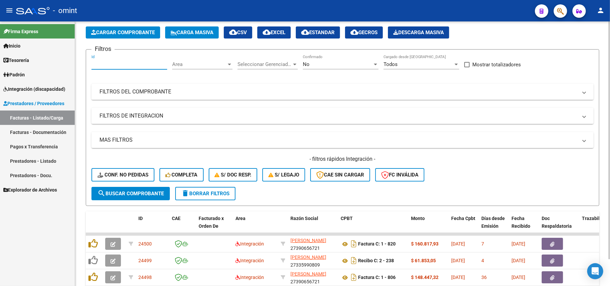
paste input "22895"
click at [111, 67] on input "22895" at bounding box center [129, 64] width 76 height 6
type input "22895"
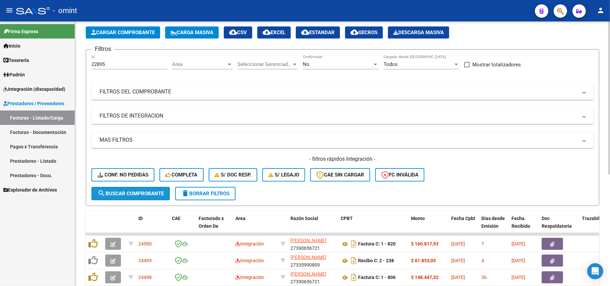
click at [139, 192] on span "search Buscar Comprobante" at bounding box center [130, 194] width 66 height 6
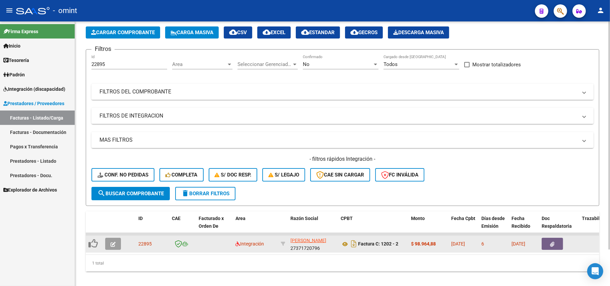
click at [113, 242] on icon "button" at bounding box center [113, 244] width 5 height 5
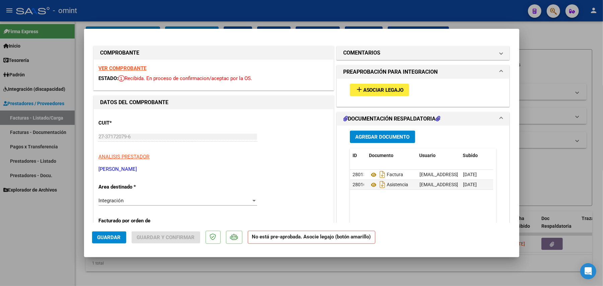
click at [125, 69] on strong "VER COMPROBANTE" at bounding box center [123, 68] width 48 height 6
click at [363, 93] on span "Asociar Legajo" at bounding box center [383, 90] width 41 height 6
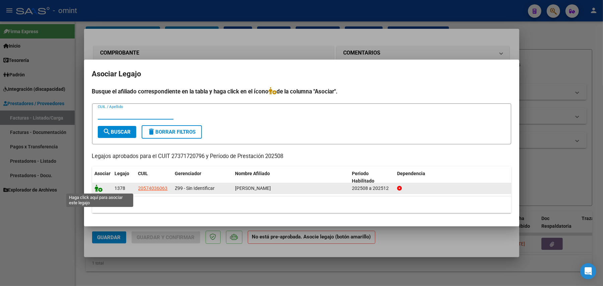
click at [99, 191] on icon at bounding box center [99, 188] width 8 height 7
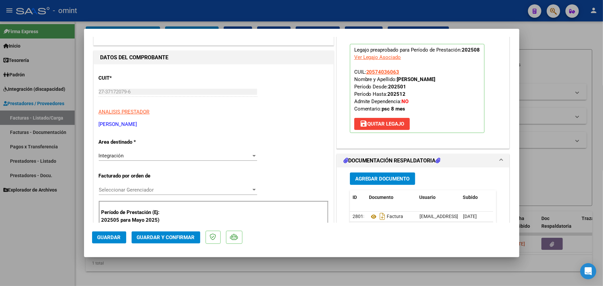
scroll to position [45, 0]
click at [99, 237] on span "Guardar" at bounding box center [108, 237] width 23 height 6
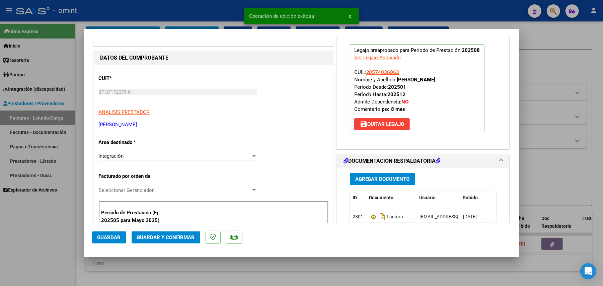
click at [123, 266] on div at bounding box center [301, 143] width 603 height 286
type input "$ 0,00"
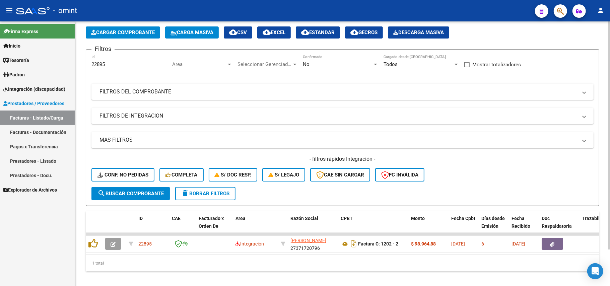
click at [204, 188] on button "delete Borrar Filtros" at bounding box center [205, 193] width 60 height 13
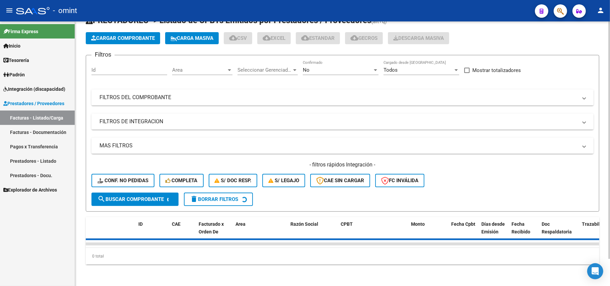
click at [120, 67] on input "Id" at bounding box center [129, 70] width 76 height 6
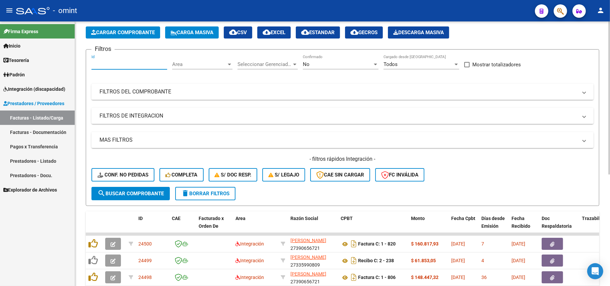
paste input "22892"
type input "22892"
click at [122, 192] on span "search Buscar Comprobante" at bounding box center [130, 194] width 66 height 6
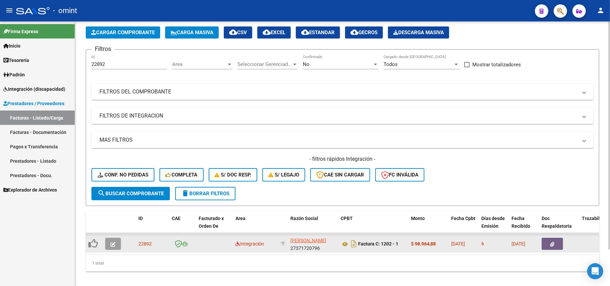
click at [114, 247] on button "button" at bounding box center [113, 244] width 16 height 12
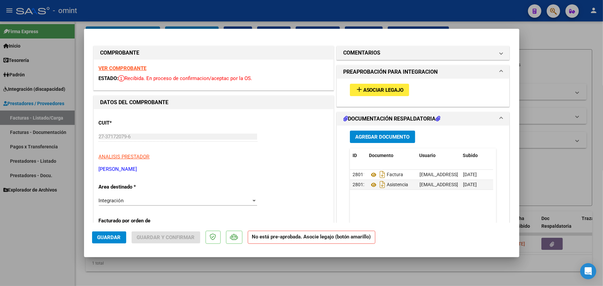
click at [380, 89] on span "Asociar Legajo" at bounding box center [383, 90] width 41 height 6
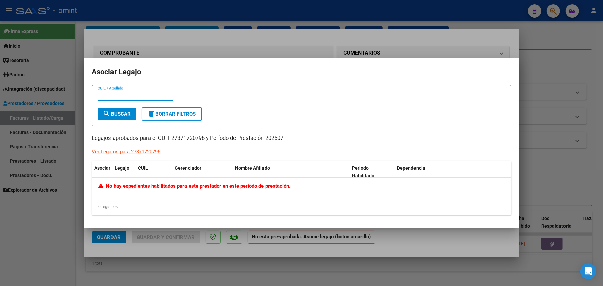
click at [186, 46] on div at bounding box center [301, 143] width 603 height 286
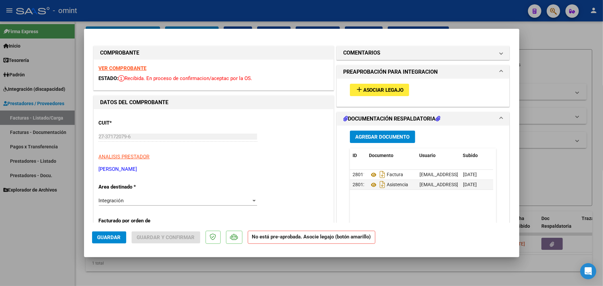
click at [138, 67] on strong "VER COMPROBANTE" at bounding box center [123, 68] width 48 height 6
click at [373, 90] on span "Asociar Legajo" at bounding box center [383, 90] width 41 height 6
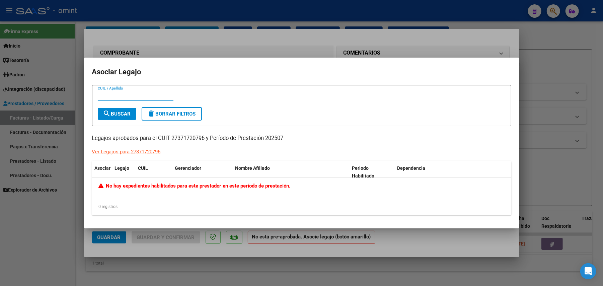
click at [199, 47] on div at bounding box center [301, 143] width 603 height 286
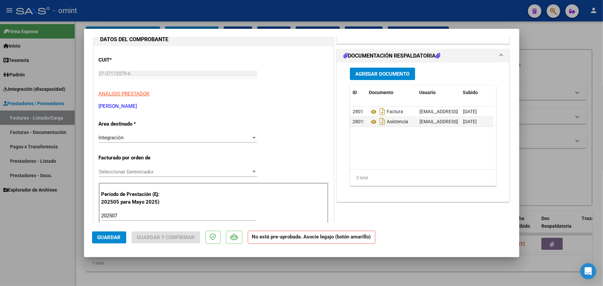
scroll to position [0, 0]
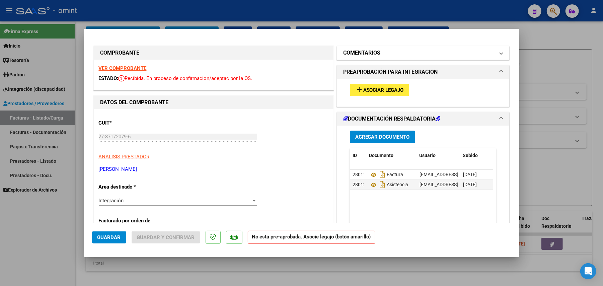
click at [386, 51] on mat-panel-title "COMENTARIOS" at bounding box center [419, 53] width 151 height 8
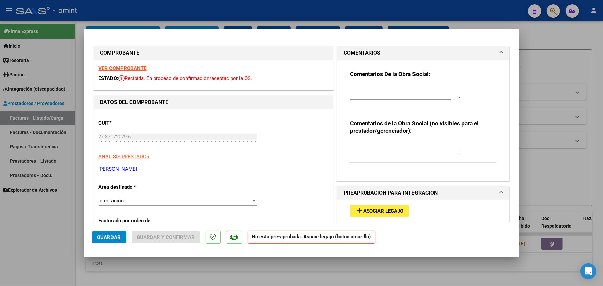
click at [137, 66] on strong "VER COMPROBANTE" at bounding box center [123, 68] width 48 height 6
click at [381, 145] on textarea at bounding box center [405, 148] width 111 height 13
type textarea "n"
click at [70, 273] on div at bounding box center [301, 143] width 603 height 286
type input "$ 0,00"
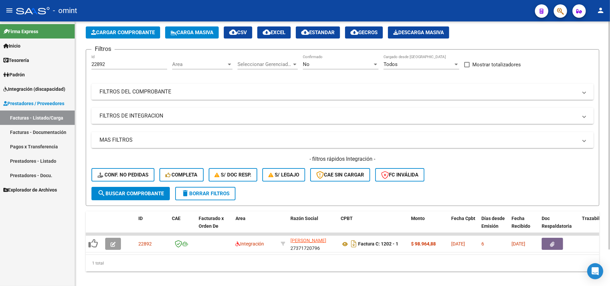
click at [224, 197] on button "delete Borrar Filtros" at bounding box center [205, 193] width 60 height 13
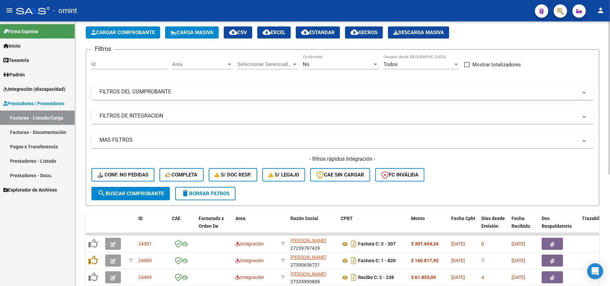
click at [109, 60] on div "Id" at bounding box center [129, 62] width 76 height 14
paste input "23728"
type input "23728"
drag, startPoint x: 141, startPoint y: 191, endPoint x: 121, endPoint y: 190, distance: 20.1
click at [141, 192] on span "search Buscar Comprobante" at bounding box center [130, 194] width 66 height 6
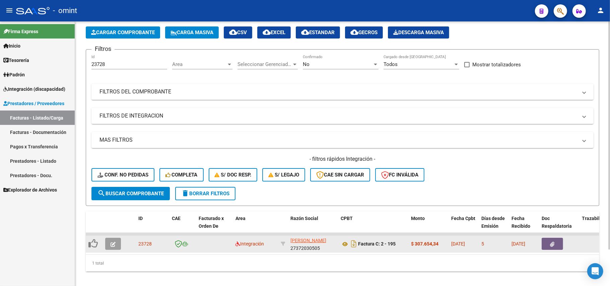
click at [112, 244] on icon "button" at bounding box center [113, 244] width 5 height 5
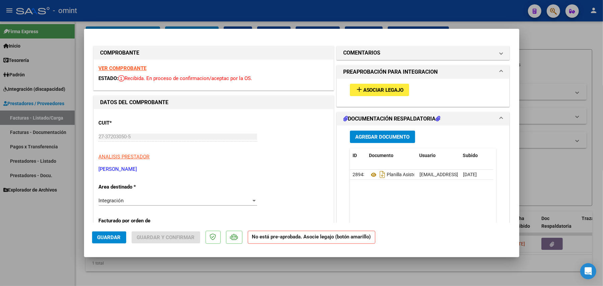
click at [370, 90] on span "Asociar Legajo" at bounding box center [383, 90] width 41 height 6
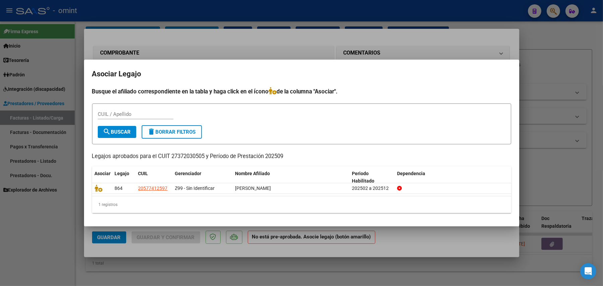
click at [242, 48] on div at bounding box center [301, 143] width 603 height 286
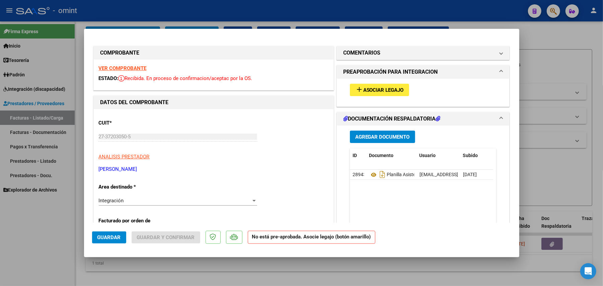
click at [131, 68] on strong "VER COMPROBANTE" at bounding box center [123, 68] width 48 height 6
click at [397, 84] on button "add Asociar Legajo" at bounding box center [379, 90] width 59 height 12
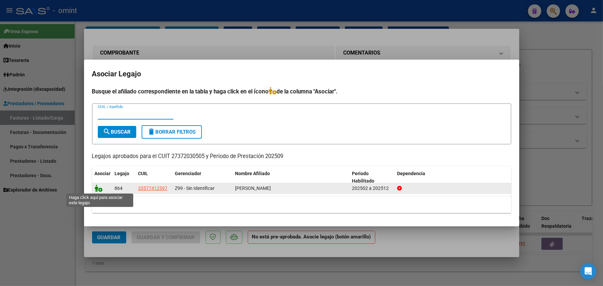
drag, startPoint x: 98, startPoint y: 190, endPoint x: 128, endPoint y: 192, distance: 29.3
click at [99, 190] on icon at bounding box center [99, 188] width 8 height 7
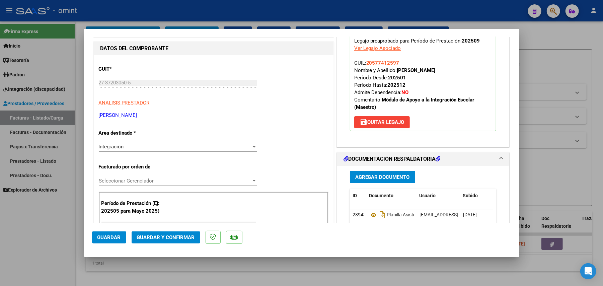
scroll to position [134, 0]
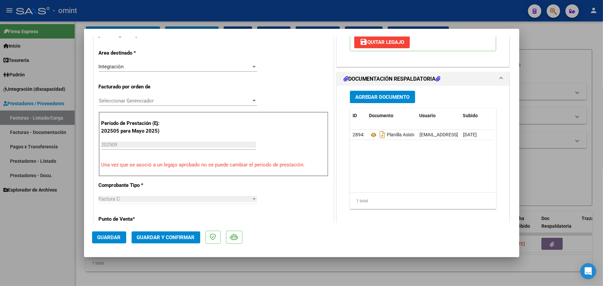
click at [103, 234] on span "Guardar" at bounding box center [108, 237] width 23 height 6
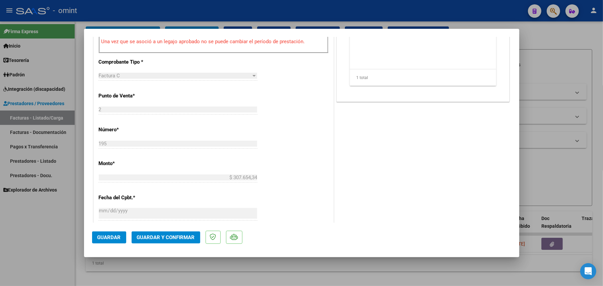
scroll to position [268, 0]
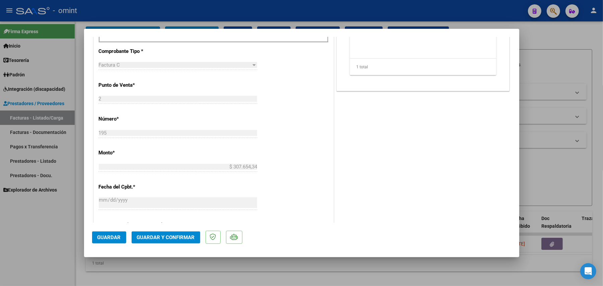
click at [122, 237] on button "Guardar" at bounding box center [109, 237] width 34 height 12
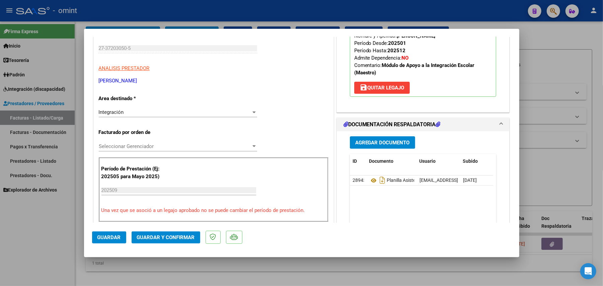
scroll to position [0, 0]
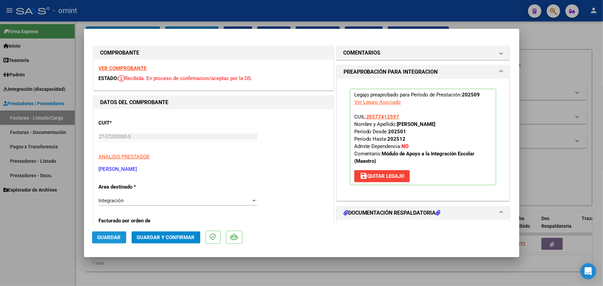
click at [110, 239] on span "Guardar" at bounding box center [108, 237] width 23 height 6
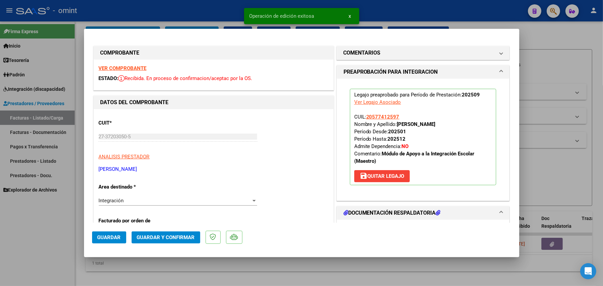
click at [177, 14] on div at bounding box center [301, 143] width 603 height 286
type input "$ 0,00"
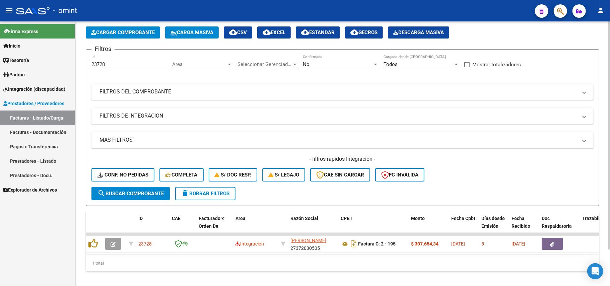
click at [224, 197] on button "delete Borrar Filtros" at bounding box center [205, 193] width 60 height 13
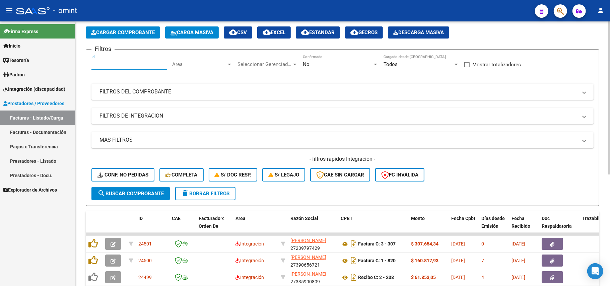
click at [109, 63] on input "Id" at bounding box center [129, 64] width 76 height 6
paste input "23833"
type input "23833"
click at [139, 195] on span "search Buscar Comprobante" at bounding box center [130, 194] width 66 height 6
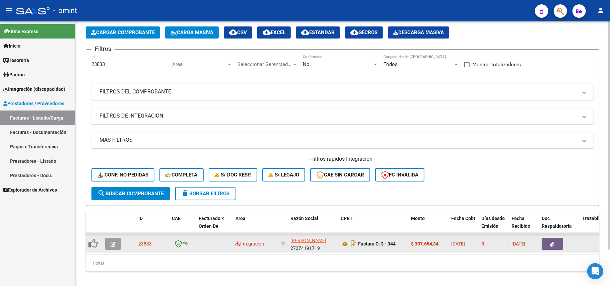
click at [112, 244] on icon "button" at bounding box center [113, 244] width 5 height 5
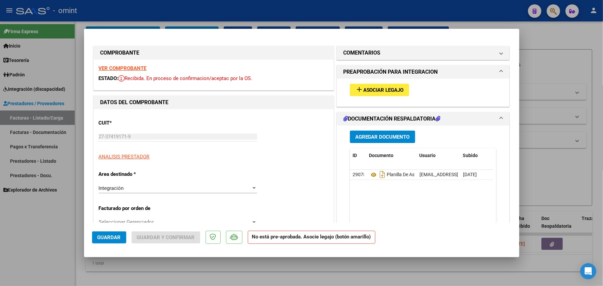
click at [120, 63] on div "VER COMPROBANTE ESTADO: Recibida. En proceso de confirmacion/aceptac por la OS." at bounding box center [214, 75] width 240 height 30
click at [121, 69] on strong "VER COMPROBANTE" at bounding box center [123, 68] width 48 height 6
click at [364, 93] on button "add Asociar Legajo" at bounding box center [379, 90] width 59 height 12
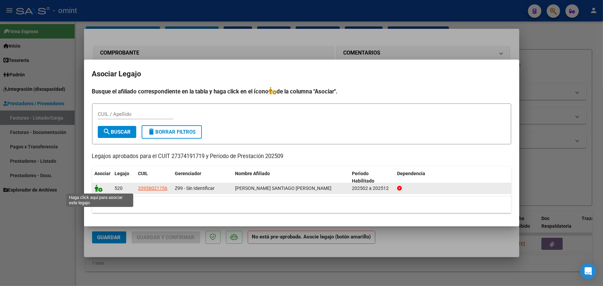
click at [96, 187] on icon at bounding box center [99, 188] width 8 height 7
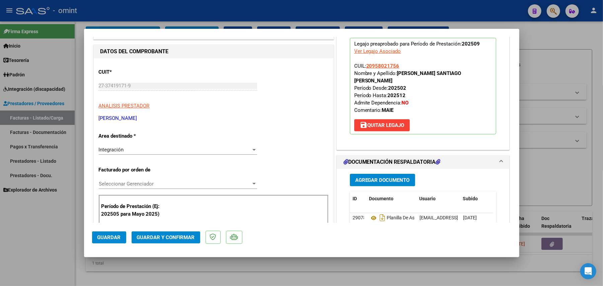
scroll to position [134, 0]
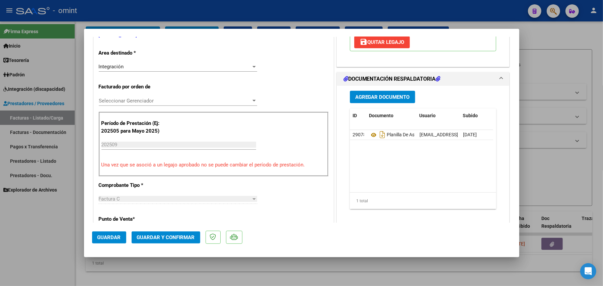
click at [109, 238] on span "Guardar" at bounding box center [108, 237] width 23 height 6
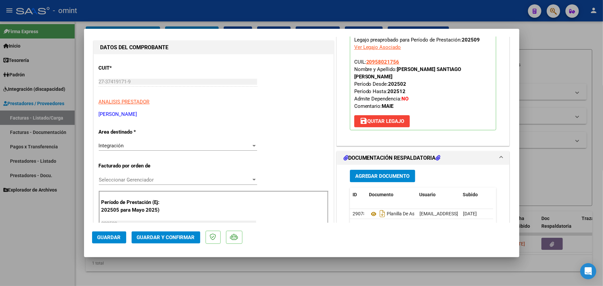
scroll to position [0, 0]
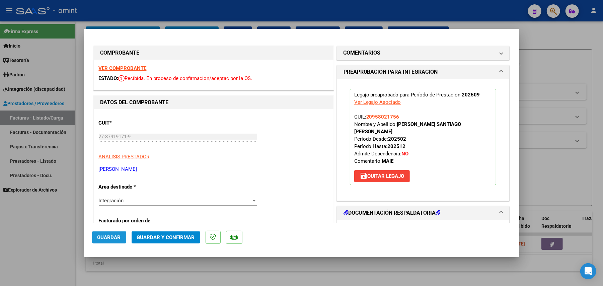
click at [100, 240] on span "Guardar" at bounding box center [108, 237] width 23 height 6
click at [109, 239] on span "Guardar" at bounding box center [108, 237] width 23 height 6
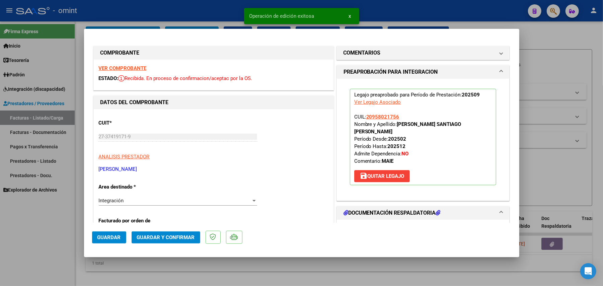
click at [145, 15] on div at bounding box center [301, 143] width 603 height 286
type input "$ 0,00"
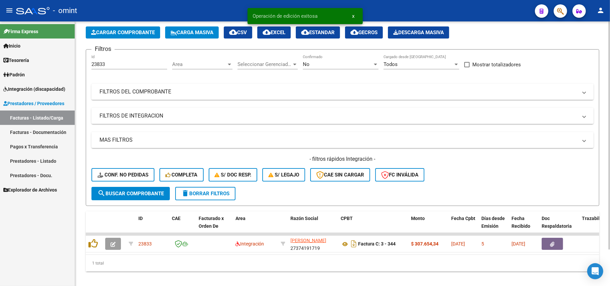
click at [213, 194] on span "delete Borrar Filtros" at bounding box center [205, 194] width 48 height 6
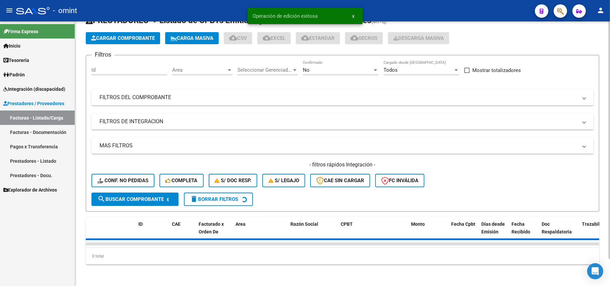
click at [119, 67] on input "Id" at bounding box center [129, 70] width 76 height 6
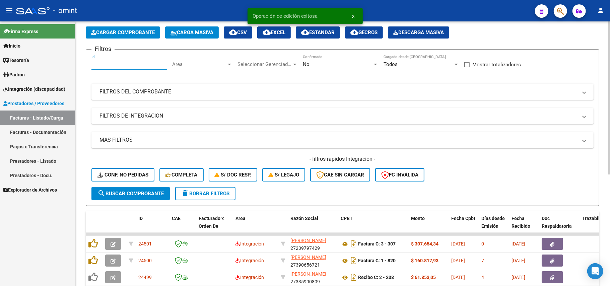
paste input "23610"
type input "23610"
click at [131, 196] on button "search Buscar Comprobante" at bounding box center [130, 193] width 78 height 13
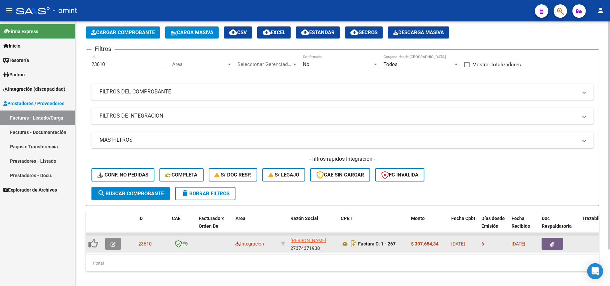
click at [113, 244] on icon "button" at bounding box center [113, 244] width 5 height 5
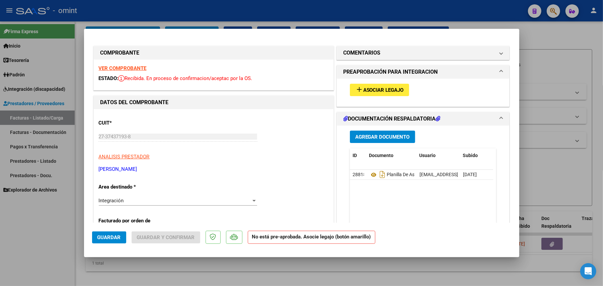
click at [133, 66] on strong "VER COMPROBANTE" at bounding box center [123, 68] width 48 height 6
click at [363, 89] on span "Asociar Legajo" at bounding box center [383, 90] width 41 height 6
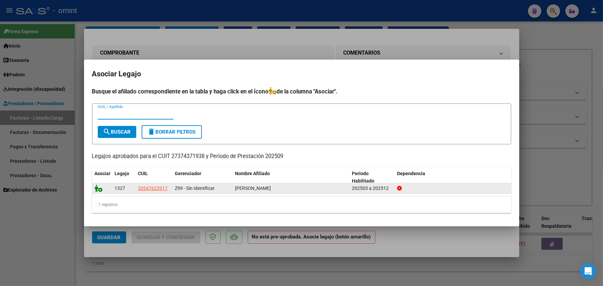
click at [96, 188] on icon at bounding box center [99, 188] width 8 height 7
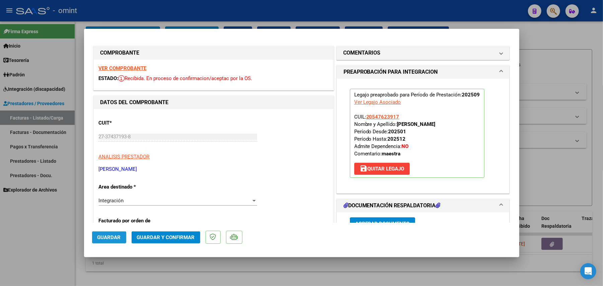
click at [115, 238] on span "Guardar" at bounding box center [108, 237] width 23 height 6
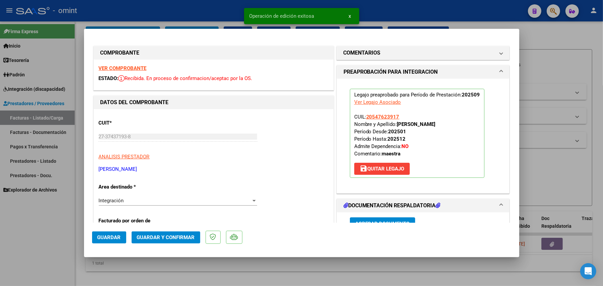
click at [179, 13] on div at bounding box center [301, 143] width 603 height 286
type input "$ 0,00"
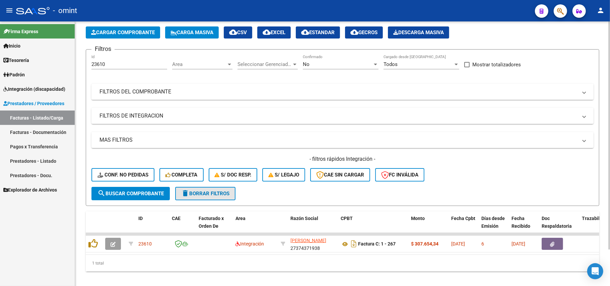
click at [213, 197] on button "delete Borrar Filtros" at bounding box center [205, 193] width 60 height 13
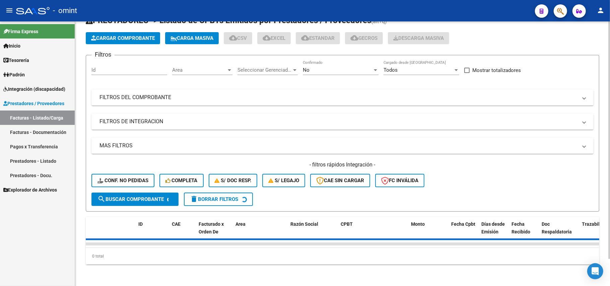
click at [115, 67] on input "Id" at bounding box center [129, 70] width 76 height 6
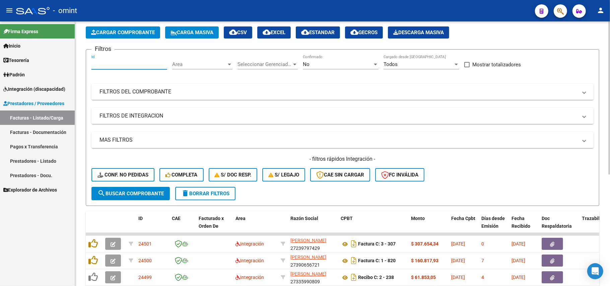
paste input "24244"
type input "24244"
click at [139, 198] on button "search Buscar Comprobante" at bounding box center [130, 193] width 78 height 13
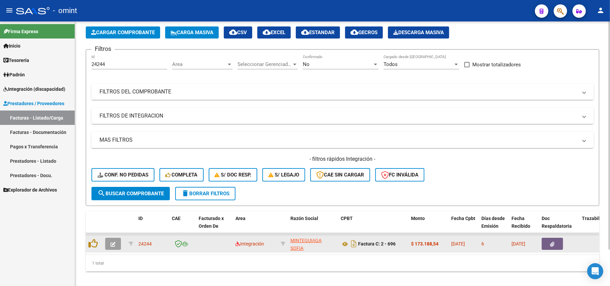
click at [114, 245] on icon "button" at bounding box center [113, 244] width 5 height 5
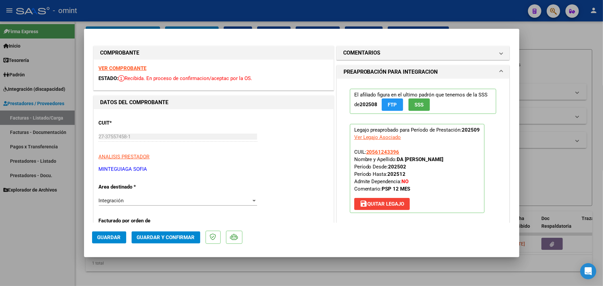
click at [259, 16] on div at bounding box center [301, 143] width 603 height 286
type input "$ 0,00"
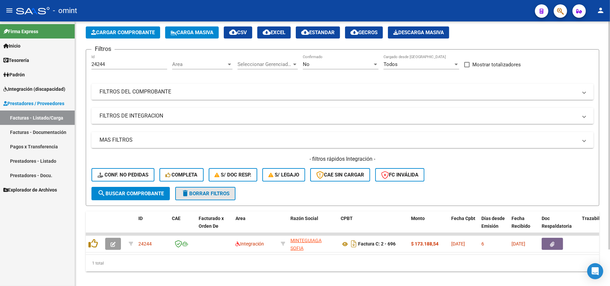
click at [204, 191] on span "delete Borrar Filtros" at bounding box center [205, 194] width 48 height 6
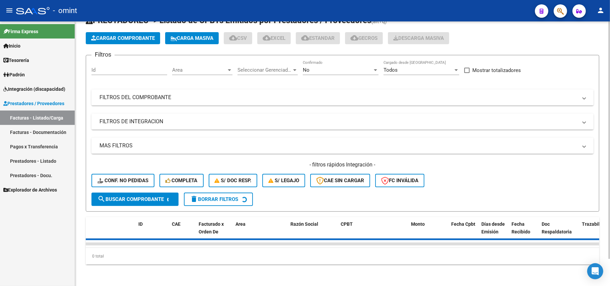
click at [103, 67] on input "Id" at bounding box center [129, 70] width 76 height 6
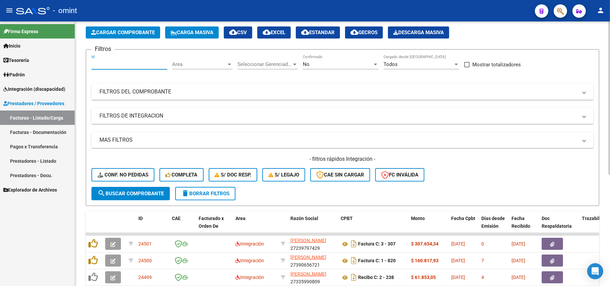
paste input "22417"
type input "22417"
click at [123, 195] on span "search Buscar Comprobante" at bounding box center [130, 194] width 66 height 6
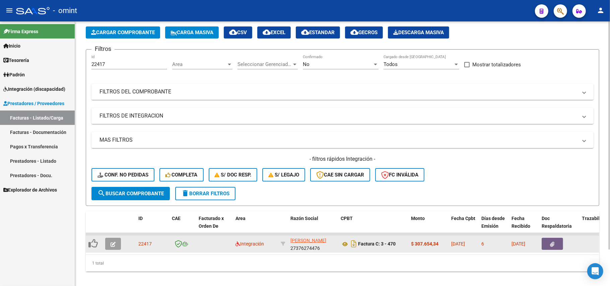
click at [111, 245] on icon "button" at bounding box center [113, 244] width 5 height 5
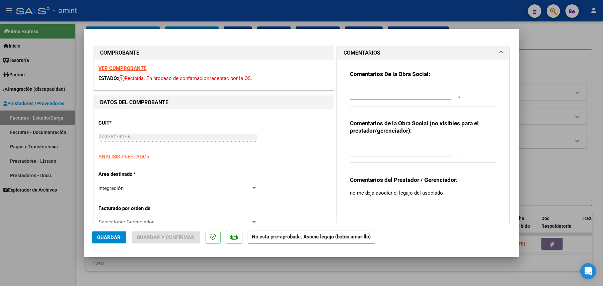
click at [129, 66] on strong "VER COMPROBANTE" at bounding box center [123, 68] width 48 height 6
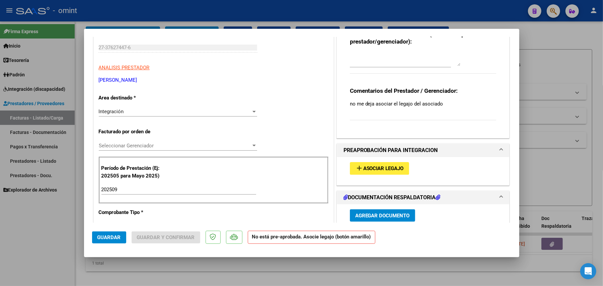
click at [382, 176] on div "add Asociar Legajo" at bounding box center [423, 168] width 157 height 22
click at [382, 173] on button "add Asociar Legajo" at bounding box center [379, 168] width 59 height 12
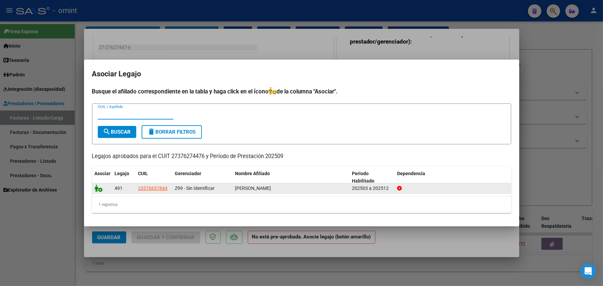
click at [99, 189] on icon at bounding box center [99, 188] width 8 height 7
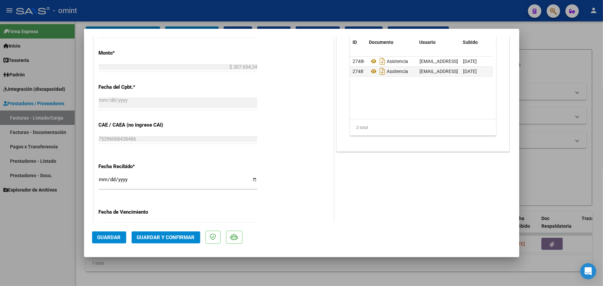
scroll to position [402, 0]
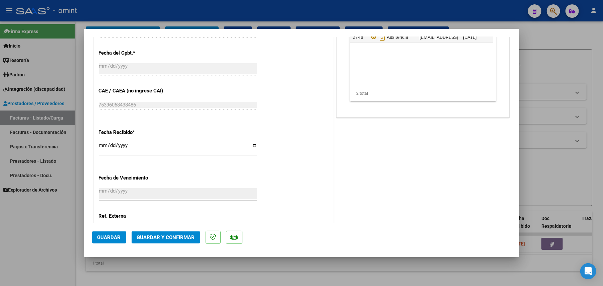
click at [112, 236] on span "Guardar" at bounding box center [108, 237] width 23 height 6
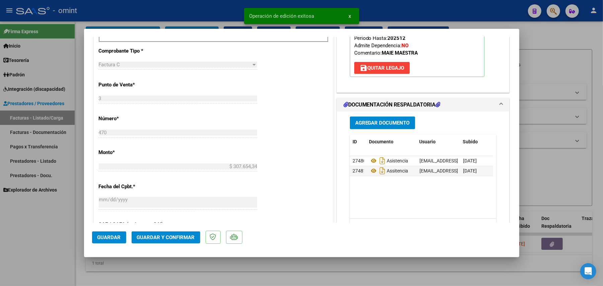
scroll to position [268, 0]
click at [177, 9] on div at bounding box center [301, 143] width 603 height 286
type input "$ 0,00"
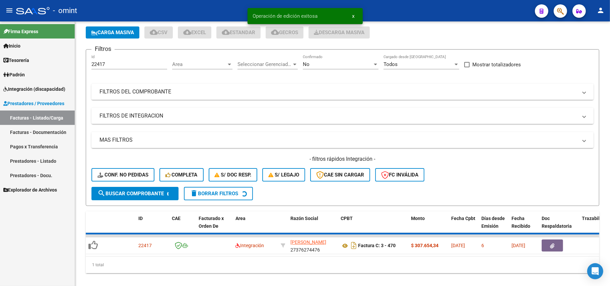
click at [186, 7] on div "- omint" at bounding box center [272, 10] width 513 height 15
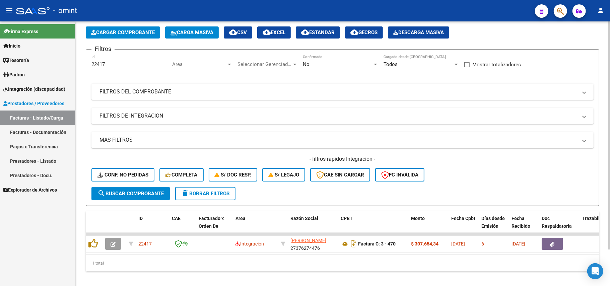
click at [212, 193] on span "delete Borrar Filtros" at bounding box center [205, 194] width 48 height 6
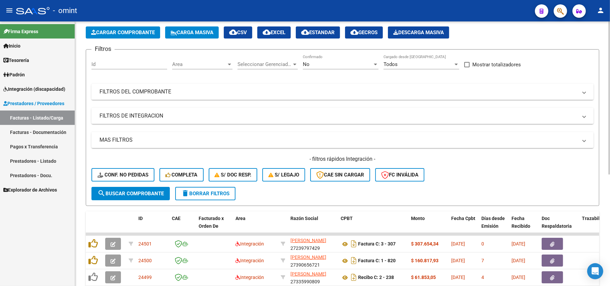
click at [117, 67] on div "Id" at bounding box center [129, 62] width 76 height 14
paste input "24162"
type input "24162"
click at [132, 191] on span "search Buscar Comprobante" at bounding box center [130, 194] width 66 height 6
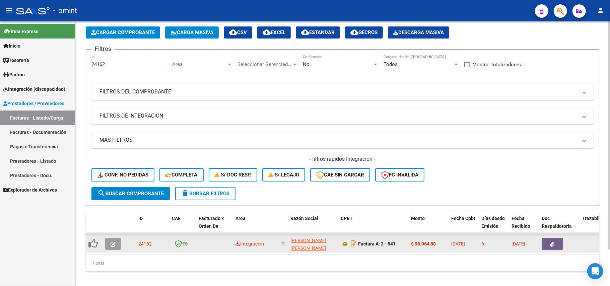
click at [115, 242] on icon "button" at bounding box center [113, 244] width 5 height 5
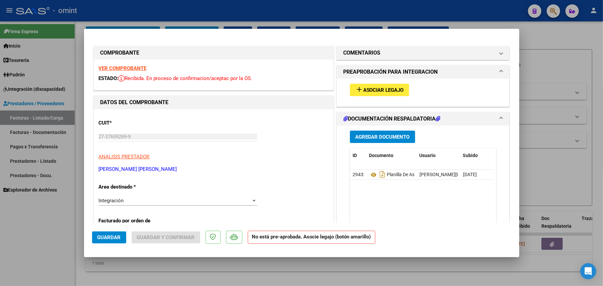
click at [129, 69] on strong "VER COMPROBANTE" at bounding box center [123, 68] width 48 height 6
click at [363, 87] on span "Asociar Legajo" at bounding box center [383, 90] width 41 height 6
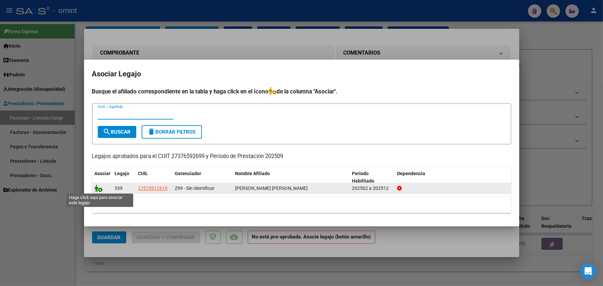
click at [99, 190] on icon at bounding box center [99, 188] width 8 height 7
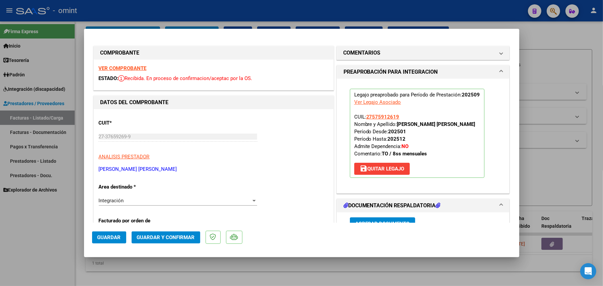
click at [106, 239] on span "Guardar" at bounding box center [108, 237] width 23 height 6
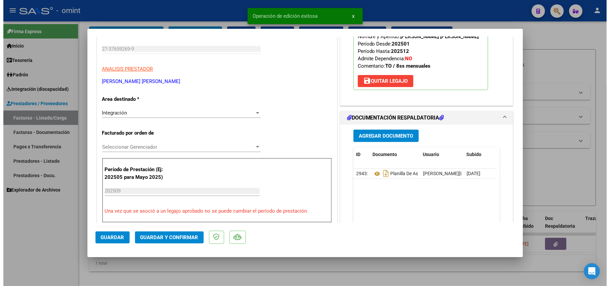
scroll to position [89, 0]
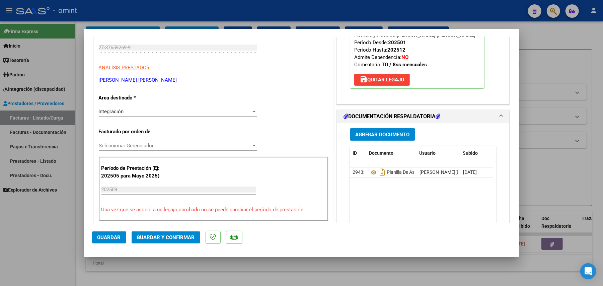
click at [164, 236] on span "Guardar y Confirmar" at bounding box center [166, 237] width 58 height 6
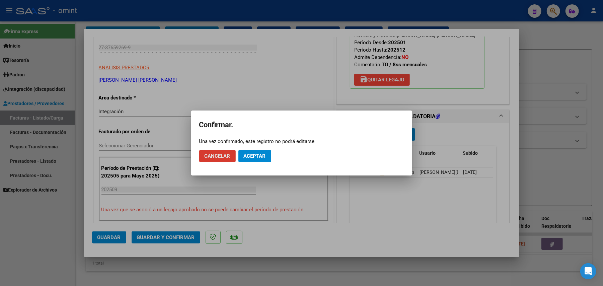
click at [216, 156] on span "Cancelar" at bounding box center [218, 156] width 26 height 6
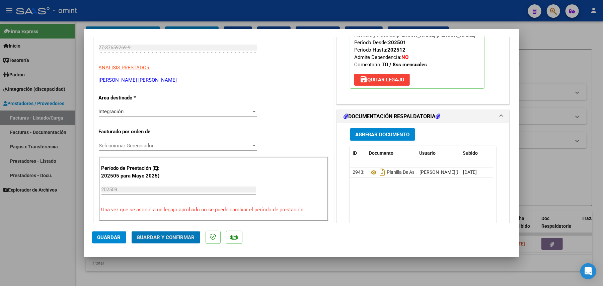
click at [154, 17] on div at bounding box center [301, 143] width 603 height 286
type input "$ 0,00"
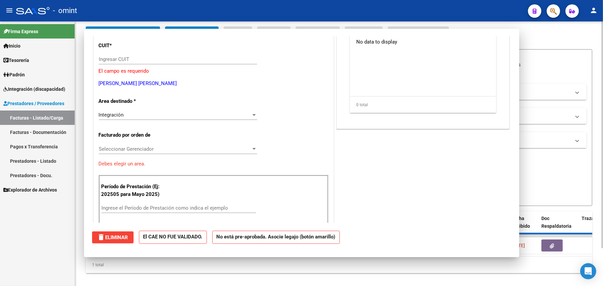
scroll to position [0, 0]
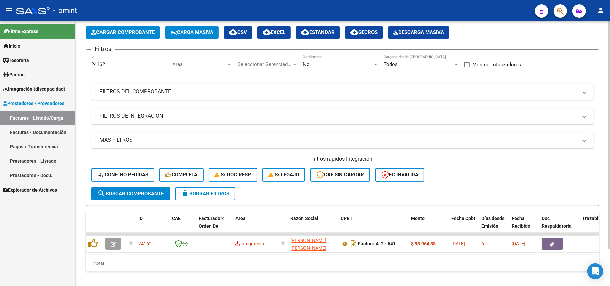
click at [212, 191] on span "delete Borrar Filtros" at bounding box center [205, 194] width 48 height 6
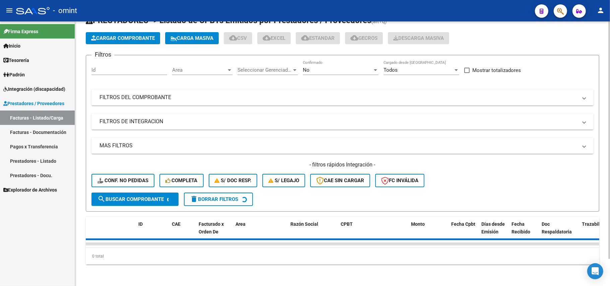
click at [113, 67] on input "Id" at bounding box center [129, 70] width 76 height 6
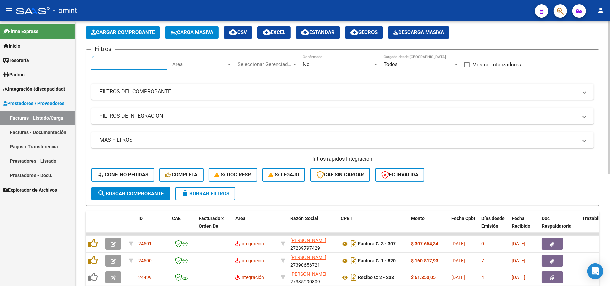
paste input "23579"
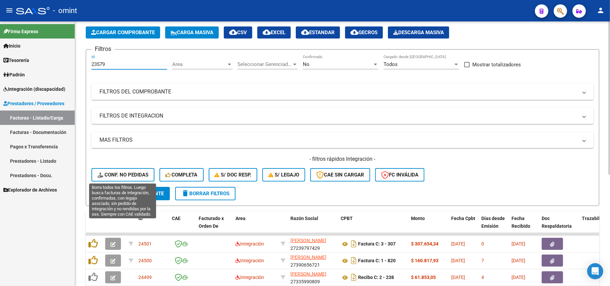
type input "23579"
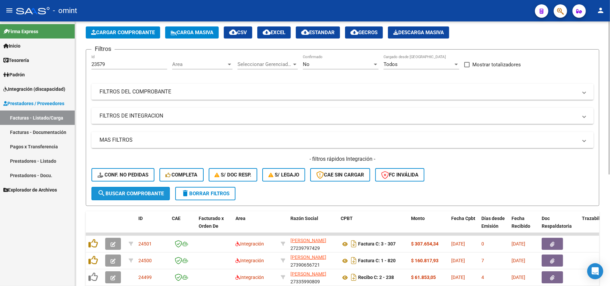
click at [128, 198] on button "search Buscar Comprobante" at bounding box center [130, 193] width 78 height 13
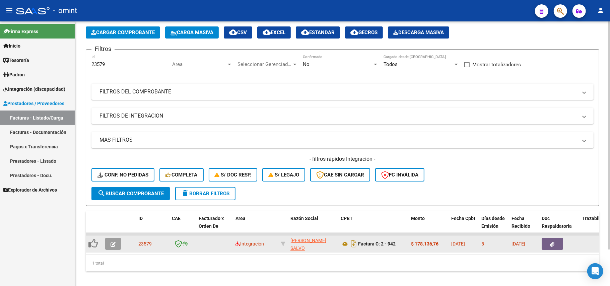
click at [107, 243] on button "button" at bounding box center [113, 244] width 16 height 12
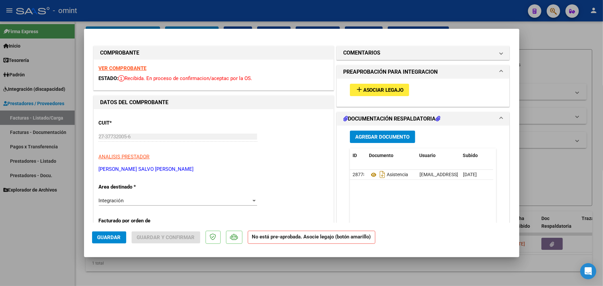
click at [143, 62] on div "VER COMPROBANTE ESTADO: Recibida. En proceso de confirmacion/aceptac por la OS." at bounding box center [214, 75] width 240 height 30
click at [138, 67] on strong "VER COMPROBANTE" at bounding box center [123, 68] width 48 height 6
click at [369, 94] on button "add Asociar Legajo" at bounding box center [379, 90] width 59 height 12
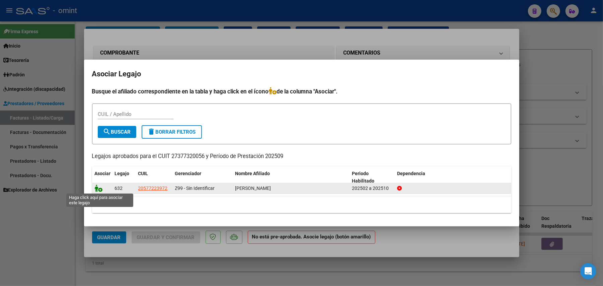
click at [102, 191] on icon at bounding box center [99, 188] width 8 height 7
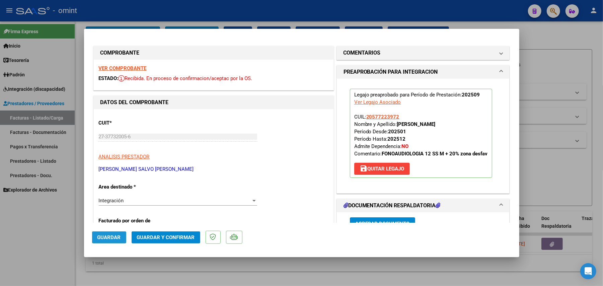
click at [113, 237] on span "Guardar" at bounding box center [108, 237] width 23 height 6
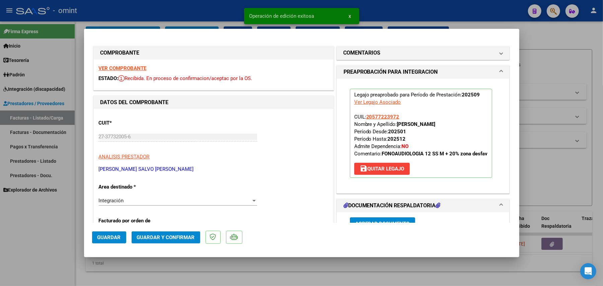
click at [186, 16] on div at bounding box center [301, 143] width 603 height 286
type input "$ 0,00"
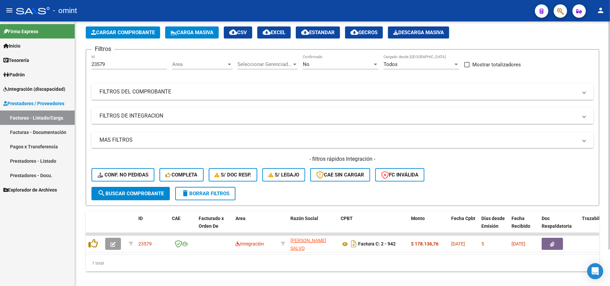
click at [206, 195] on span "delete Borrar Filtros" at bounding box center [205, 194] width 48 height 6
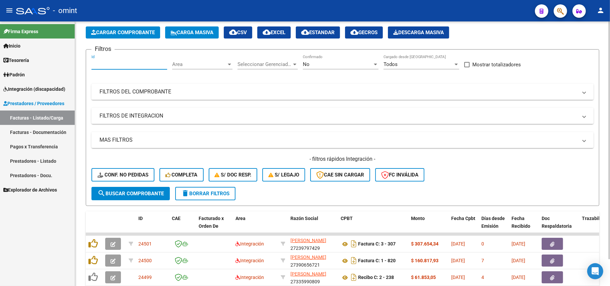
click at [123, 63] on input "Id" at bounding box center [129, 64] width 76 height 6
paste input "24405"
type input "24405"
click at [132, 193] on span "search Buscar Comprobante" at bounding box center [130, 194] width 66 height 6
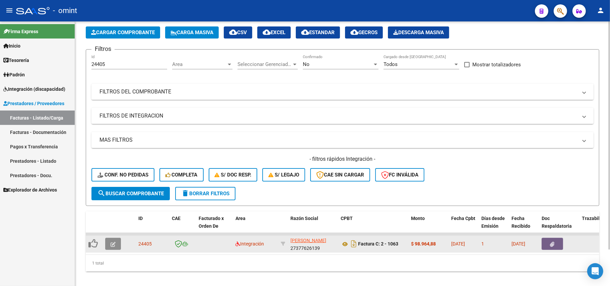
click at [117, 246] on button "button" at bounding box center [113, 244] width 16 height 12
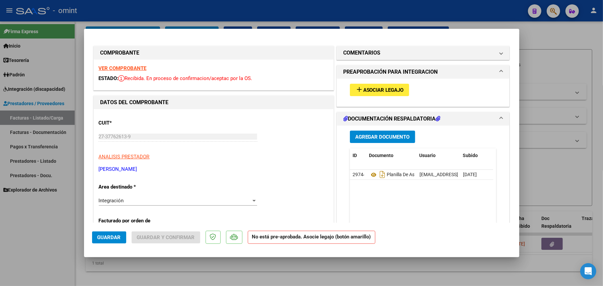
click at [139, 66] on strong "VER COMPROBANTE" at bounding box center [123, 68] width 48 height 6
click at [378, 90] on span "Asociar Legajo" at bounding box center [383, 90] width 41 height 6
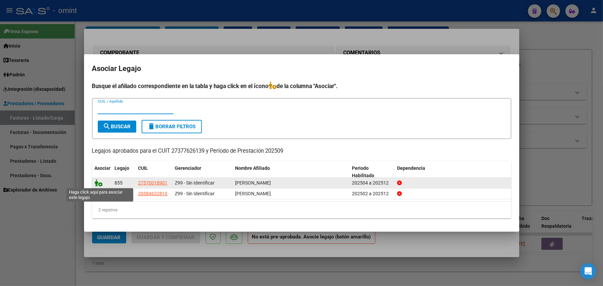
click at [96, 184] on icon at bounding box center [99, 182] width 8 height 7
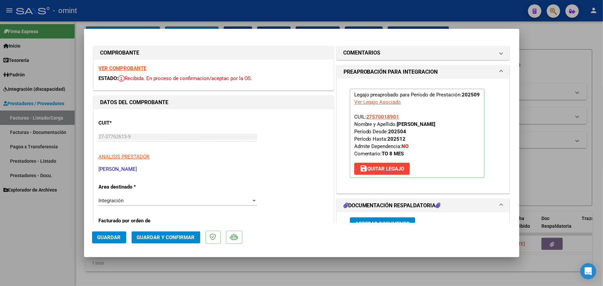
click at [107, 241] on button "Guardar" at bounding box center [109, 237] width 34 height 12
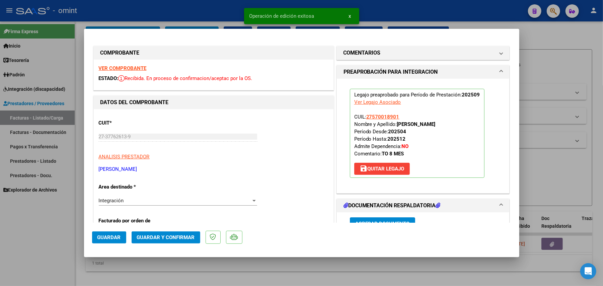
scroll to position [134, 0]
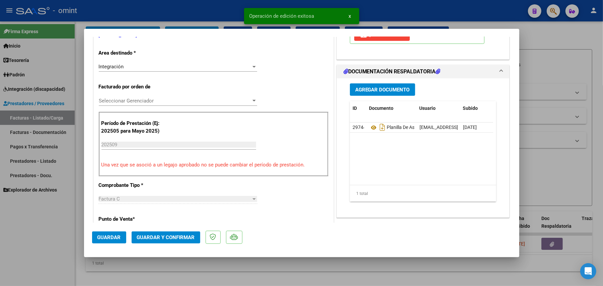
click at [186, 7] on div at bounding box center [301, 143] width 603 height 286
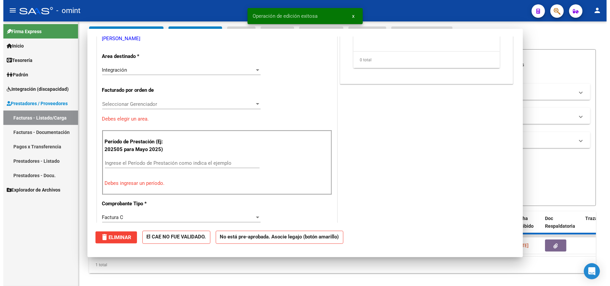
scroll to position [0, 0]
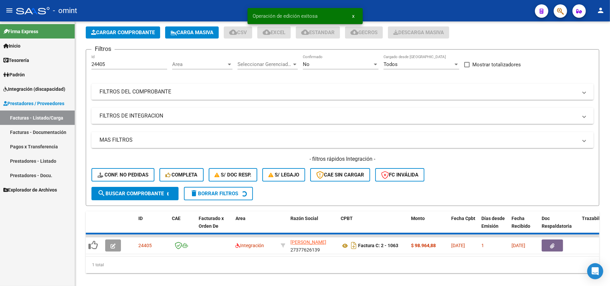
click at [186, 7] on div "- omint" at bounding box center [272, 10] width 513 height 15
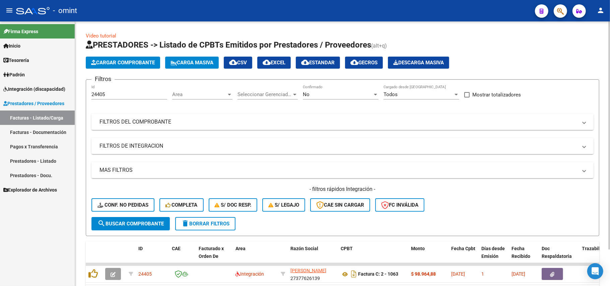
click at [220, 219] on button "delete Borrar Filtros" at bounding box center [205, 223] width 60 height 13
click at [116, 94] on input "Id" at bounding box center [129, 94] width 76 height 6
paste input "24404"
click at [145, 224] on span "search Buscar Comprobante" at bounding box center [130, 224] width 66 height 6
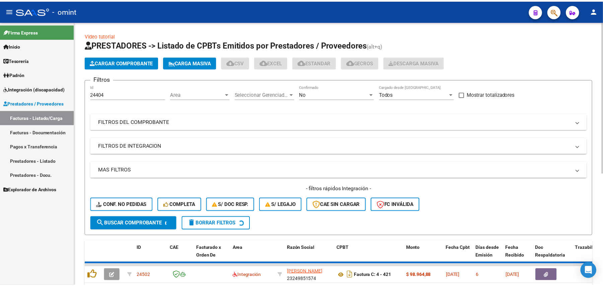
scroll to position [43, 0]
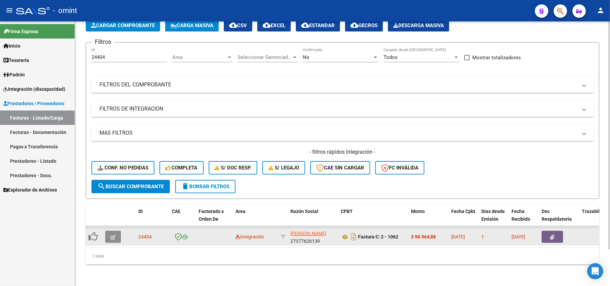
click at [110, 231] on button "button" at bounding box center [113, 237] width 16 height 12
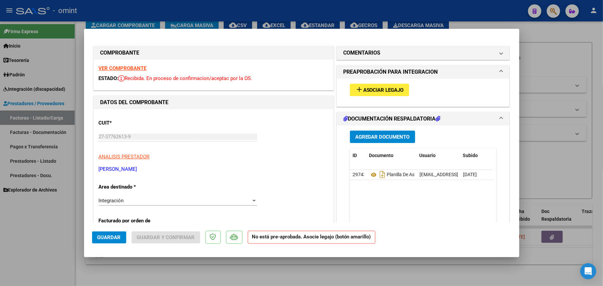
click at [131, 67] on strong "VER COMPROBANTE" at bounding box center [123, 68] width 48 height 6
click at [374, 90] on span "Asociar Legajo" at bounding box center [383, 90] width 41 height 6
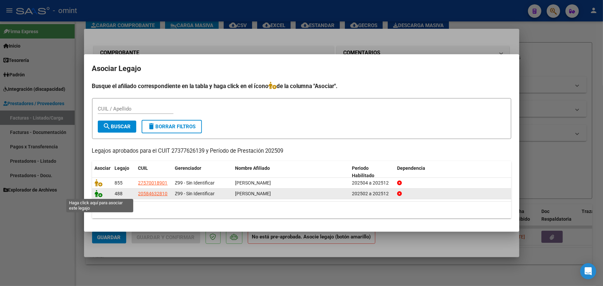
click at [98, 196] on icon at bounding box center [99, 193] width 8 height 7
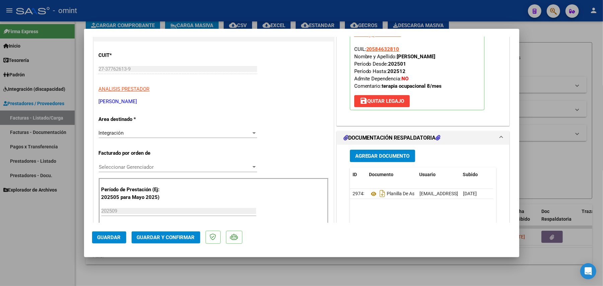
scroll to position [134, 0]
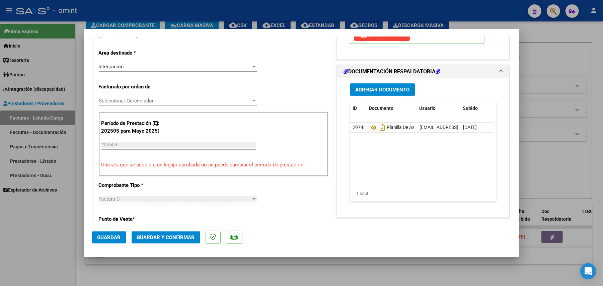
click at [98, 242] on button "Guardar" at bounding box center [109, 237] width 34 height 12
click at [145, 11] on div at bounding box center [301, 143] width 603 height 286
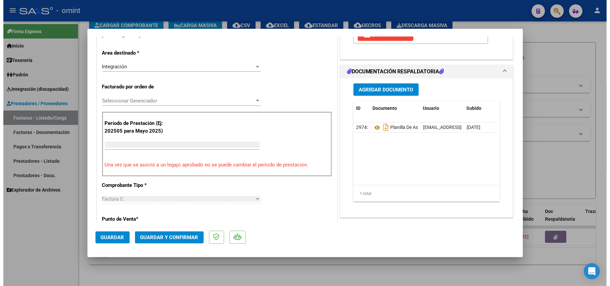
scroll to position [0, 0]
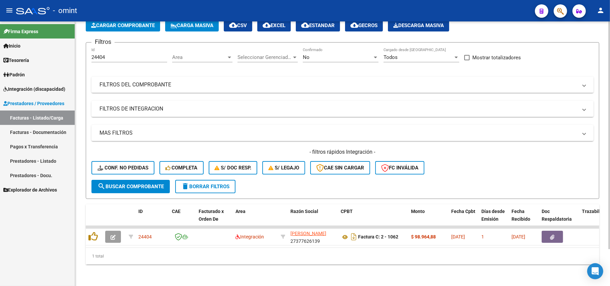
click at [205, 184] on span "delete Borrar Filtros" at bounding box center [205, 187] width 48 height 6
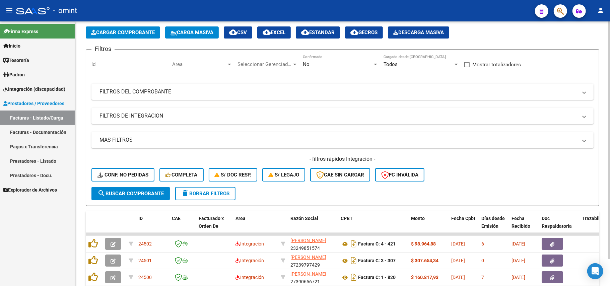
drag, startPoint x: 125, startPoint y: 69, endPoint x: 124, endPoint y: 60, distance: 9.2
click at [125, 67] on div "Filtros Id Area Area Seleccionar Gerenciador Seleccionar Gerenciador No Confirm…" at bounding box center [342, 121] width 502 height 132
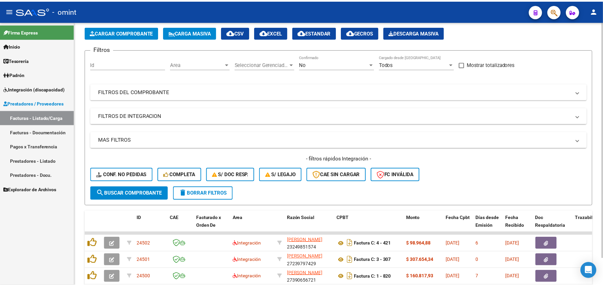
scroll to position [43, 0]
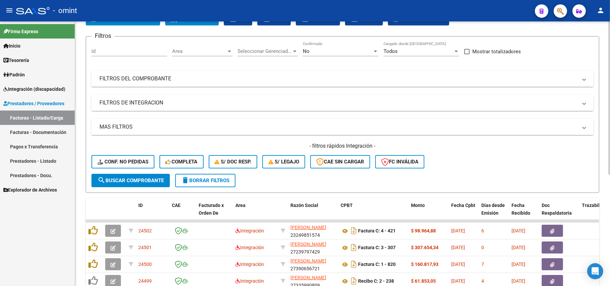
click at [119, 55] on div "Id" at bounding box center [129, 49] width 76 height 14
paste input "23102"
click at [128, 174] on button "search Buscar Comprobante" at bounding box center [130, 180] width 78 height 13
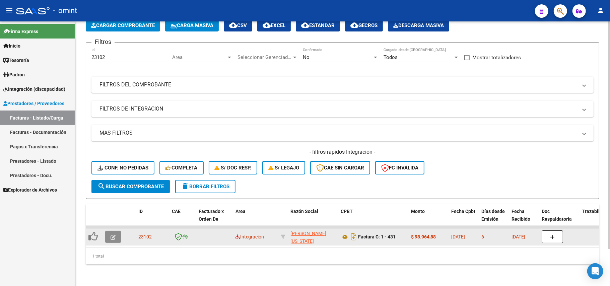
click at [111, 235] on icon "button" at bounding box center [113, 237] width 5 height 5
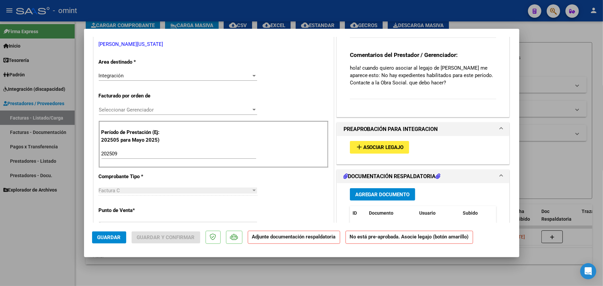
scroll to position [0, 0]
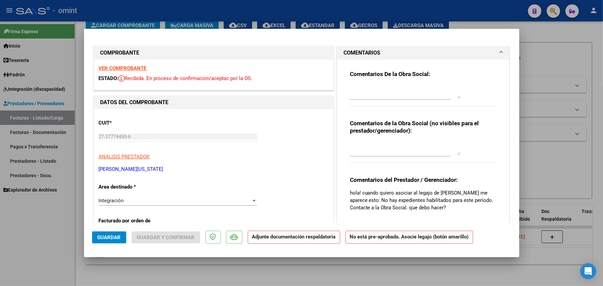
click at [125, 67] on strong "VER COMPROBANTE" at bounding box center [123, 68] width 48 height 6
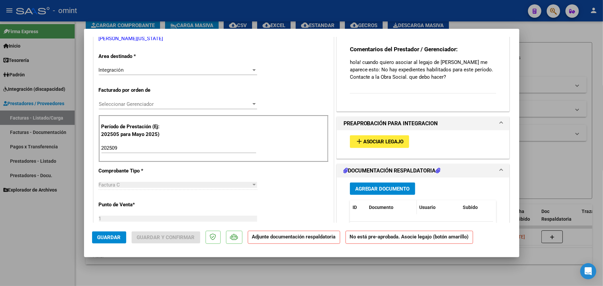
scroll to position [223, 0]
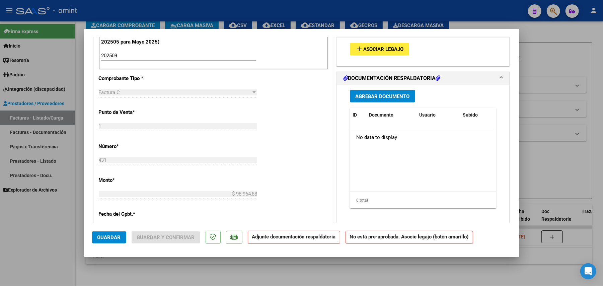
click at [385, 51] on span "Asociar Legajo" at bounding box center [383, 50] width 41 height 6
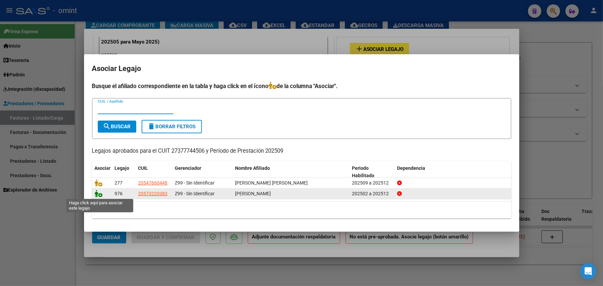
click at [98, 195] on icon at bounding box center [99, 193] width 8 height 7
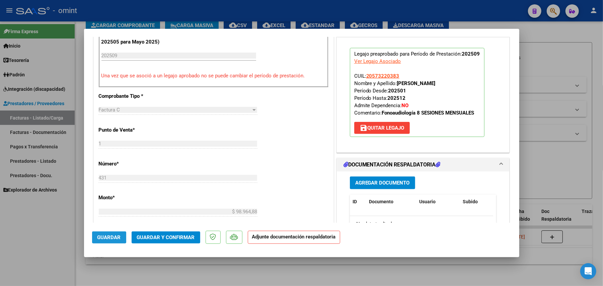
click at [106, 237] on span "Guardar" at bounding box center [108, 237] width 23 height 6
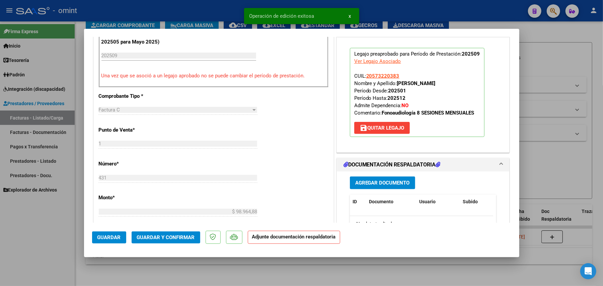
click at [185, 15] on div at bounding box center [301, 143] width 603 height 286
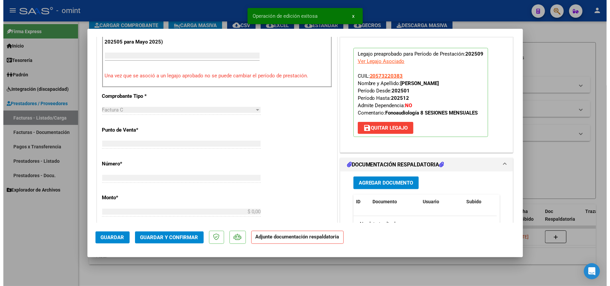
scroll to position [241, 0]
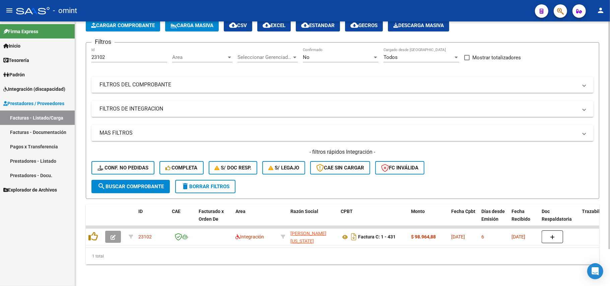
click at [213, 184] on span "delete Borrar Filtros" at bounding box center [205, 187] width 48 height 6
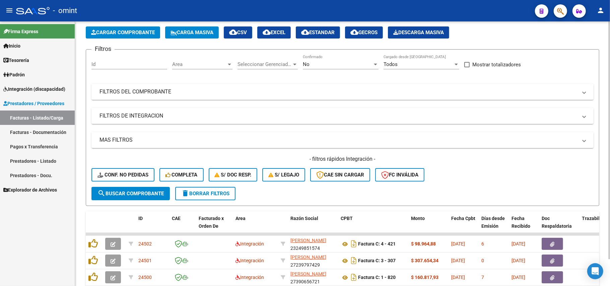
click at [110, 61] on div "Id" at bounding box center [129, 65] width 76 height 21
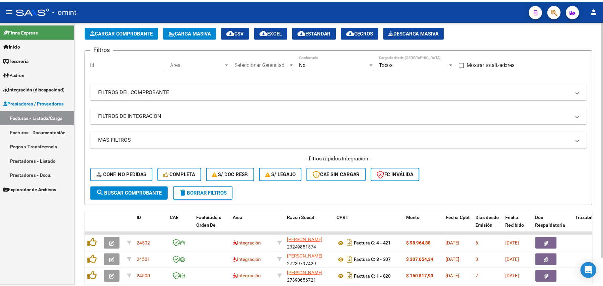
scroll to position [43, 0]
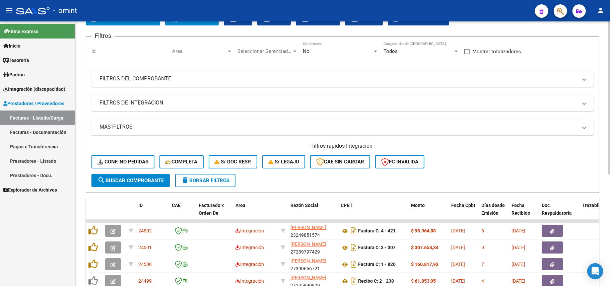
click at [114, 49] on input "Id" at bounding box center [129, 51] width 76 height 6
paste input "22072"
click at [141, 181] on span "search Buscar Comprobante" at bounding box center [130, 180] width 66 height 6
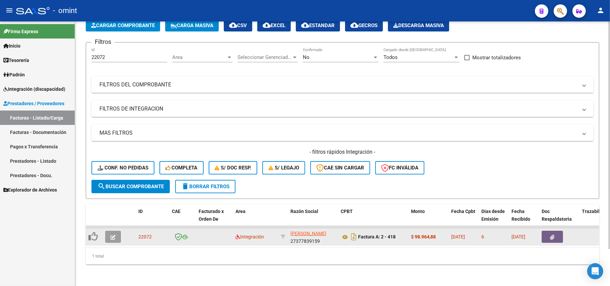
click at [112, 235] on icon "button" at bounding box center [113, 237] width 5 height 5
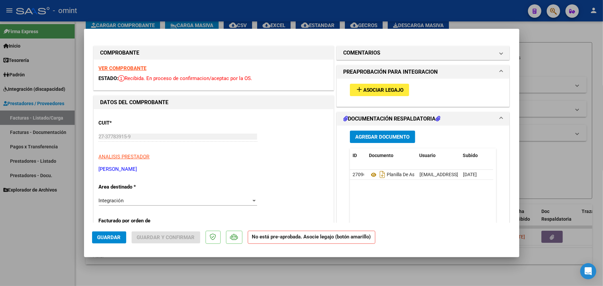
click at [127, 68] on strong "VER COMPROBANTE" at bounding box center [123, 68] width 48 height 6
click at [369, 91] on span "Asociar Legajo" at bounding box center [383, 90] width 41 height 6
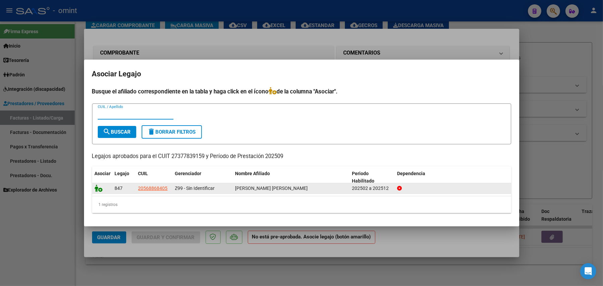
click at [101, 188] on icon at bounding box center [99, 188] width 8 height 7
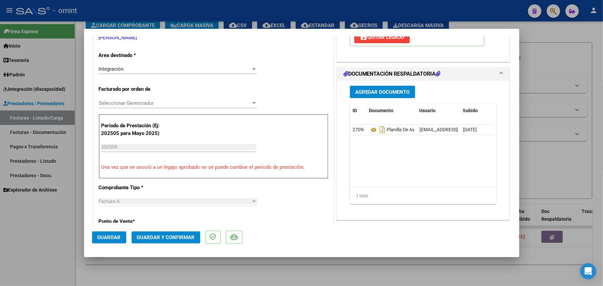
scroll to position [134, 0]
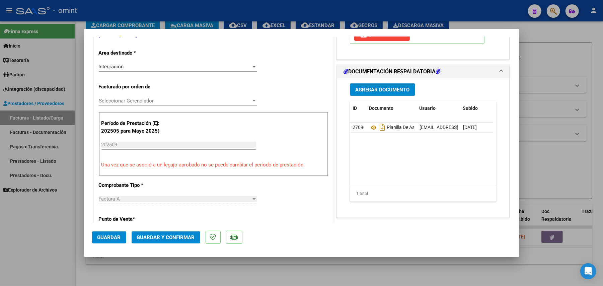
click at [111, 237] on span "Guardar" at bounding box center [108, 237] width 23 height 6
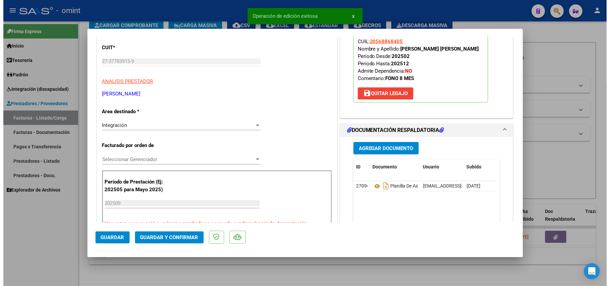
scroll to position [0, 0]
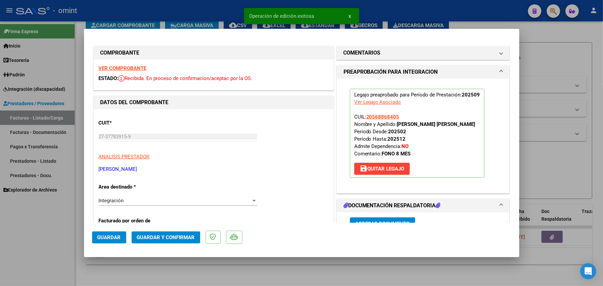
click at [196, 20] on div at bounding box center [301, 143] width 603 height 286
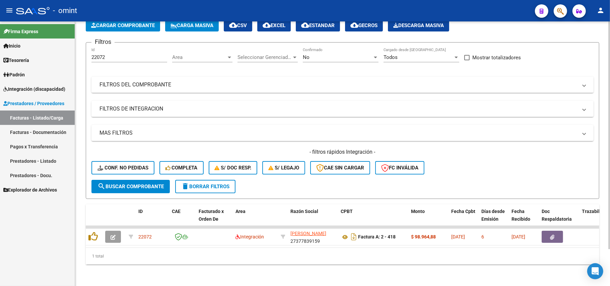
click at [212, 188] on form "Filtros 22072 Id Area Area Seleccionar Gerenciador Seleccionar Gerenciador No C…" at bounding box center [342, 120] width 513 height 157
click at [208, 184] on span "delete Borrar Filtros" at bounding box center [205, 187] width 48 height 6
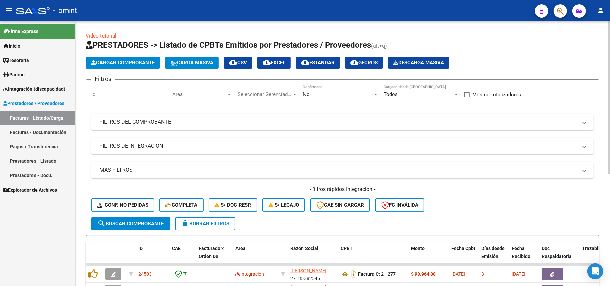
click at [112, 98] on div "Id" at bounding box center [129, 92] width 76 height 14
paste input "23704"
drag, startPoint x: 151, startPoint y: 224, endPoint x: 142, endPoint y: 222, distance: 9.2
click at [149, 224] on span "search Buscar Comprobante" at bounding box center [130, 224] width 66 height 6
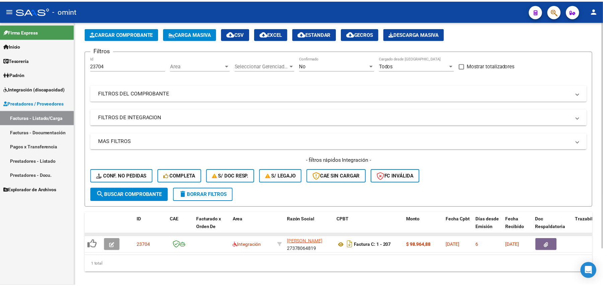
scroll to position [43, 0]
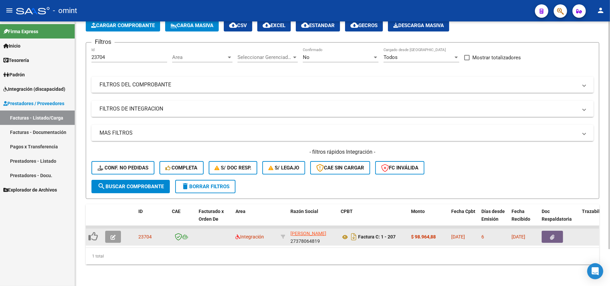
click at [113, 234] on button "button" at bounding box center [113, 237] width 16 height 12
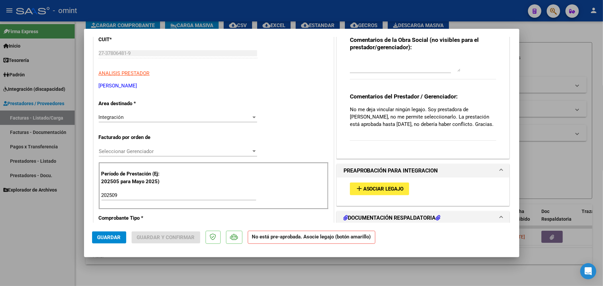
scroll to position [89, 0]
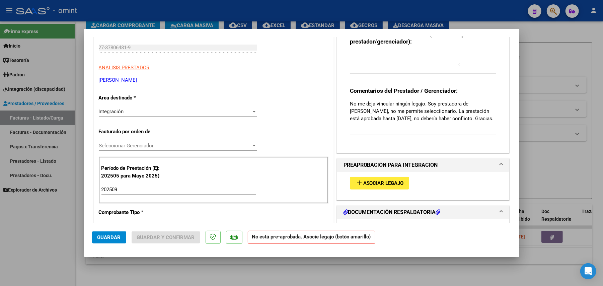
click at [374, 187] on span "Asociar Legajo" at bounding box center [383, 183] width 41 height 6
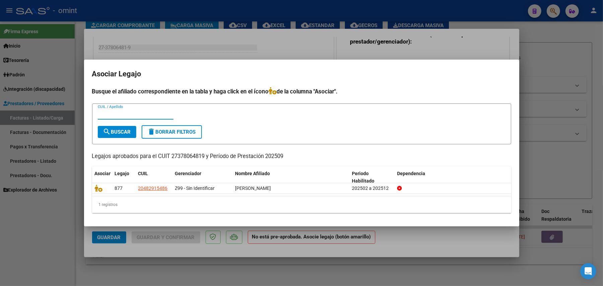
click at [223, 44] on div at bounding box center [301, 143] width 603 height 286
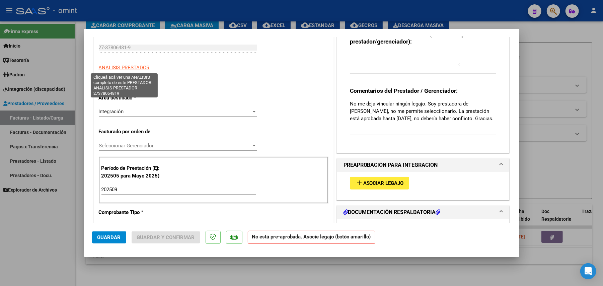
click at [142, 66] on span "ANALISIS PRESTADOR" at bounding box center [124, 68] width 51 height 6
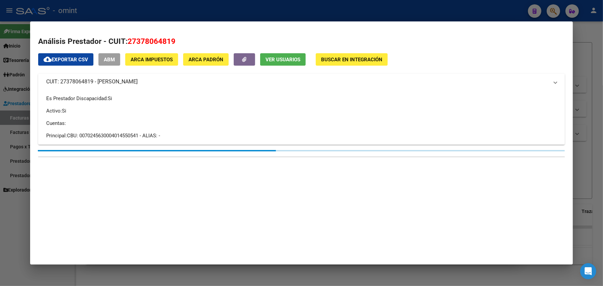
click at [201, 8] on div at bounding box center [301, 143] width 603 height 286
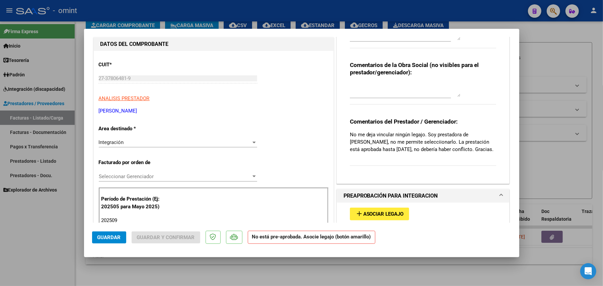
scroll to position [0, 0]
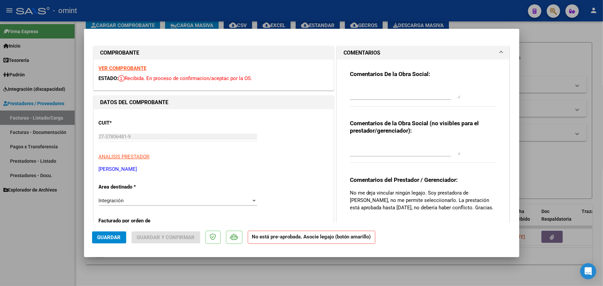
click at [137, 69] on strong "VER COMPROBANTE" at bounding box center [123, 68] width 48 height 6
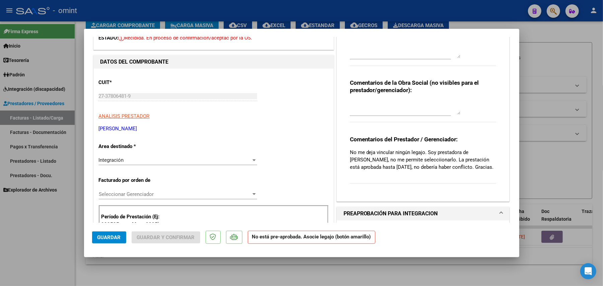
scroll to position [89, 0]
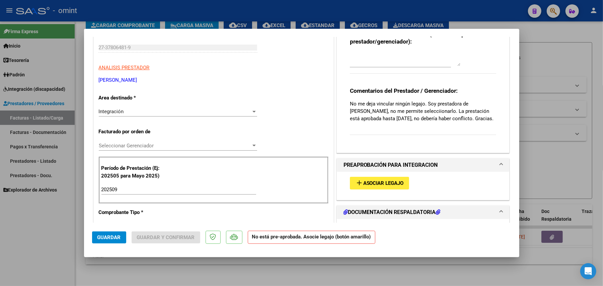
click at [382, 187] on span "Asociar Legajo" at bounding box center [383, 183] width 41 height 6
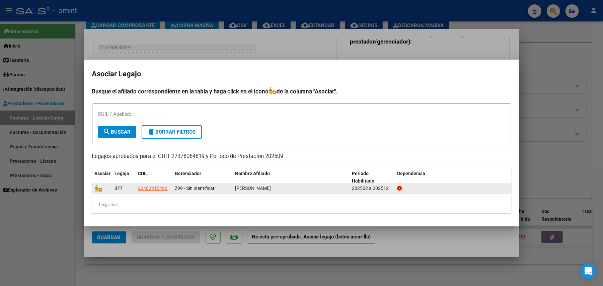
click at [100, 192] on datatable-body-cell at bounding box center [102, 188] width 20 height 10
click at [98, 189] on icon at bounding box center [99, 188] width 8 height 7
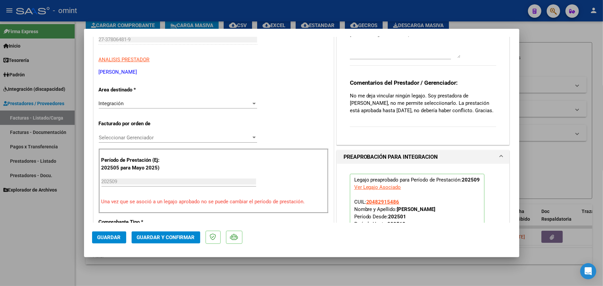
scroll to position [0, 0]
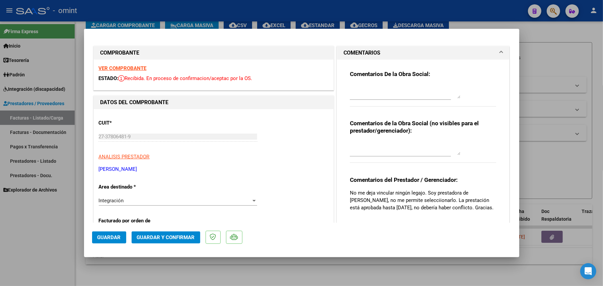
click at [106, 237] on span "Guardar" at bounding box center [108, 237] width 23 height 6
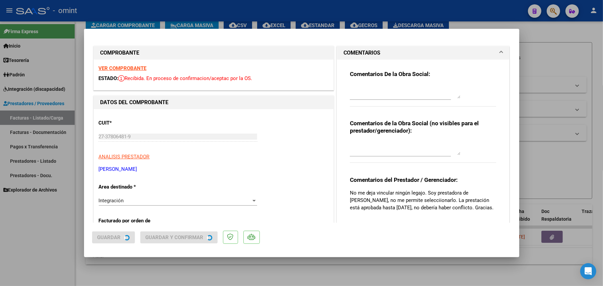
click at [151, 280] on div at bounding box center [301, 143] width 603 height 286
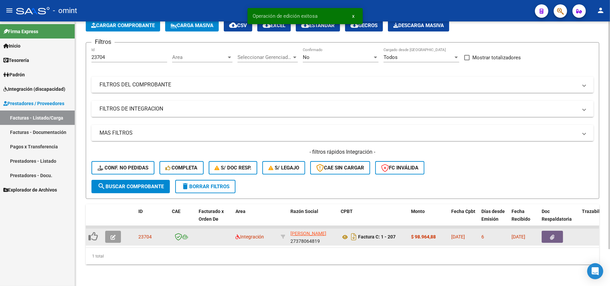
click at [111, 235] on icon "button" at bounding box center [113, 237] width 5 height 5
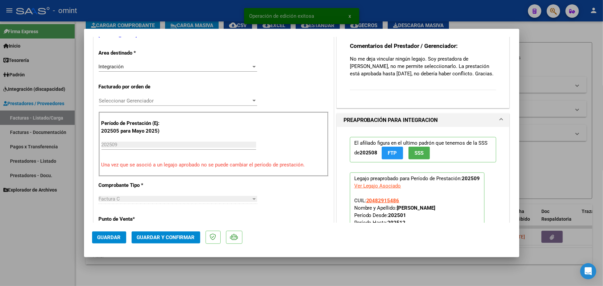
scroll to position [268, 0]
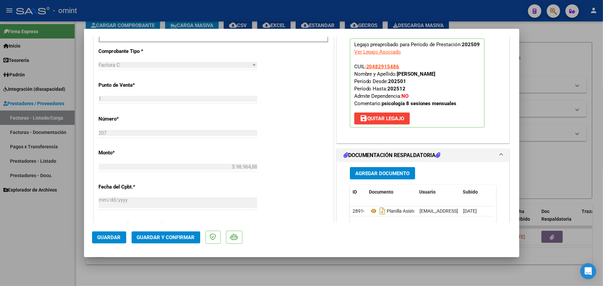
click at [133, 275] on div at bounding box center [301, 143] width 603 height 286
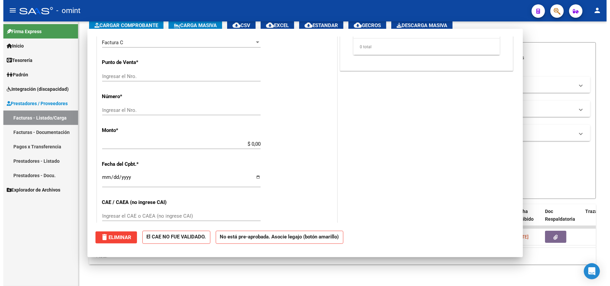
scroll to position [0, 0]
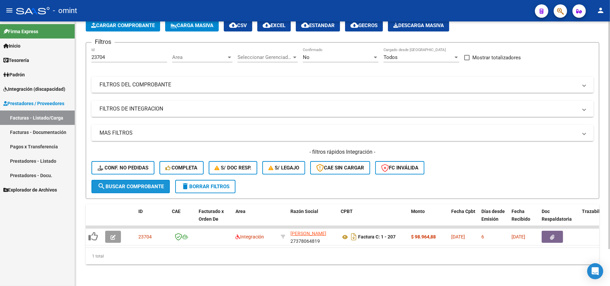
click at [130, 184] on span "search Buscar Comprobante" at bounding box center [130, 187] width 66 height 6
click at [199, 184] on span "delete Borrar Filtros" at bounding box center [205, 187] width 48 height 6
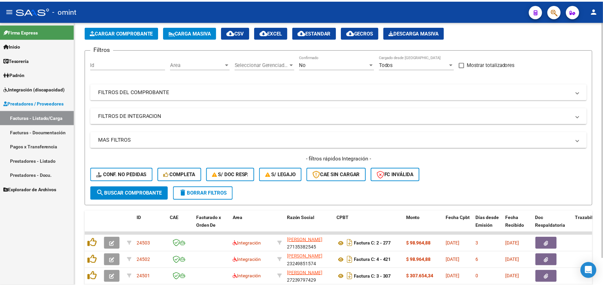
scroll to position [43, 0]
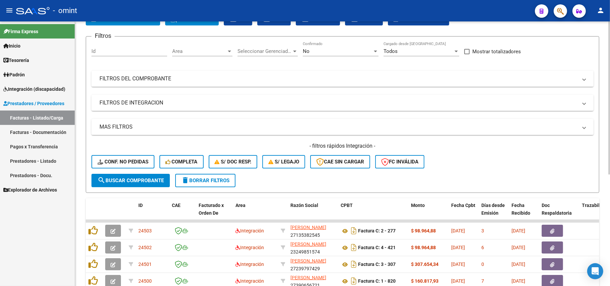
click at [110, 58] on div "Id" at bounding box center [129, 52] width 76 height 21
click at [107, 53] on input "Id" at bounding box center [129, 51] width 76 height 6
paste input "22950"
click at [128, 181] on span "search Buscar Comprobante" at bounding box center [130, 180] width 66 height 6
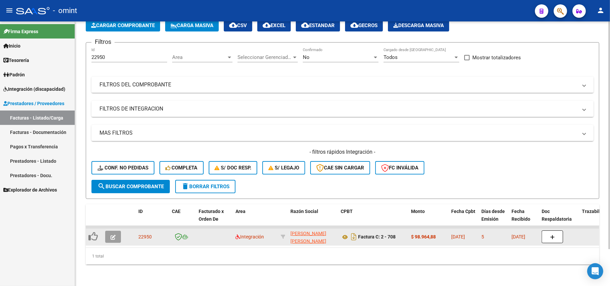
click at [113, 235] on icon "button" at bounding box center [113, 237] width 5 height 5
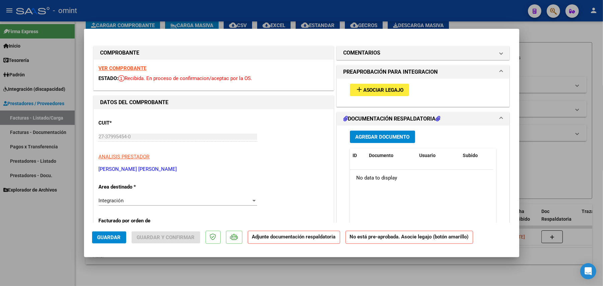
click at [130, 69] on strong "VER COMPROBANTE" at bounding box center [123, 68] width 48 height 6
click at [366, 92] on span "Asociar Legajo" at bounding box center [383, 90] width 41 height 6
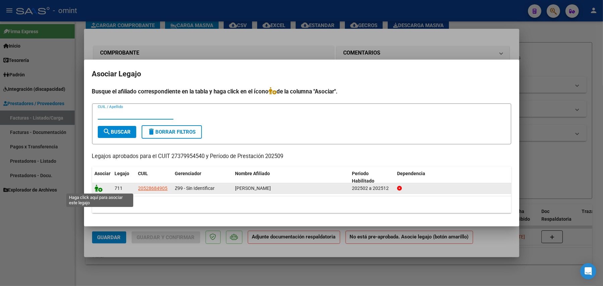
click at [99, 186] on icon at bounding box center [99, 188] width 8 height 7
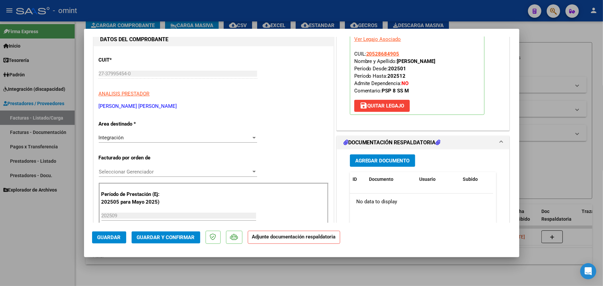
scroll to position [134, 0]
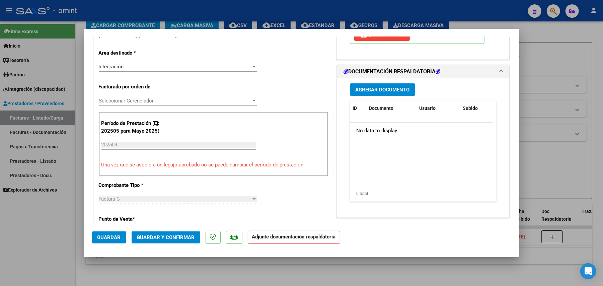
click at [375, 90] on span "Agregar Documento" at bounding box center [382, 90] width 55 height 6
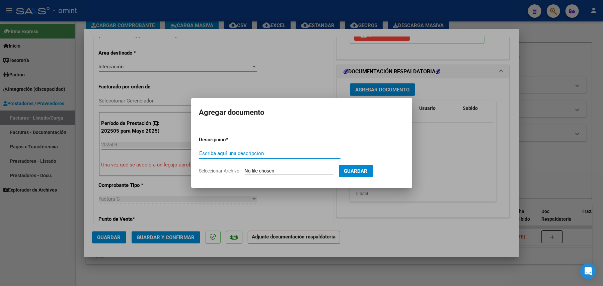
click at [497, 159] on div at bounding box center [301, 143] width 603 height 286
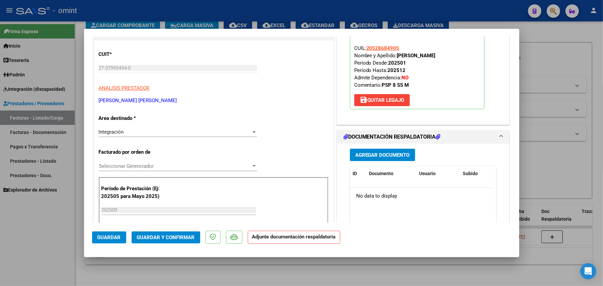
scroll to position [0, 0]
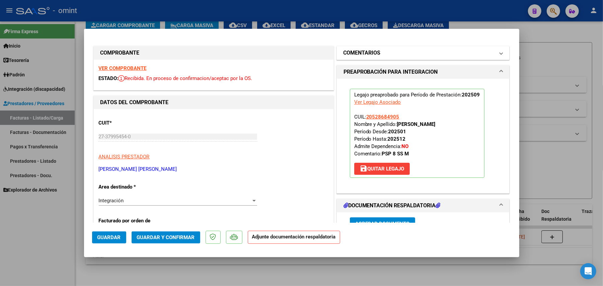
click at [364, 54] on h1 "COMENTARIOS" at bounding box center [362, 53] width 37 height 8
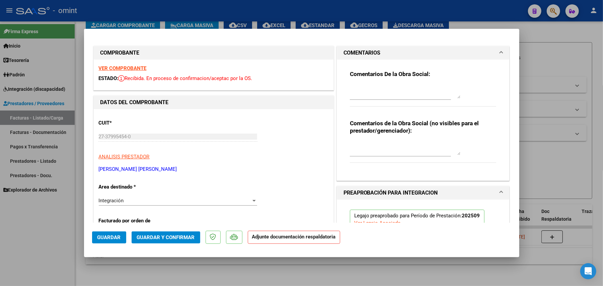
click at [373, 84] on div at bounding box center [405, 92] width 111 height 16
paste textarea "FALTA PLANILLA DE ASISTENCIA, POR FAVOR CARGAR EN DOCUMENTACION RESPALDATORIA"
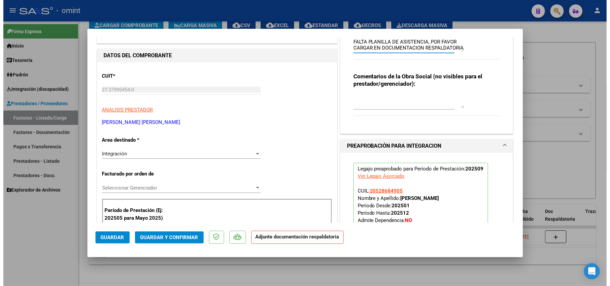
scroll to position [45, 0]
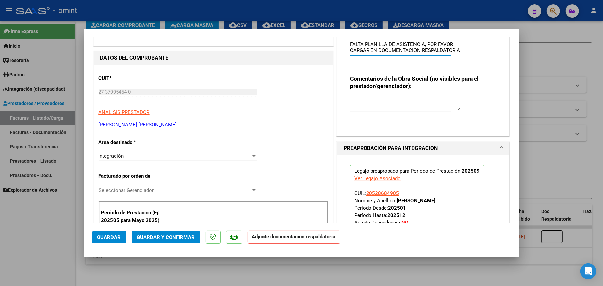
click at [115, 236] on span "Guardar" at bounding box center [108, 237] width 23 height 6
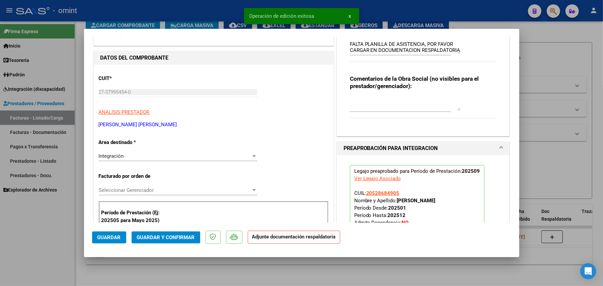
click at [176, 12] on div at bounding box center [301, 143] width 603 height 286
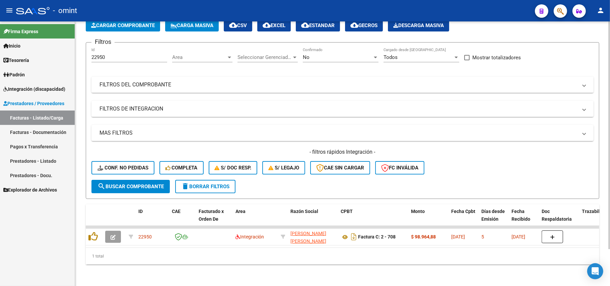
click at [208, 184] on span "delete Borrar Filtros" at bounding box center [205, 187] width 48 height 6
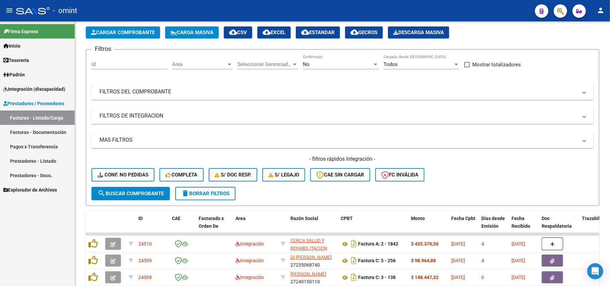
scroll to position [43, 0]
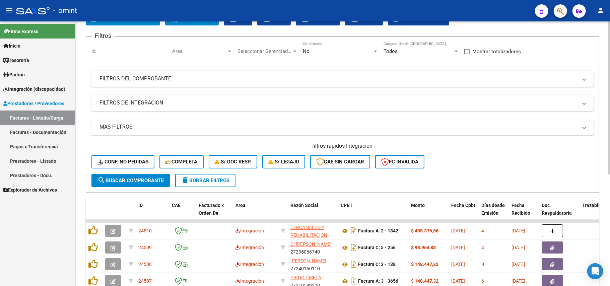
click at [105, 58] on div "Id" at bounding box center [129, 52] width 76 height 21
click at [104, 50] on input "Id" at bounding box center [129, 51] width 76 height 6
paste input "22701"
drag, startPoint x: 133, startPoint y: 180, endPoint x: 136, endPoint y: 178, distance: 3.9
click at [134, 178] on span "search Buscar Comprobante" at bounding box center [130, 180] width 66 height 6
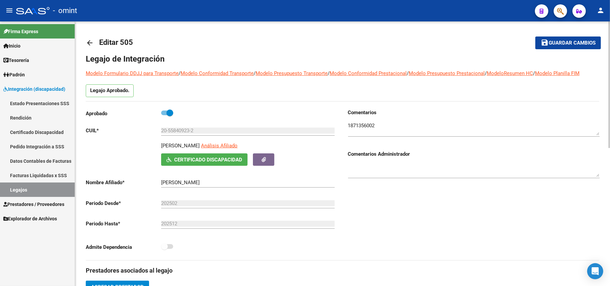
click at [87, 41] on mat-icon "arrow_back" at bounding box center [90, 43] width 8 height 8
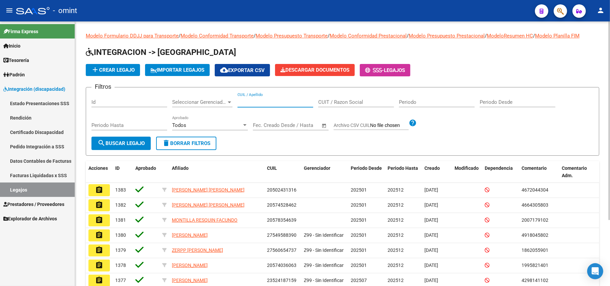
click at [252, 103] on input "CUIL / Apellido" at bounding box center [275, 102] width 76 height 6
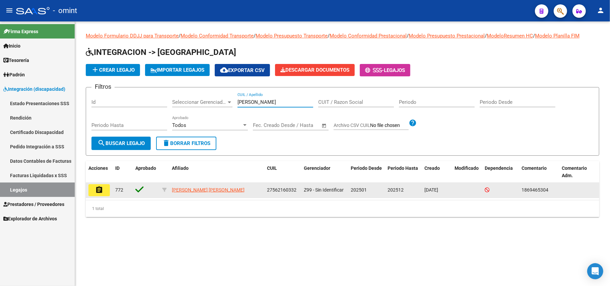
type input "[PERSON_NAME]"
click at [100, 189] on mat-icon "assignment" at bounding box center [99, 190] width 8 height 8
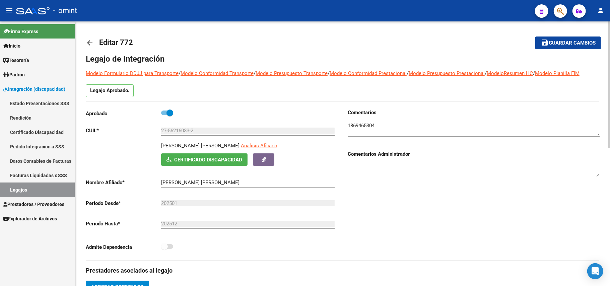
click at [362, 122] on div at bounding box center [473, 126] width 251 height 20
click at [363, 125] on textarea at bounding box center [473, 128] width 251 height 13
click at [175, 127] on div "27-56216033-2 Ingresar CUIL" at bounding box center [247, 128] width 173 height 14
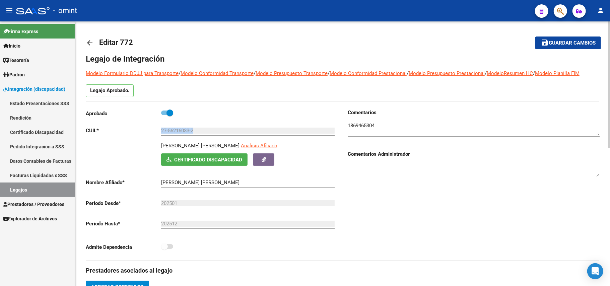
click at [175, 127] on div "27-56216033-2 Ingresar CUIL" at bounding box center [247, 128] width 173 height 14
click at [175, 129] on input "27-56216033-2" at bounding box center [247, 131] width 173 height 6
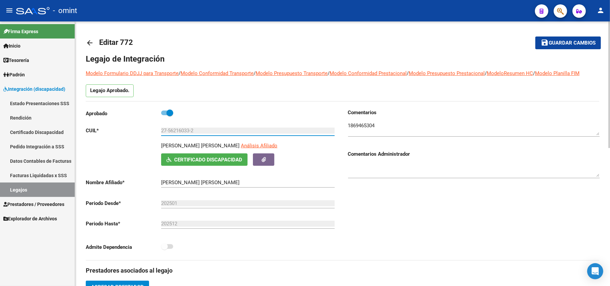
click at [175, 129] on input "27-56216033-2" at bounding box center [247, 131] width 173 height 6
click at [94, 41] on link "arrow_back" at bounding box center [92, 43] width 13 height 16
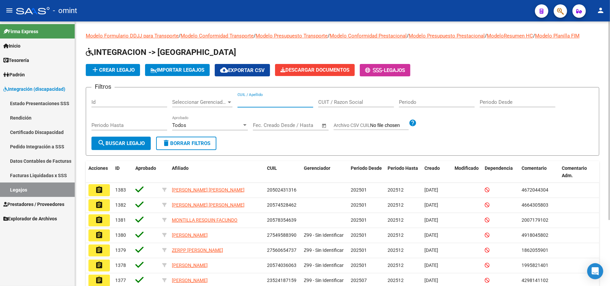
click at [261, 100] on input "CUIL / Apellido" at bounding box center [275, 102] width 76 height 6
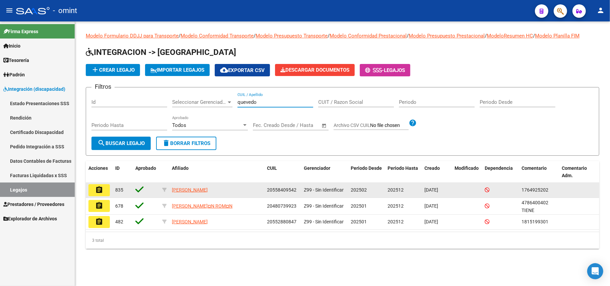
type input "quevedo"
click at [103, 189] on button "assignment" at bounding box center [98, 190] width 21 height 12
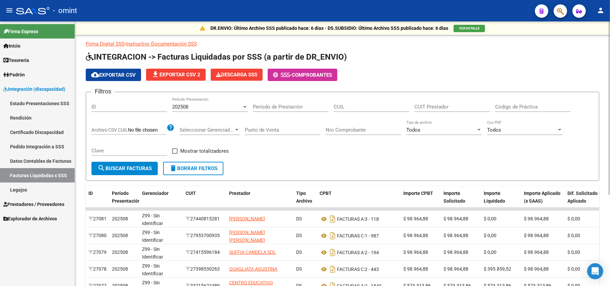
click at [206, 106] on div "202508" at bounding box center [207, 107] width 70 height 6
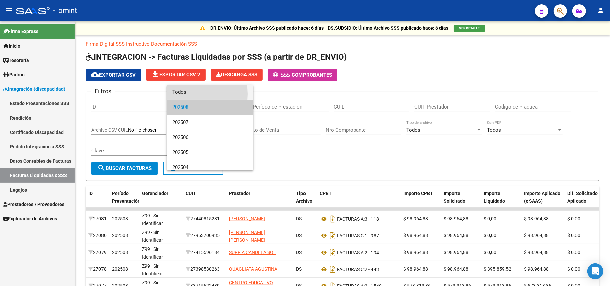
click at [189, 94] on span "Todos" at bounding box center [210, 92] width 76 height 15
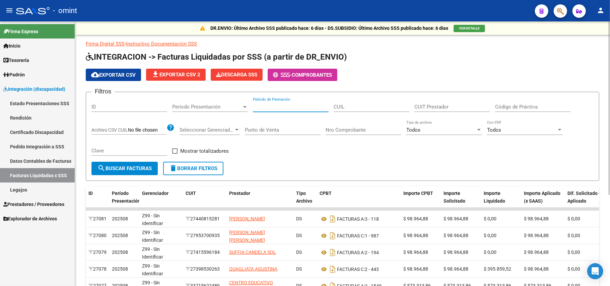
click at [279, 104] on input "Período de Prestación" at bounding box center [291, 107] width 76 height 6
click at [343, 109] on input "CUIL" at bounding box center [372, 107] width 76 height 6
paste input "27-56216033-2"
type input "27-56216033-2"
click at [117, 166] on span "search Buscar Facturas" at bounding box center [124, 168] width 54 height 6
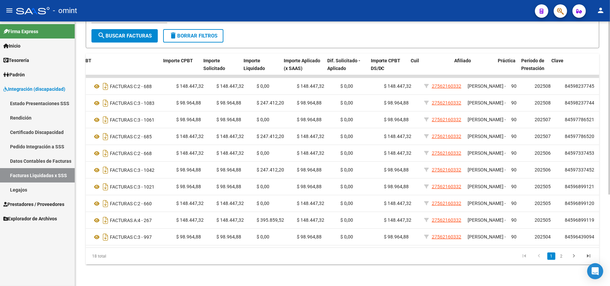
scroll to position [0, 240]
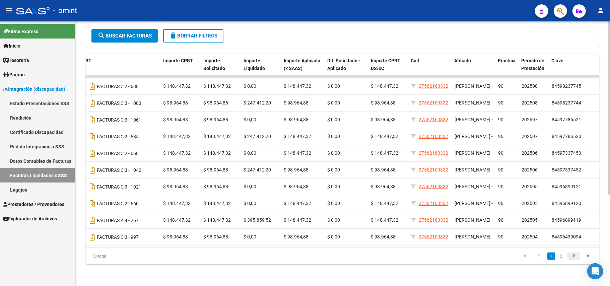
click at [574, 254] on icon "go to next page" at bounding box center [573, 257] width 9 height 8
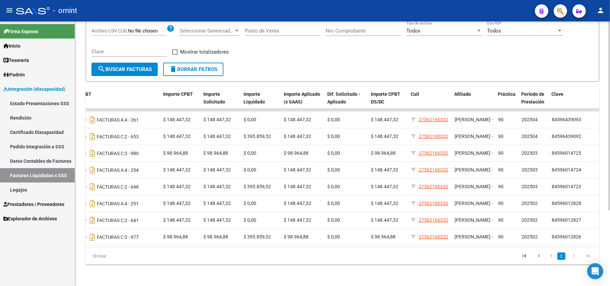
scroll to position [106, 0]
click at [550, 256] on link "1" at bounding box center [551, 255] width 8 height 7
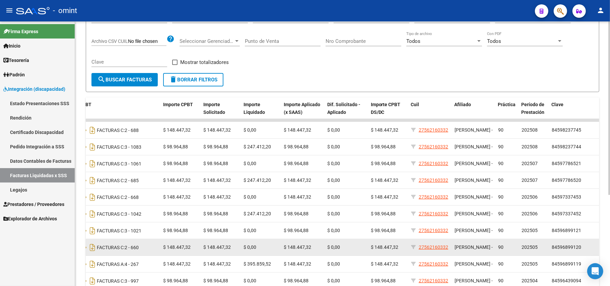
scroll to position [140, 0]
